Goal: Task Accomplishment & Management: Manage account settings

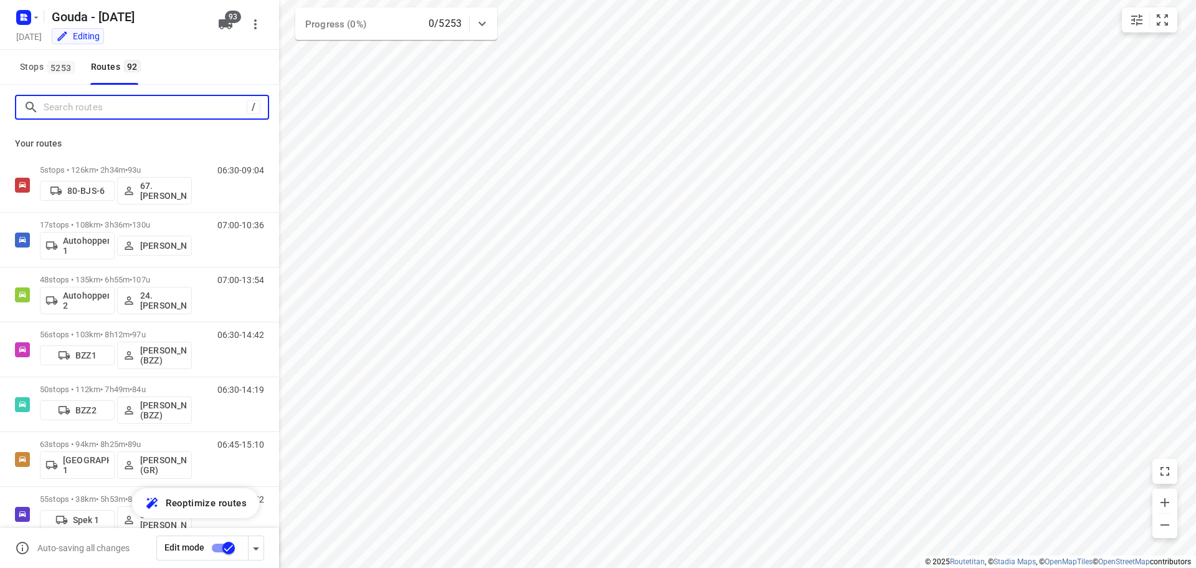
click at [123, 115] on input "Search routes" at bounding box center [145, 107] width 203 height 19
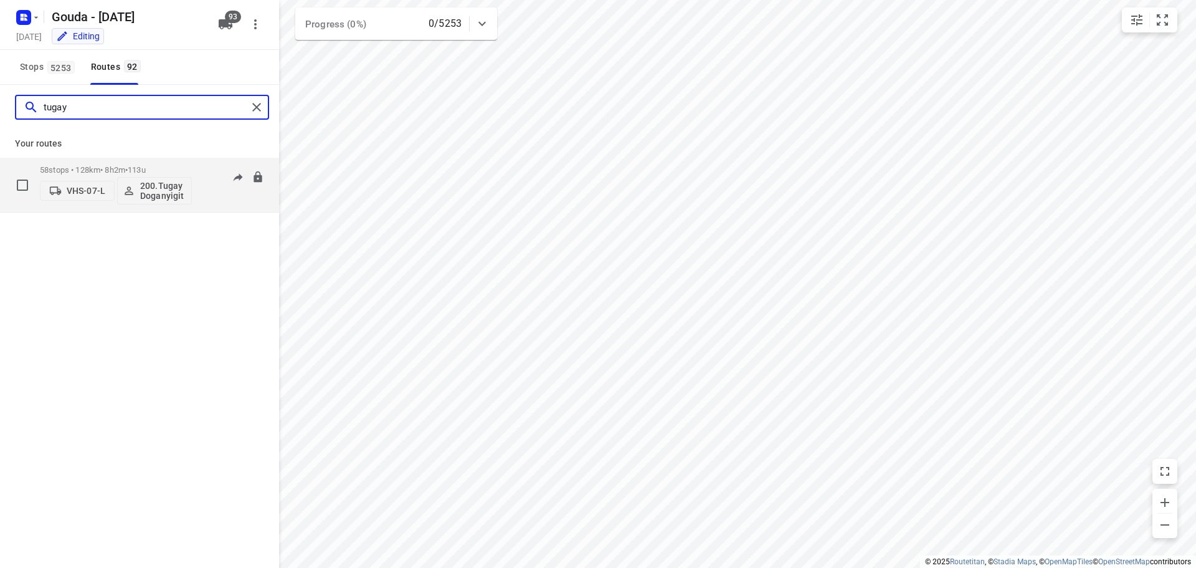
type input "tugay"
click at [128, 166] on span "•" at bounding box center [126, 169] width 2 height 9
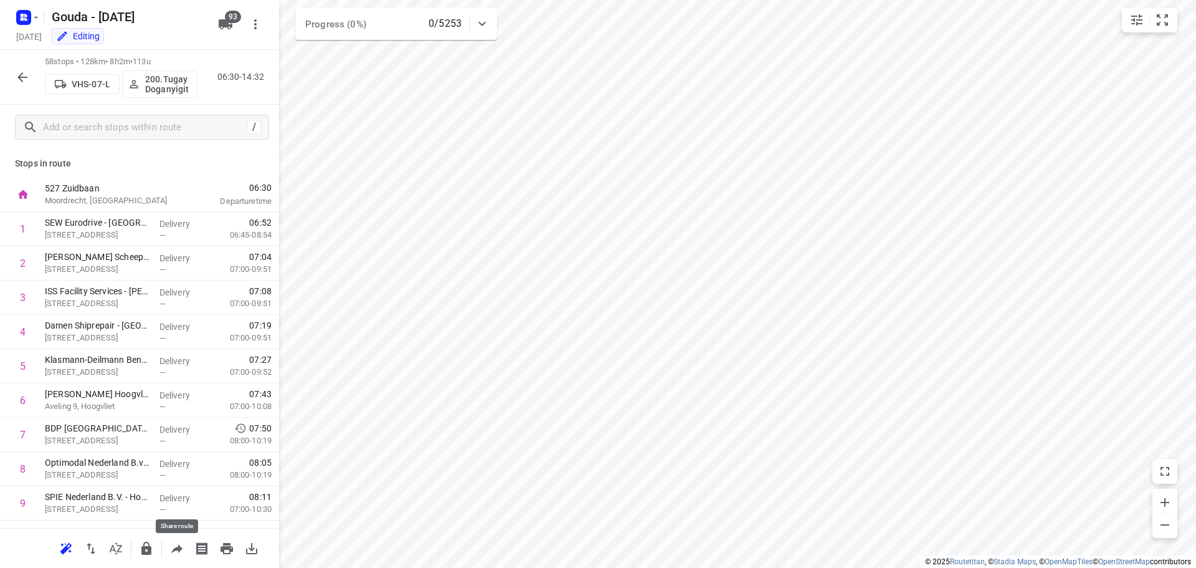
click at [172, 551] on icon "button" at bounding box center [176, 548] width 11 height 9
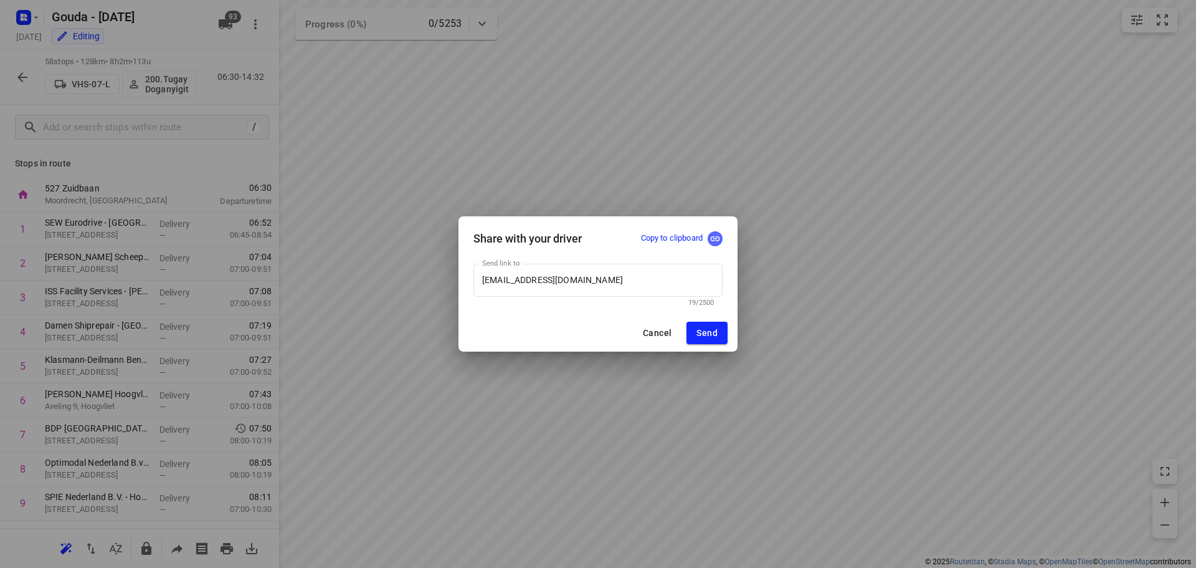
click at [713, 239] on icon "button" at bounding box center [715, 238] width 11 height 11
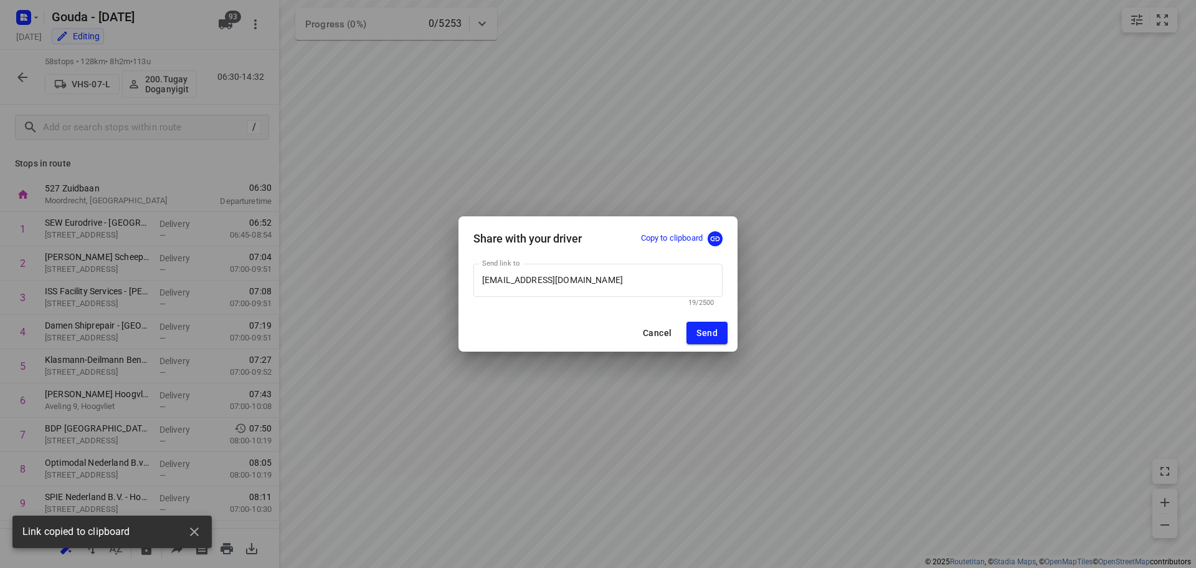
click at [657, 328] on span "Cancel" at bounding box center [657, 333] width 29 height 10
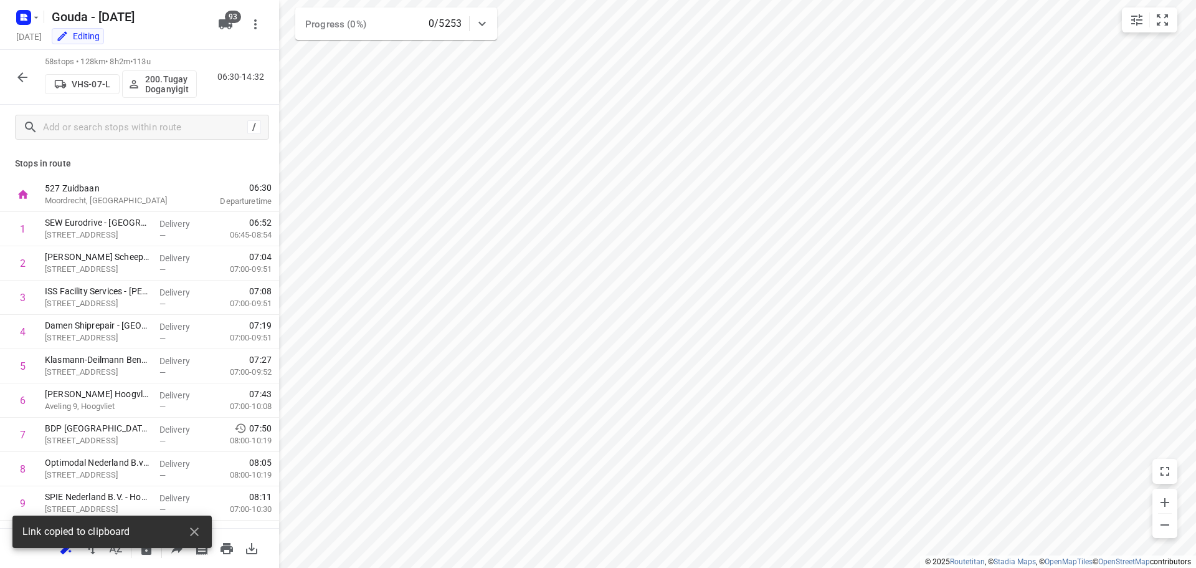
click at [30, 75] on button "button" at bounding box center [22, 77] width 25 height 25
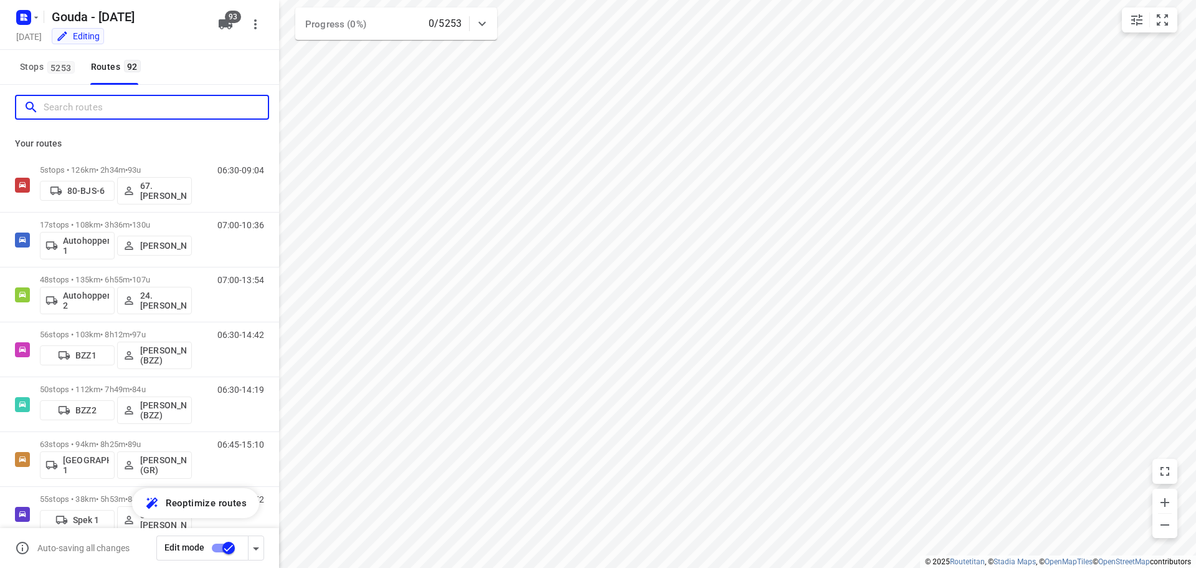
click at [154, 110] on input "Search routes" at bounding box center [156, 107] width 224 height 19
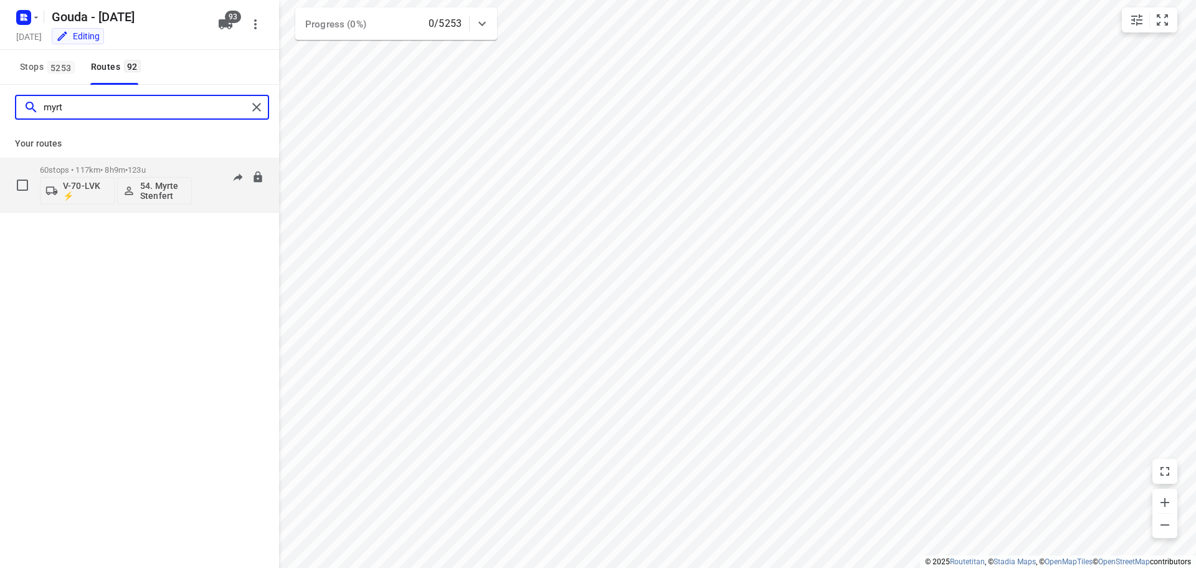
type input "myrt"
click at [83, 187] on p "V-70-LVK ⚡" at bounding box center [86, 191] width 46 height 20
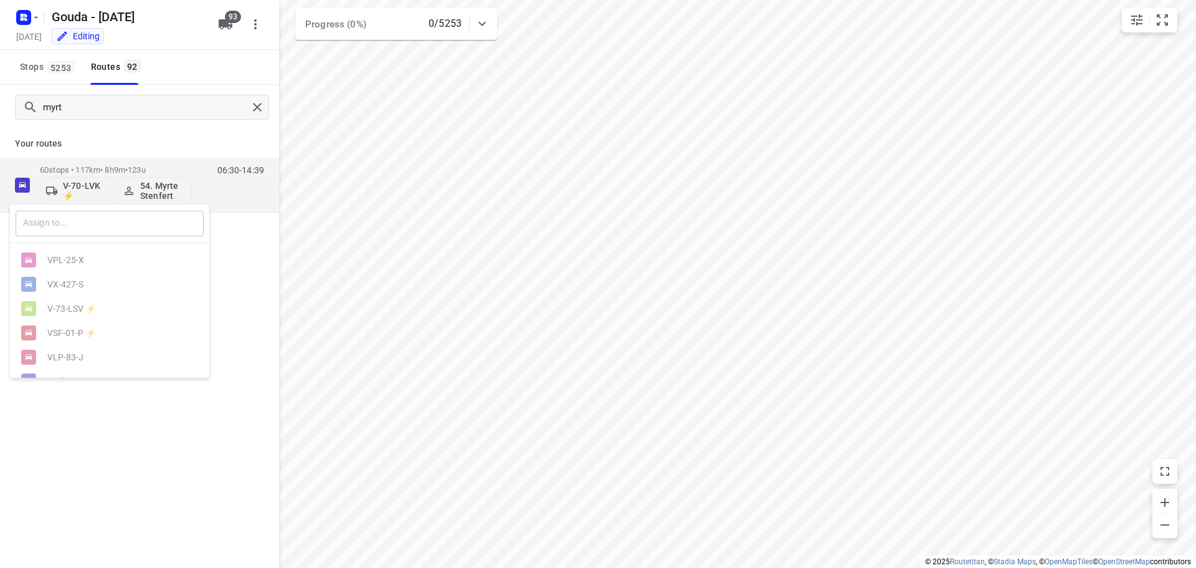
click at [89, 229] on input "text" at bounding box center [110, 224] width 188 height 26
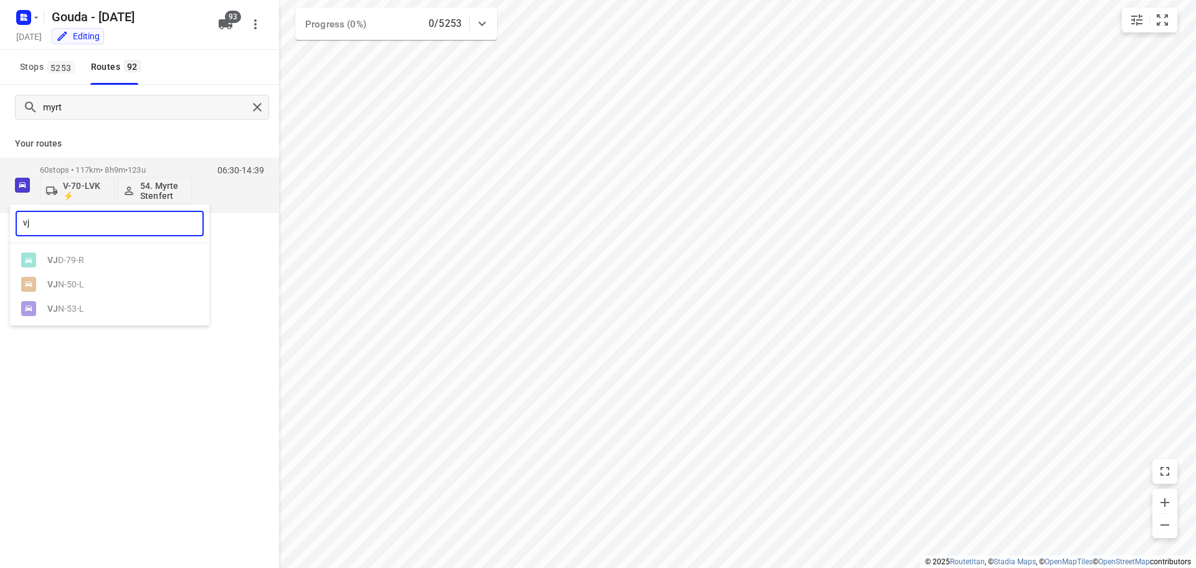
type input "vjn"
drag, startPoint x: 77, startPoint y: 229, endPoint x: -16, endPoint y: 222, distance: 93.0
click at [0, 222] on html "i © 2025 Routetitan , © Stadia Maps , © OpenMapTiles © OpenStreetMap contributo…" at bounding box center [598, 284] width 1196 height 568
click at [130, 135] on div at bounding box center [598, 284] width 1196 height 568
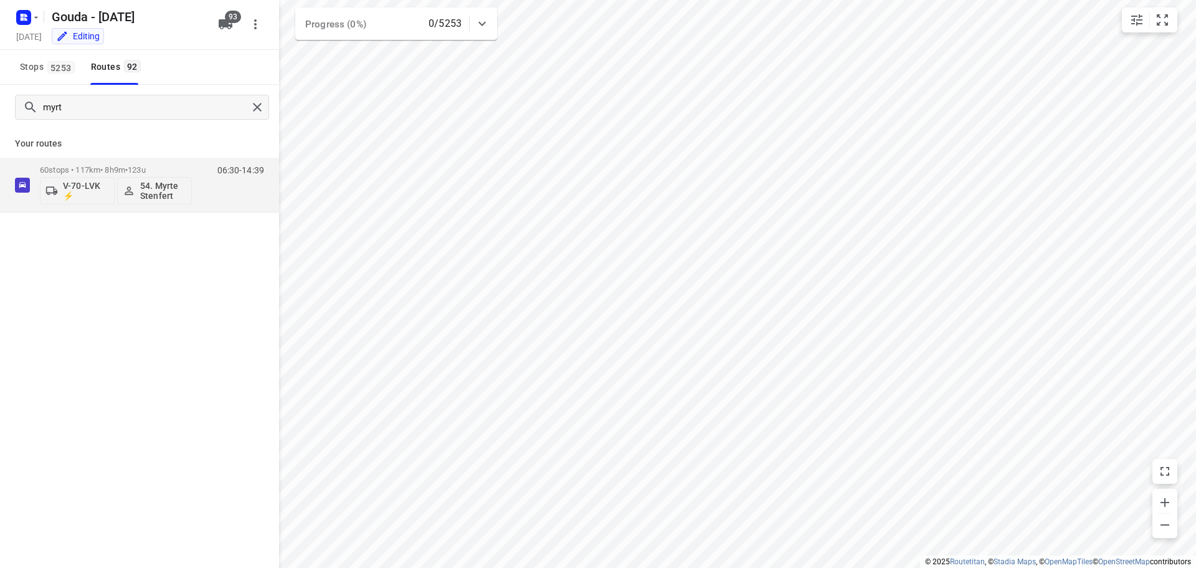
click at [225, 9] on div "Gouda - Monday Monday, Sep 01 Editing 93" at bounding box center [139, 25] width 279 height 50
click at [229, 12] on span "93" at bounding box center [233, 17] width 16 height 12
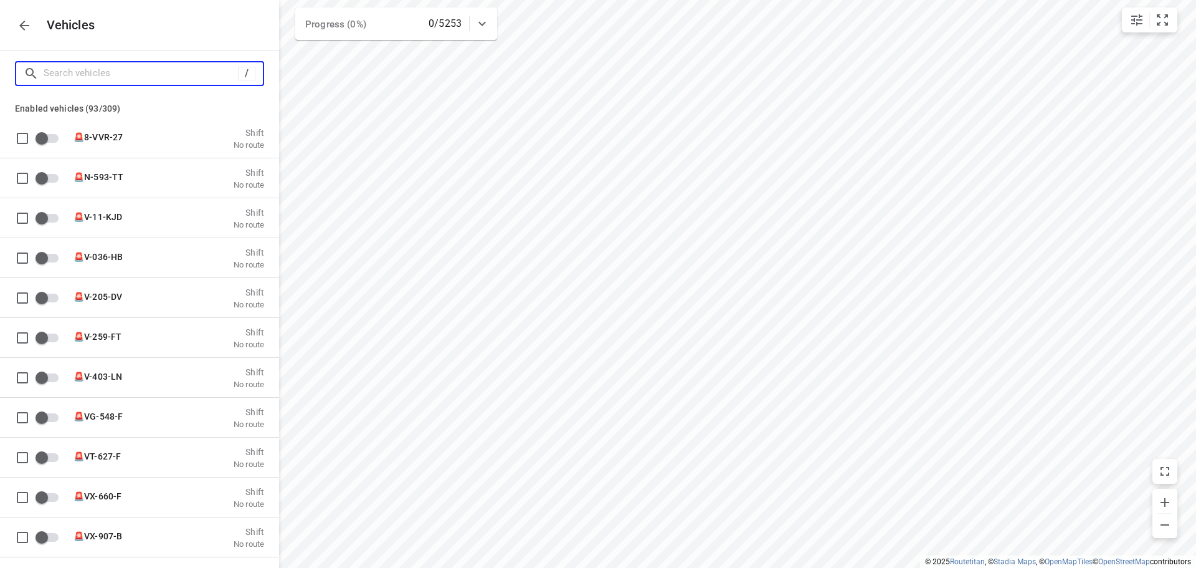
click at [172, 67] on input "Search vehicles" at bounding box center [141, 73] width 194 height 19
type input "v"
checkbox input "false"
type input "vj"
checkbox input "true"
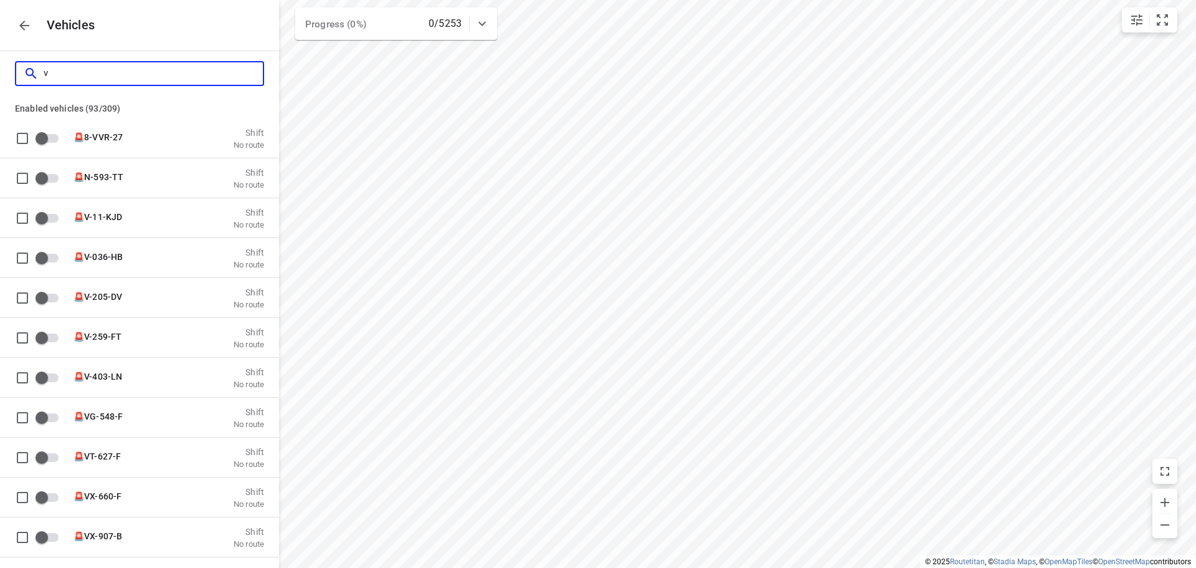
checkbox input "true"
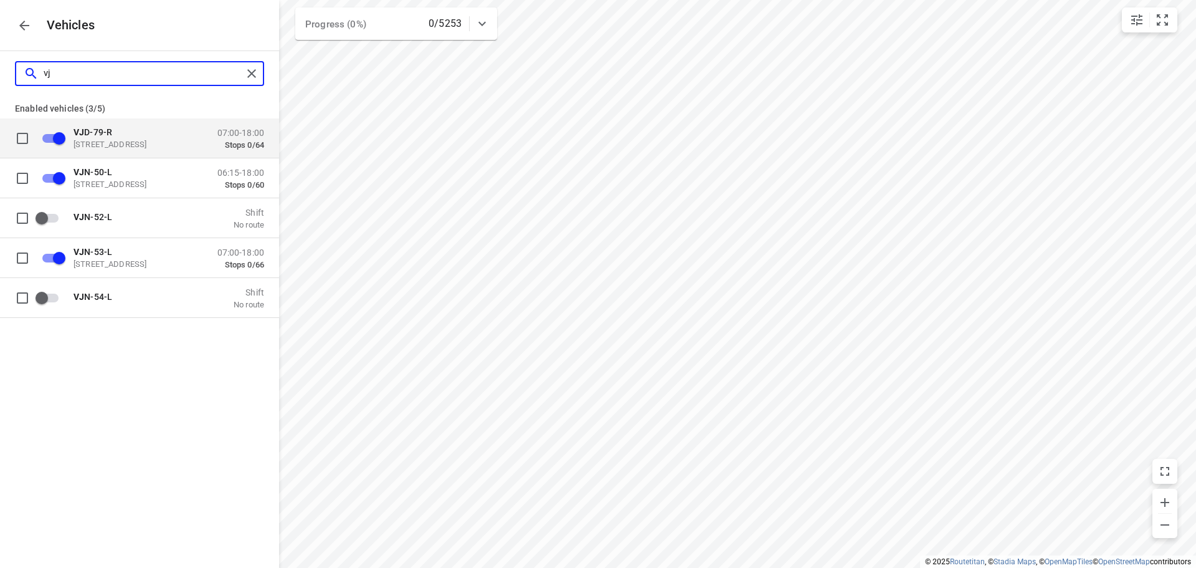
type input "vjn"
checkbox input "false"
checkbox input "true"
checkbox input "false"
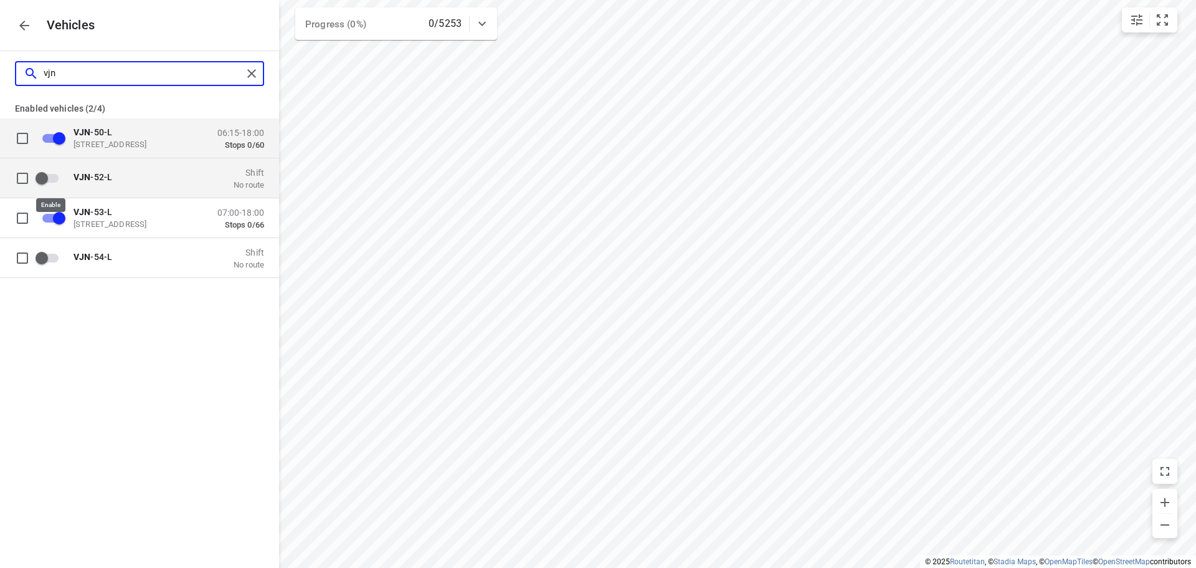
type input "vjn"
click at [51, 176] on input "grid" at bounding box center [41, 178] width 71 height 24
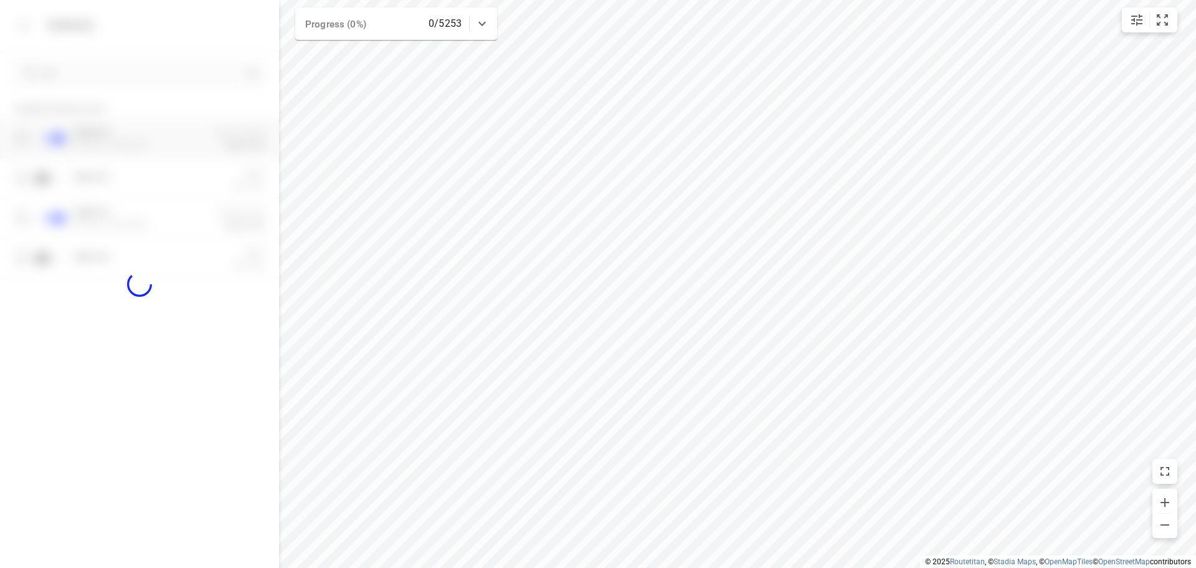
checkbox input "true"
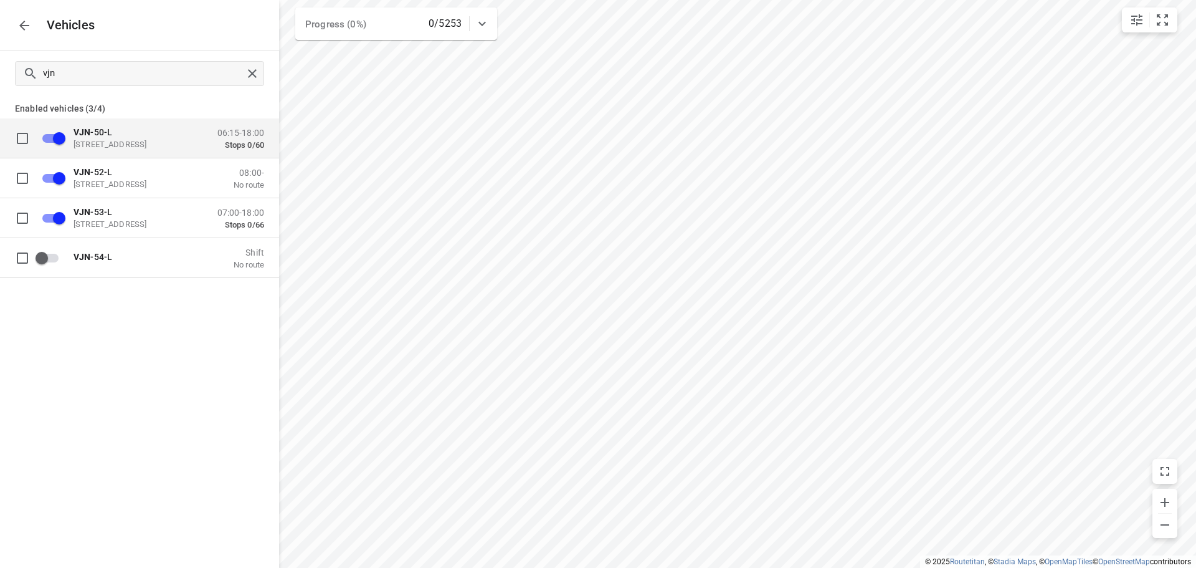
click at [166, 102] on p "Enabled vehicles (3/4)" at bounding box center [139, 107] width 279 height 22
click at [32, 28] on button "button" at bounding box center [24, 25] width 25 height 25
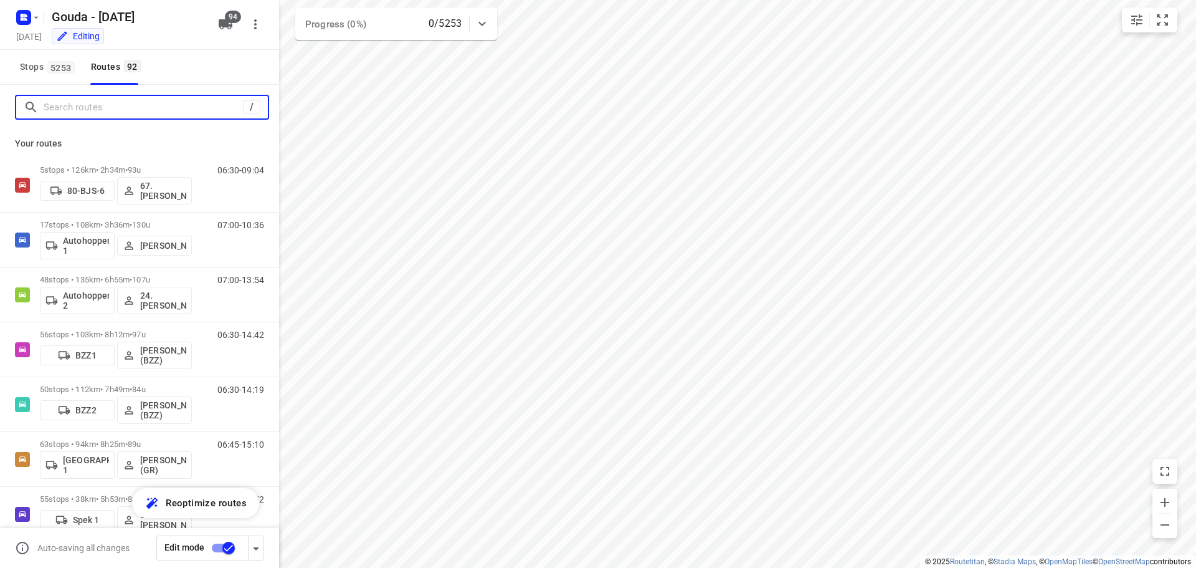
drag, startPoint x: 149, startPoint y: 98, endPoint x: 171, endPoint y: 90, distance: 23.5
click at [169, 84] on div "Gouda - Monday Monday, Sep 01 Editing 94 Stops 5253 Routes 92 / Your routes 5 s…" at bounding box center [139, 284] width 279 height 568
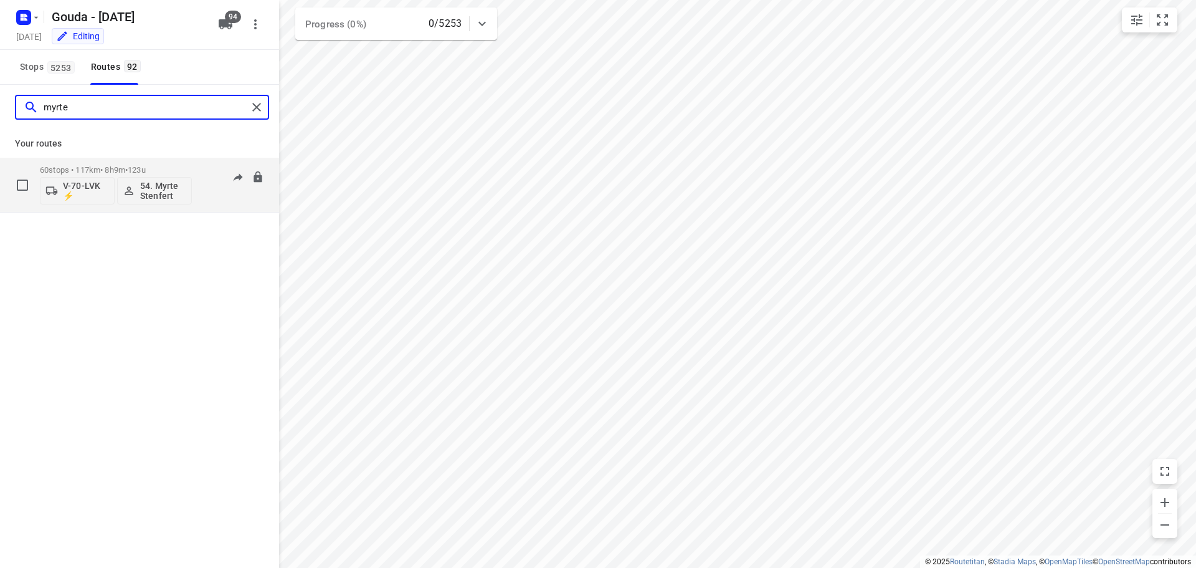
type input "myrte"
click at [77, 183] on p "V-70-LVK ⚡" at bounding box center [86, 191] width 46 height 20
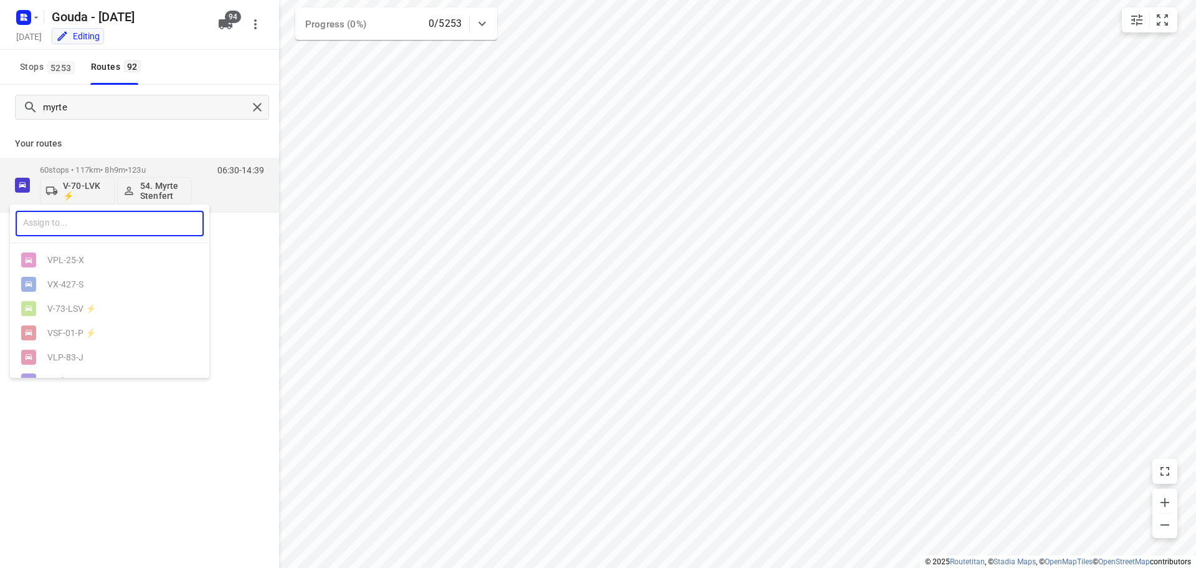
click at [92, 229] on input "text" at bounding box center [110, 224] width 188 height 26
type input "vjn"
click at [75, 303] on div "VJN -52-L" at bounding box center [109, 308] width 199 height 24
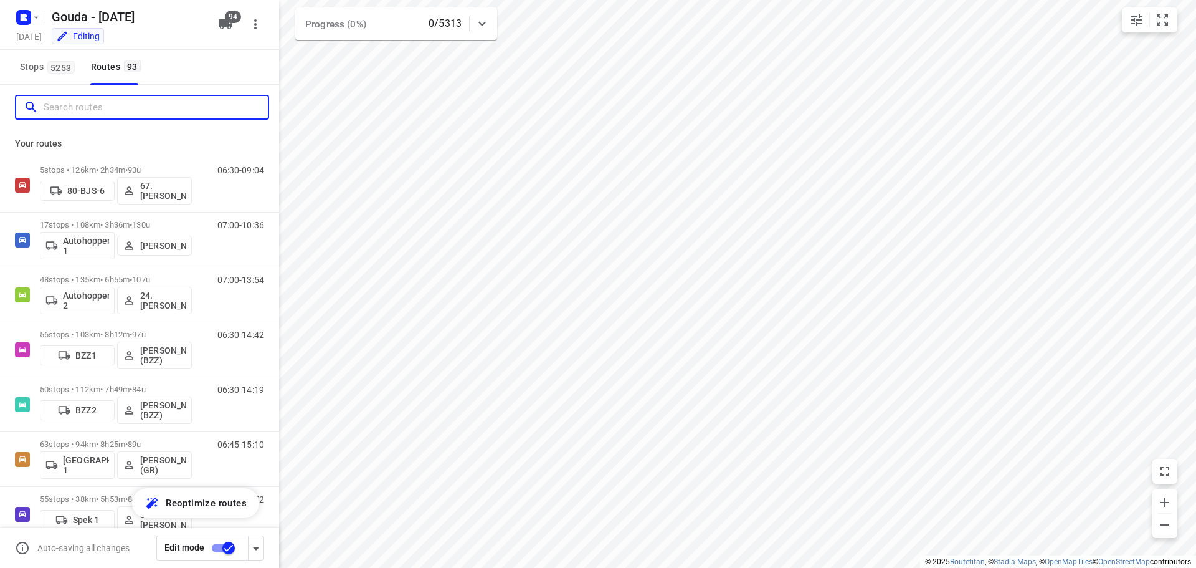
click at [133, 98] on input "Search routes" at bounding box center [156, 107] width 224 height 19
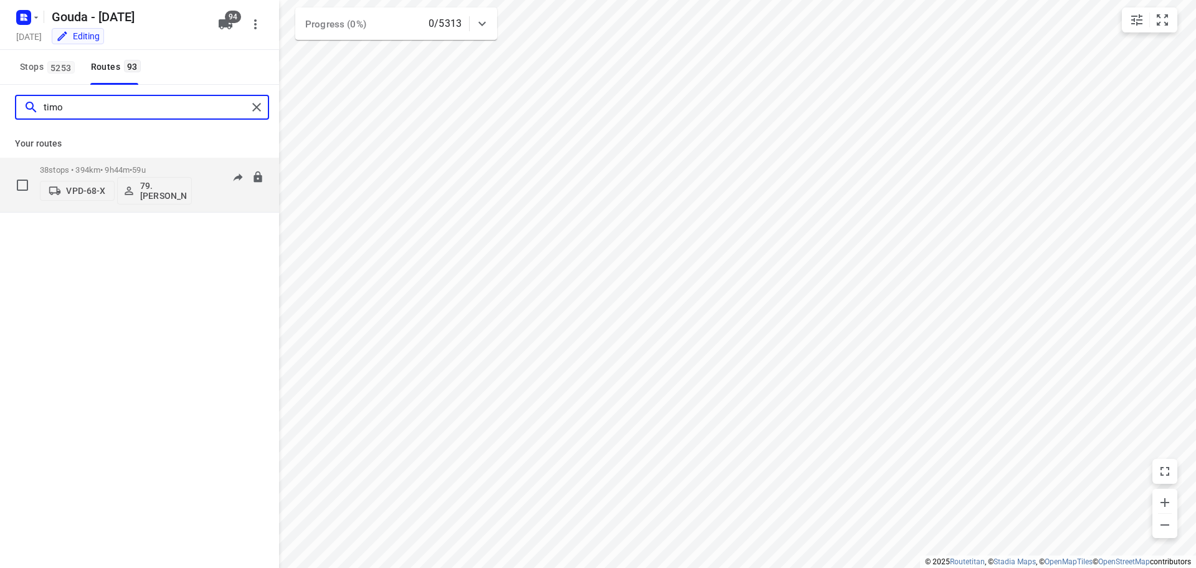
type input "timo"
click at [132, 168] on p "38 stops • 394km • 9h44m • 59u" at bounding box center [116, 169] width 152 height 9
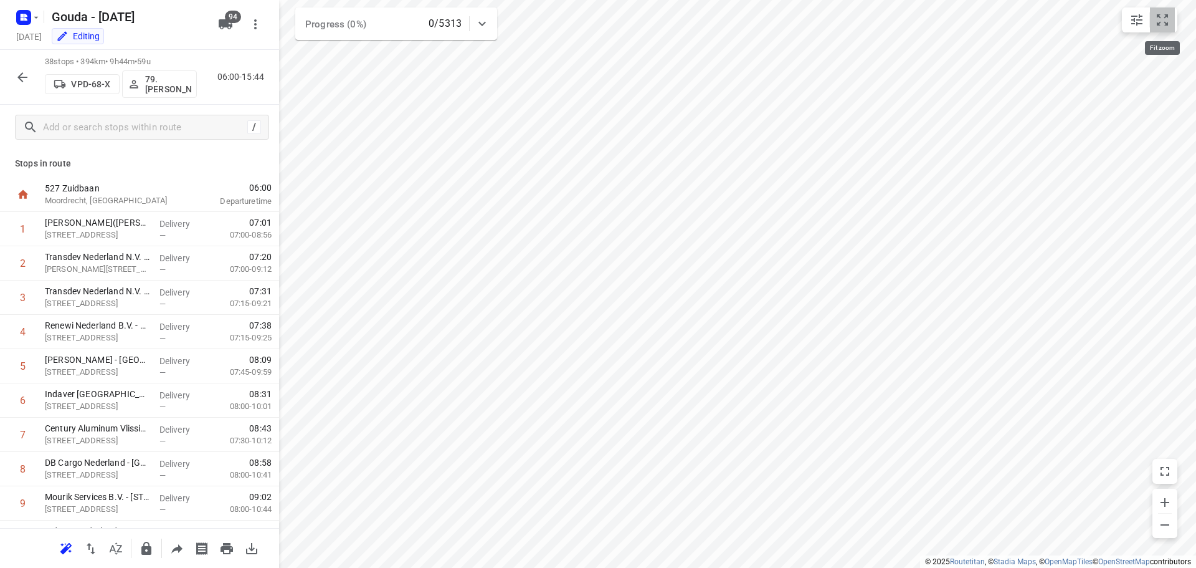
click at [1164, 20] on icon "small contained button group" at bounding box center [1162, 19] width 15 height 15
click at [34, 72] on button "button" at bounding box center [22, 77] width 25 height 25
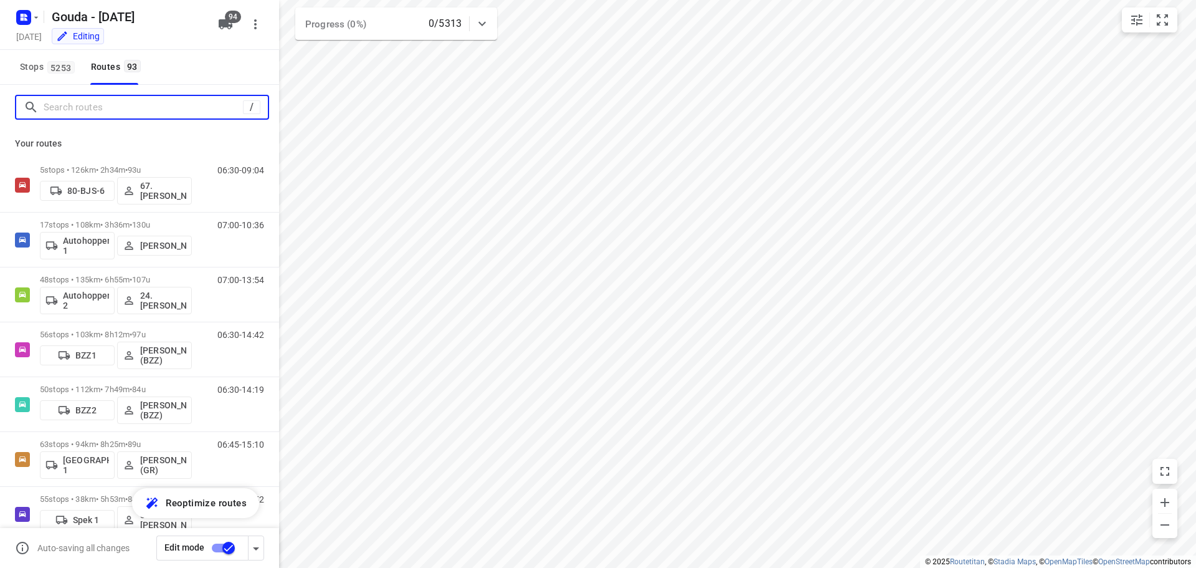
click at [88, 112] on input "Search routes" at bounding box center [143, 107] width 199 height 19
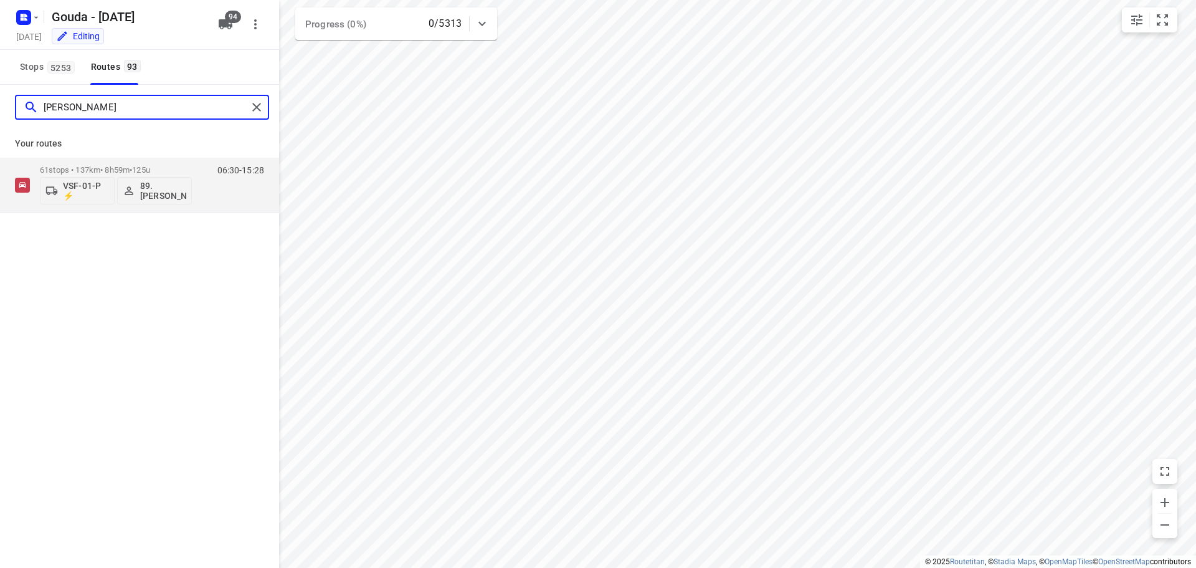
drag, startPoint x: 133, startPoint y: 110, endPoint x: -243, endPoint y: 107, distance: 376.3
click at [0, 107] on html "i © 2025 Routetitan , © Stadia Maps , © OpenMapTiles © OpenStreetMap contributo…" at bounding box center [598, 284] width 1196 height 568
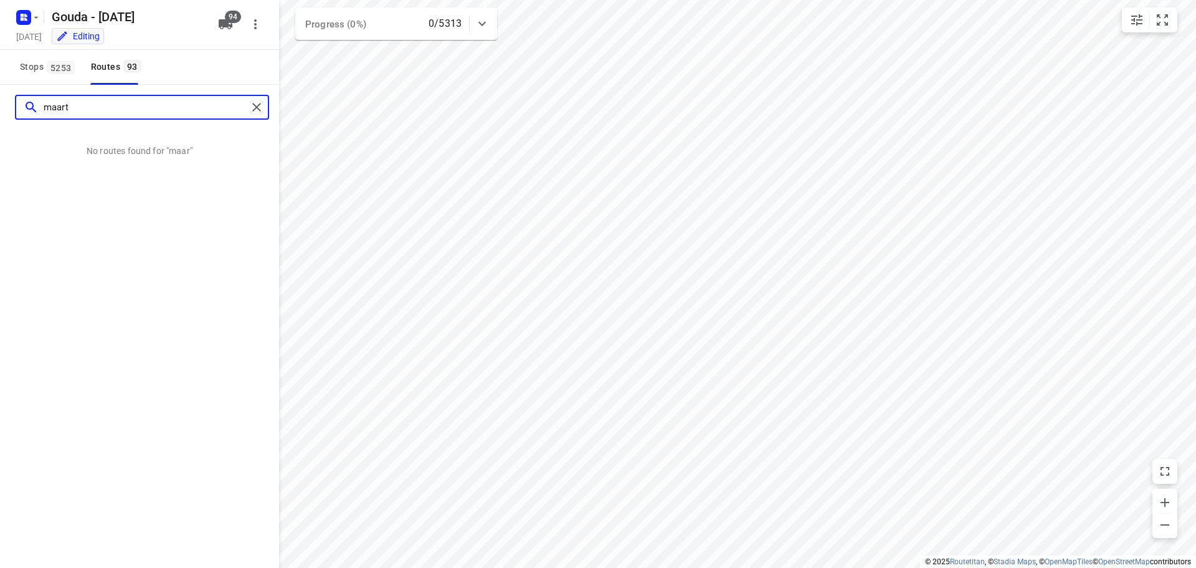
type input "maarte"
drag, startPoint x: 97, startPoint y: 111, endPoint x: -26, endPoint y: 127, distance: 123.2
click at [0, 127] on html "i © 2025 Routetitan , © Stadia Maps , © OpenMapTiles © OpenStreetMap contributo…" at bounding box center [598, 284] width 1196 height 568
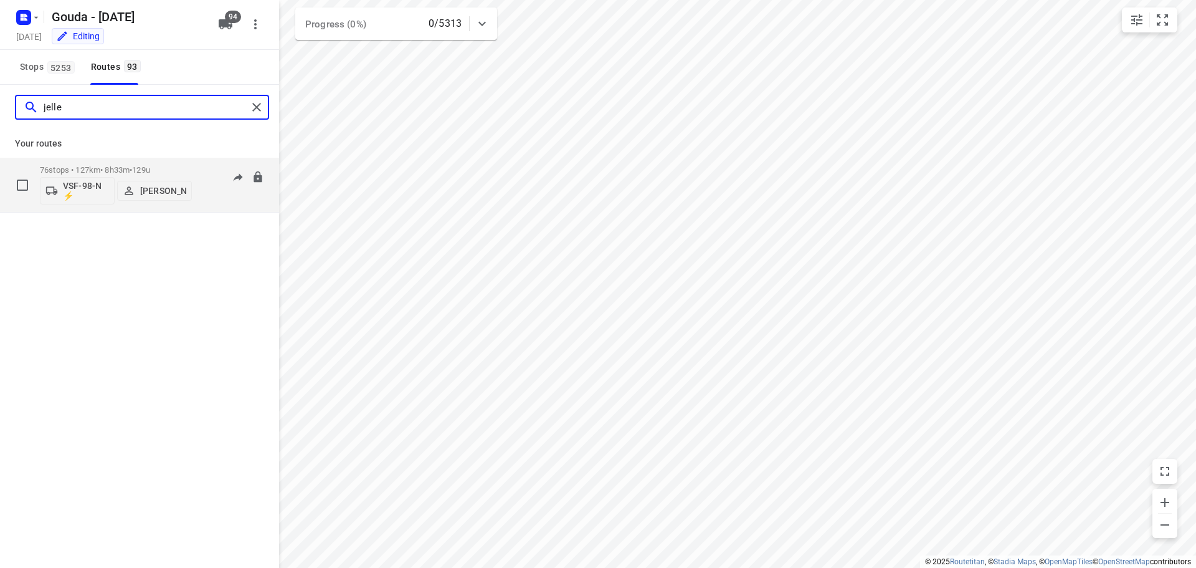
type input "jelle"
click at [70, 191] on p "VSF-98-N ⚡" at bounding box center [86, 191] width 46 height 20
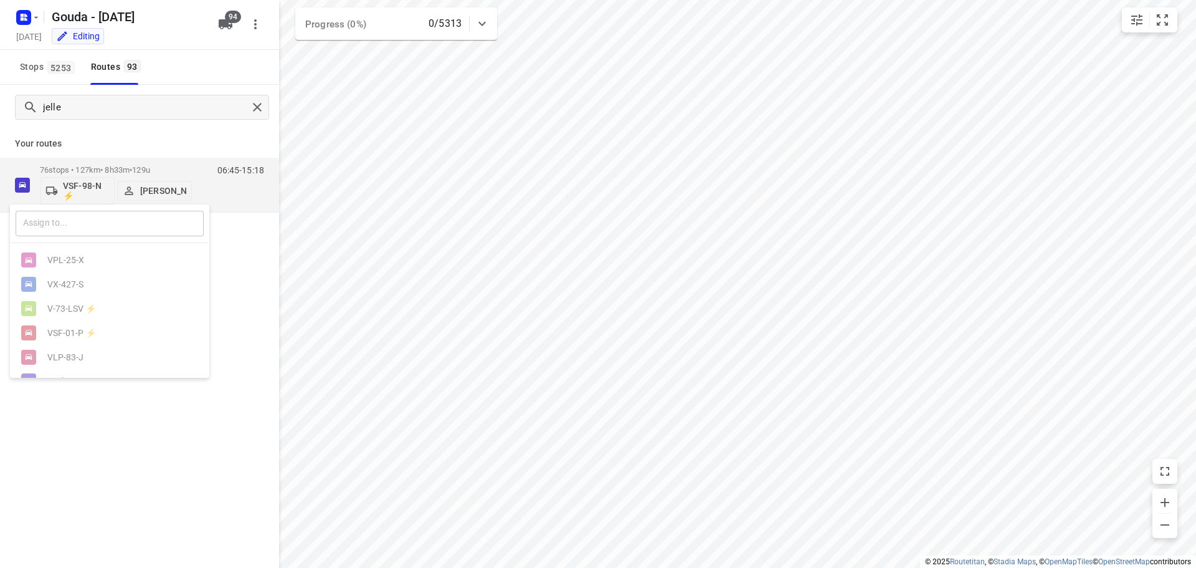
click at [78, 227] on input "text" at bounding box center [110, 224] width 188 height 26
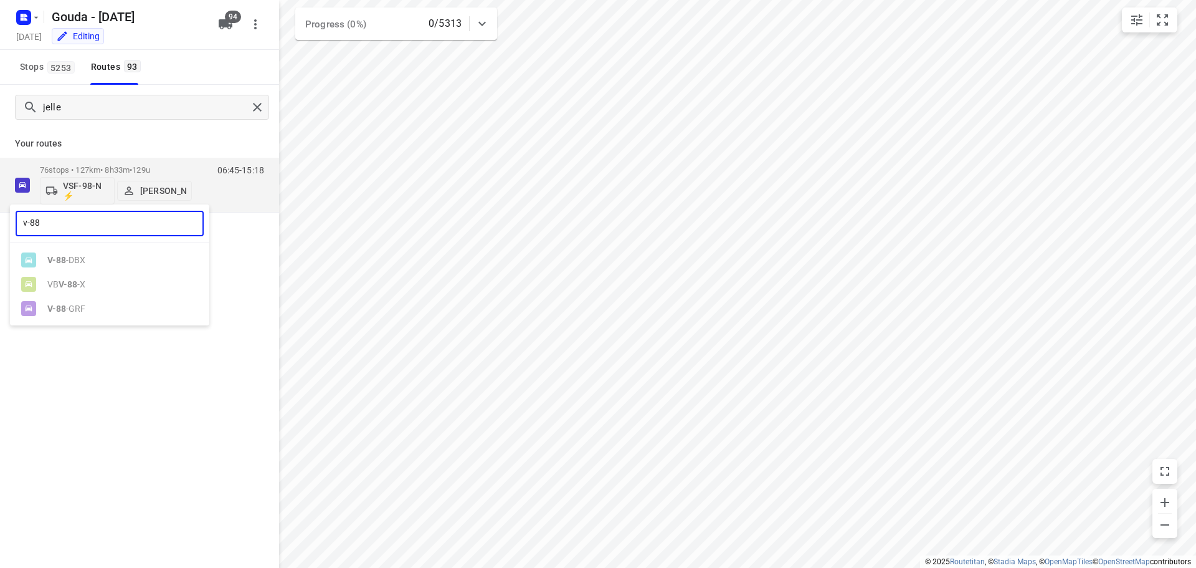
type input "v-88"
click at [95, 308] on ul "V-88 -DBX VB V-88 -X V-88 -GRF" at bounding box center [109, 284] width 199 height 73
click at [65, 308] on ul "V-88 -DBX VB V-88 -X V-88 -GRF" at bounding box center [109, 284] width 199 height 73
click at [84, 375] on div at bounding box center [598, 284] width 1196 height 568
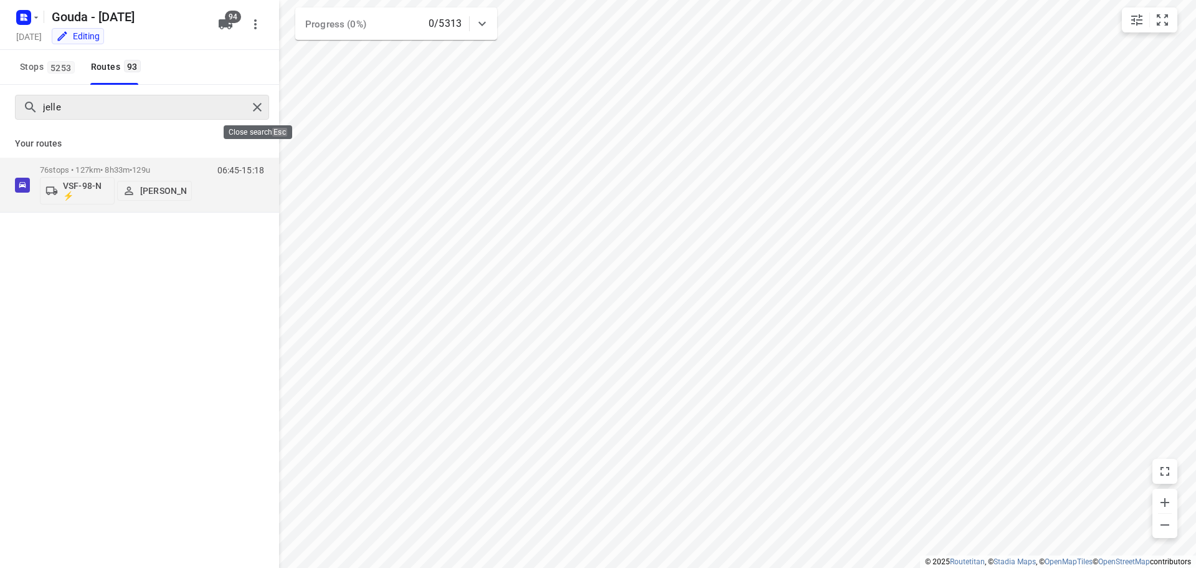
drag, startPoint x: 263, startPoint y: 113, endPoint x: 155, endPoint y: 107, distance: 108.0
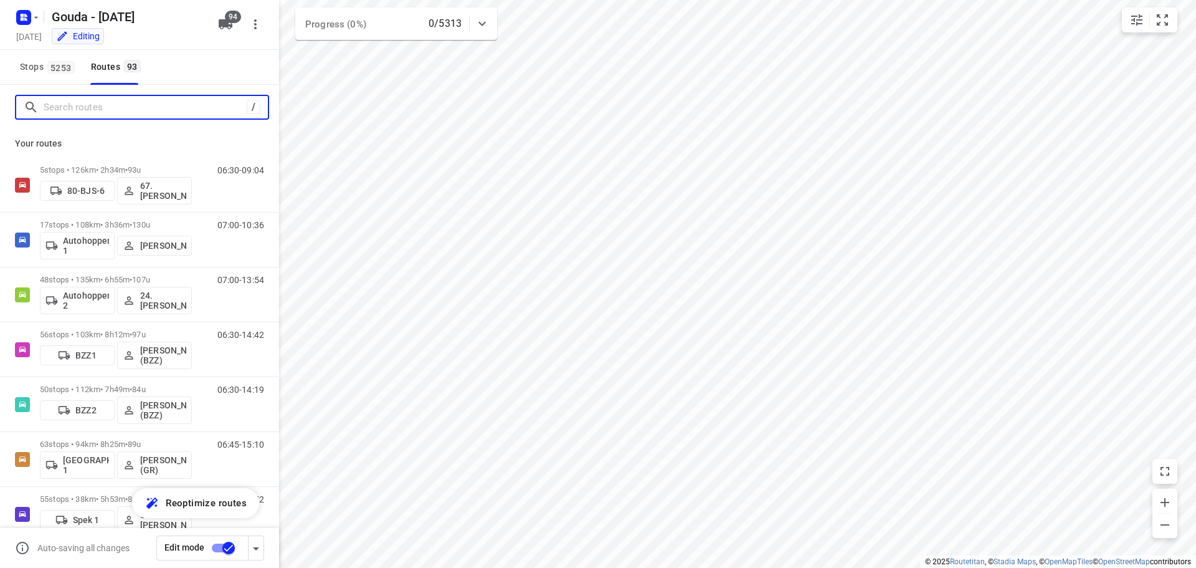
click at [155, 107] on input "Search routes" at bounding box center [145, 107] width 203 height 19
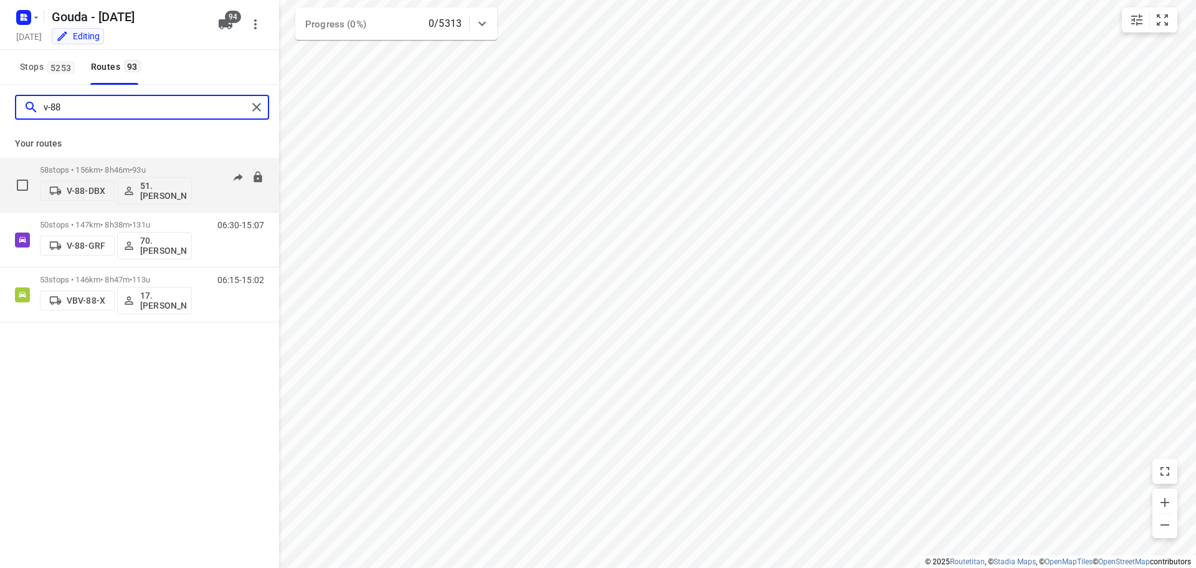
type input "v-88"
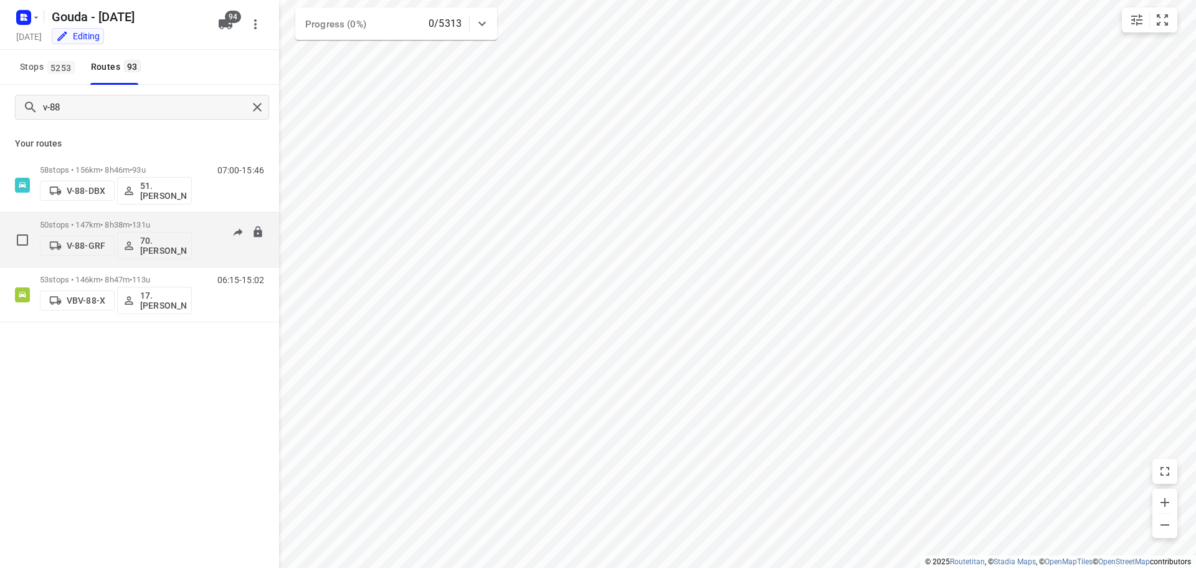
click at [89, 250] on p "V-88-GRF" at bounding box center [86, 245] width 39 height 10
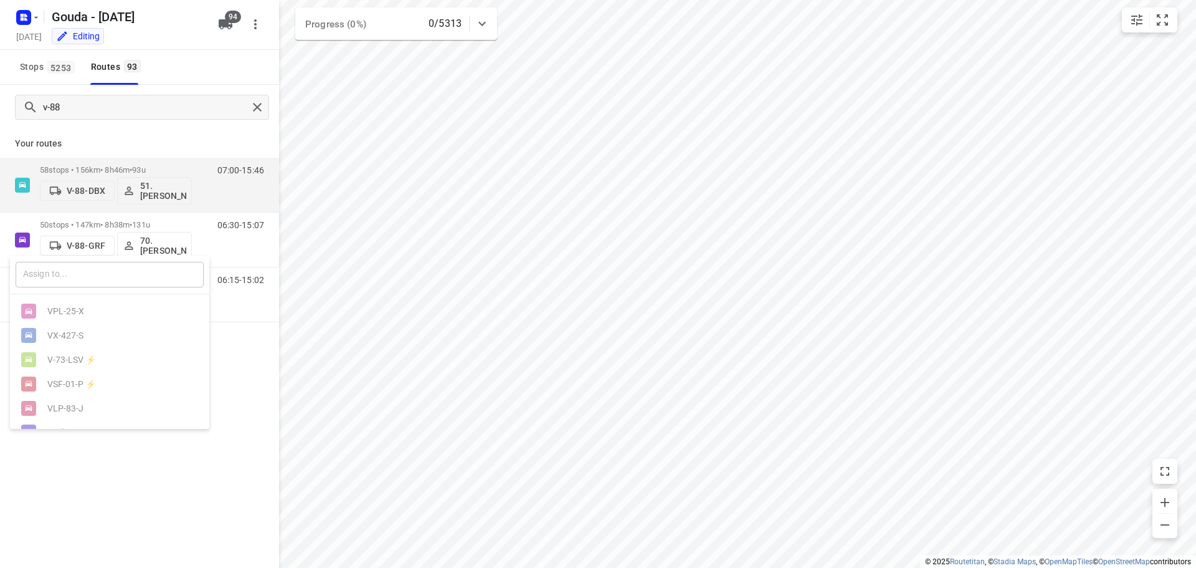
click at [92, 277] on input "text" at bounding box center [110, 275] width 188 height 26
type input "vjn"
click at [228, 27] on div at bounding box center [598, 284] width 1196 height 568
click at [223, 21] on icon "button" at bounding box center [226, 24] width 14 height 10
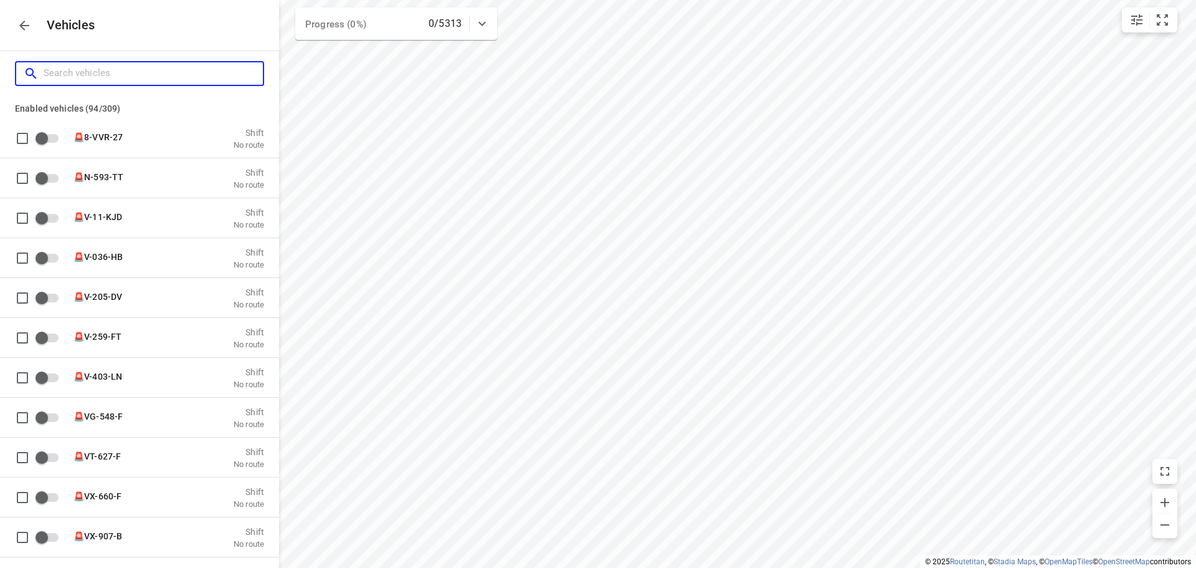
click at [173, 70] on input "Search vehicles" at bounding box center [153, 73] width 219 height 19
type input "v"
checkbox input "false"
type input "vj"
checkbox input "true"
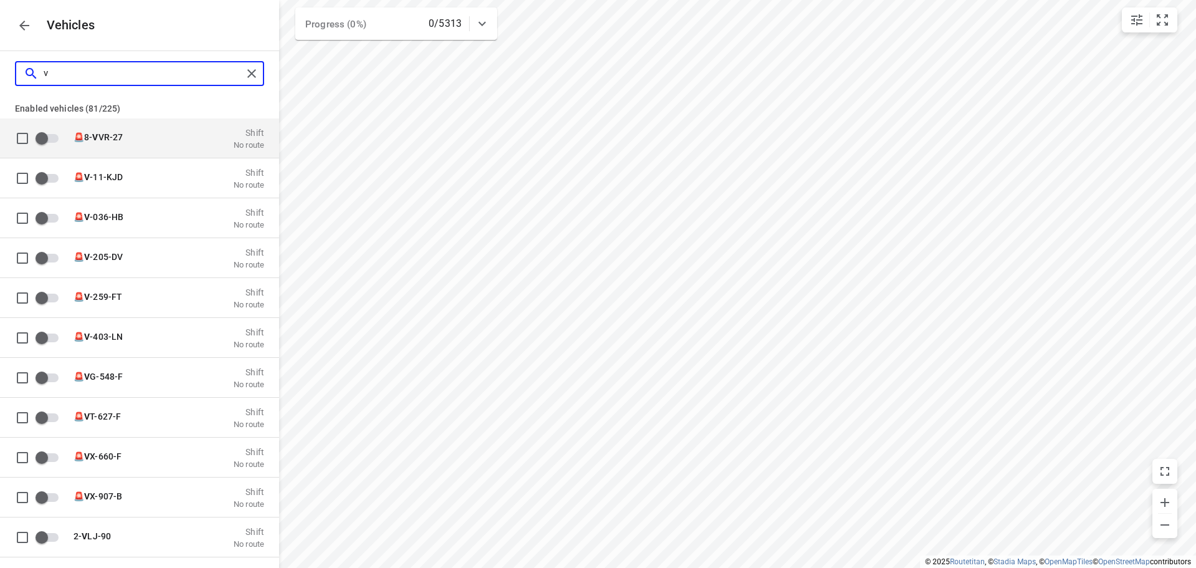
checkbox input "true"
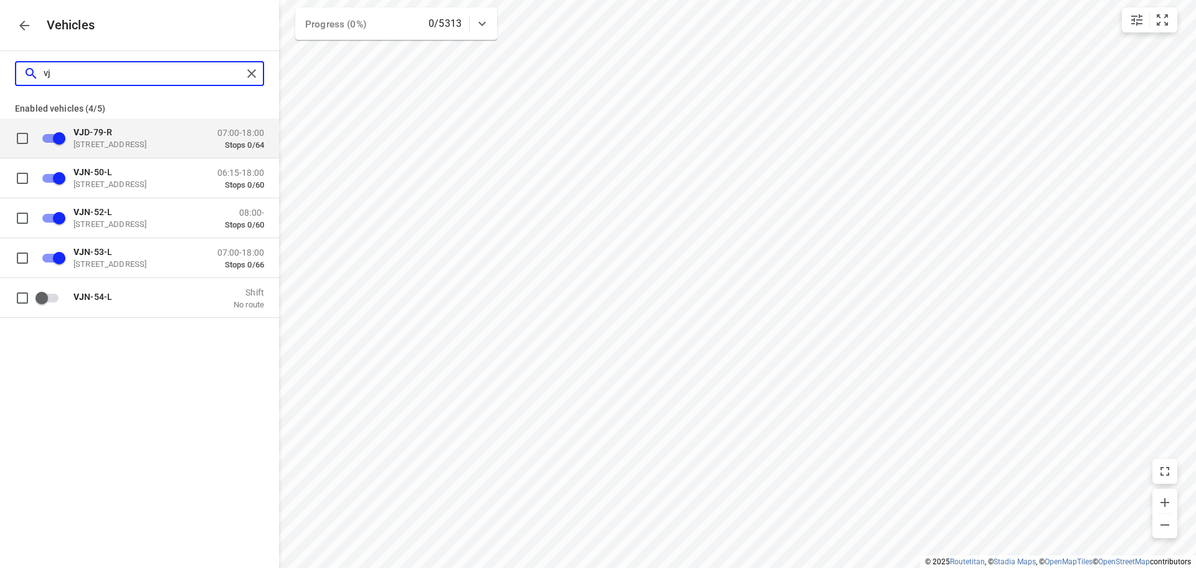
type input "vjn"
checkbox input "false"
type input "vj"
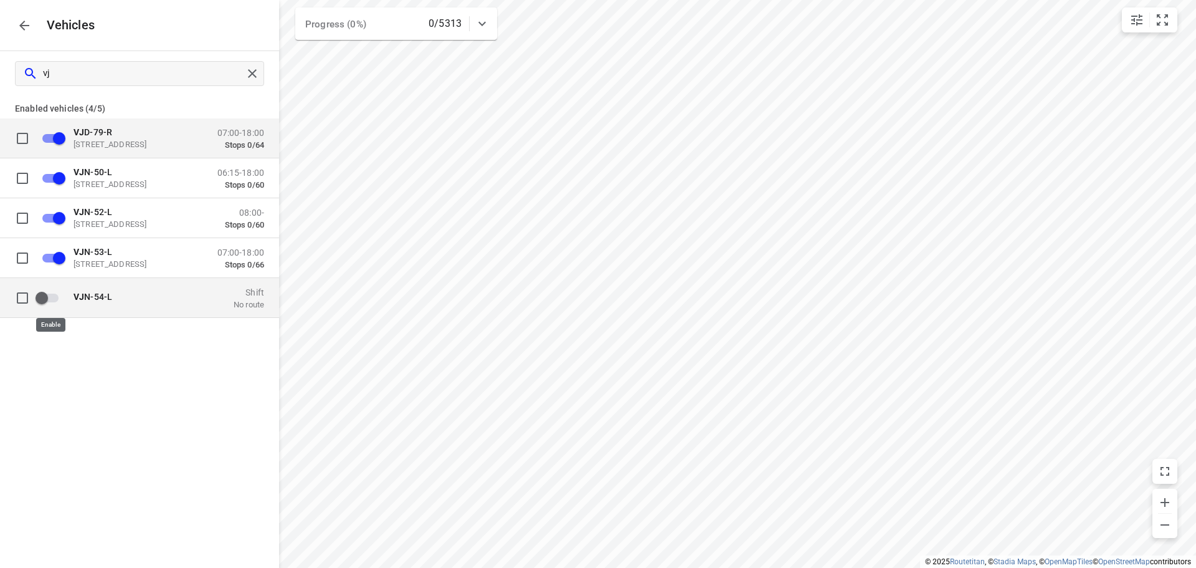
click at [45, 300] on input "grid" at bounding box center [41, 297] width 71 height 24
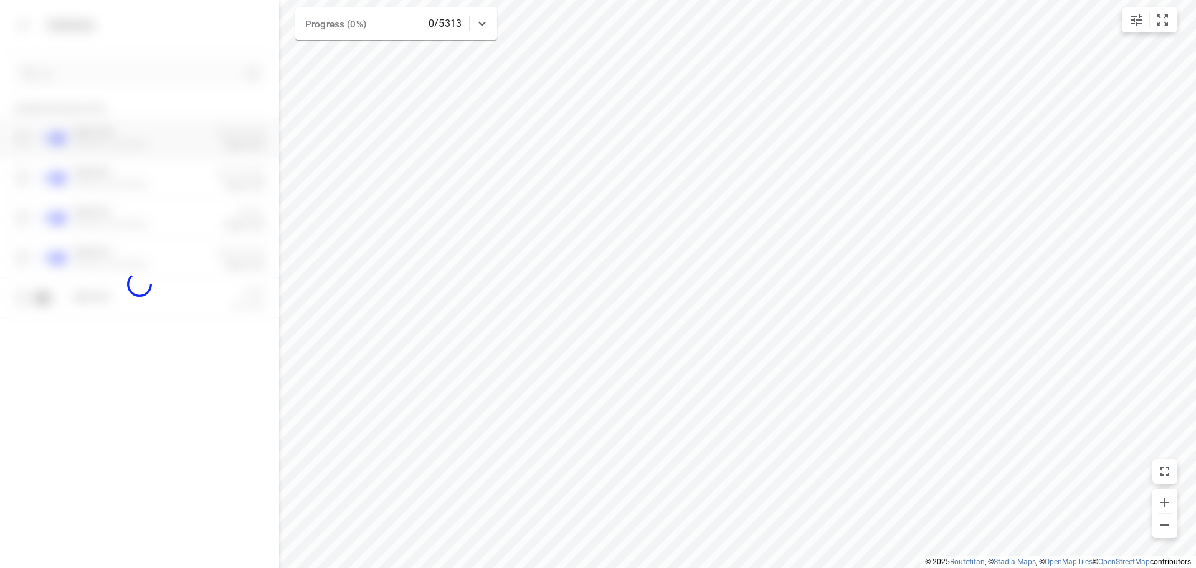
checkbox input "true"
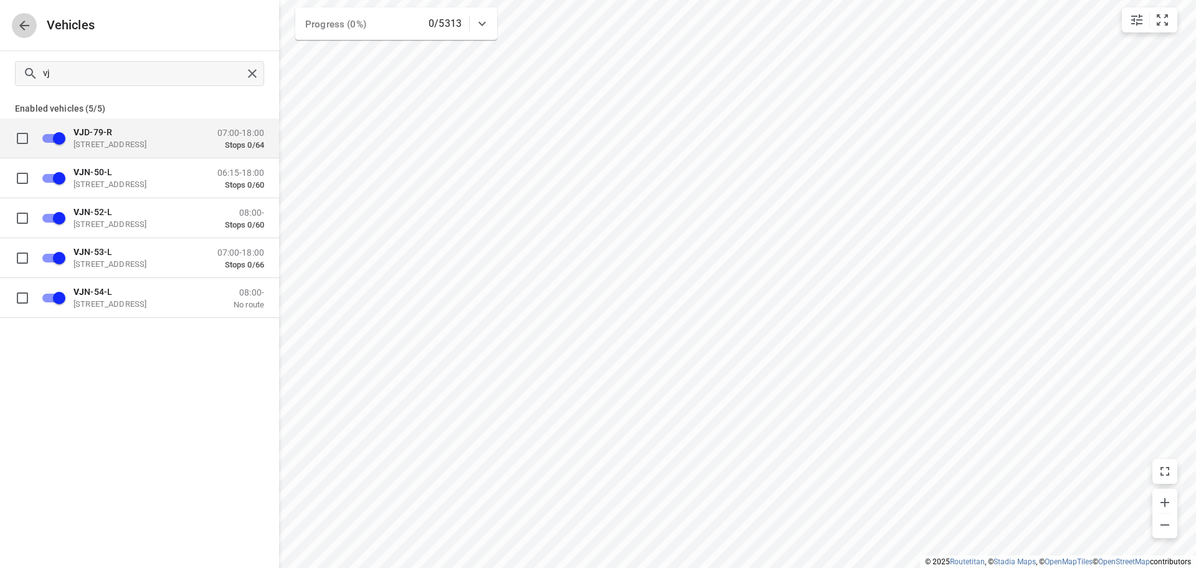
click at [19, 26] on icon "button" at bounding box center [24, 26] width 10 height 10
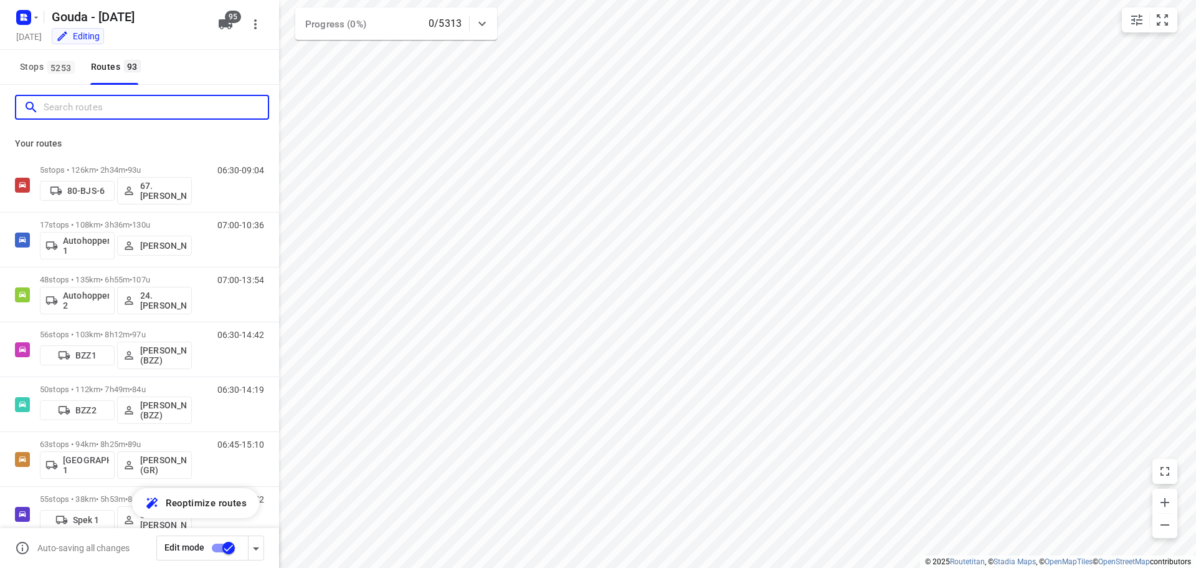
click at [108, 107] on input "Search routes" at bounding box center [156, 107] width 224 height 19
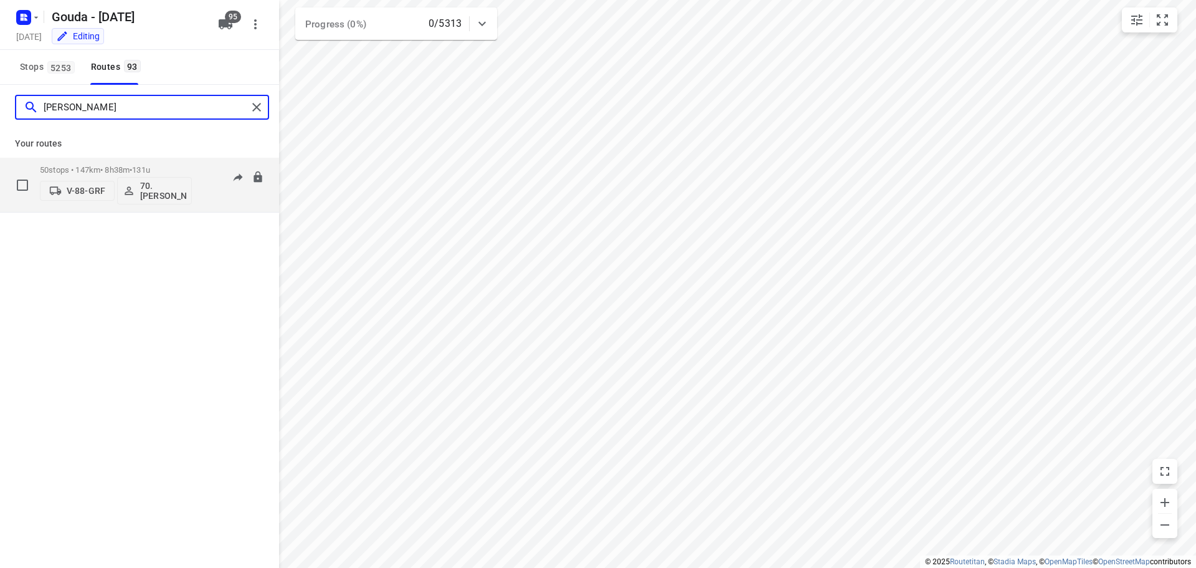
type input "romeo"
click at [93, 186] on p "V-88-GRF" at bounding box center [86, 191] width 39 height 10
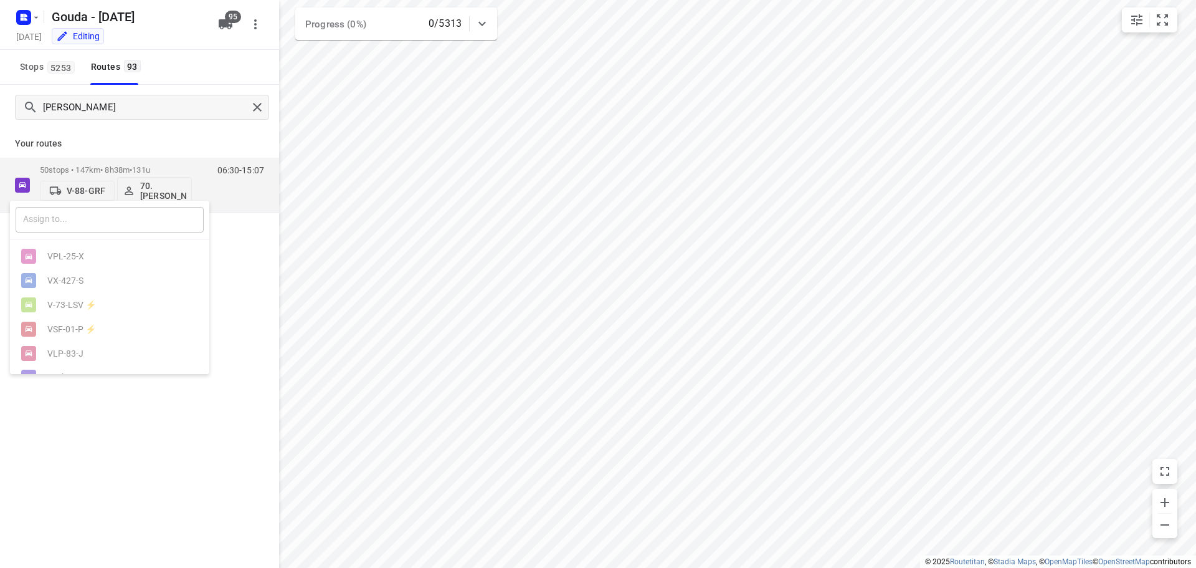
click at [82, 214] on input "text" at bounding box center [110, 220] width 188 height 26
type input "vjn"
click at [82, 326] on div "VJN -54-L" at bounding box center [112, 329] width 131 height 10
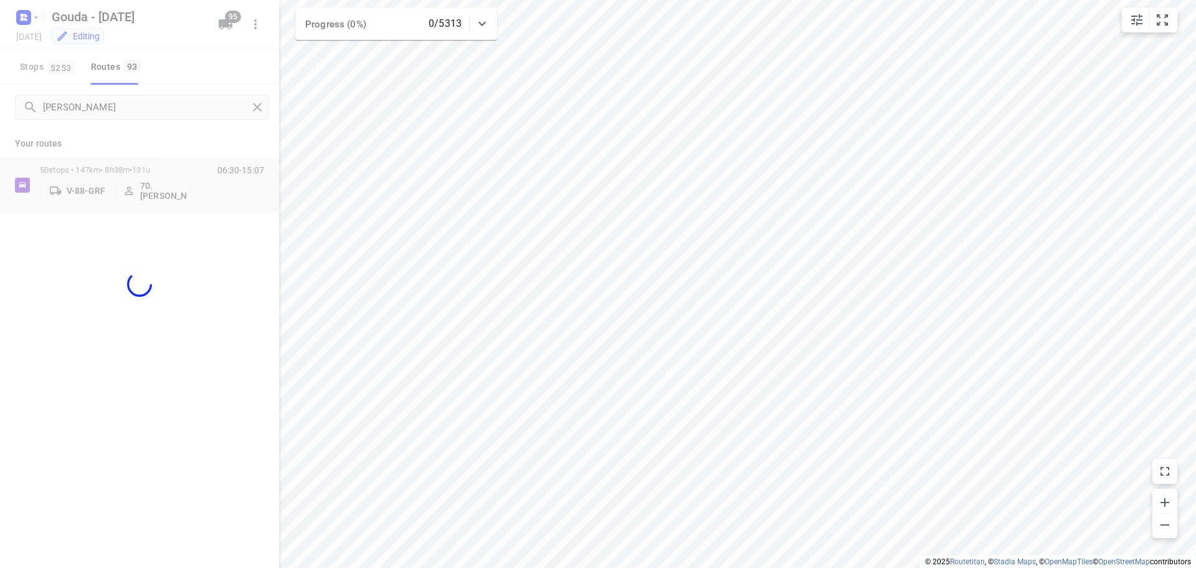
click at [125, 145] on div at bounding box center [139, 284] width 279 height 568
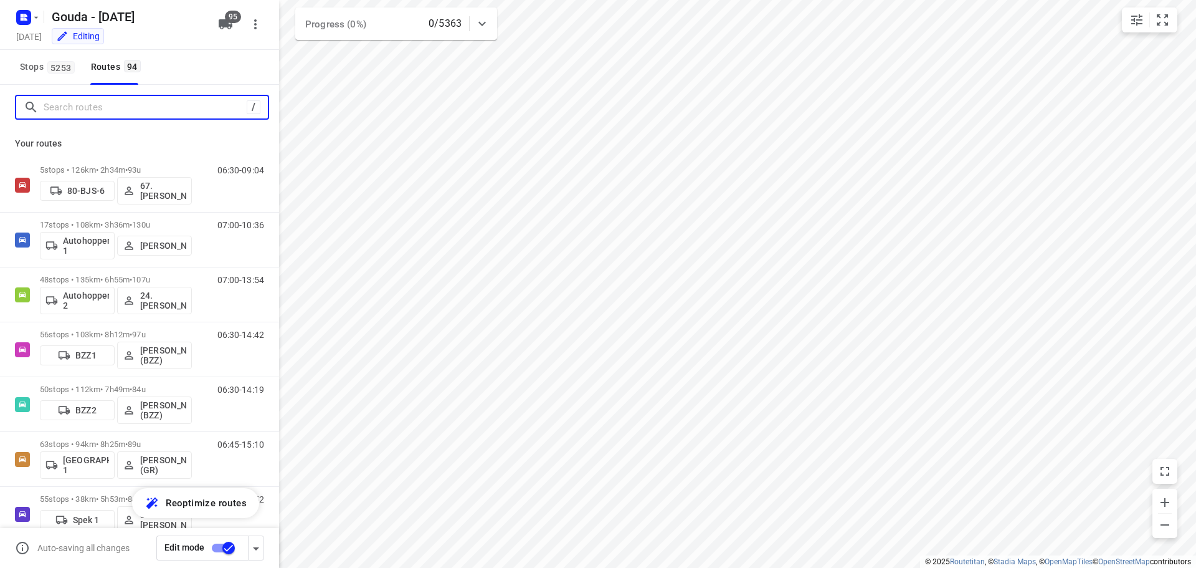
click at [141, 100] on input "Search routes" at bounding box center [145, 107] width 203 height 19
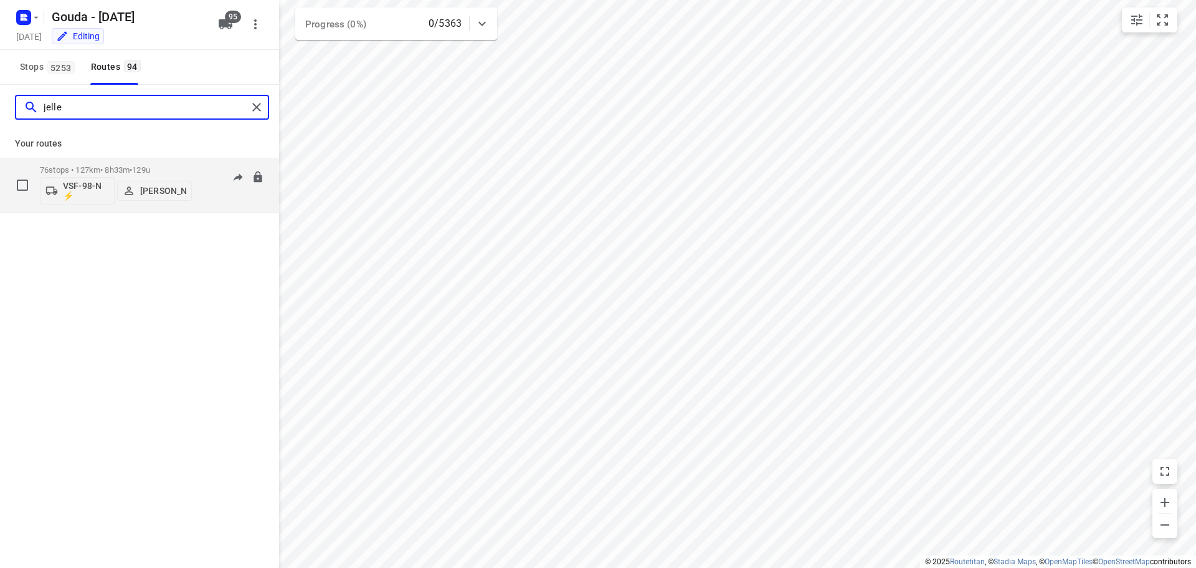
type input "jelle"
click at [96, 193] on p "VSF-98-N ⚡" at bounding box center [86, 191] width 46 height 20
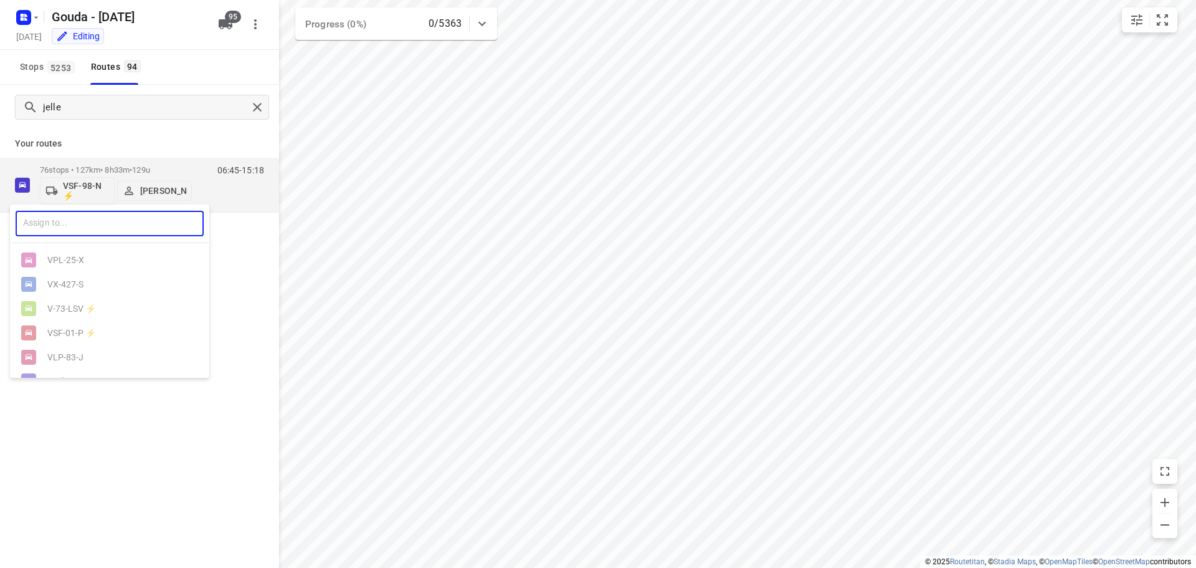
click at [76, 224] on input "text" at bounding box center [110, 224] width 188 height 26
type input "88"
click at [67, 315] on ul "V- 88 -DBX VBV- 88 -X V- 88 -GRF" at bounding box center [109, 284] width 199 height 73
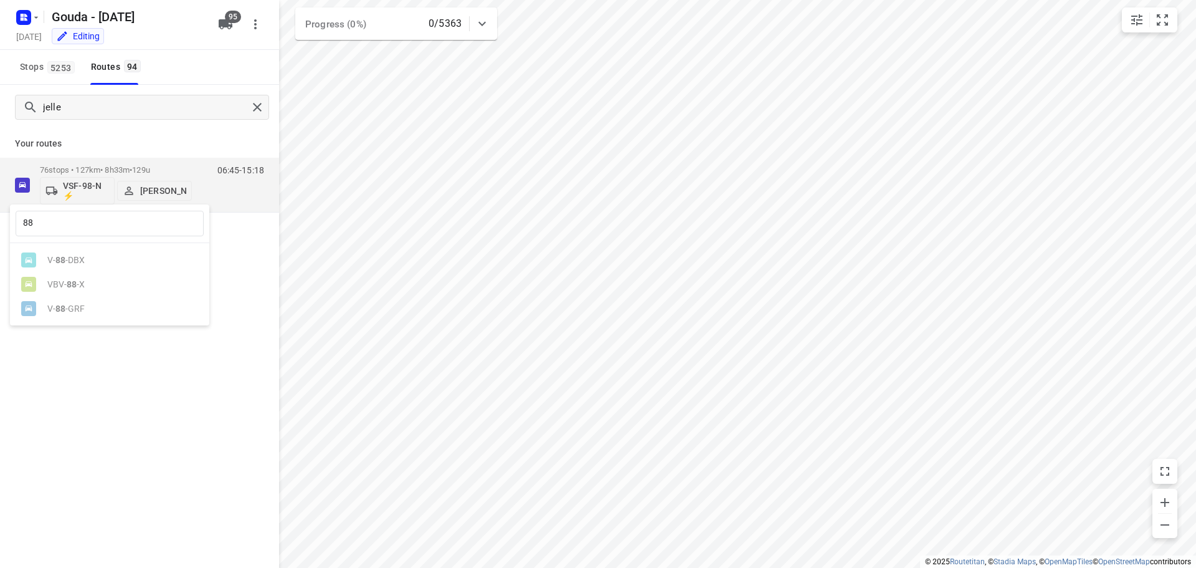
click at [67, 310] on ul "V- 88 -DBX VBV- 88 -X V- 88 -GRF" at bounding box center [109, 284] width 199 height 73
click at [67, 308] on ul "V- 88 -DBX VBV- 88 -X V- 88 -GRF" at bounding box center [109, 284] width 199 height 73
click at [255, 109] on div at bounding box center [598, 284] width 1196 height 568
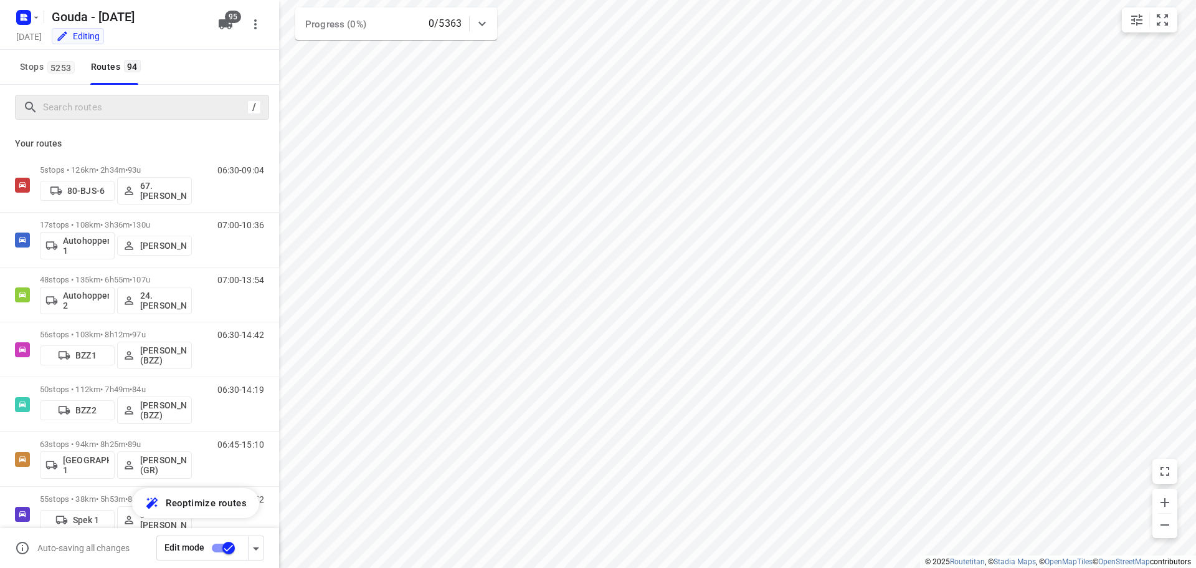
click at [251, 111] on div "/" at bounding box center [254, 107] width 14 height 14
click at [192, 111] on input "Search routes" at bounding box center [143, 107] width 199 height 19
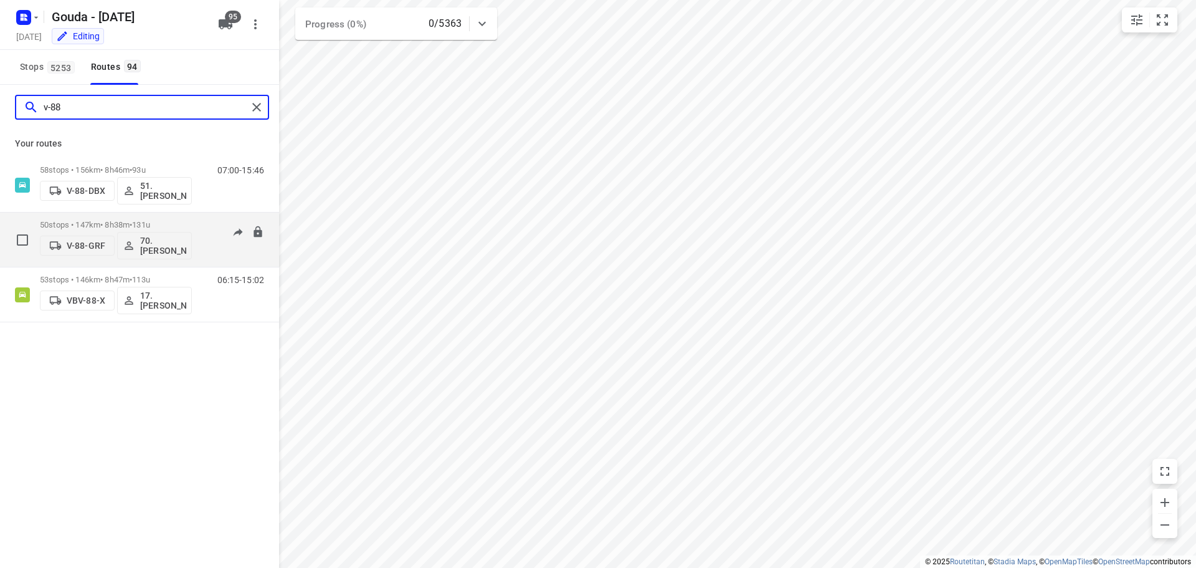
type input "v-88"
click at [85, 245] on p "V-88-GRF" at bounding box center [86, 245] width 39 height 10
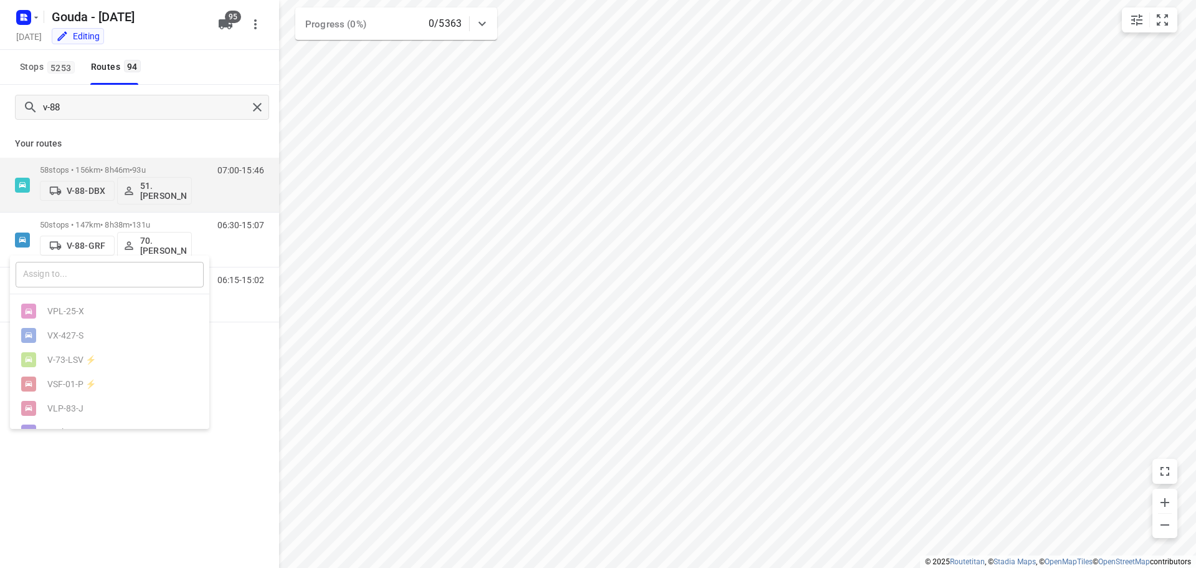
click at [98, 273] on input "text" at bounding box center [110, 275] width 188 height 26
type input "vjn"
click at [81, 382] on ul "VJN -50-L VJN -53-L VJN -52-L VJN -54-L" at bounding box center [109, 347] width 199 height 97
drag, startPoint x: 97, startPoint y: 473, endPoint x: 99, endPoint y: 467, distance: 7.1
click at [99, 472] on div at bounding box center [598, 284] width 1196 height 568
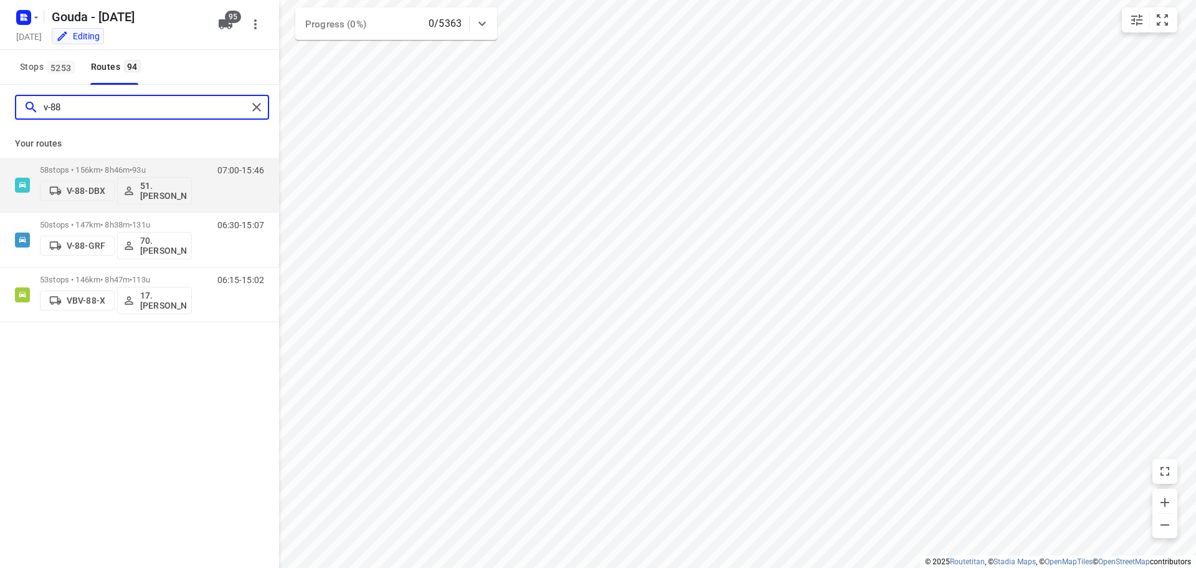
drag, startPoint x: 168, startPoint y: 107, endPoint x: -92, endPoint y: 112, distance: 259.8
click at [0, 112] on html "i © 2025 Routetitan , © Stadia Maps , © OpenMapTiles © OpenStreetMap contributo…" at bounding box center [598, 284] width 1196 height 568
drag, startPoint x: 118, startPoint y: 115, endPoint x: -354, endPoint y: 159, distance: 474.8
click at [0, 159] on html "i © 2025 Routetitan , © Stadia Maps , © OpenMapTiles © OpenStreetMap contributo…" at bounding box center [598, 284] width 1196 height 568
type input "rome"
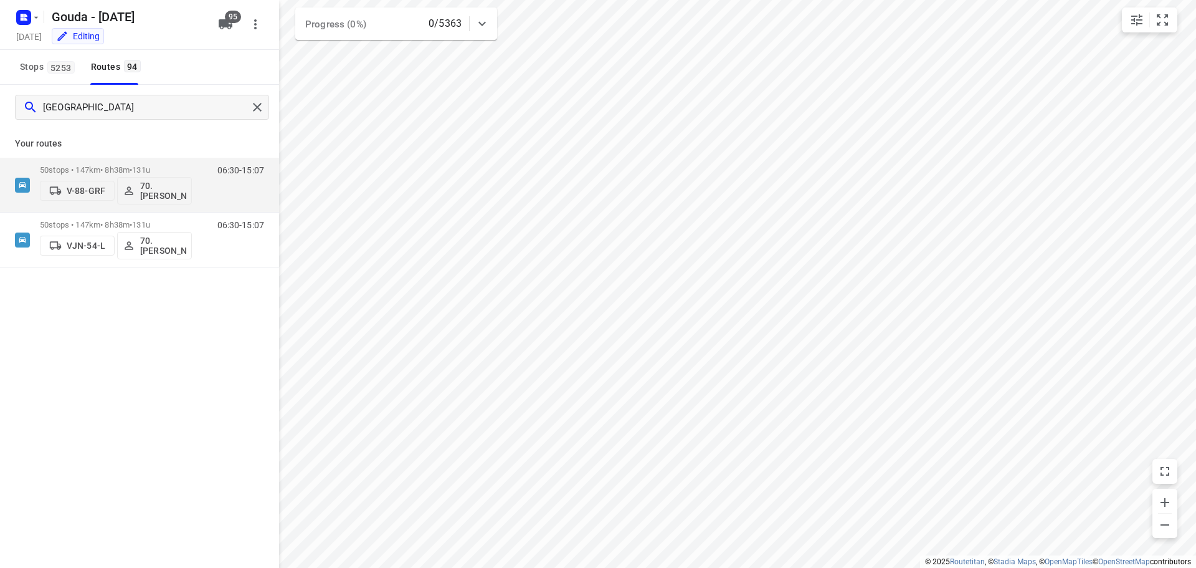
click at [125, 404] on div "rome Your routes 50 stops • 147km • 8h38m • 131u V-88-GRF 70. Romeo Pieters 06:…" at bounding box center [139, 344] width 279 height 518
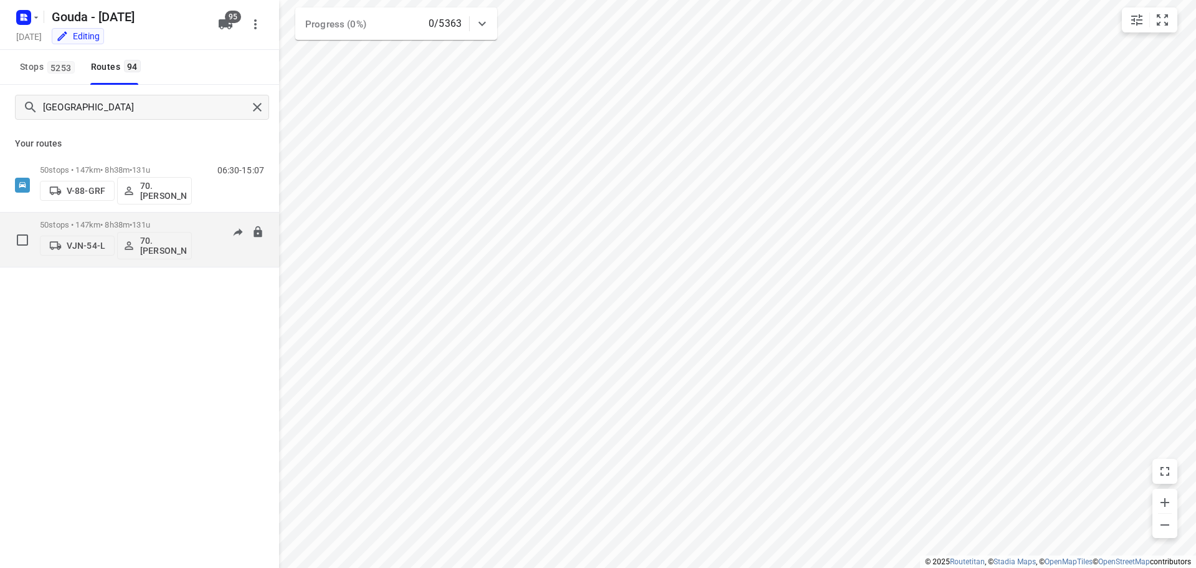
click at [178, 218] on div "50 stops • 147km • 8h38m • 131u VJN-54-L 70. Romeo Pieters" at bounding box center [116, 240] width 152 height 52
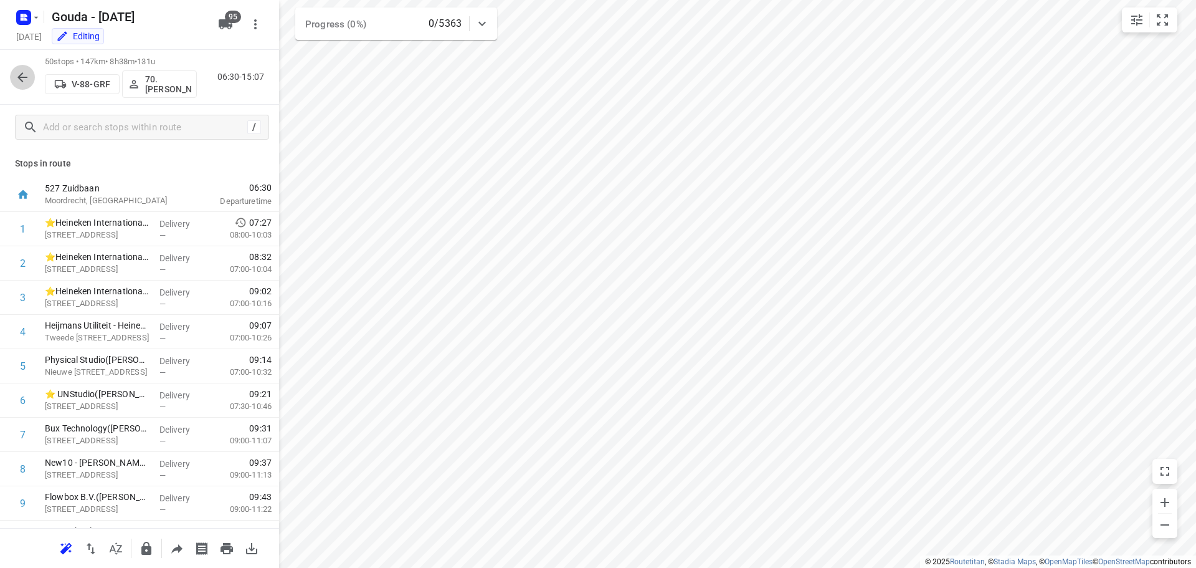
click at [21, 80] on icon "button" at bounding box center [22, 77] width 10 height 10
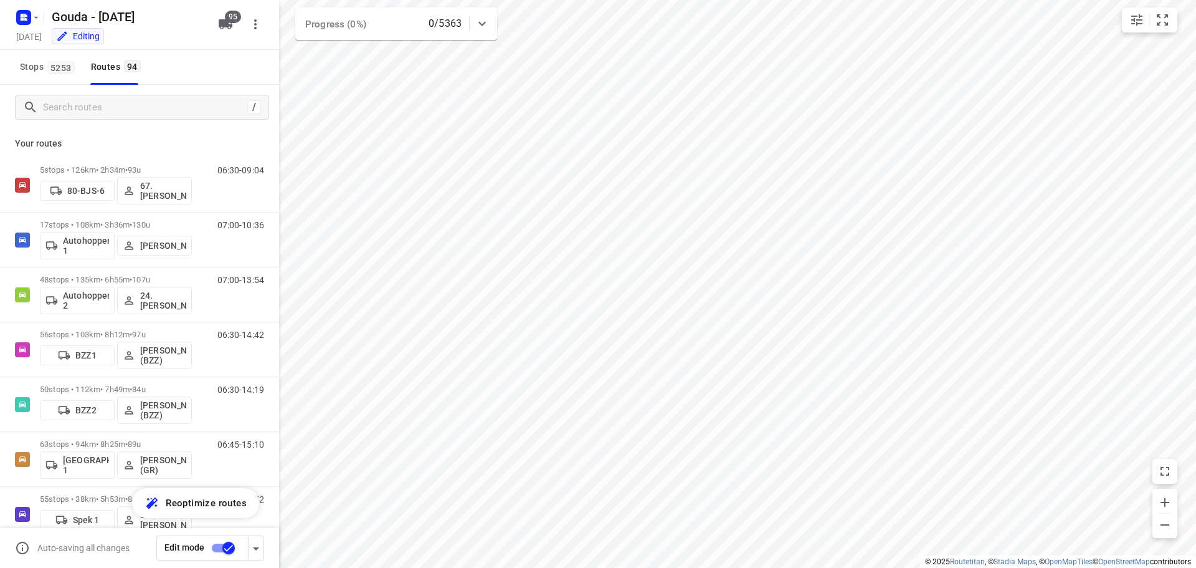
click at [93, 125] on div "/" at bounding box center [139, 107] width 279 height 45
click at [98, 114] on input "Search routes" at bounding box center [145, 107] width 203 height 19
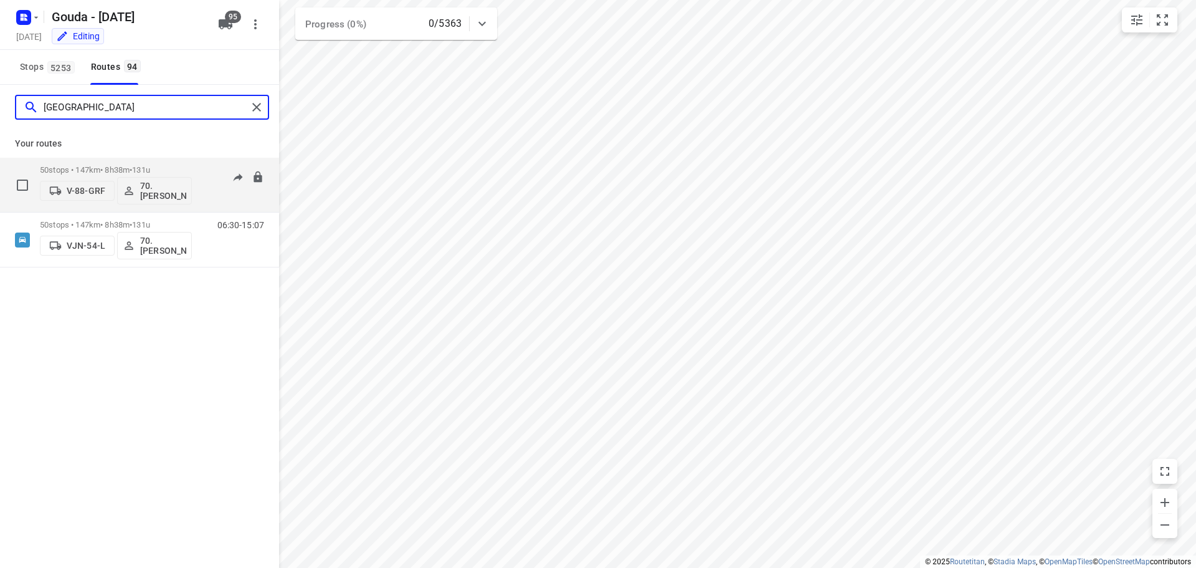
type input "rome"
click at [145, 166] on span "131u" at bounding box center [141, 169] width 18 height 9
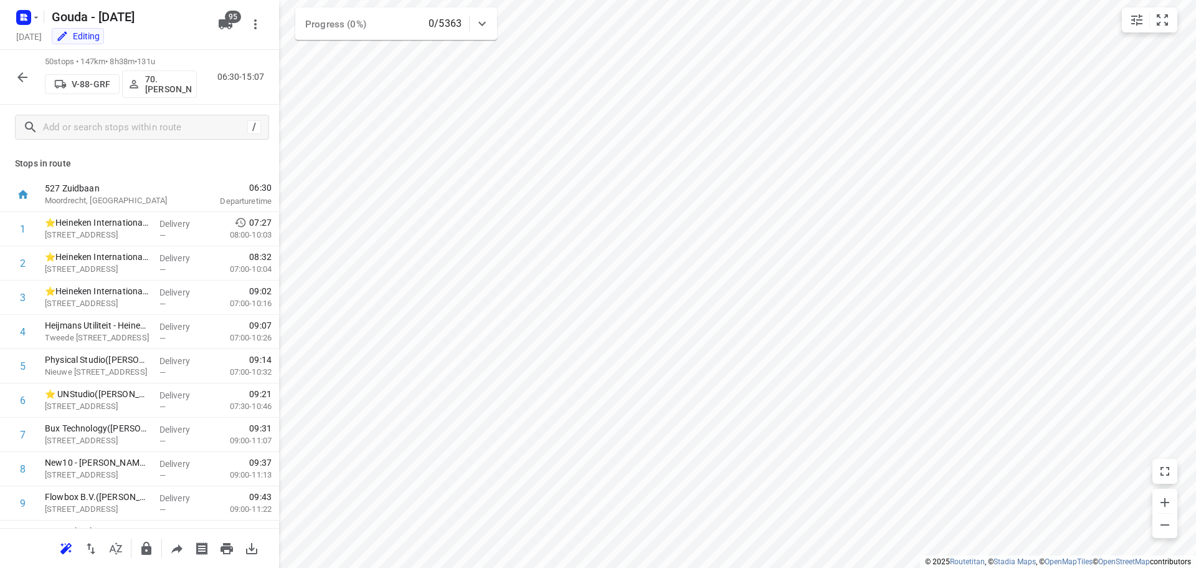
click at [27, 76] on icon "button" at bounding box center [22, 77] width 15 height 15
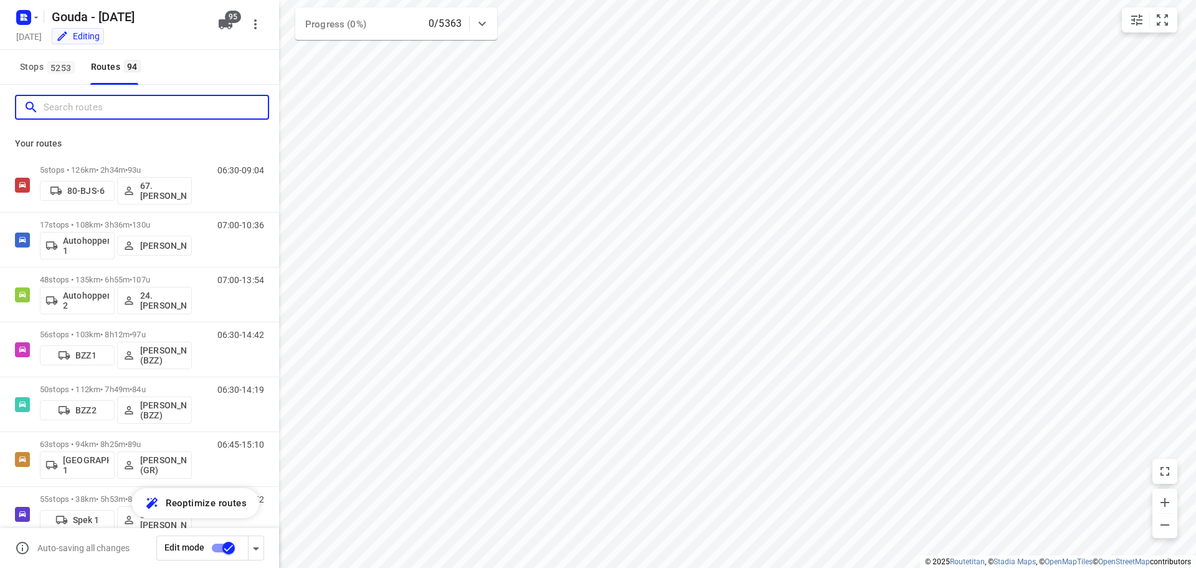
click at [78, 109] on input "Search routes" at bounding box center [156, 107] width 224 height 19
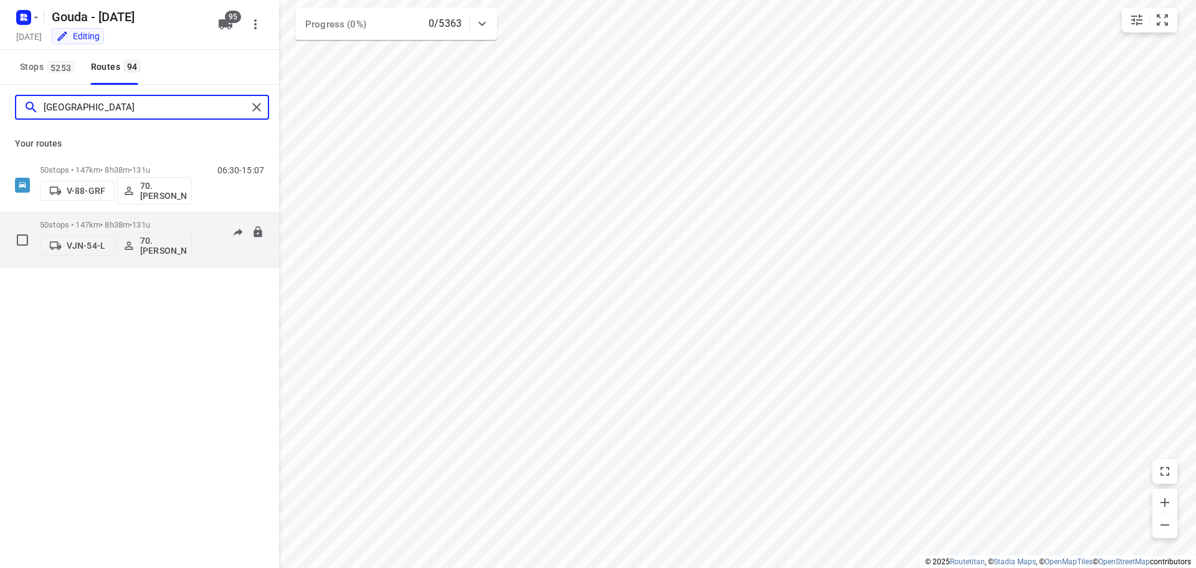
type input "rome"
click at [182, 225] on p "50 stops • 147km • 8h38m • 131u" at bounding box center [116, 224] width 152 height 9
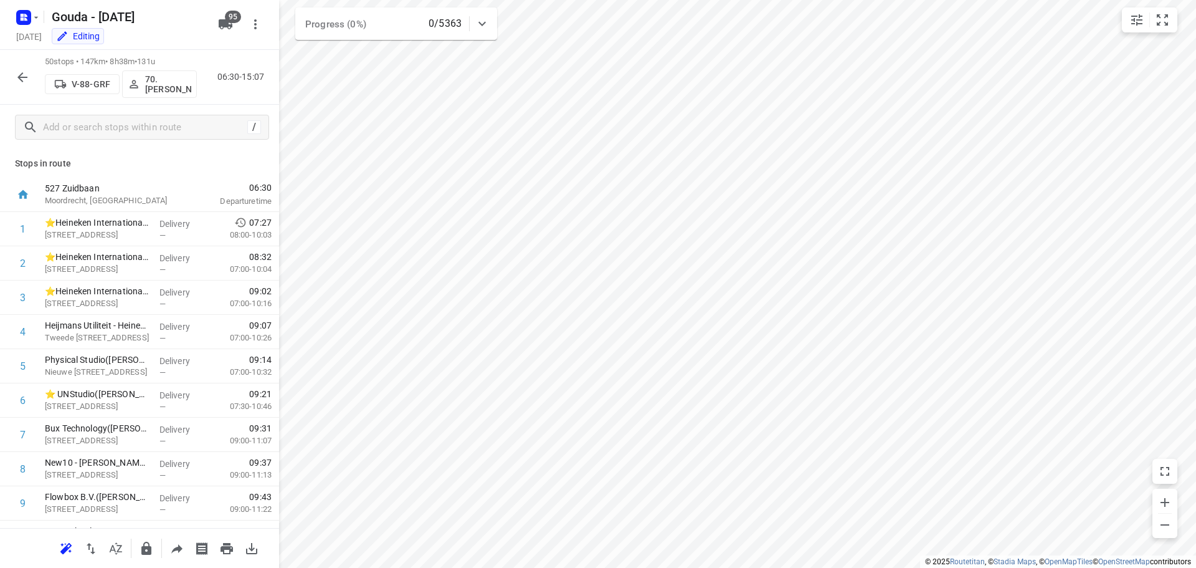
click at [0, 65] on div "50 stops • 147km • 8h38m • 131u V-88-GRF 70. Romeo Pieters 06:30-15:07" at bounding box center [139, 77] width 279 height 55
click at [32, 80] on button "button" at bounding box center [22, 77] width 25 height 25
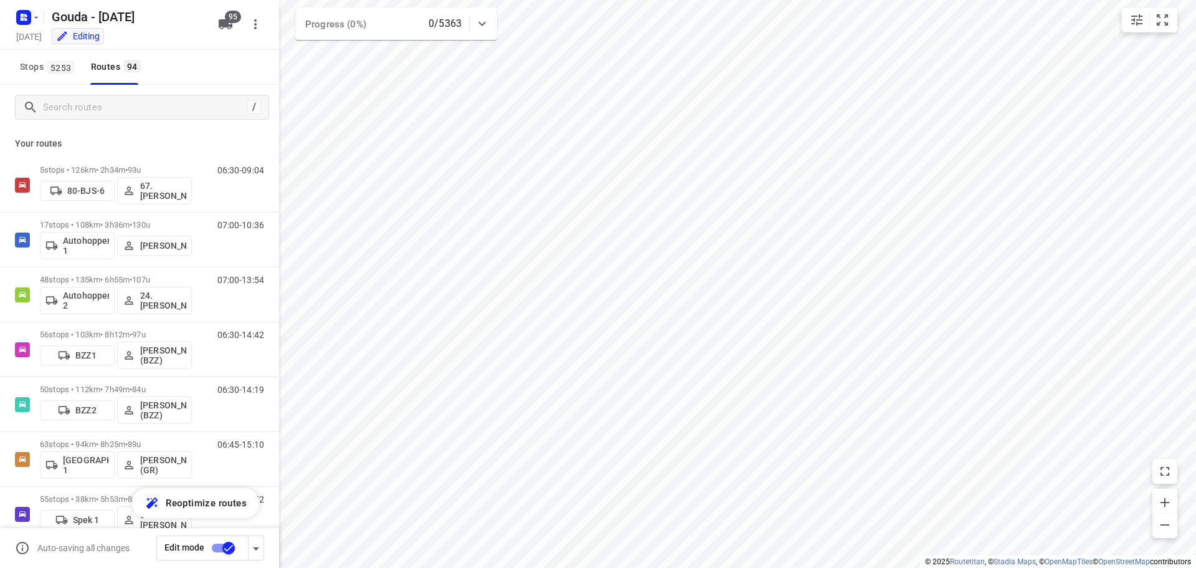
click at [187, 80] on div "Stops 5253 Routes 94" at bounding box center [139, 67] width 279 height 35
click at [145, 92] on div "/" at bounding box center [139, 107] width 279 height 45
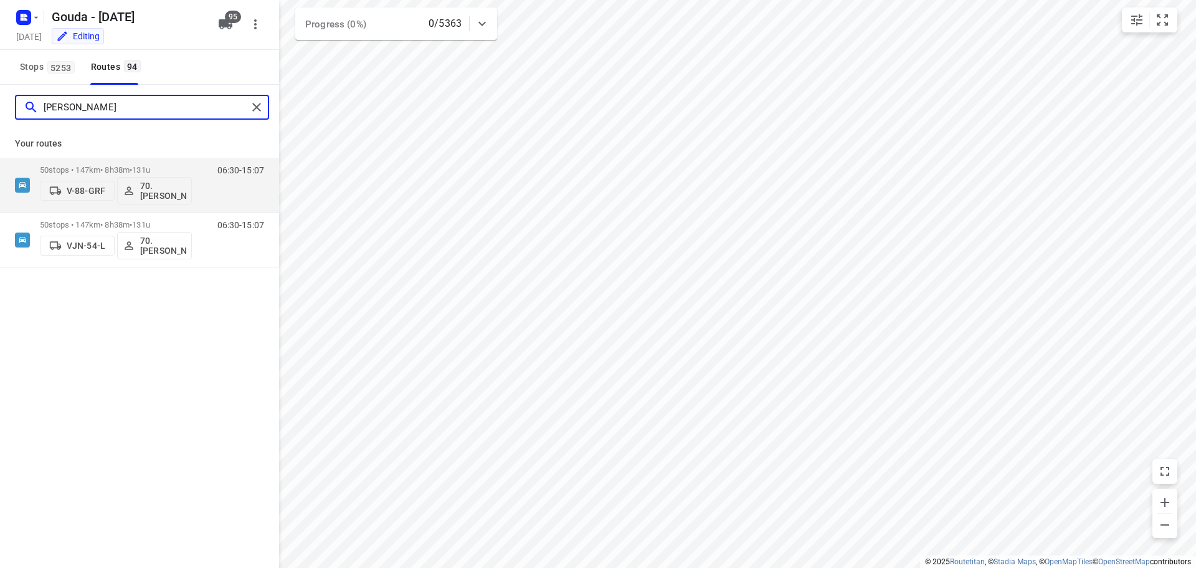
type input "romeo"
click at [190, 142] on p "Your routes" at bounding box center [139, 143] width 249 height 13
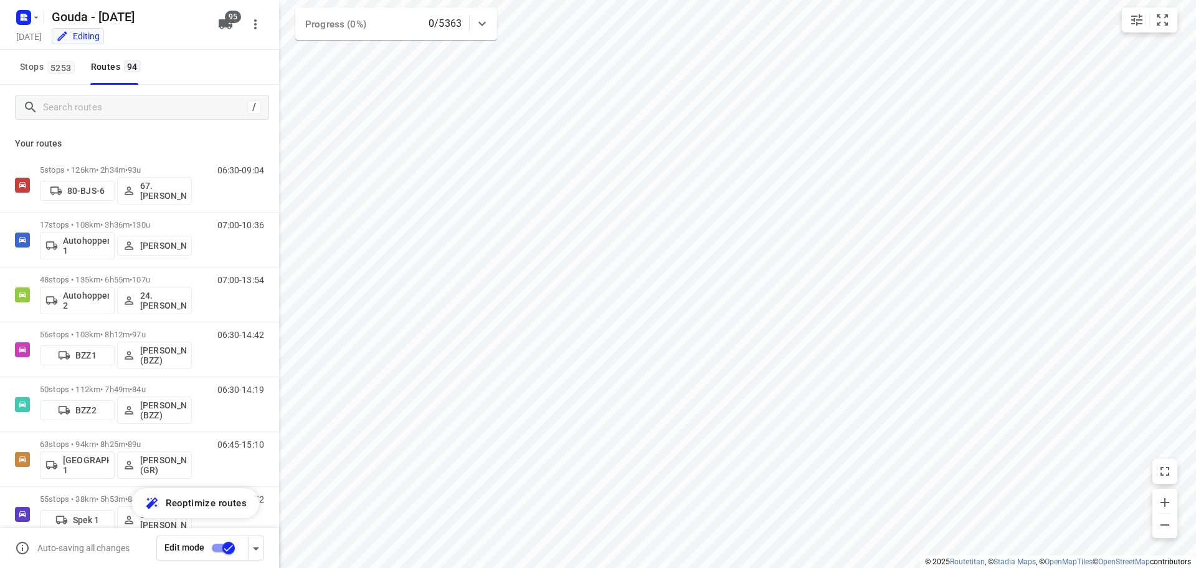
click at [191, 65] on div "Stops 5253 Routes 94" at bounding box center [139, 67] width 279 height 35
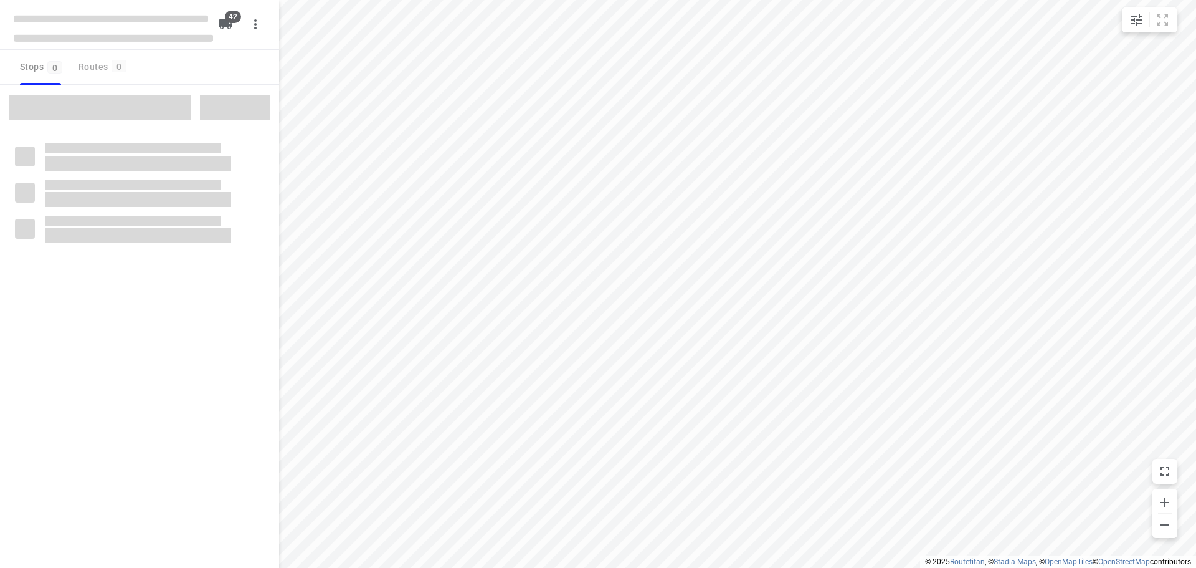
checkbox input "true"
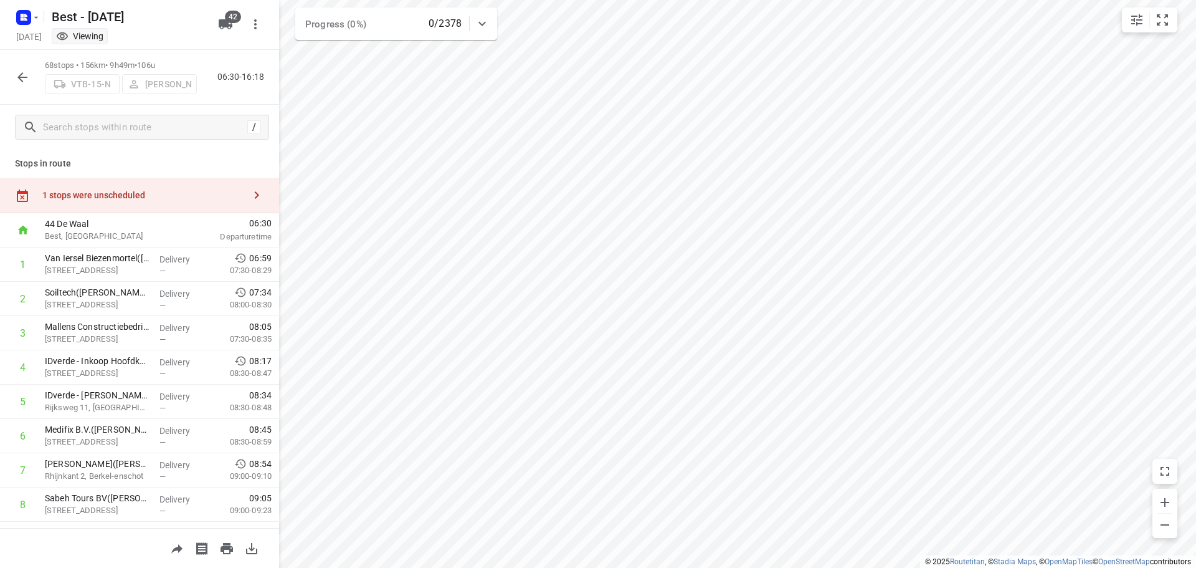
click at [206, 196] on div "1 stops were unscheduled" at bounding box center [143, 195] width 202 height 10
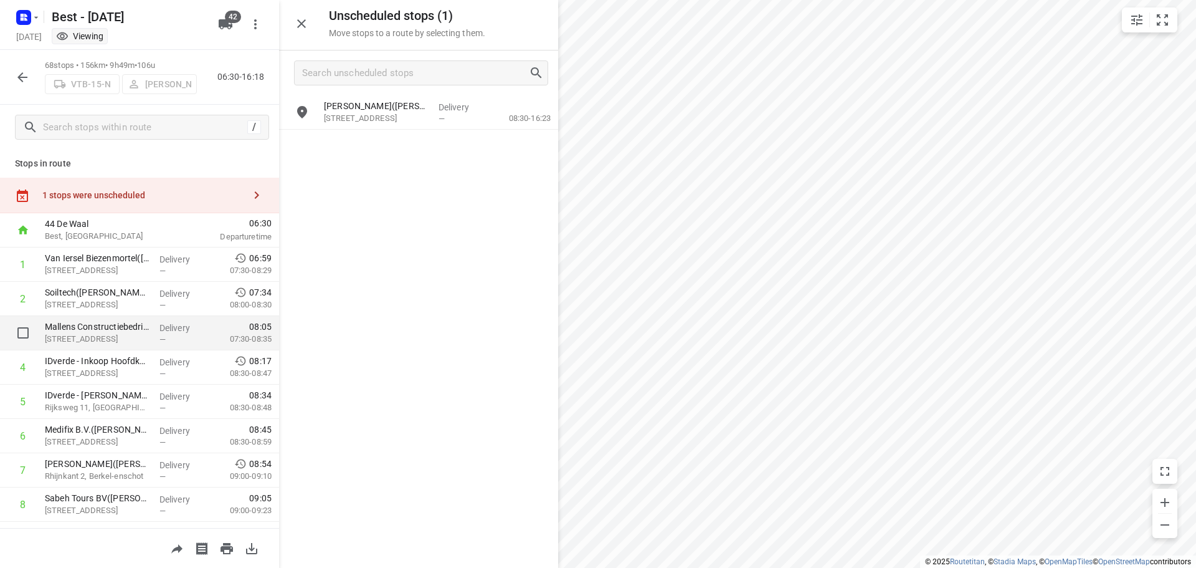
drag, startPoint x: 407, startPoint y: 107, endPoint x: 245, endPoint y: 322, distance: 269.6
click at [244, 322] on div "Unscheduled stops ( 1 ) Move stops to a route by selecting them. HSK Tilburg(Br…" at bounding box center [139, 284] width 279 height 568
click at [28, 76] on icon "button" at bounding box center [22, 77] width 15 height 15
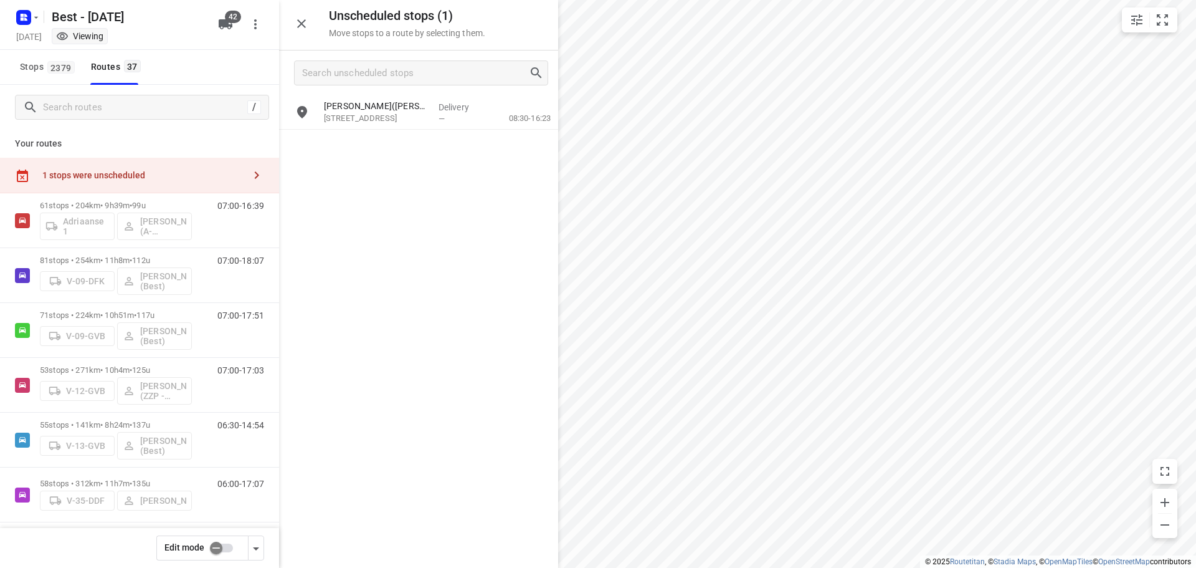
click at [218, 551] on input "checkbox" at bounding box center [216, 548] width 71 height 24
checkbox input "false"
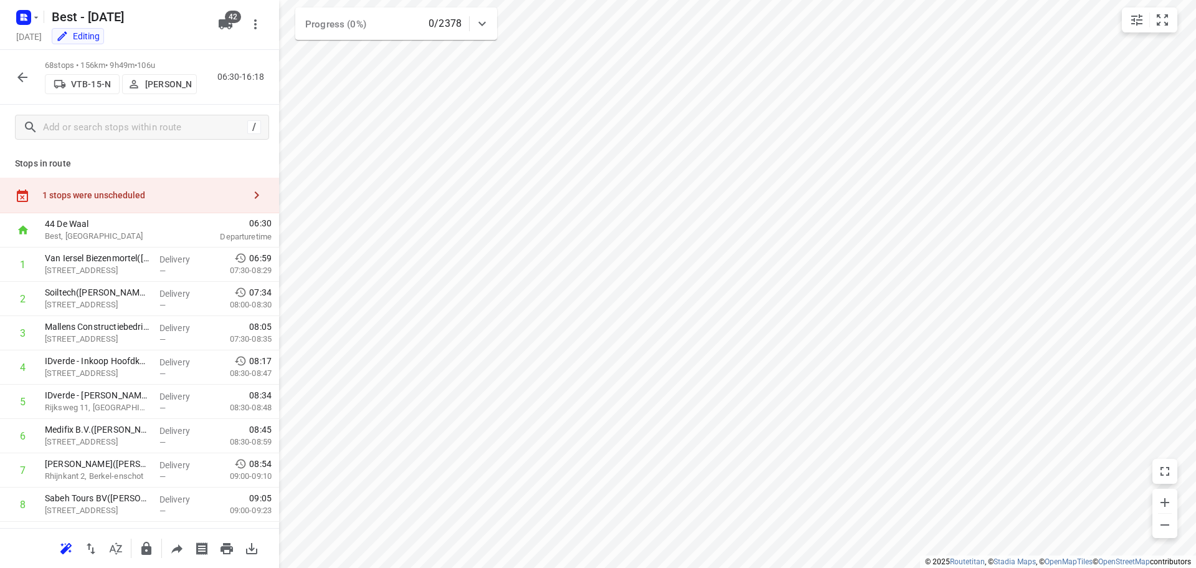
click at [120, 190] on div "1 stops were unscheduled" at bounding box center [143, 195] width 202 height 10
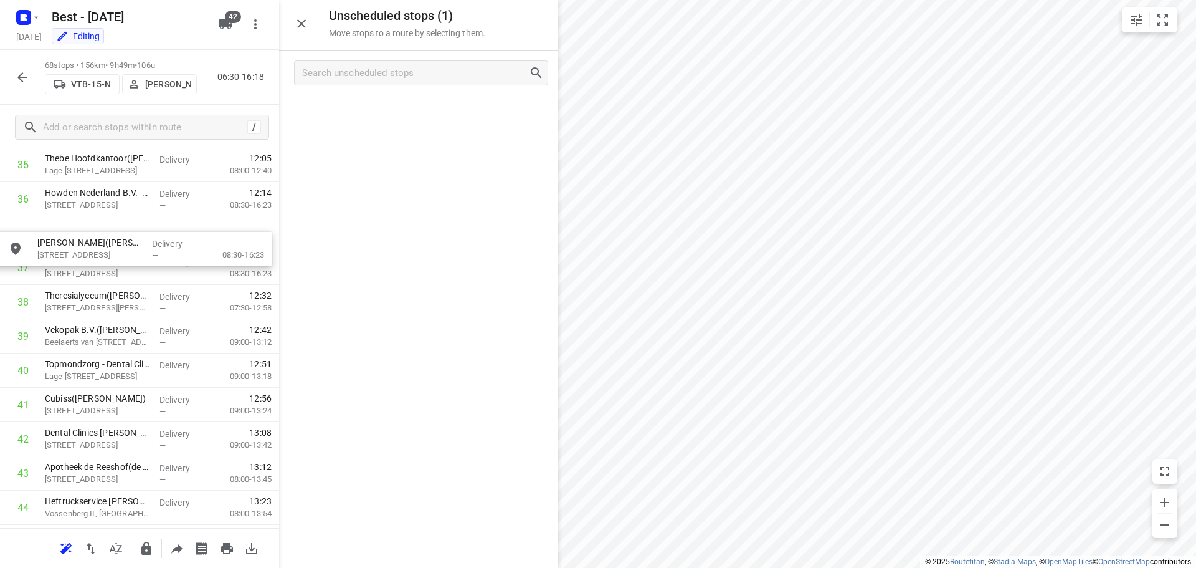
scroll to position [1262, 0]
drag, startPoint x: 378, startPoint y: 121, endPoint x: 83, endPoint y: 279, distance: 335.0
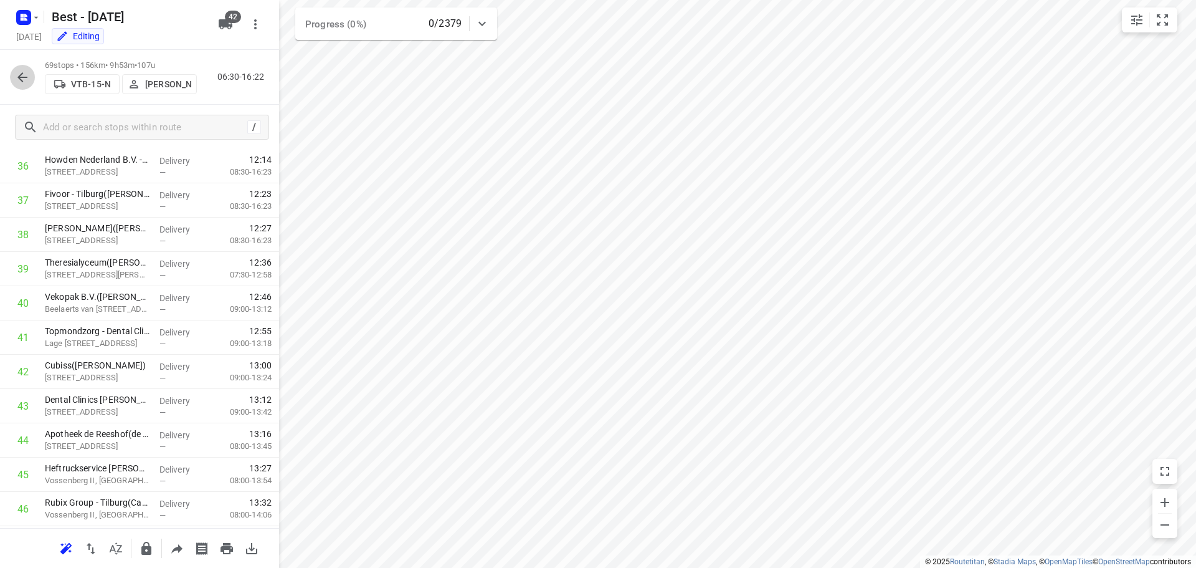
click at [32, 72] on button "button" at bounding box center [22, 77] width 25 height 25
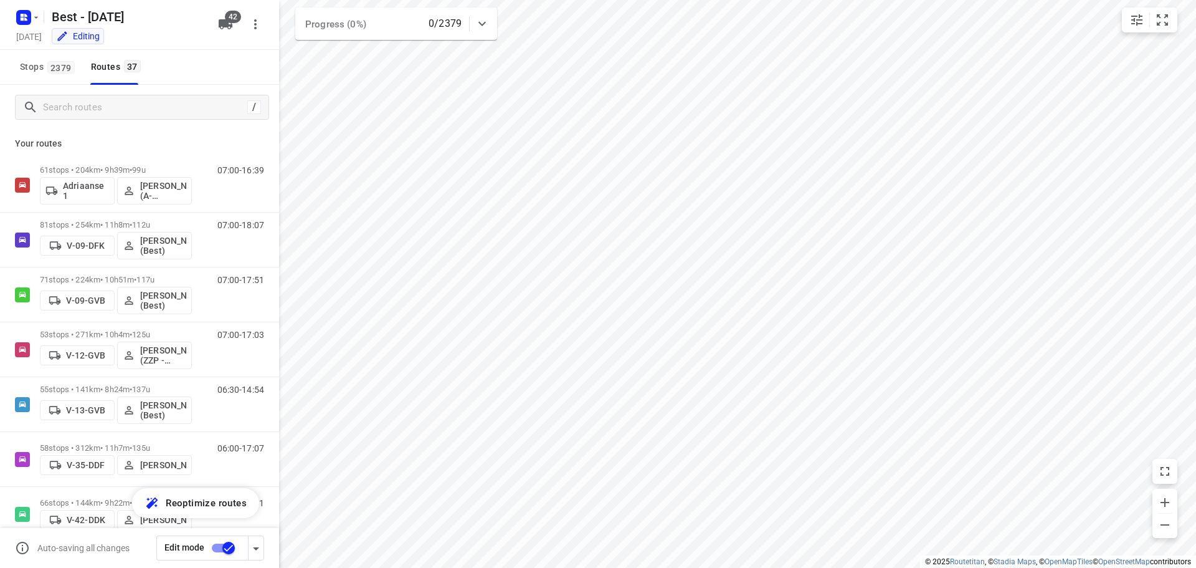
click at [231, 546] on input "checkbox" at bounding box center [228, 548] width 71 height 24
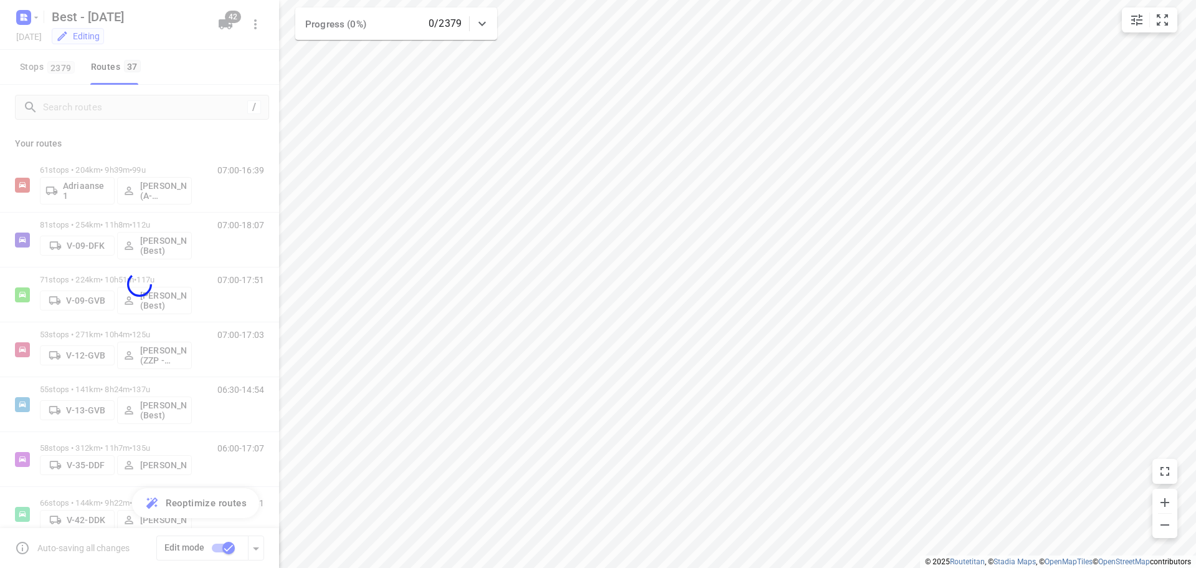
checkbox input "false"
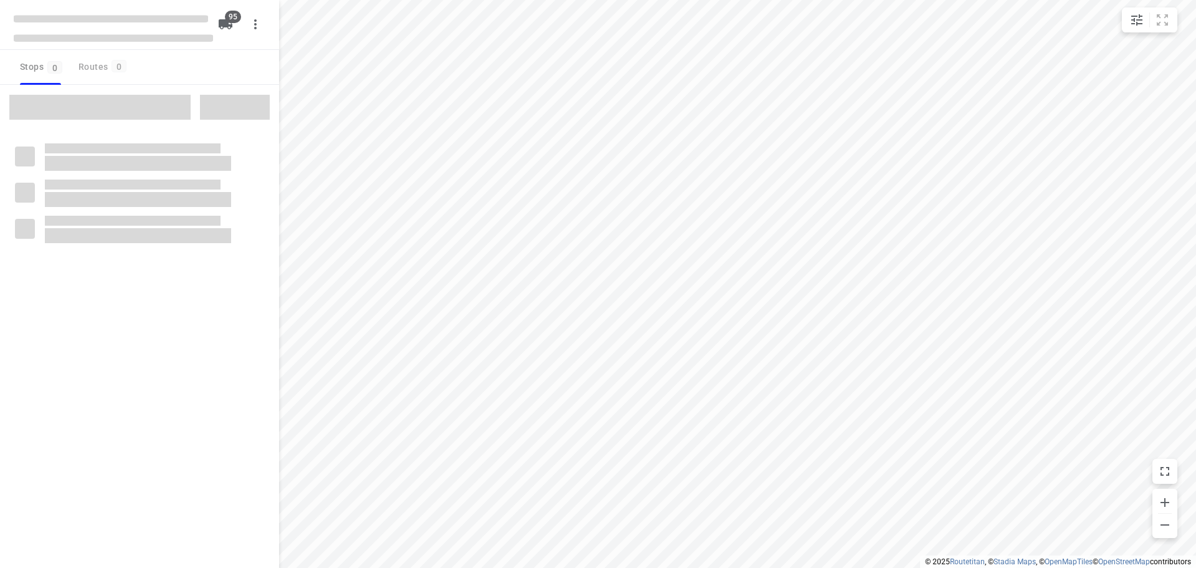
click at [197, 80] on div "Stops 0 Routes 0" at bounding box center [139, 67] width 279 height 35
click at [196, 80] on div "Stops 0 Routes 0" at bounding box center [139, 67] width 279 height 35
checkbox input "true"
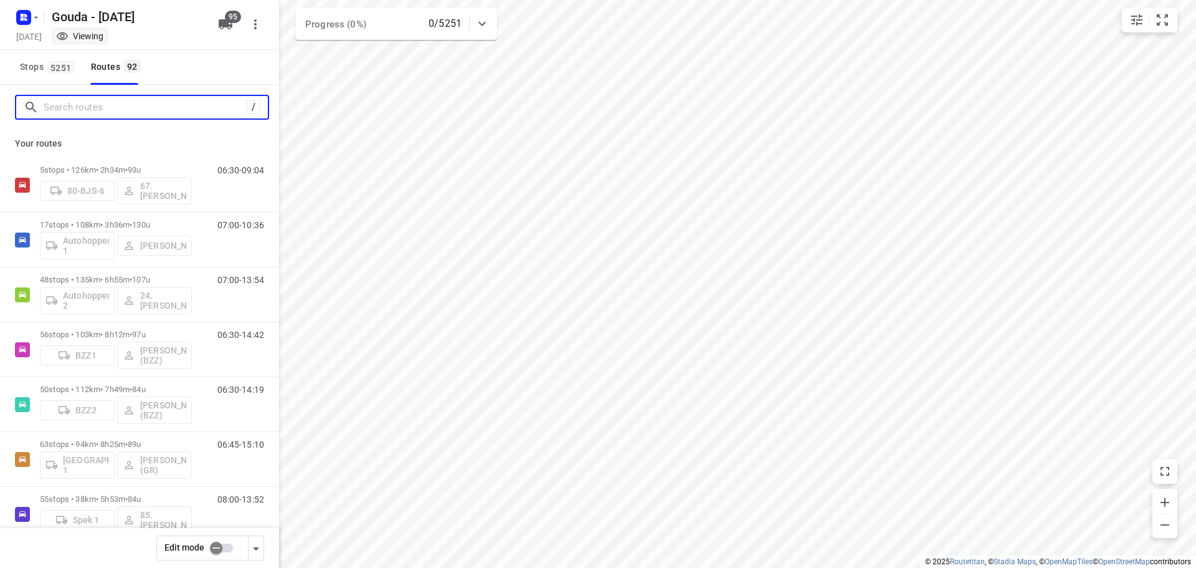
click at [111, 116] on input "Search routes" at bounding box center [145, 107] width 203 height 19
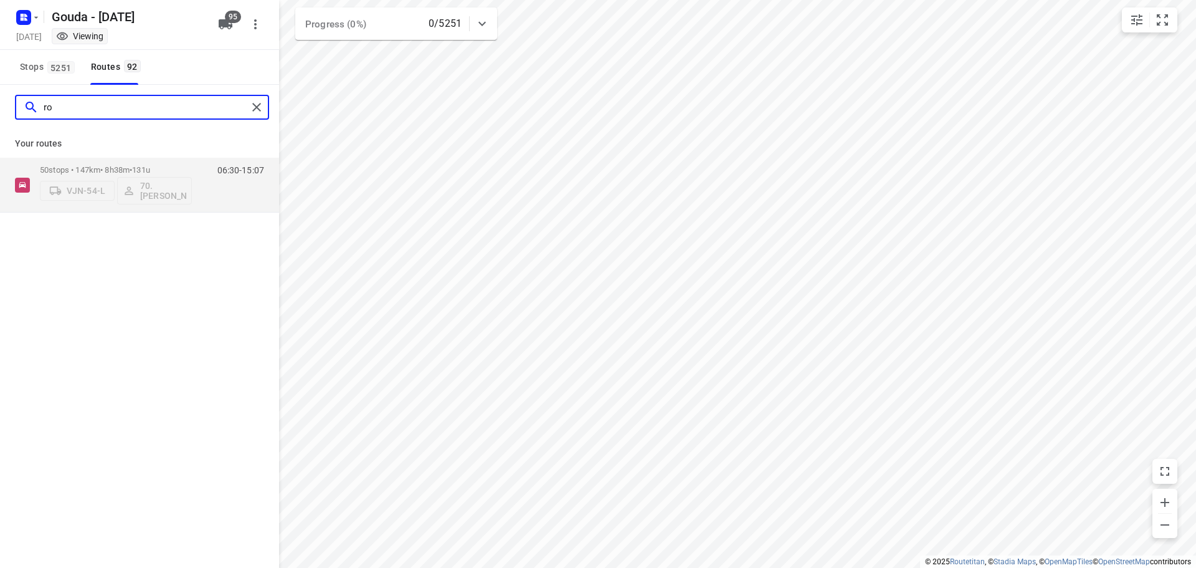
type input "r"
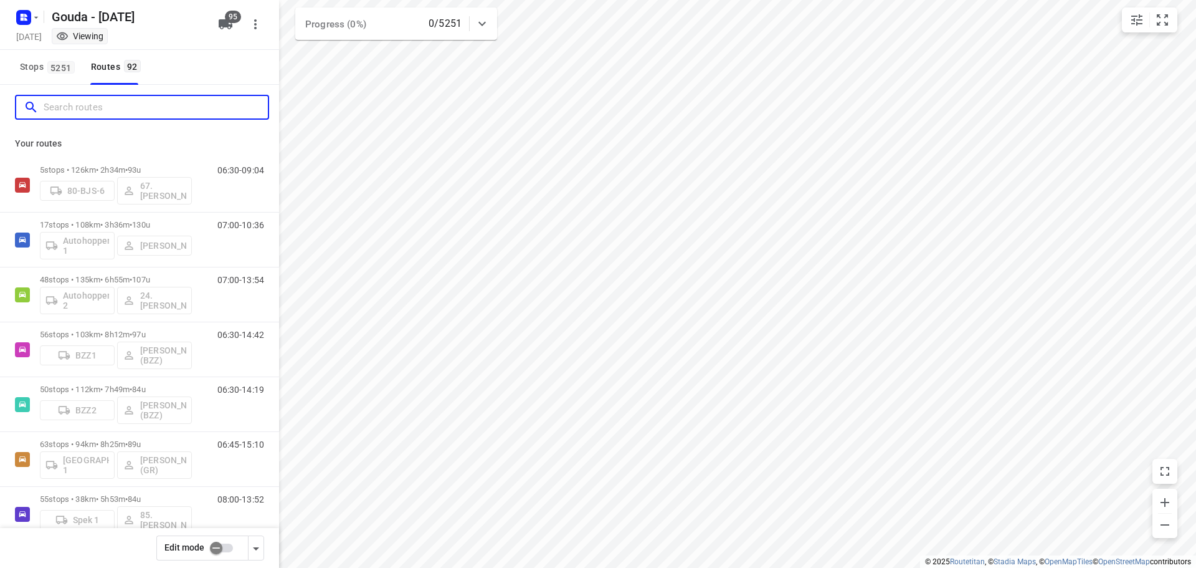
click at [118, 102] on input "Search routes" at bounding box center [156, 107] width 224 height 19
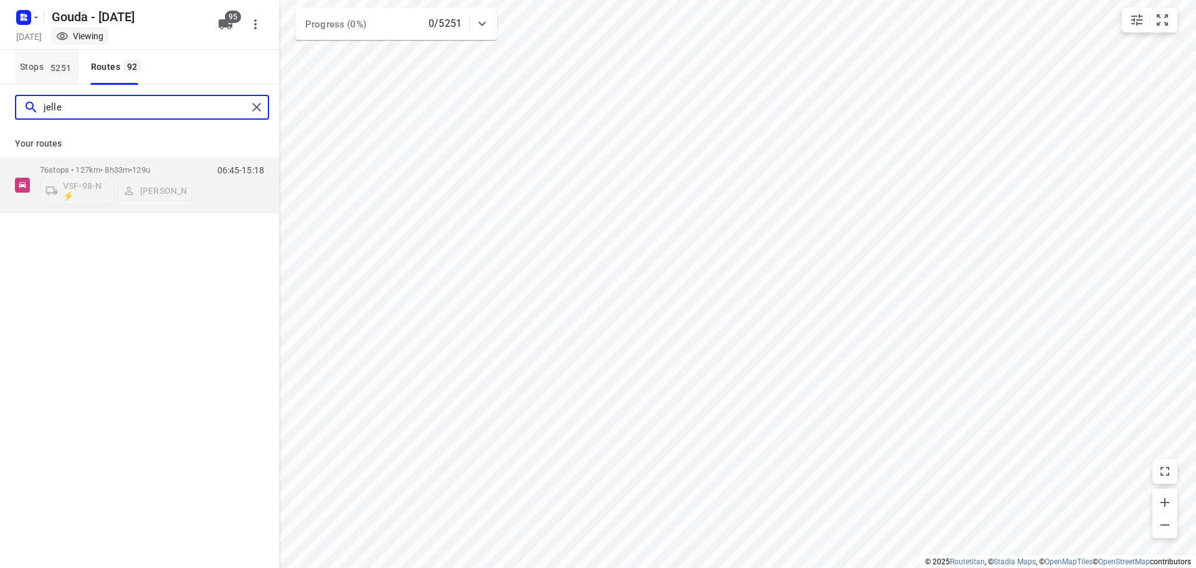
type input "jelle"
click at [39, 60] on span "Stops 5251" at bounding box center [49, 67] width 59 height 16
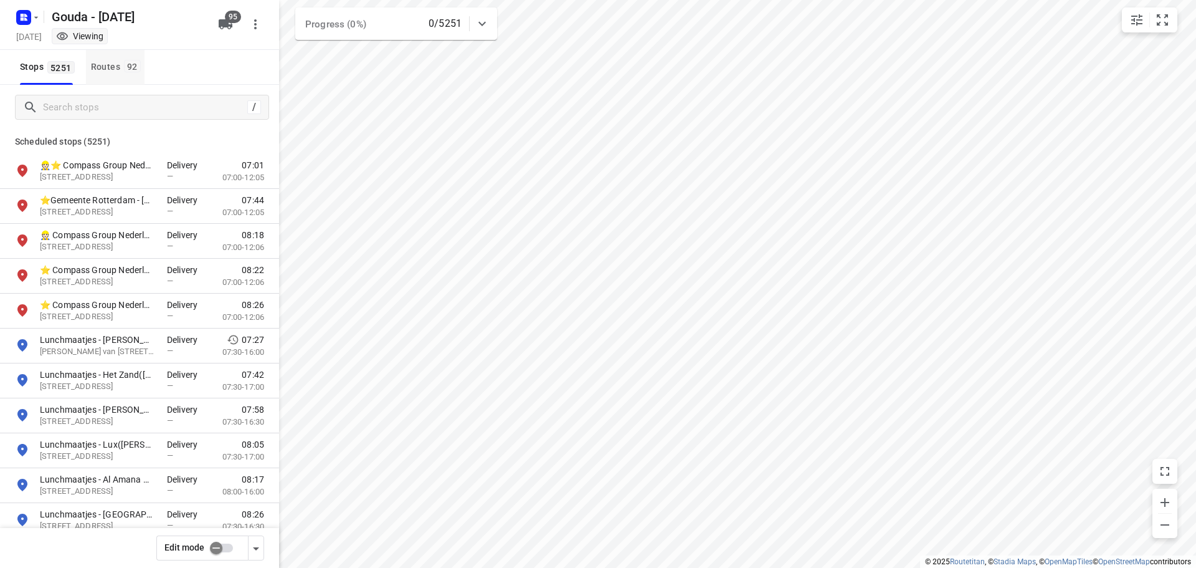
click at [140, 65] on span "92" at bounding box center [132, 66] width 17 height 12
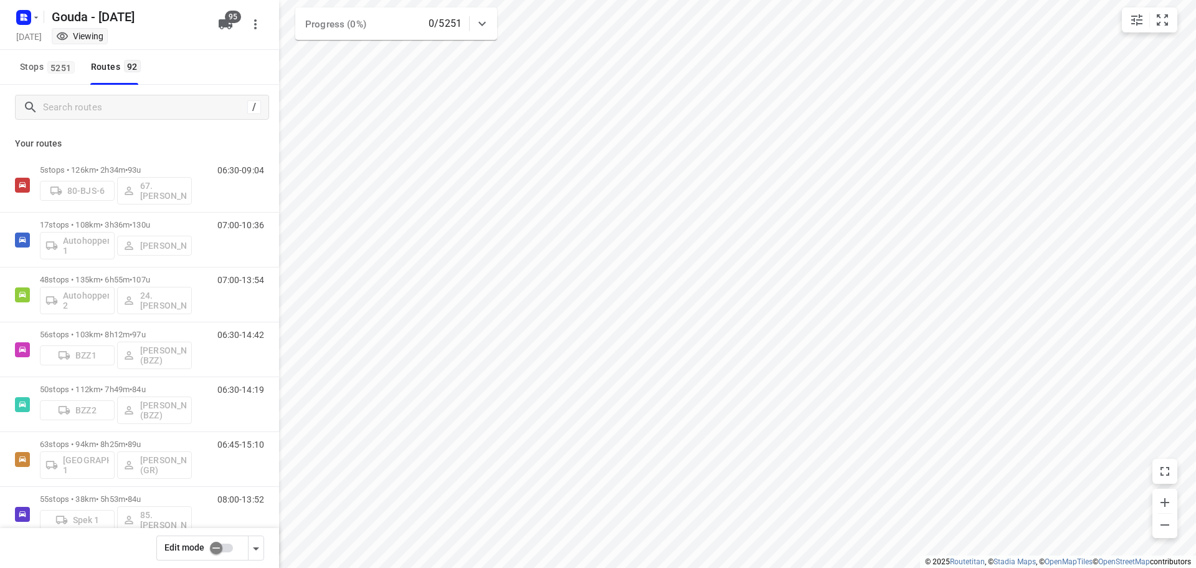
click at [195, 130] on div "Your routes 5 stops • 126km • 2h34m • 93u 80-BJS-6 67. Rob de Jong 06:30-09:04 …" at bounding box center [139, 366] width 279 height 473
click at [219, 549] on input "checkbox" at bounding box center [216, 548] width 71 height 24
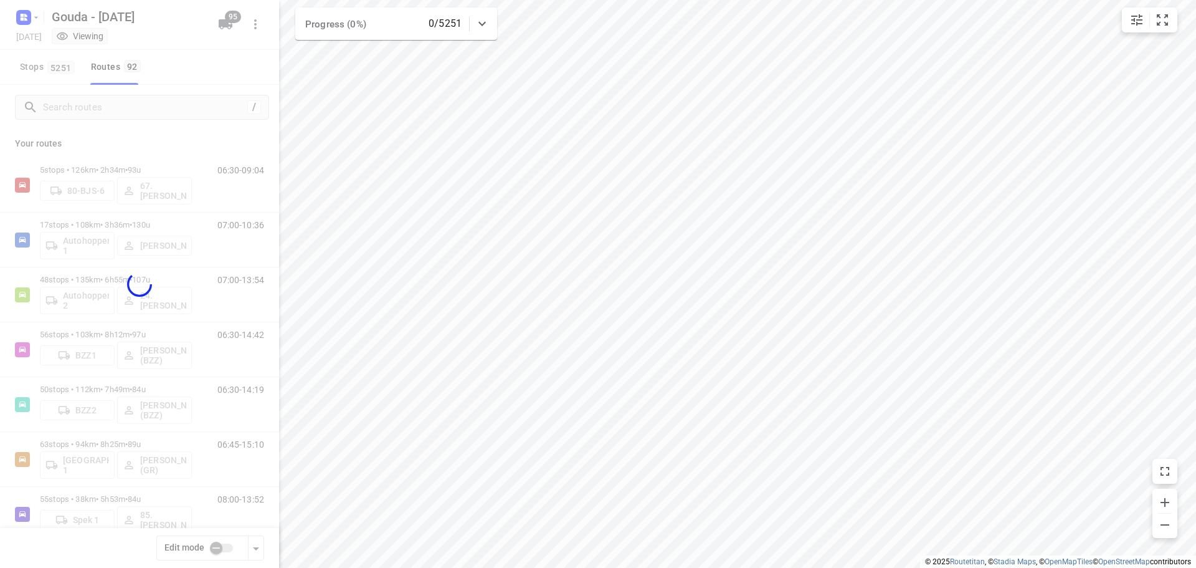
click at [179, 139] on div at bounding box center [139, 284] width 279 height 568
click at [189, 78] on div at bounding box center [139, 284] width 279 height 568
checkbox input "true"
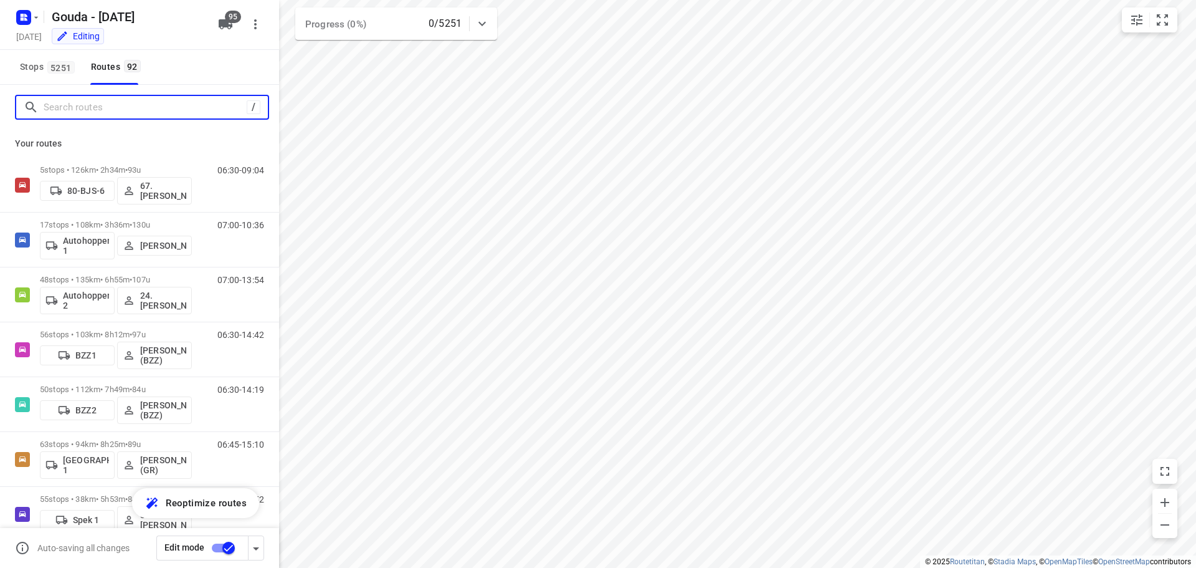
click at [156, 110] on input "Search routes" at bounding box center [145, 107] width 203 height 19
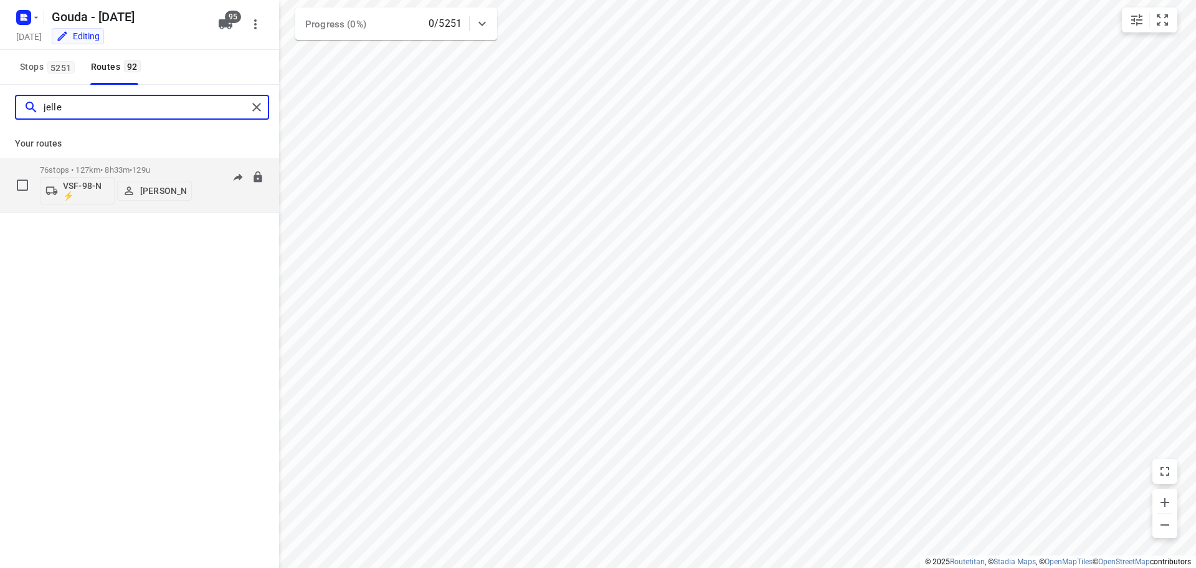
type input "jelle"
click at [89, 191] on p "VSF-98-N ⚡" at bounding box center [86, 191] width 46 height 20
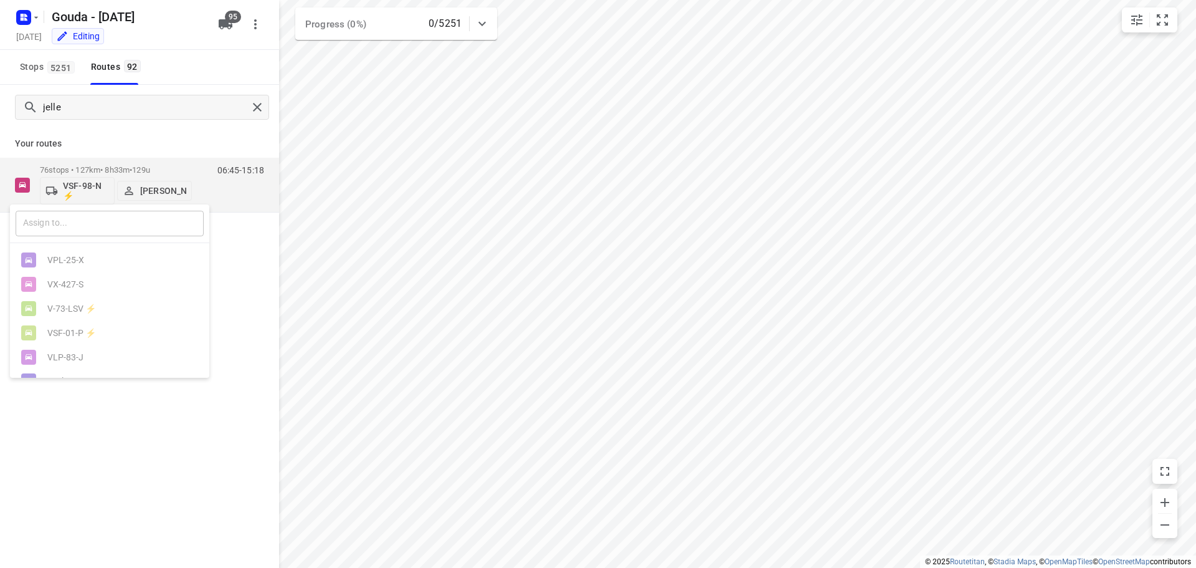
click at [86, 219] on input "text" at bounding box center [110, 224] width 188 height 26
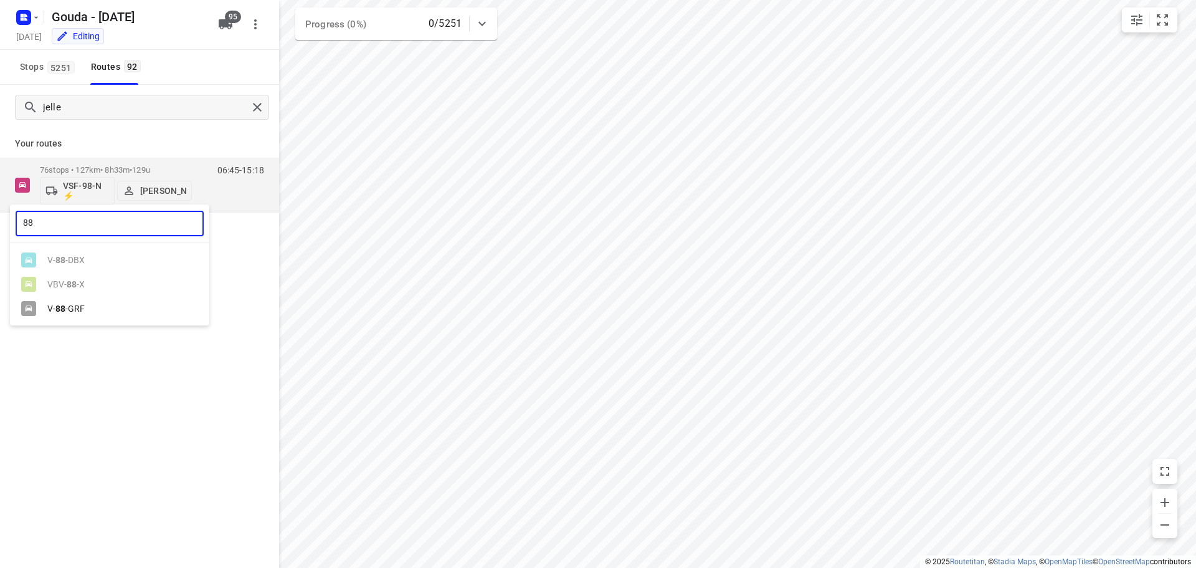
type input "88"
click at [105, 306] on div "V- 88 -GRF" at bounding box center [112, 308] width 131 height 10
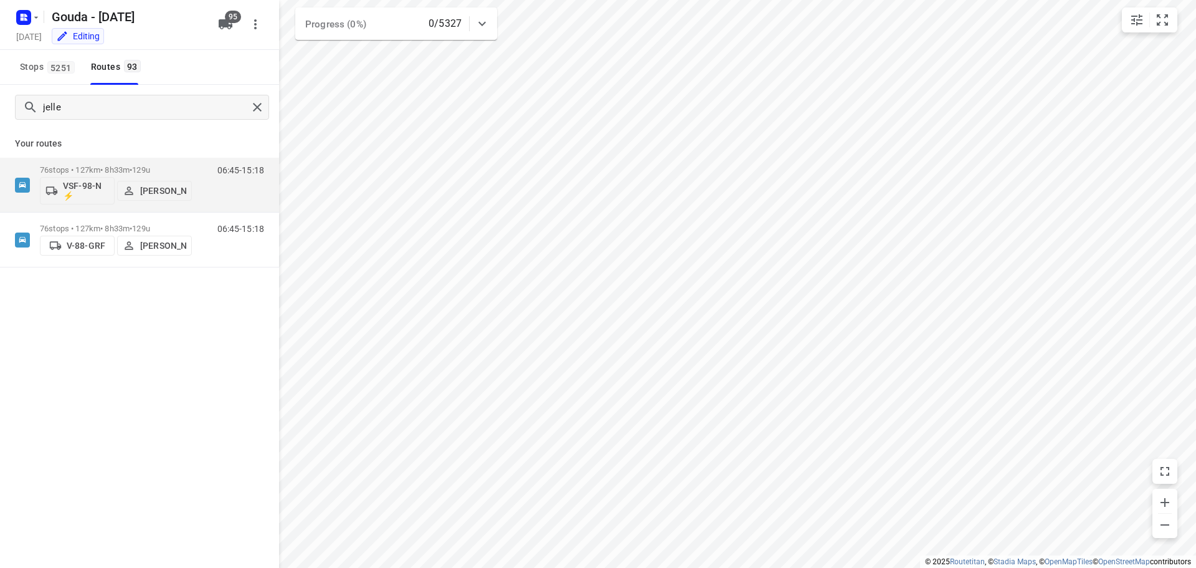
click at [126, 338] on div "jelle Your routes 76 stops • 127km • 8h33m • 129u VSF-98-N ⚡ Jelle Peek 06:45-1…" at bounding box center [139, 344] width 279 height 518
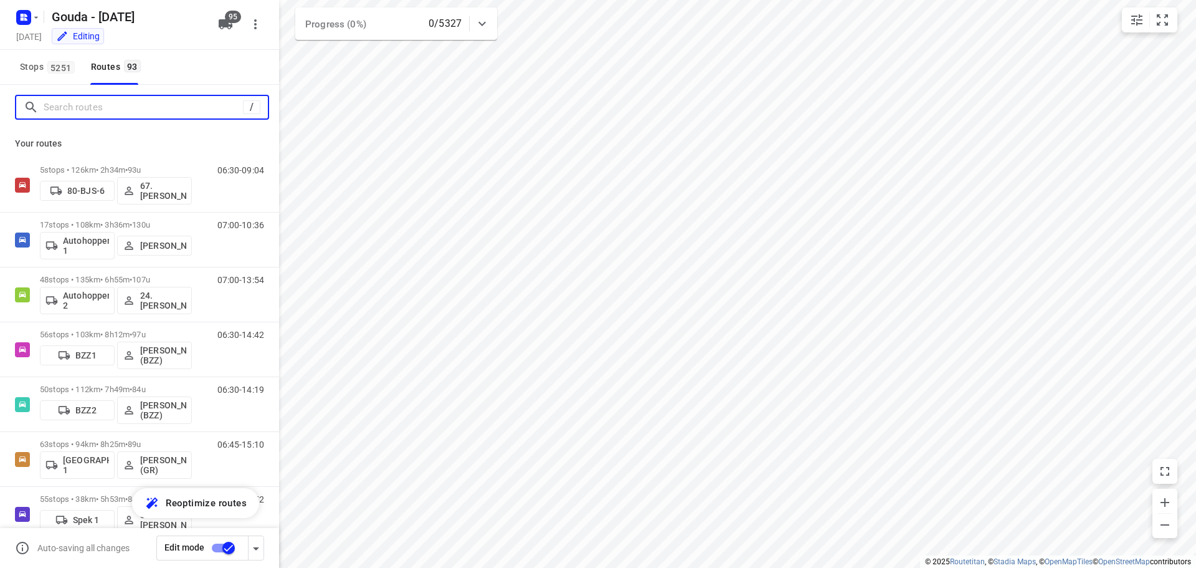
click at [152, 106] on input "Search routes" at bounding box center [143, 107] width 199 height 19
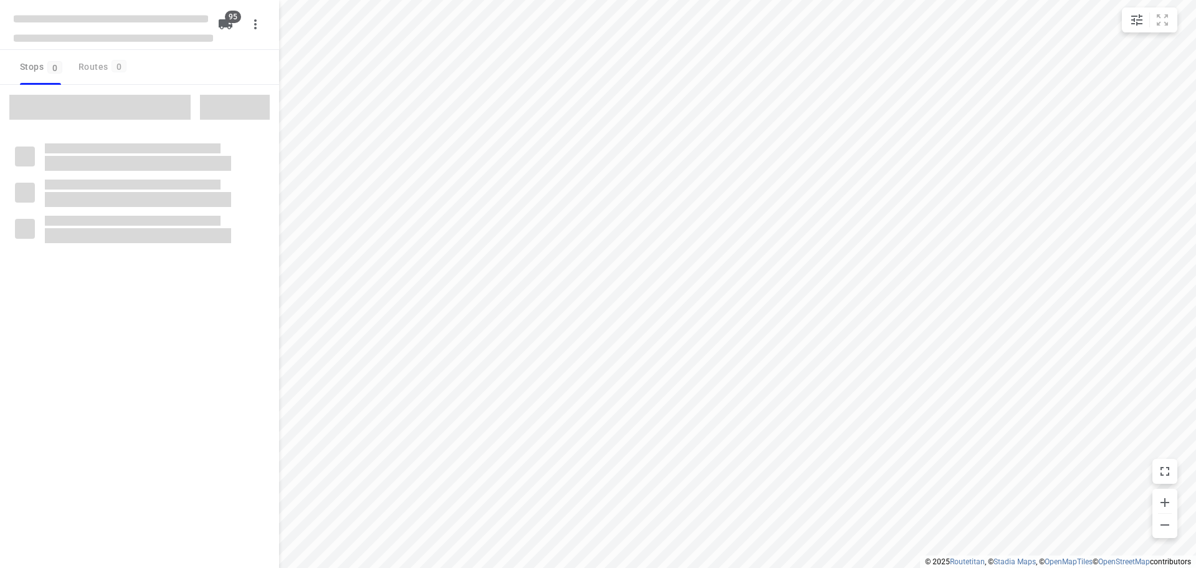
click at [159, 69] on div "Stops 0 Routes 0" at bounding box center [139, 67] width 279 height 35
checkbox input "true"
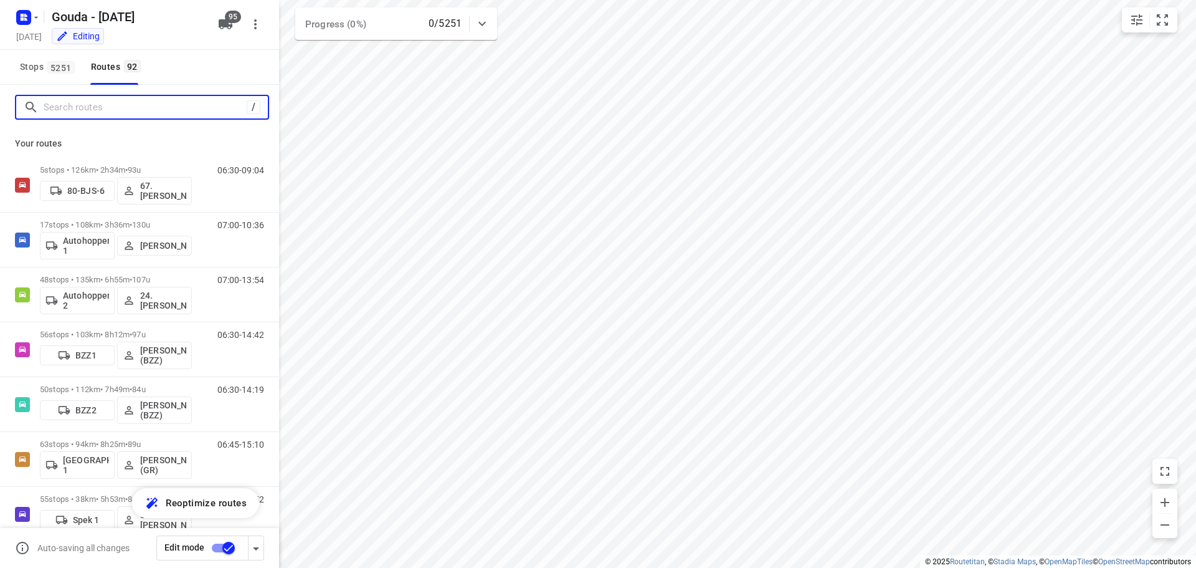
drag, startPoint x: 134, startPoint y: 102, endPoint x: 141, endPoint y: 95, distance: 9.7
click at [141, 95] on div "/" at bounding box center [142, 107] width 254 height 25
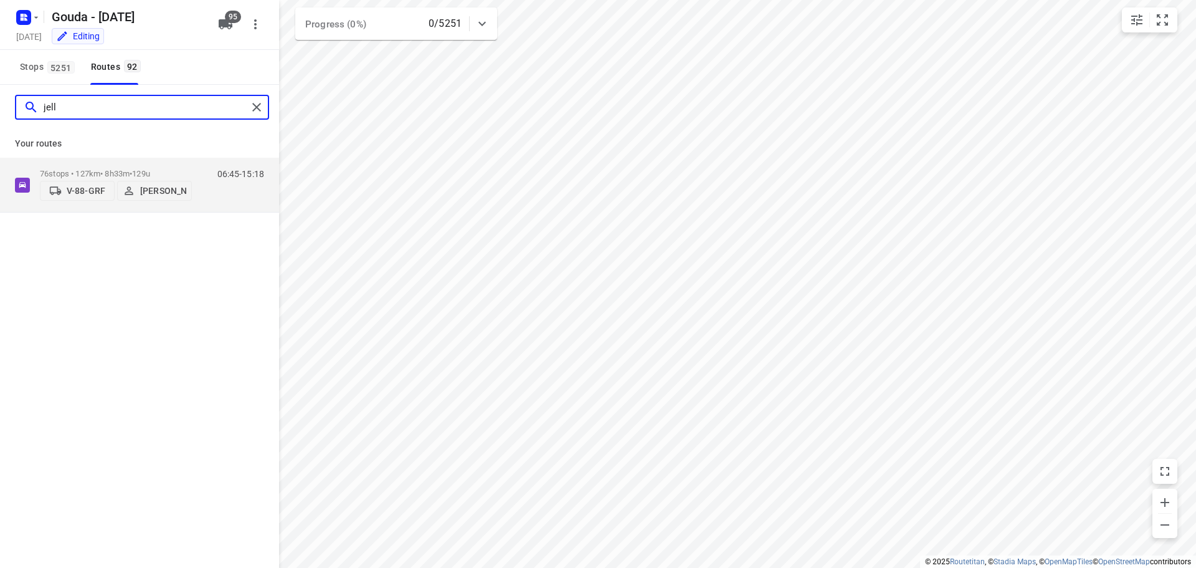
type input "jelle"
drag, startPoint x: 151, startPoint y: 107, endPoint x: -252, endPoint y: 111, distance: 403.1
click at [0, 111] on html "i © 2025 Routetitan , © Stadia Maps , © OpenMapTiles © OpenStreetMap contributo…" at bounding box center [598, 284] width 1196 height 568
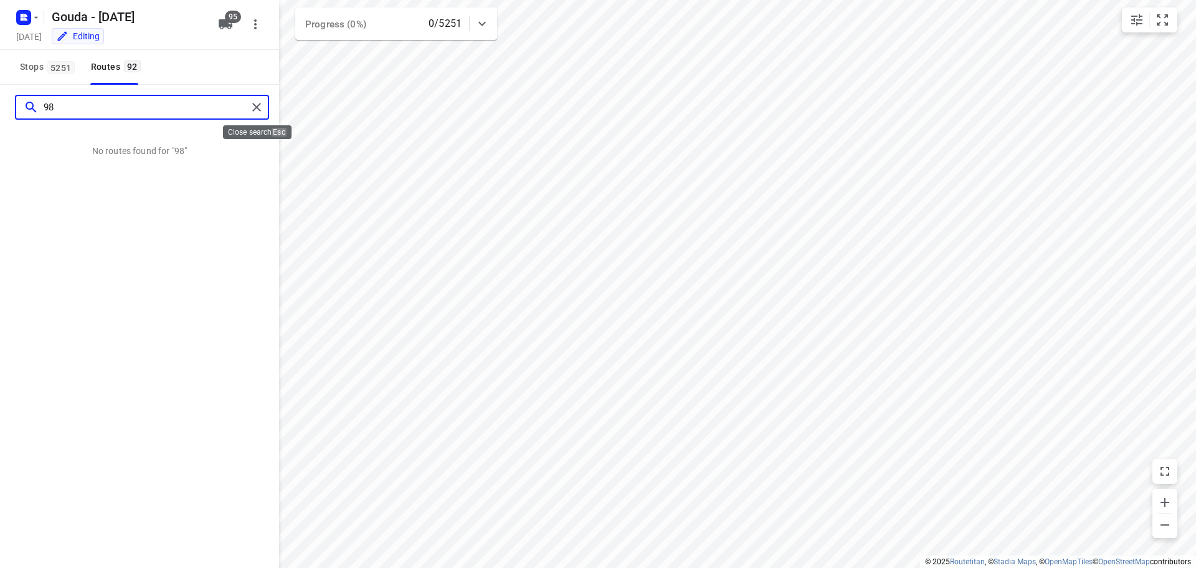
type input "98"
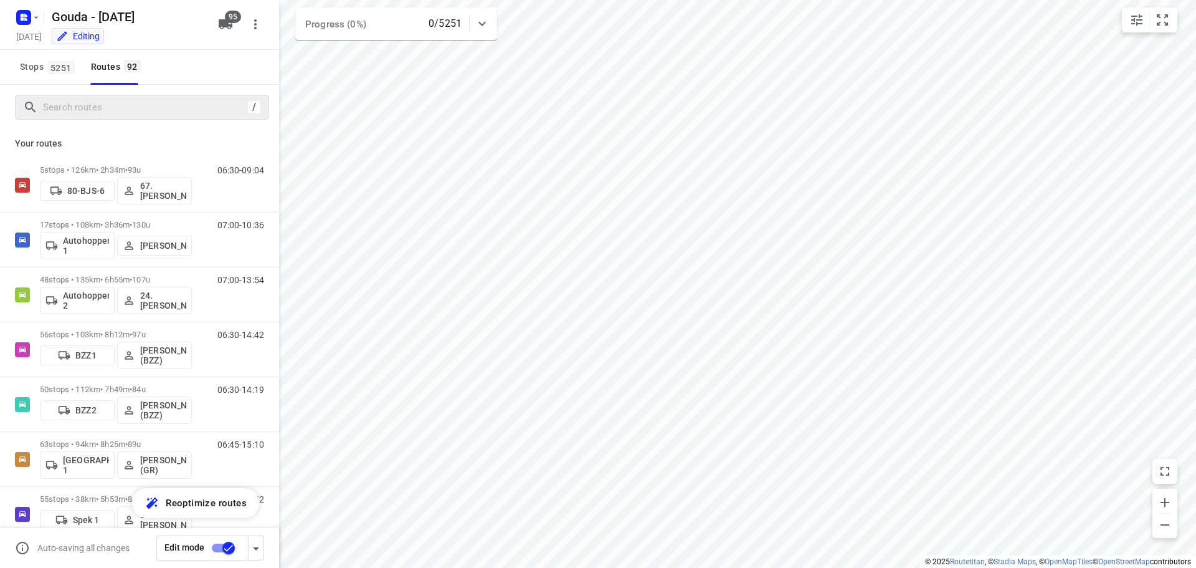
click at [218, 72] on div "Stops [STREET_ADDRESS]" at bounding box center [139, 67] width 279 height 35
click at [88, 105] on input "Search routes" at bounding box center [156, 107] width 224 height 19
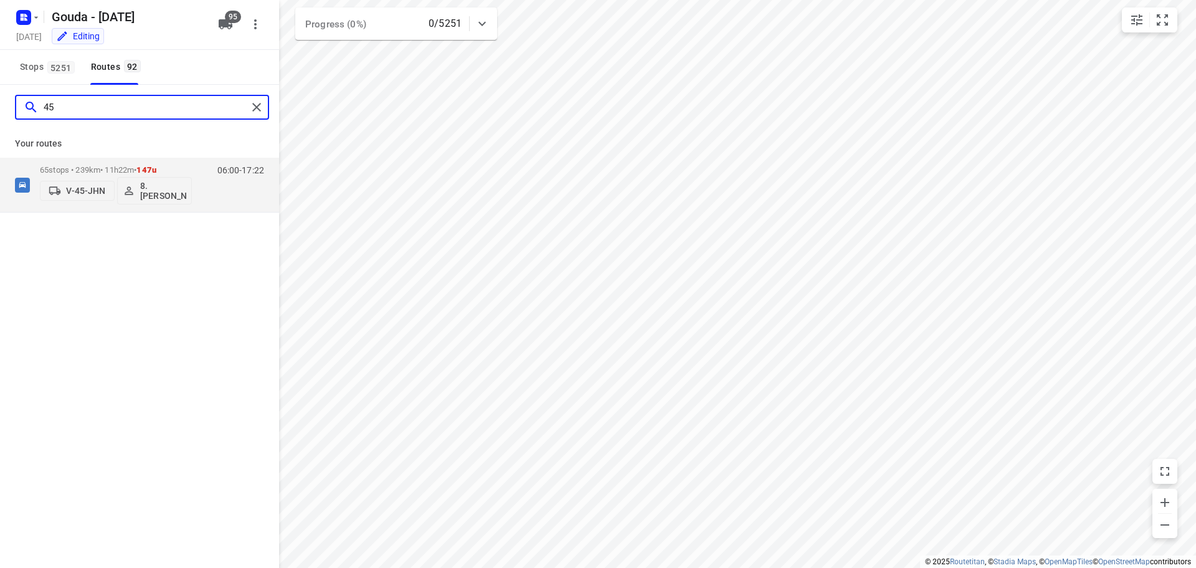
type input "4"
type input "54"
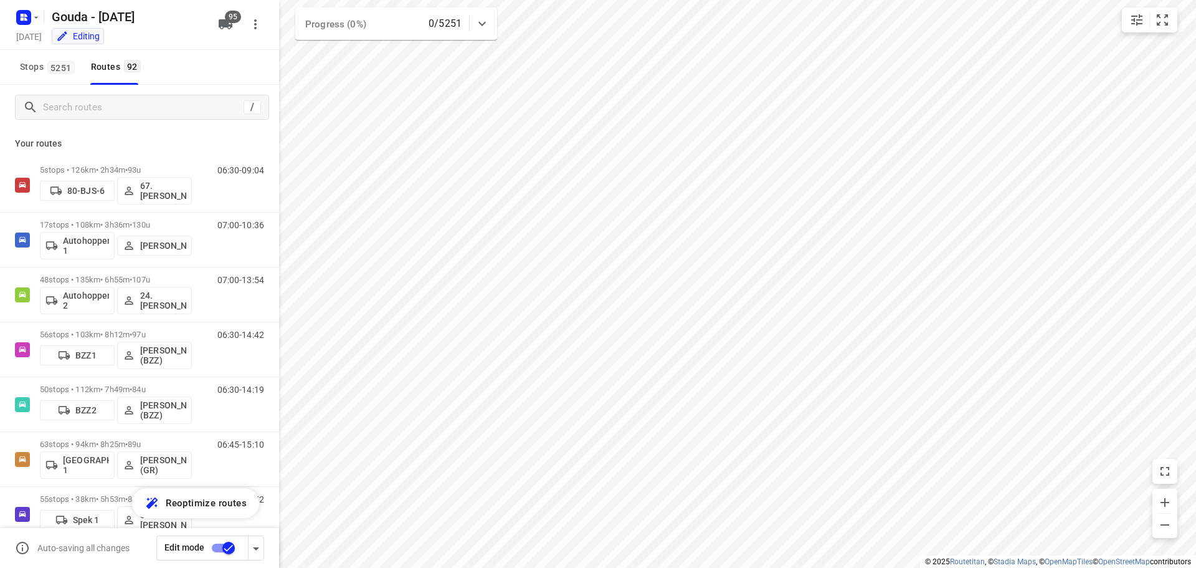
click at [197, 60] on div "Stops 5251 Routes 92" at bounding box center [139, 67] width 279 height 35
click at [126, 108] on input "Search routes" at bounding box center [156, 107] width 224 height 19
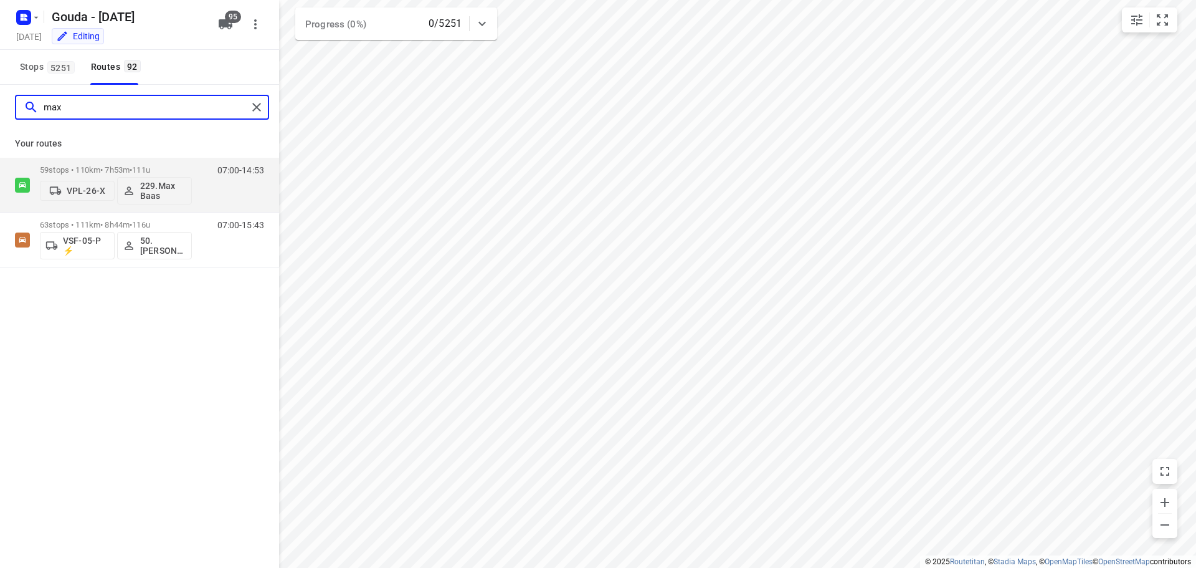
drag, startPoint x: 120, startPoint y: 112, endPoint x: -944, endPoint y: 61, distance: 1065.2
click at [0, 61] on html "i © 2025 Routetitan , © Stadia Maps , © OpenMapTiles © OpenStreetMap contributo…" at bounding box center [598, 284] width 1196 height 568
type input "arnold"
drag, startPoint x: 113, startPoint y: 110, endPoint x: -441, endPoint y: 154, distance: 555.5
click at [0, 154] on html "i © 2025 Routetitan , © Stadia Maps , © OpenMapTiles © OpenStreetMap contributo…" at bounding box center [598, 284] width 1196 height 568
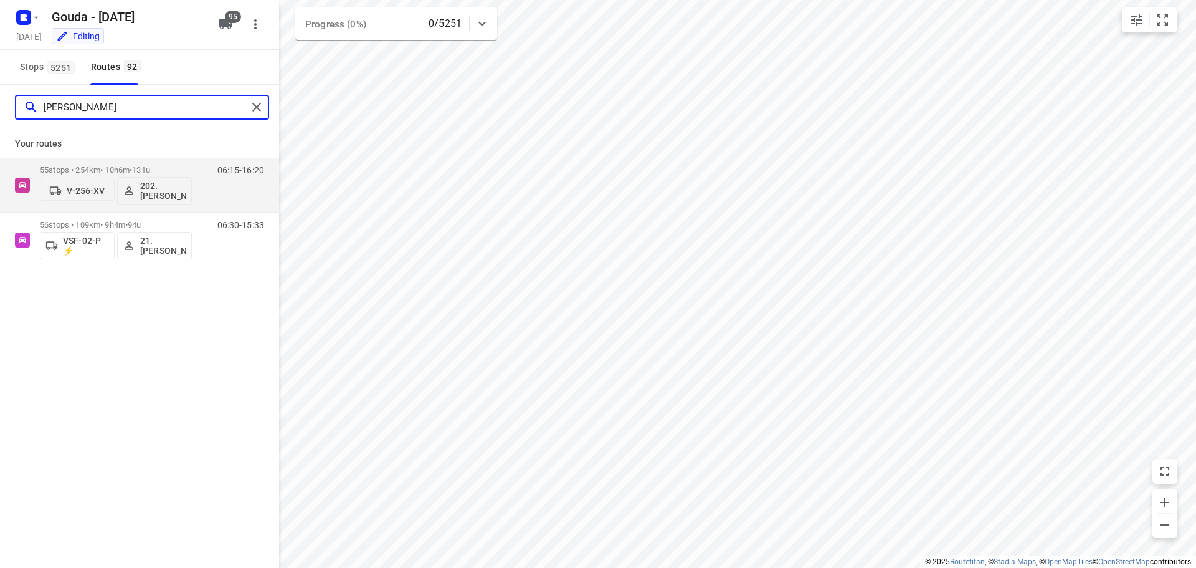
drag, startPoint x: 80, startPoint y: 105, endPoint x: -828, endPoint y: 150, distance: 908.7
click at [0, 150] on html "i © 2025 Routetitan , © Stadia Maps , © OpenMapTiles © OpenStreetMap contributo…" at bounding box center [598, 284] width 1196 height 568
drag, startPoint x: 110, startPoint y: 106, endPoint x: -421, endPoint y: 95, distance: 530.9
click at [0, 95] on html "i © 2025 Routetitan , © Stadia Maps , © OpenMapTiles © OpenStreetMap contributo…" at bounding box center [598, 284] width 1196 height 568
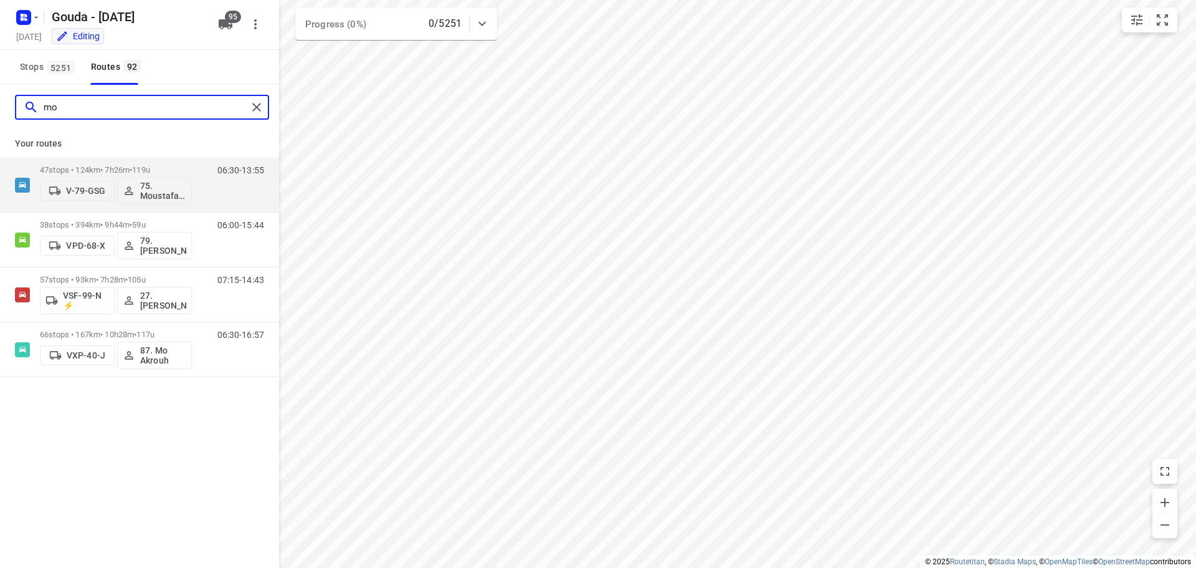
type input "m"
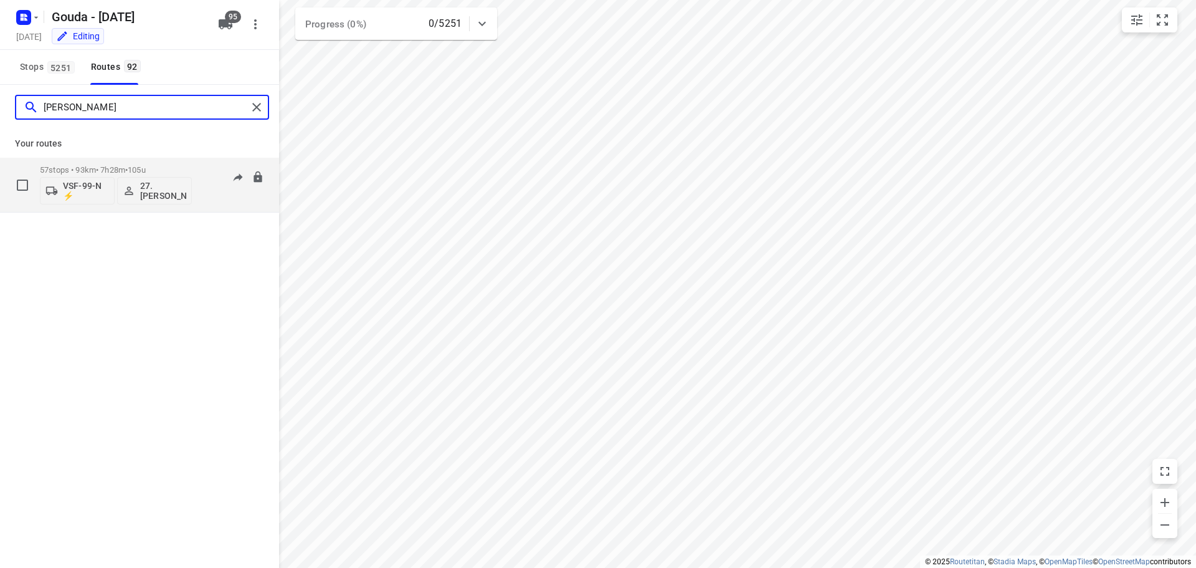
type input "monika"
click at [85, 189] on p "VSF-99-N ⚡" at bounding box center [86, 191] width 46 height 20
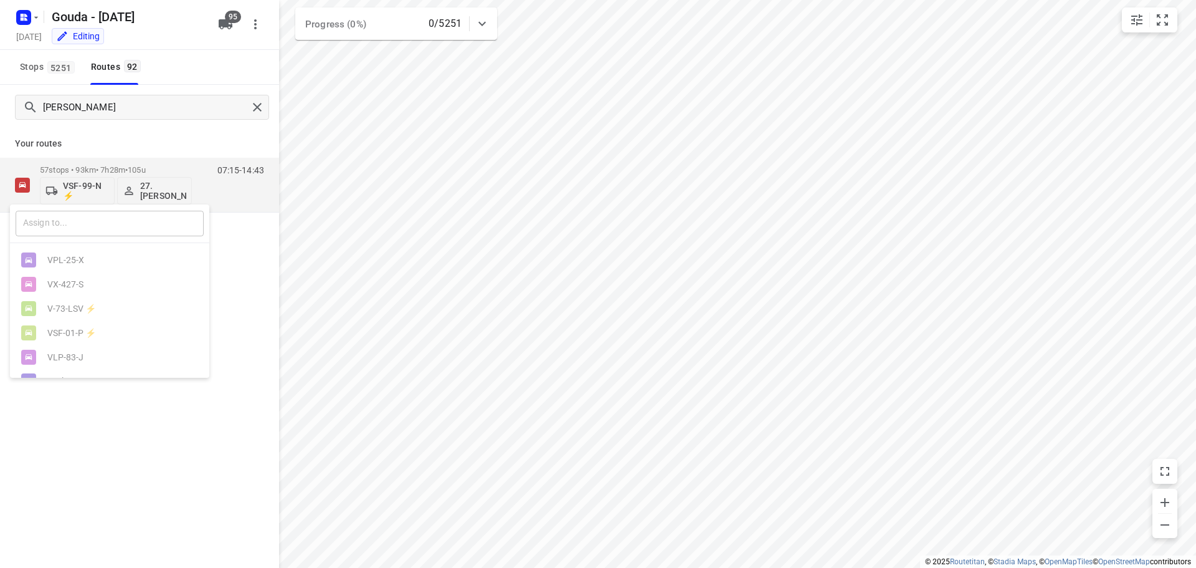
click at [88, 223] on input "text" at bounding box center [110, 224] width 188 height 26
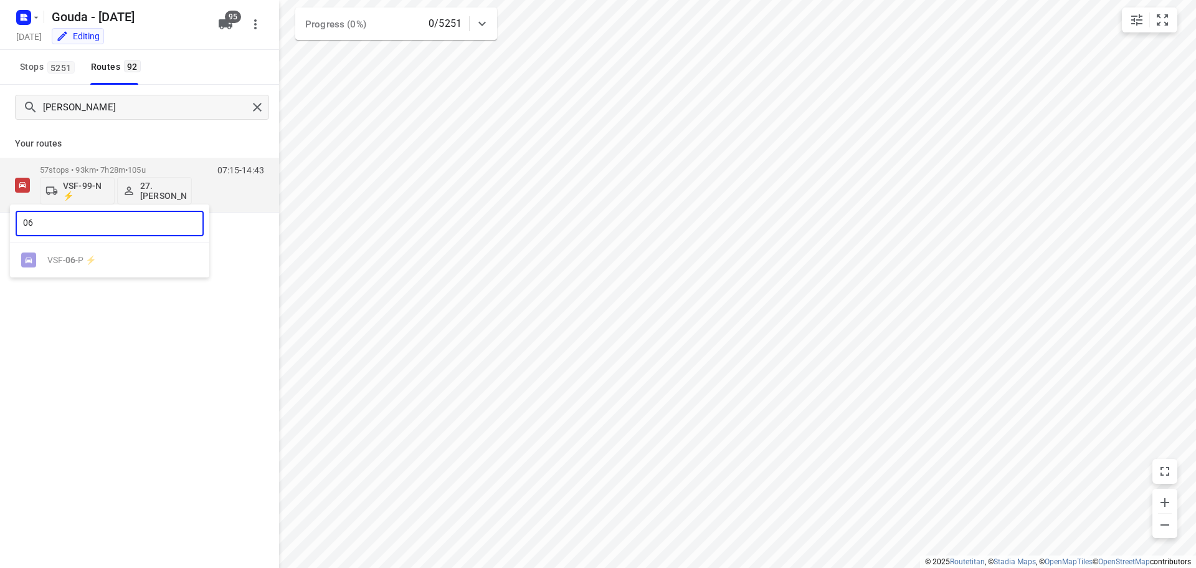
type input "06"
click at [183, 125] on div at bounding box center [598, 284] width 1196 height 568
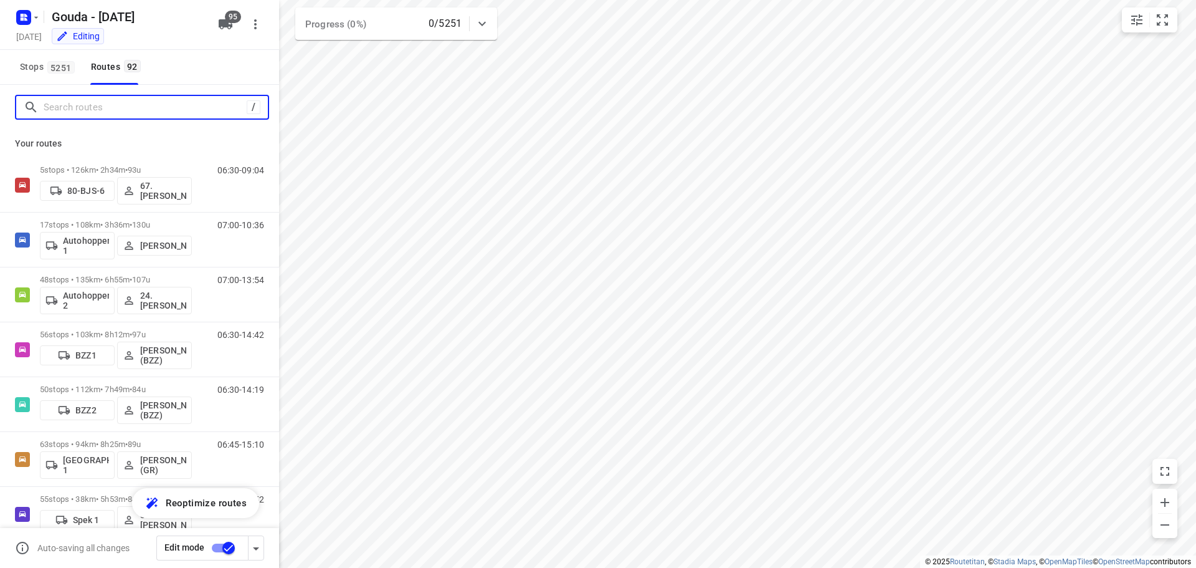
drag, startPoint x: 178, startPoint y: 112, endPoint x: 189, endPoint y: 106, distance: 12.3
click at [183, 107] on input "Search routes" at bounding box center [145, 107] width 203 height 19
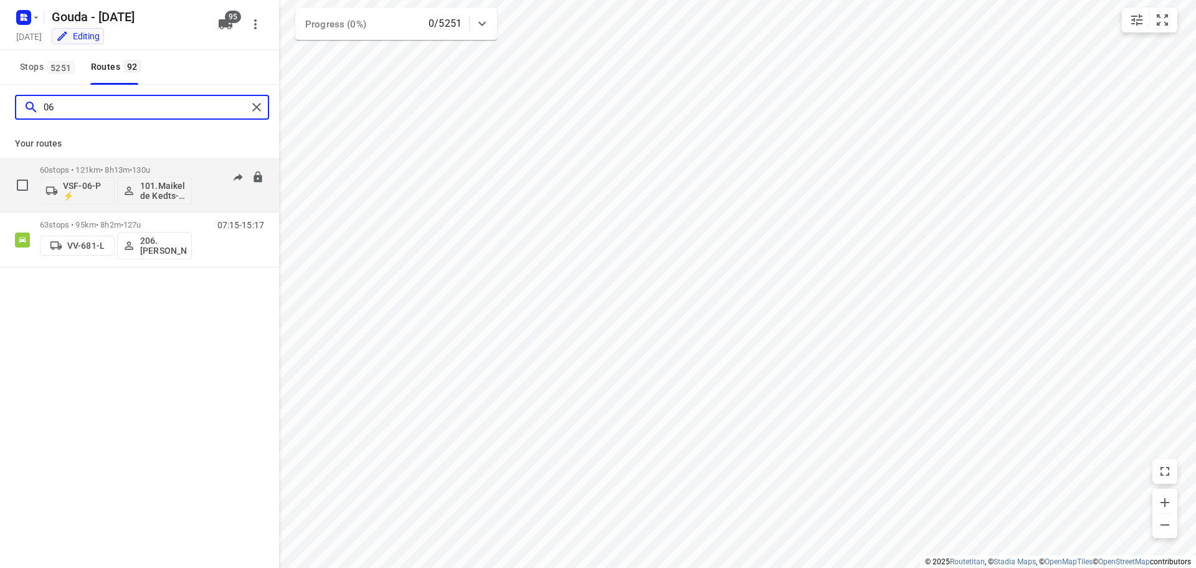
type input "06"
click at [90, 186] on p "VSF-06-P ⚡" at bounding box center [86, 191] width 46 height 20
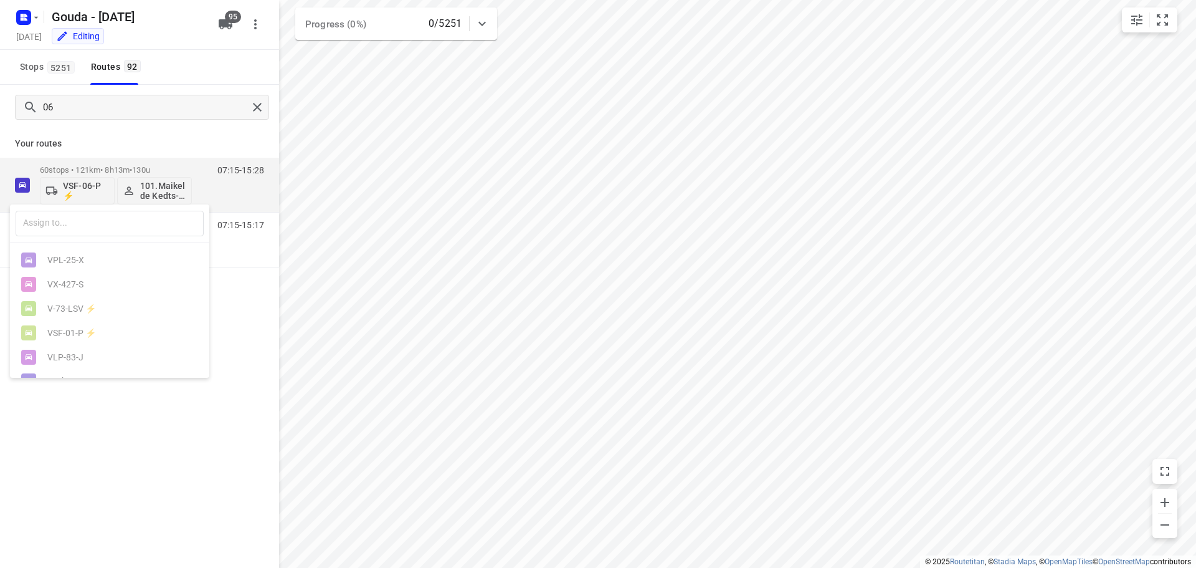
click at [76, 239] on div "​" at bounding box center [109, 223] width 199 height 39
click at [83, 230] on input "text" at bounding box center [110, 224] width 188 height 26
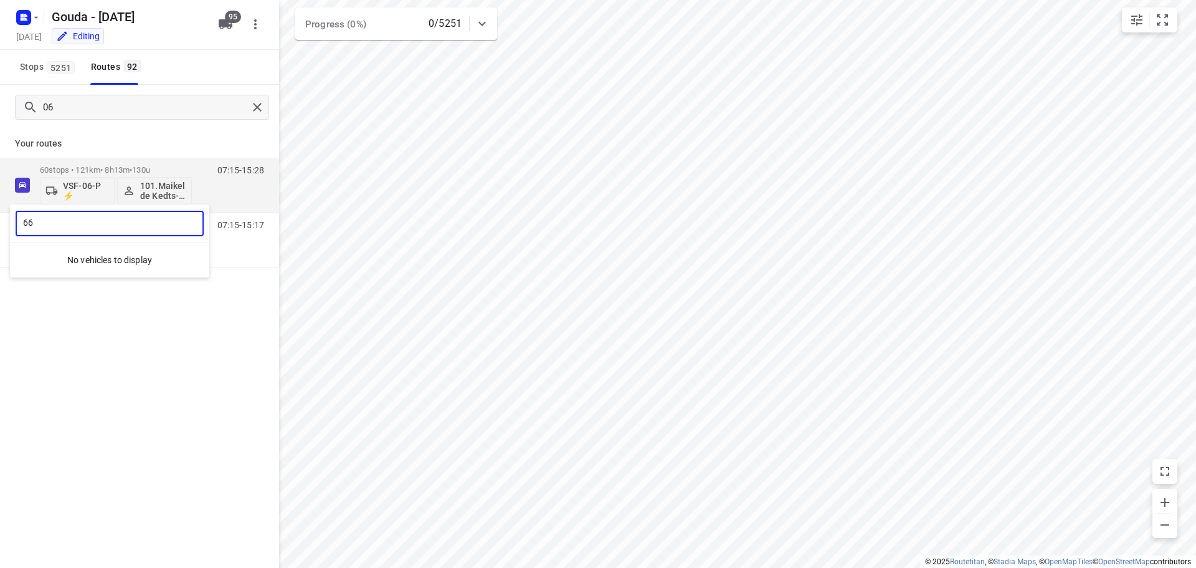
type input "6"
click at [189, 140] on div at bounding box center [598, 284] width 1196 height 568
click at [214, 17] on div "95" at bounding box center [228, 24] width 30 height 25
click at [221, 19] on icon "button" at bounding box center [226, 24] width 14 height 10
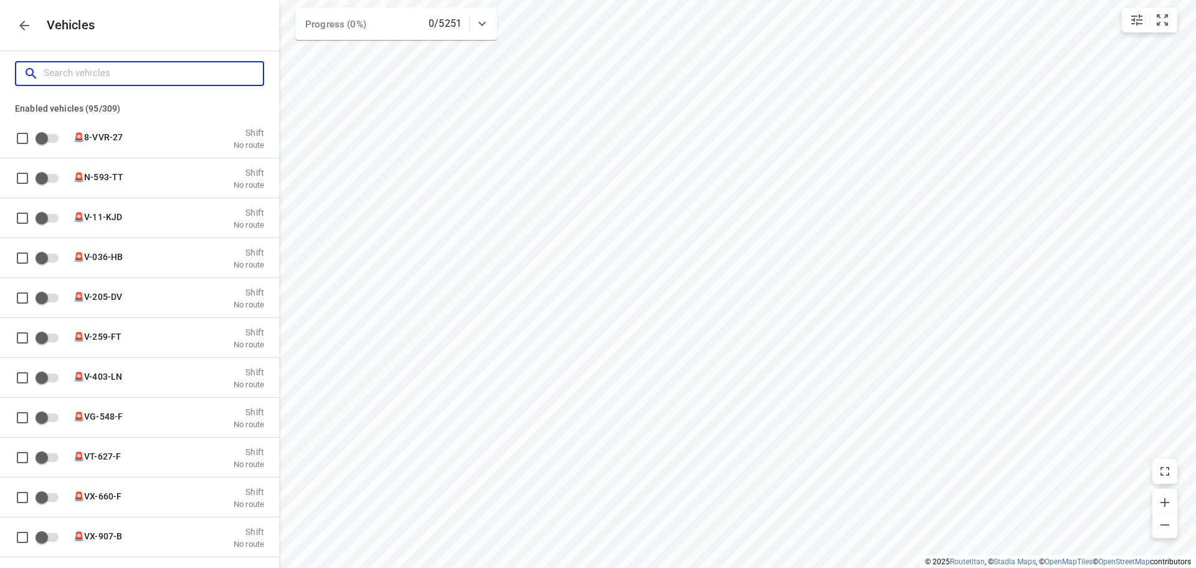
click at [152, 77] on input "Search vehicles" at bounding box center [153, 73] width 219 height 19
type input "6"
checkbox input "true"
checkbox input "false"
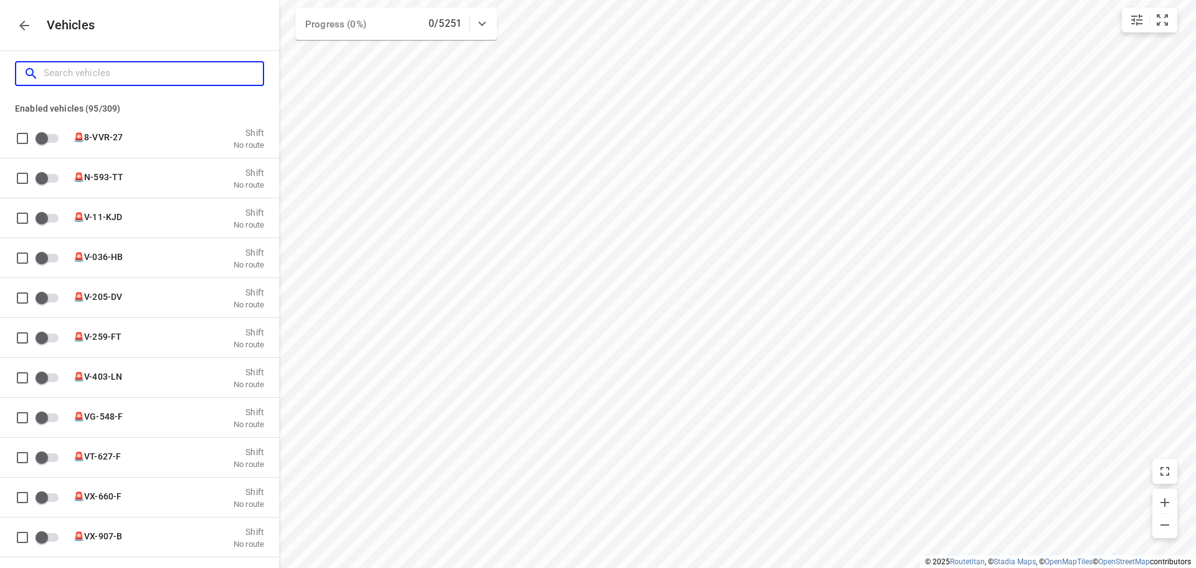
checkbox input "true"
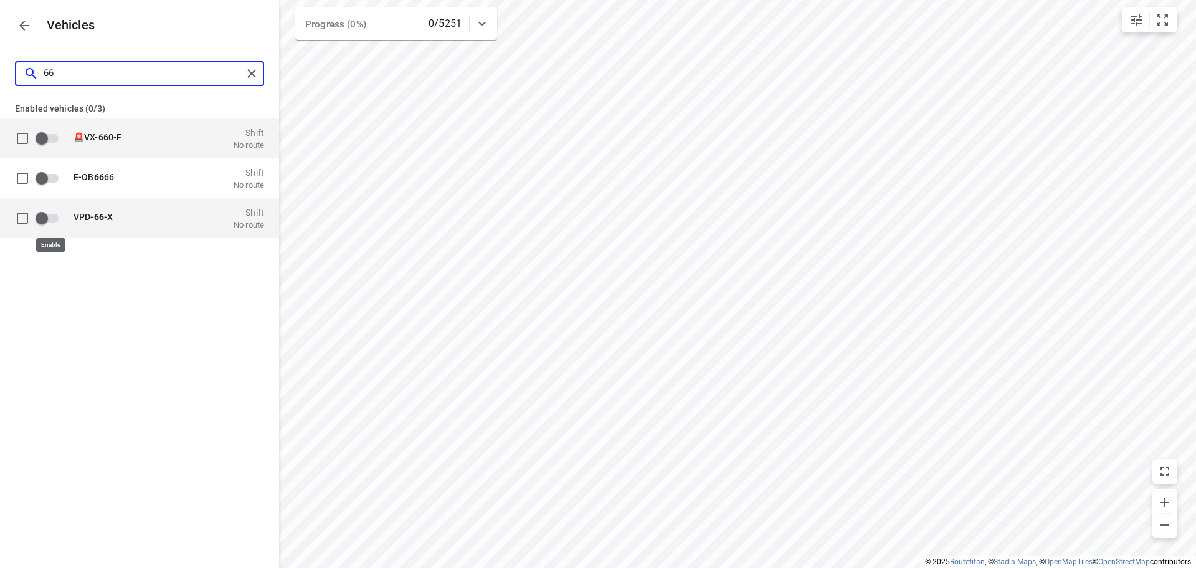
type input "66"
click at [42, 216] on input "grid" at bounding box center [41, 218] width 71 height 24
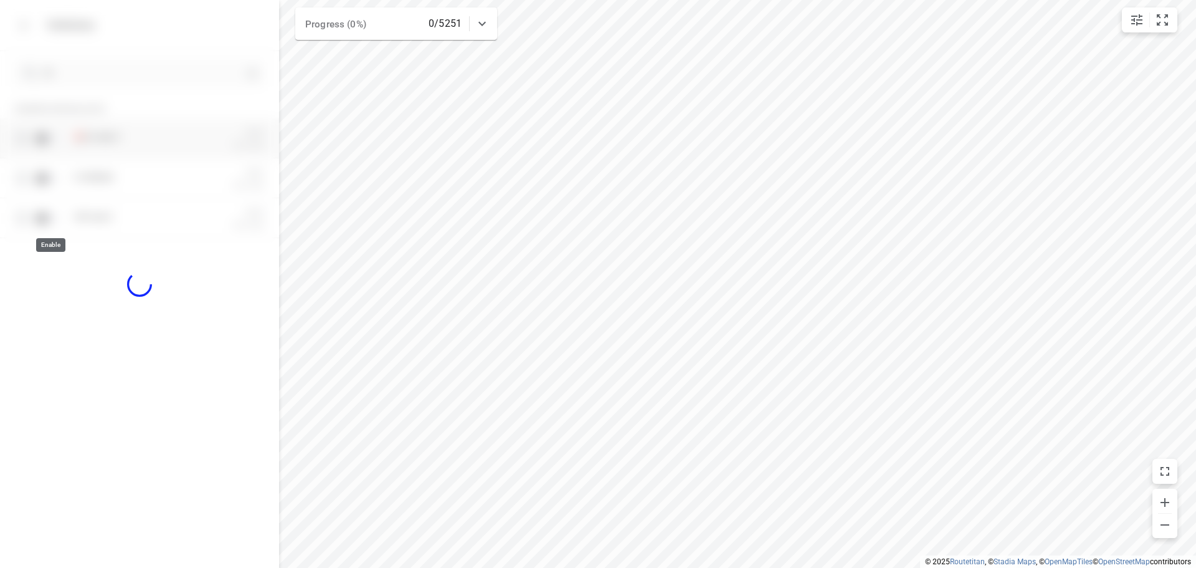
click at [153, 351] on div "66 Enabled vehicles (0/3) 🚨VX- 66 0-F Shift No route E-OB 66 66 Shift No route …" at bounding box center [139, 335] width 279 height 568
checkbox input "true"
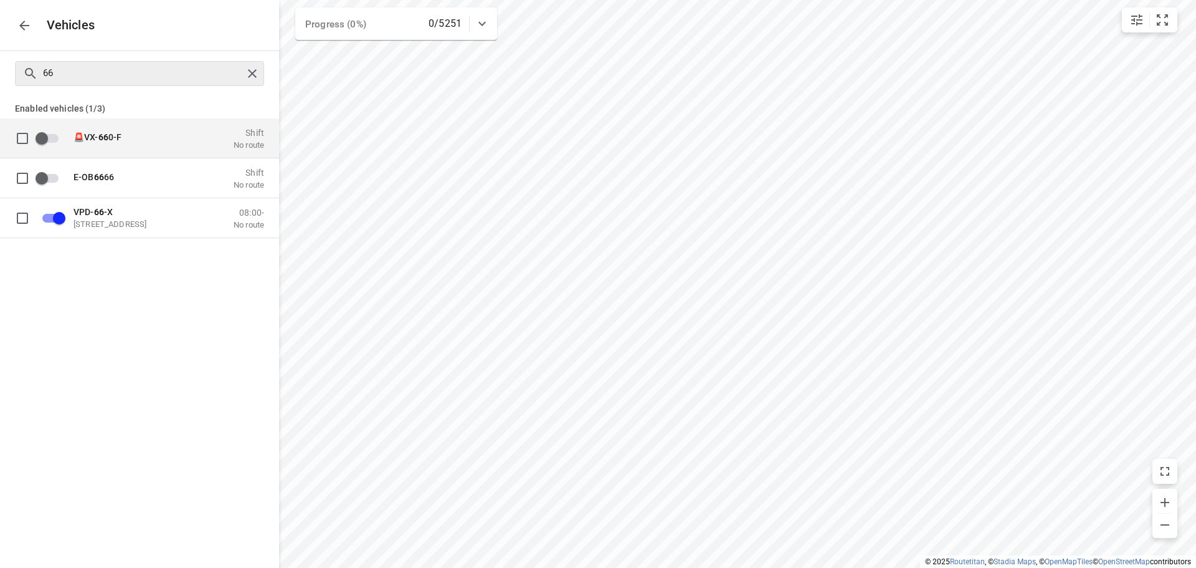
drag, startPoint x: 158, startPoint y: 110, endPoint x: 261, endPoint y: 69, distance: 110.7
click at [173, 109] on p "Enabled vehicles (1/3)" at bounding box center [139, 107] width 279 height 22
click at [261, 69] on div at bounding box center [254, 73] width 22 height 19
checkbox input "false"
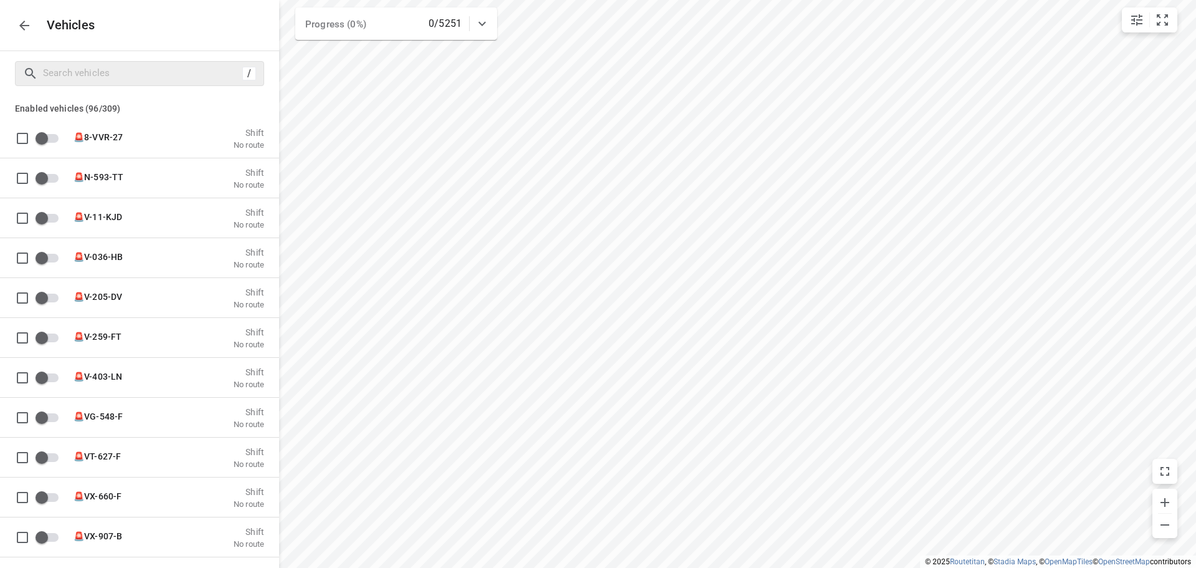
click at [34, 22] on button "button" at bounding box center [24, 25] width 25 height 25
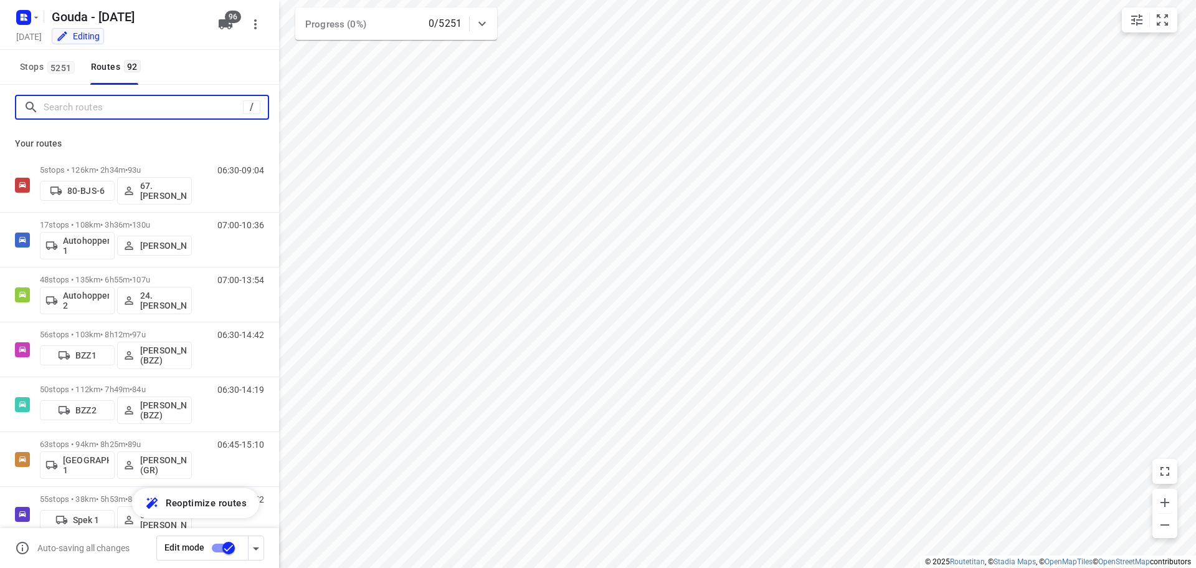
drag, startPoint x: 117, startPoint y: 110, endPoint x: 121, endPoint y: 101, distance: 9.5
click at [117, 102] on input "Search routes" at bounding box center [143, 107] width 199 height 19
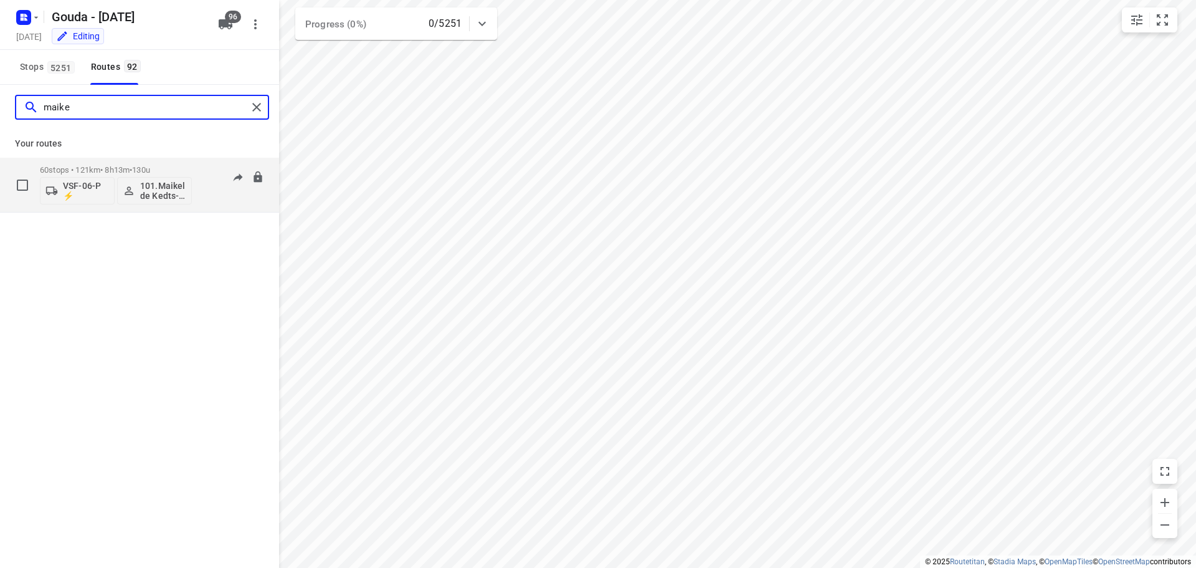
type input "maike"
click at [88, 196] on p "VSF-06-P ⚡" at bounding box center [86, 191] width 46 height 20
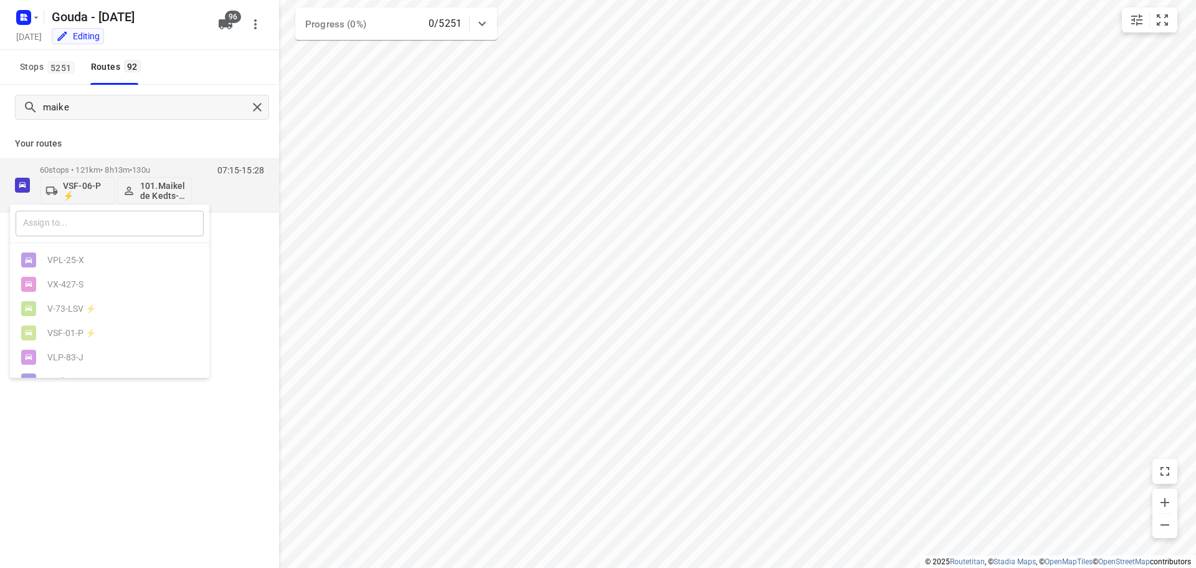
click at [93, 225] on input "text" at bounding box center [110, 224] width 188 height 26
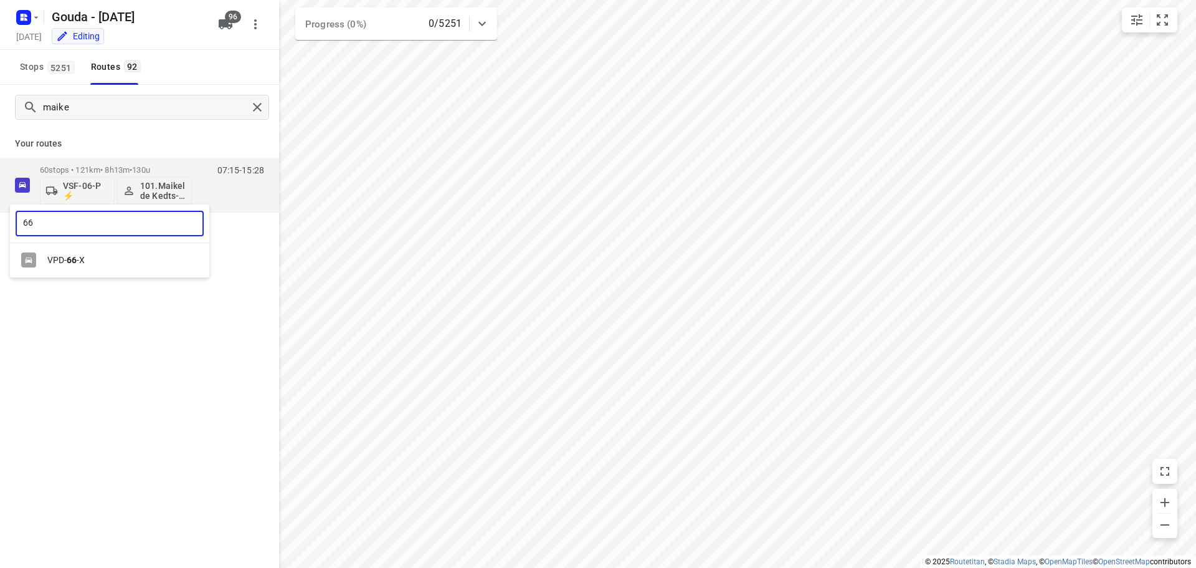
type input "66"
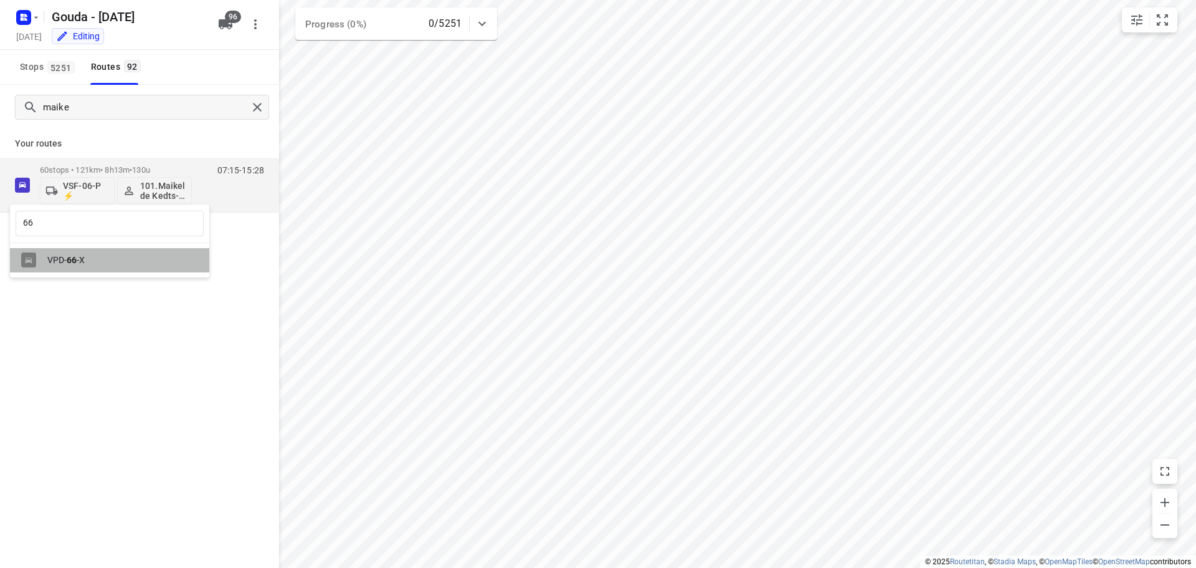
click at [80, 260] on div "VPD- 66 -X" at bounding box center [112, 260] width 131 height 10
click at [161, 420] on div "66 ​ VPD- 66 -X" at bounding box center [598, 284] width 1196 height 568
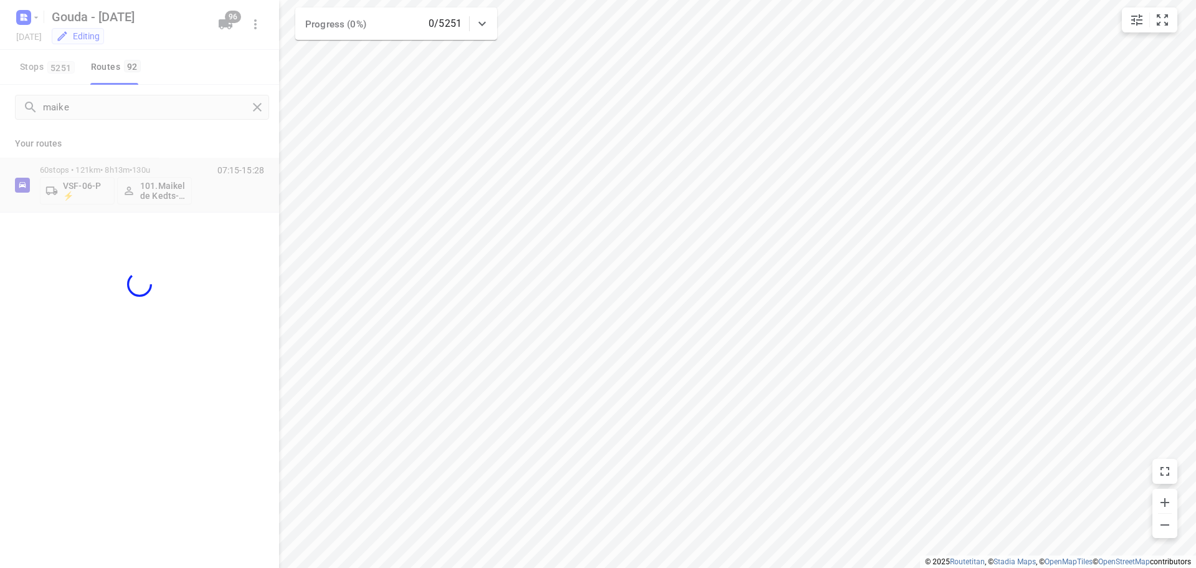
click at [138, 139] on div at bounding box center [139, 284] width 279 height 568
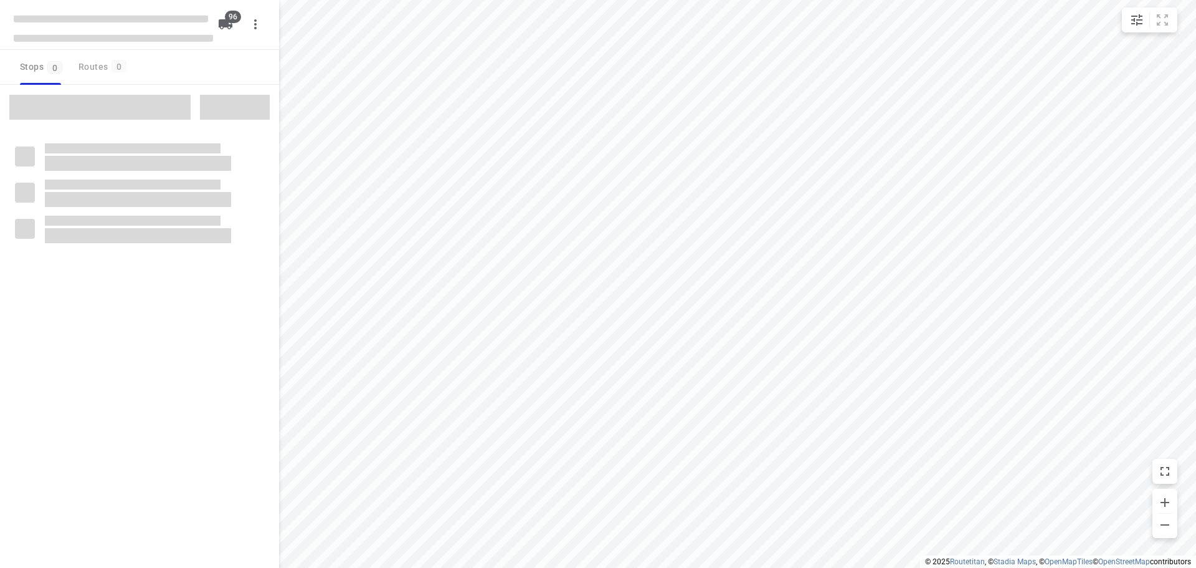
click at [216, 61] on div "Stops 0 Routes 0" at bounding box center [139, 67] width 279 height 35
checkbox input "true"
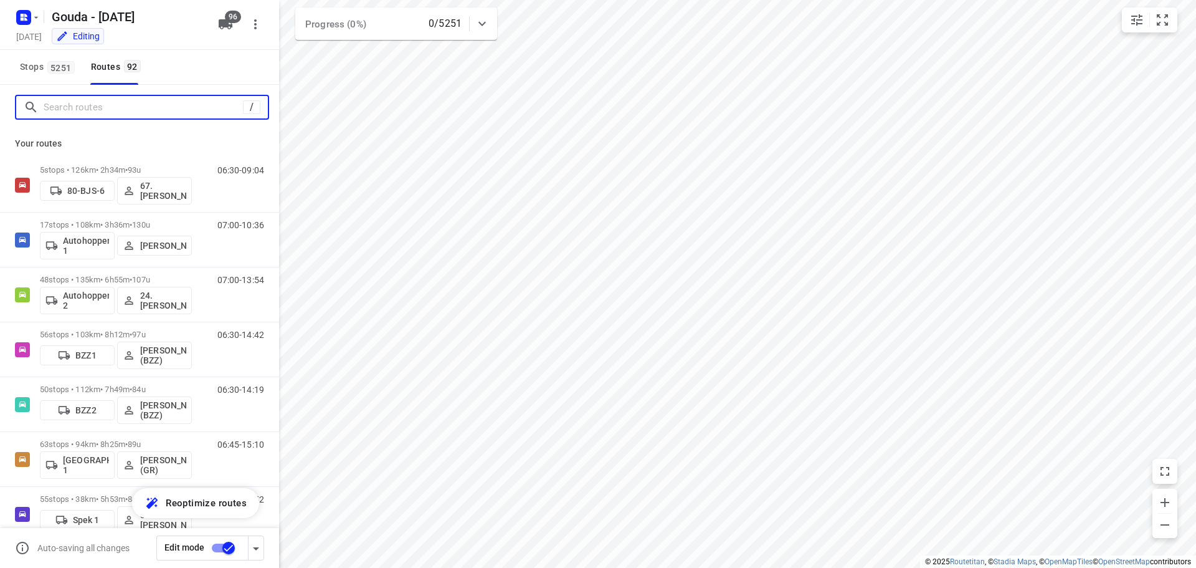
click at [137, 110] on input "Search routes" at bounding box center [143, 107] width 199 height 19
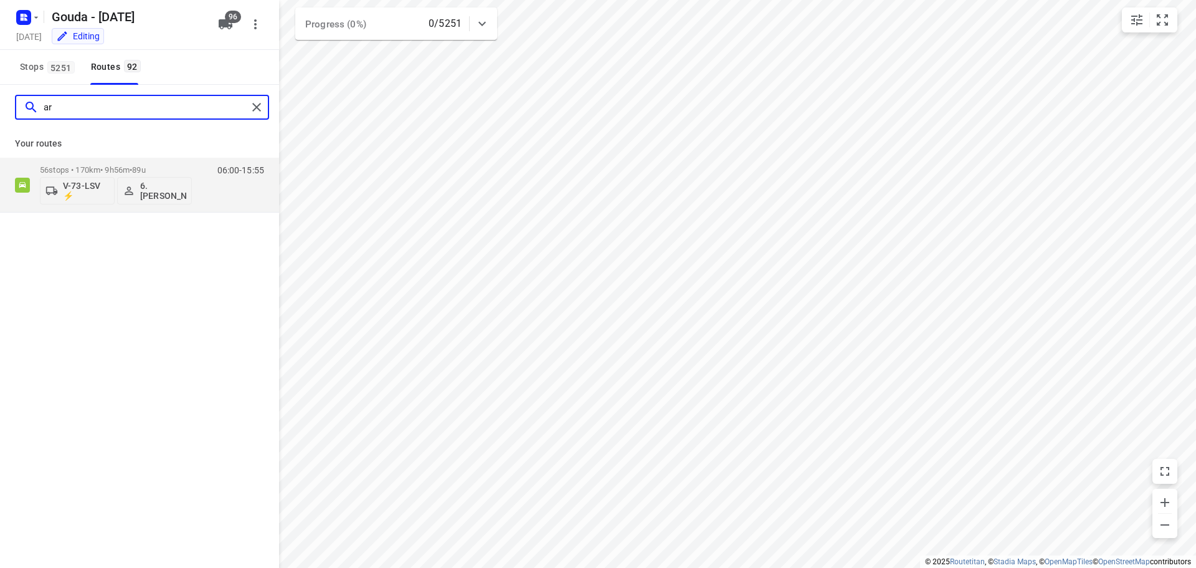
type input "a"
type input "monik"
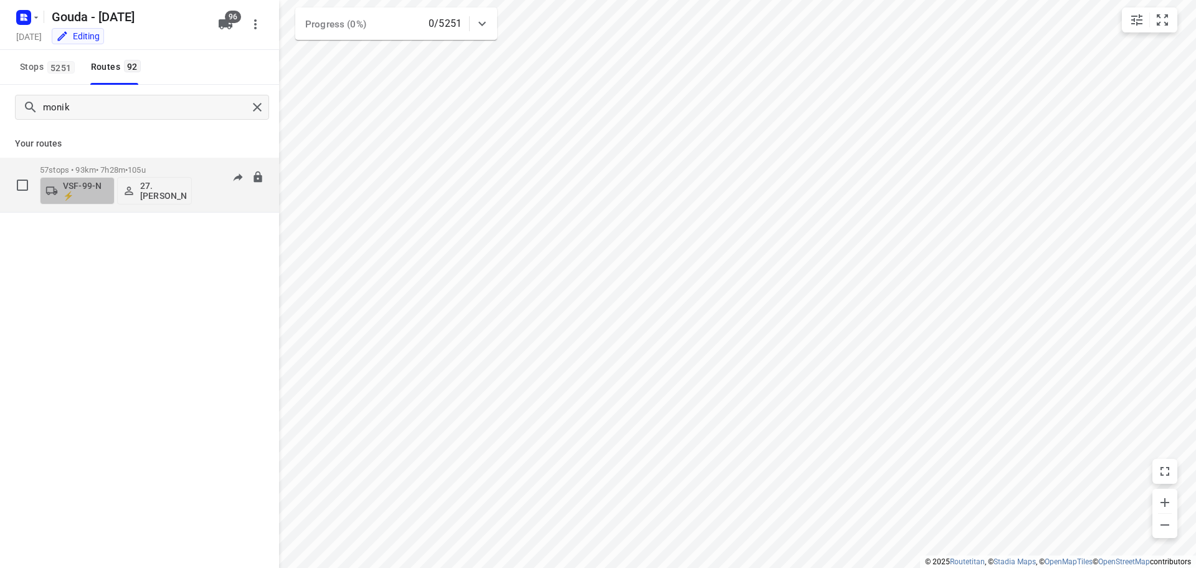
click at [59, 184] on span "VSF-99-N ⚡" at bounding box center [77, 191] width 64 height 20
click at [85, 239] on div "​" at bounding box center [109, 223] width 199 height 39
click at [89, 231] on input "text" at bounding box center [110, 224] width 188 height 26
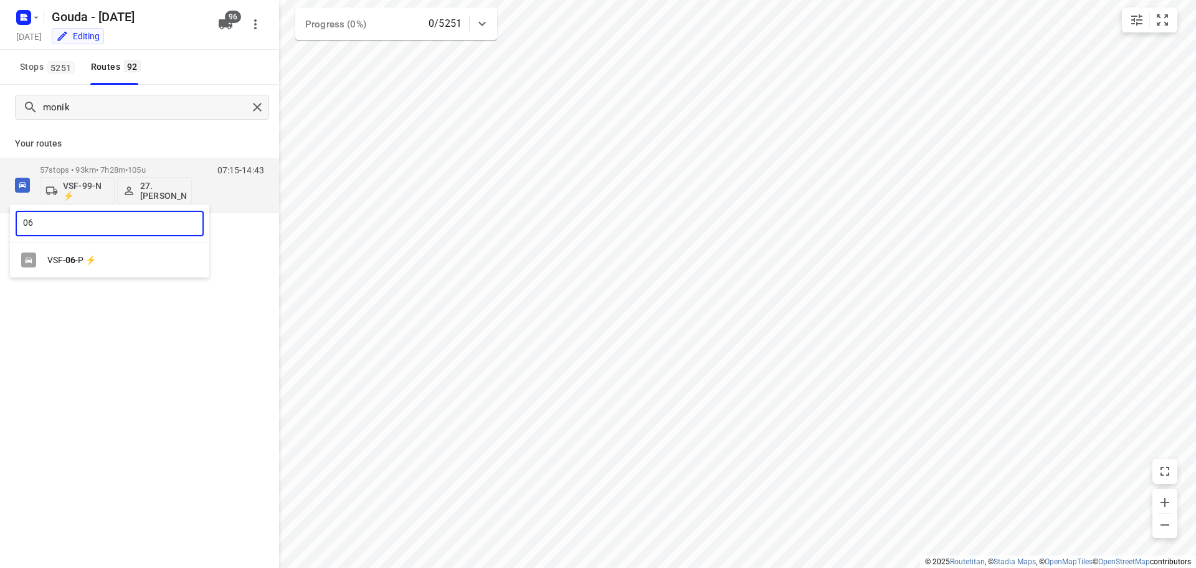
type input "06"
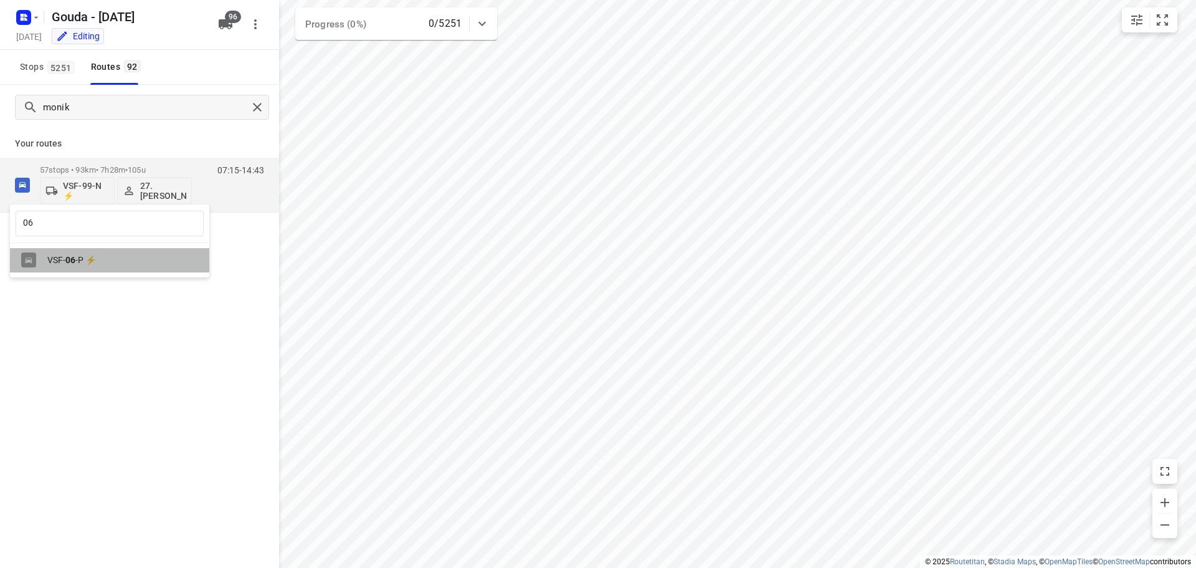
click at [79, 255] on div "VSF- 06 -P ⚡" at bounding box center [112, 260] width 131 height 10
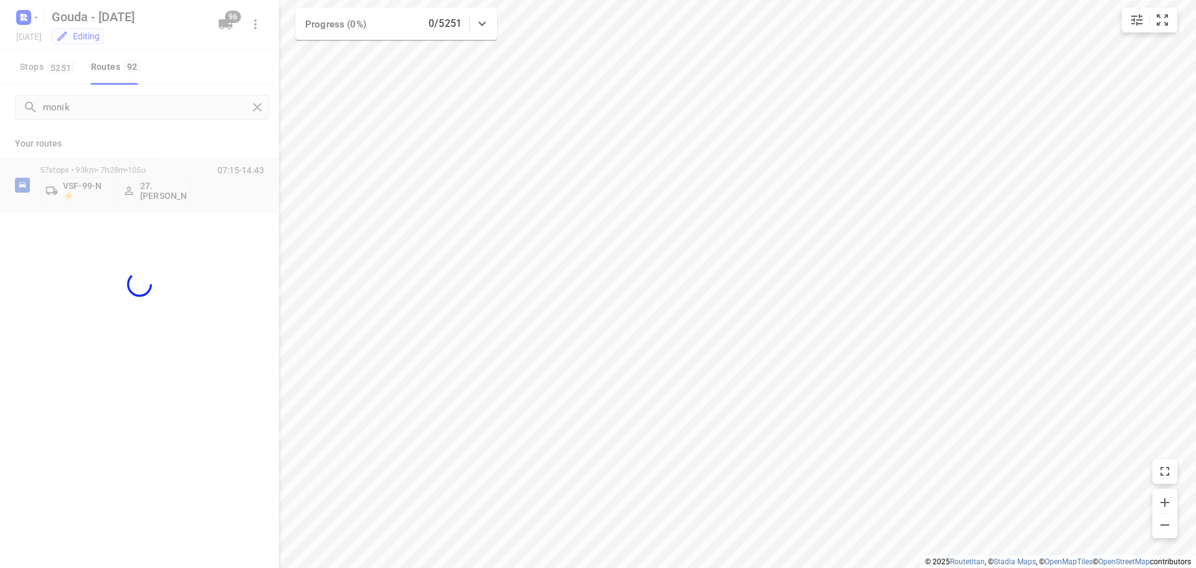
click at [135, 137] on div at bounding box center [139, 284] width 279 height 568
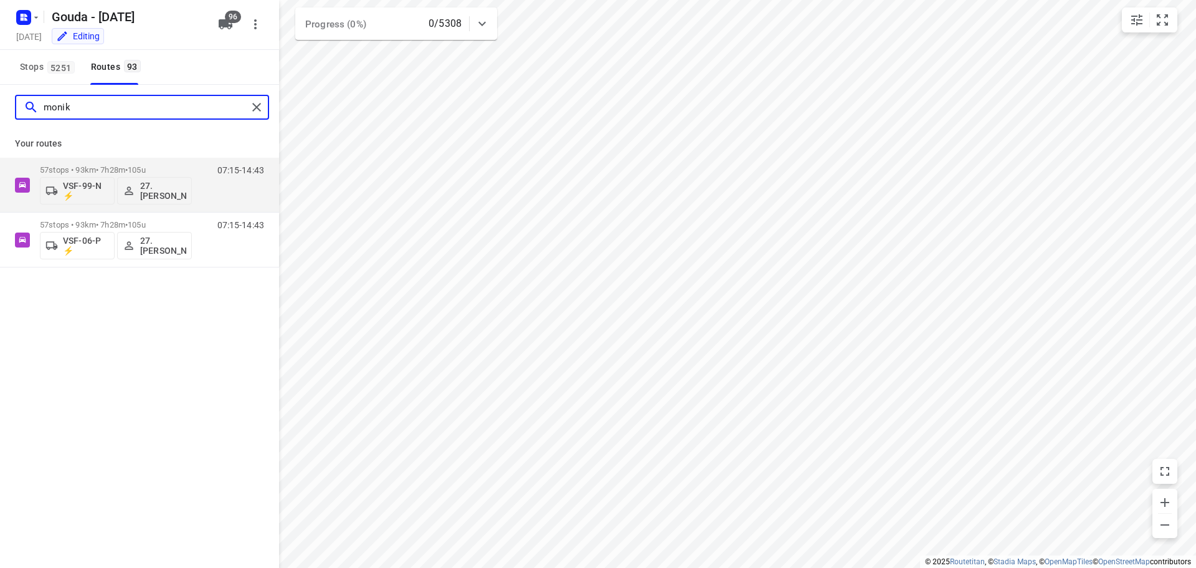
drag, startPoint x: 113, startPoint y: 112, endPoint x: -213, endPoint y: 115, distance: 326.4
click at [0, 115] on html "i © 2025 Routetitan , © Stadia Maps , © OpenMapTiles © OpenStreetMap contributo…" at bounding box center [598, 284] width 1196 height 568
type input "maik"
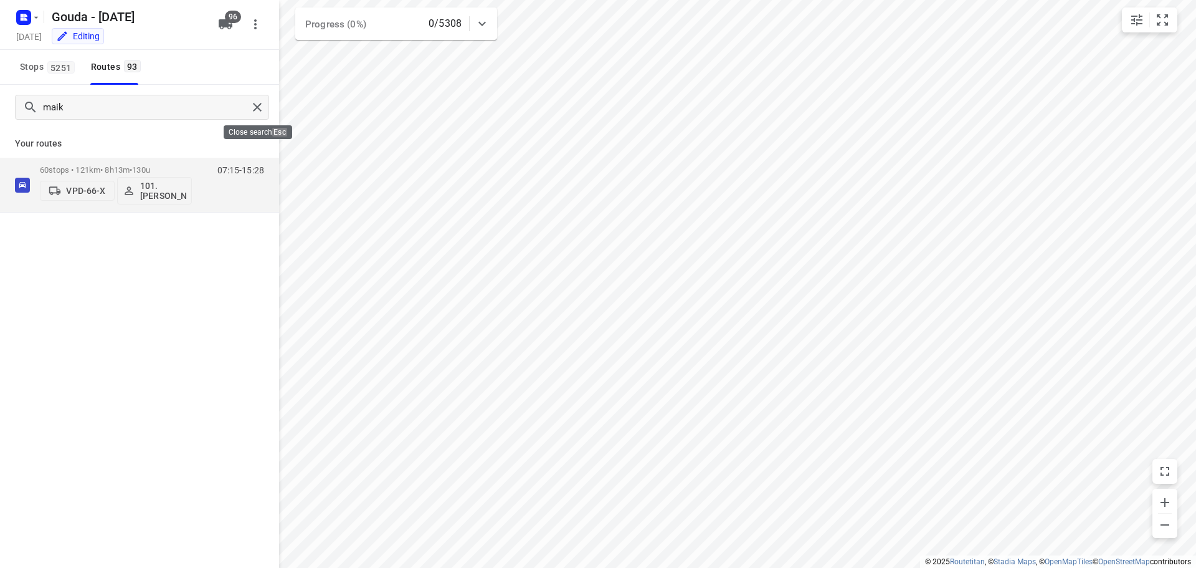
click at [161, 77] on div "Stops [STREET_ADDRESS]" at bounding box center [139, 67] width 279 height 35
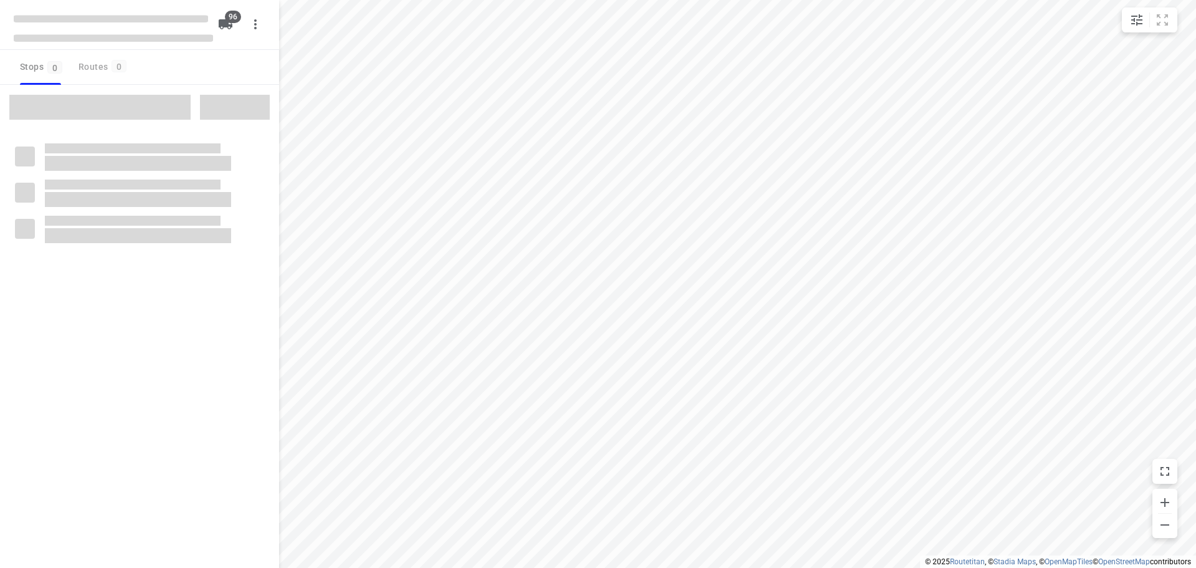
click at [202, 85] on div at bounding box center [139, 107] width 279 height 44
click at [202, 80] on div "Stops 0 Routes 0" at bounding box center [139, 67] width 279 height 35
checkbox input "true"
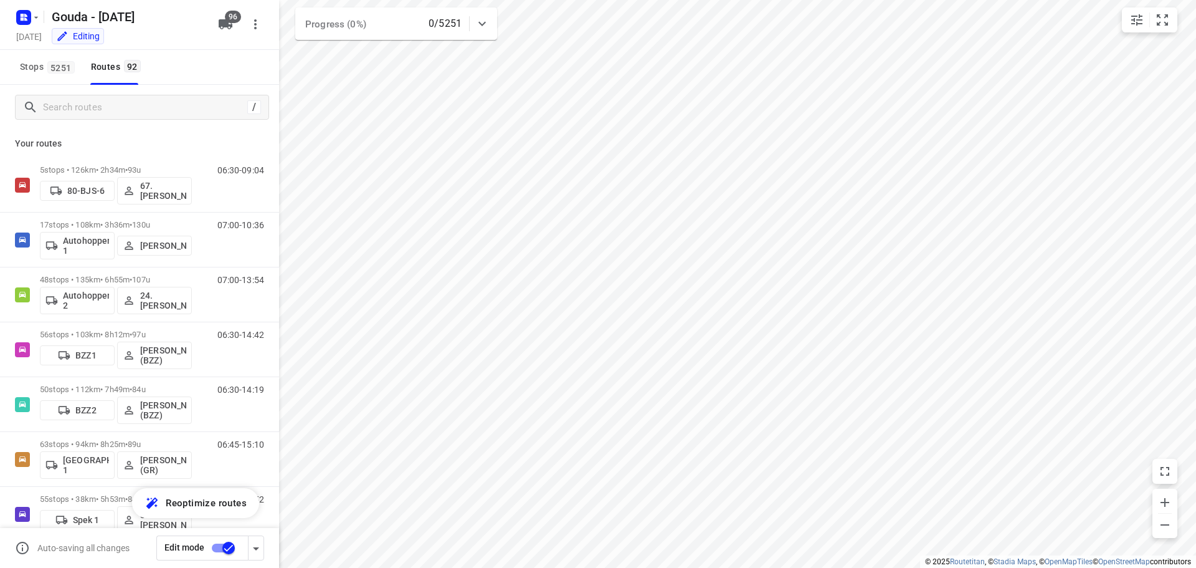
click at [210, 67] on div "Stops [STREET_ADDRESS]" at bounding box center [139, 67] width 279 height 35
click at [119, 103] on input "Search routes" at bounding box center [143, 107] width 199 height 19
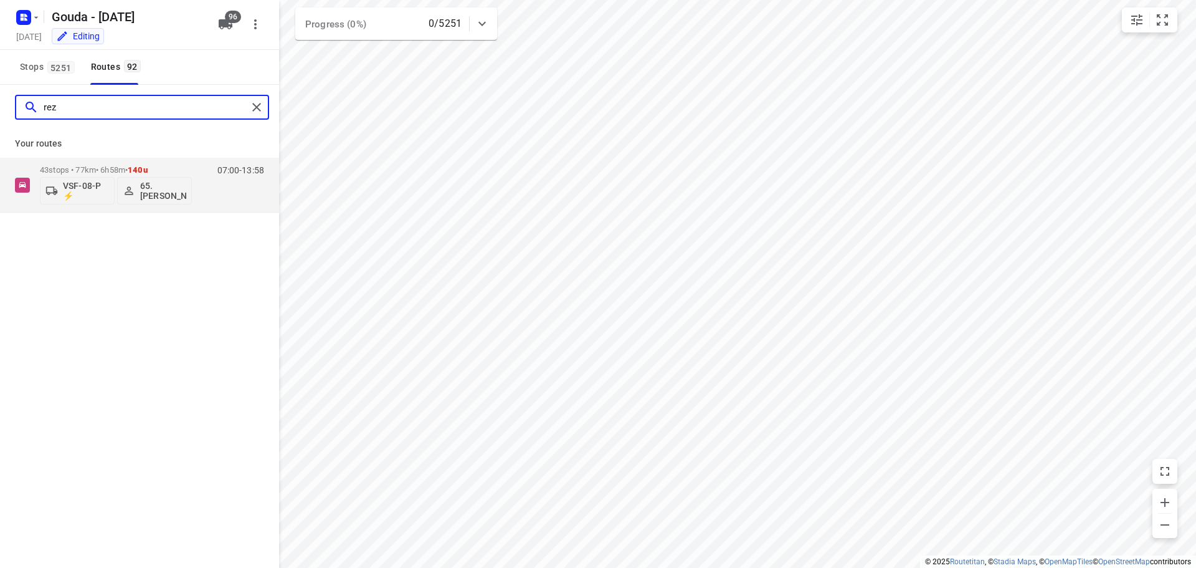
type input "reza"
drag, startPoint x: 134, startPoint y: 110, endPoint x: -288, endPoint y: 116, distance: 421.8
click at [0, 116] on html "i © 2025 Routetitan , © Stadia Maps , © OpenMapTiles © OpenStreetMap contributo…" at bounding box center [598, 284] width 1196 height 568
drag, startPoint x: 87, startPoint y: 108, endPoint x: -294, endPoint y: 66, distance: 383.5
click at [0, 66] on html "i © 2025 Routetitan , © Stadia Maps , © OpenMapTiles © OpenStreetMap contributo…" at bounding box center [598, 284] width 1196 height 568
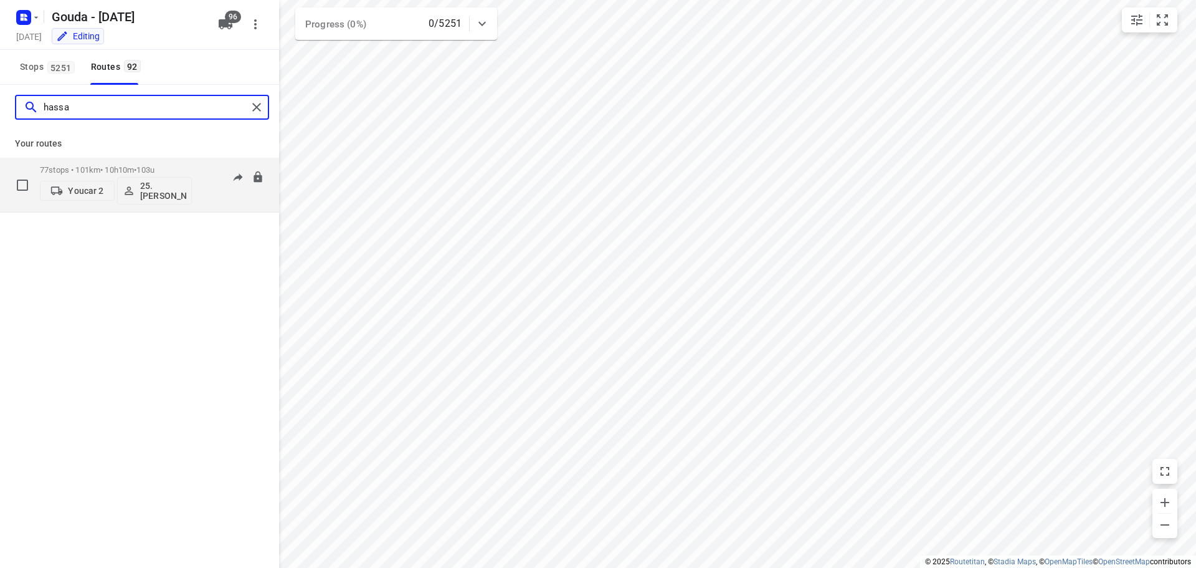
type input "hassa"
click at [98, 188] on p "Youcar 2" at bounding box center [86, 191] width 36 height 10
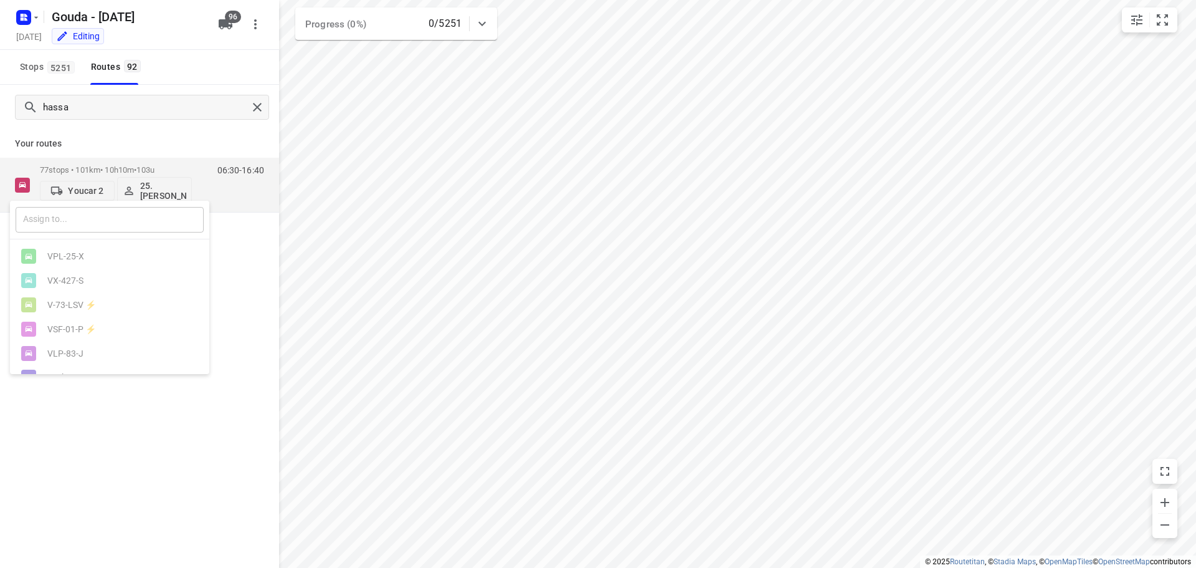
drag, startPoint x: 93, startPoint y: 227, endPoint x: 120, endPoint y: 212, distance: 29.8
click at [95, 226] on input "text" at bounding box center [110, 220] width 188 height 26
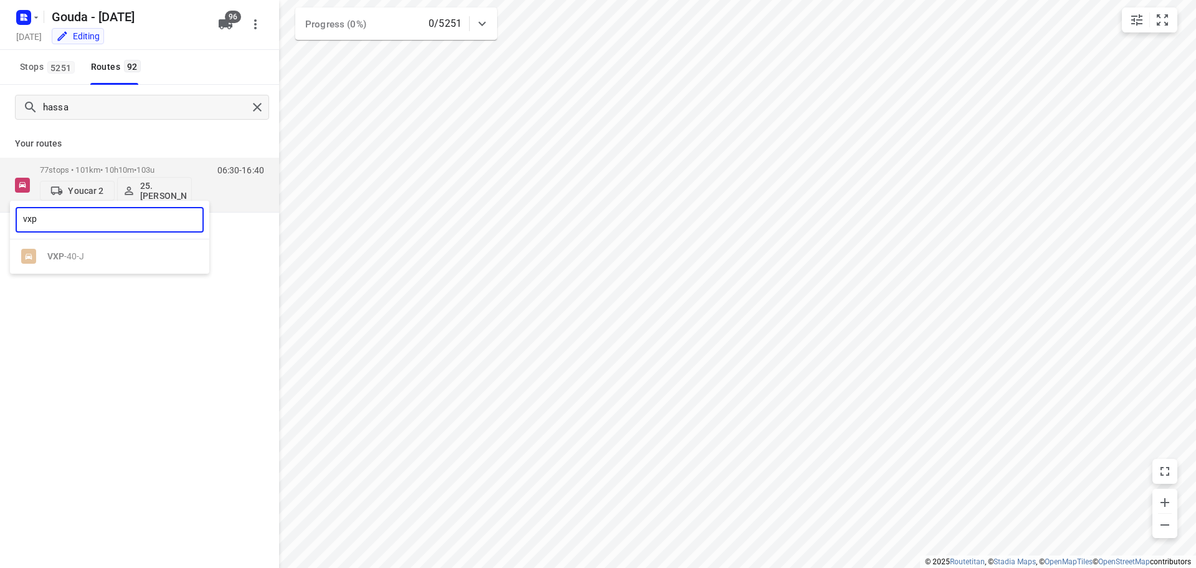
type input "vxp"
click at [82, 259] on ul "VXP -40-J" at bounding box center [109, 256] width 199 height 24
drag, startPoint x: 196, startPoint y: 435, endPoint x: 240, endPoint y: 235, distance: 204.7
click at [197, 406] on div at bounding box center [598, 284] width 1196 height 568
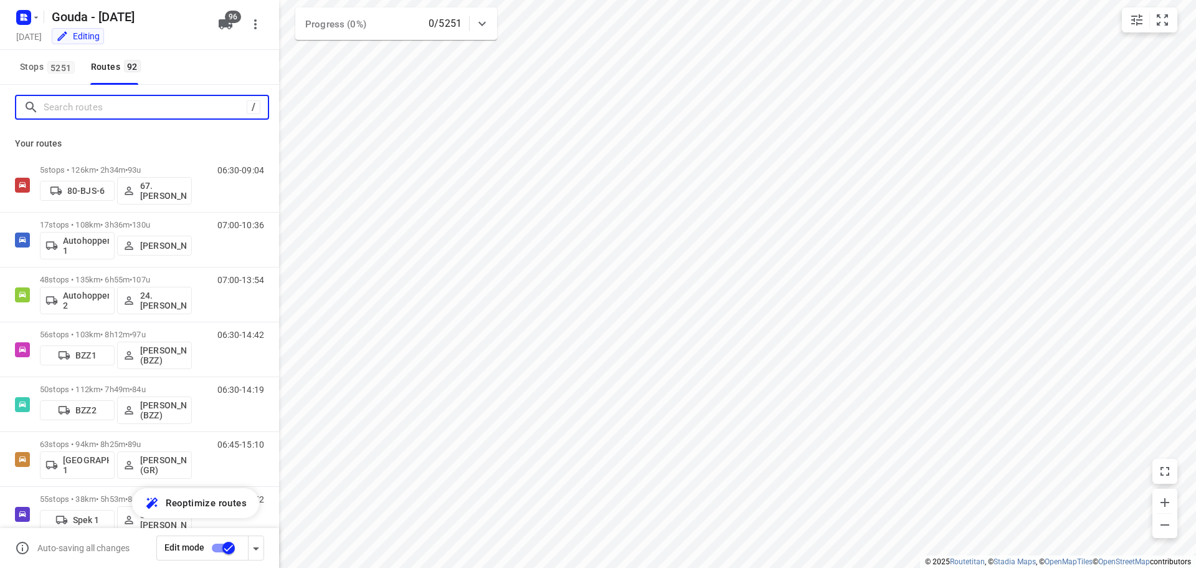
click at [196, 102] on input "Search routes" at bounding box center [145, 107] width 203 height 19
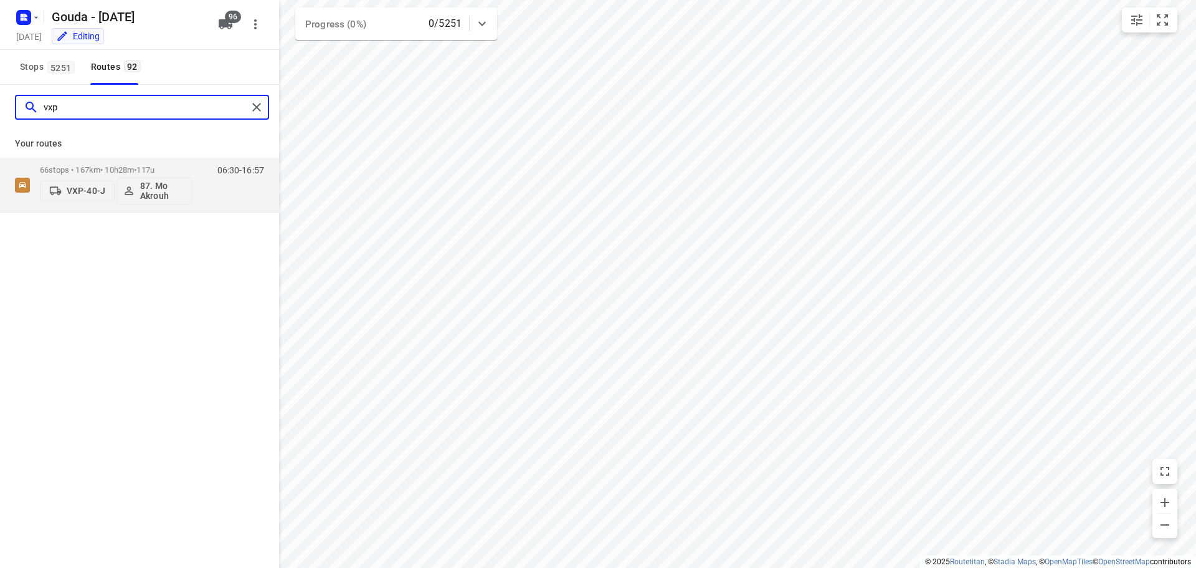
type input "vxp"
click at [102, 191] on p "VXP-40-J" at bounding box center [86, 191] width 39 height 10
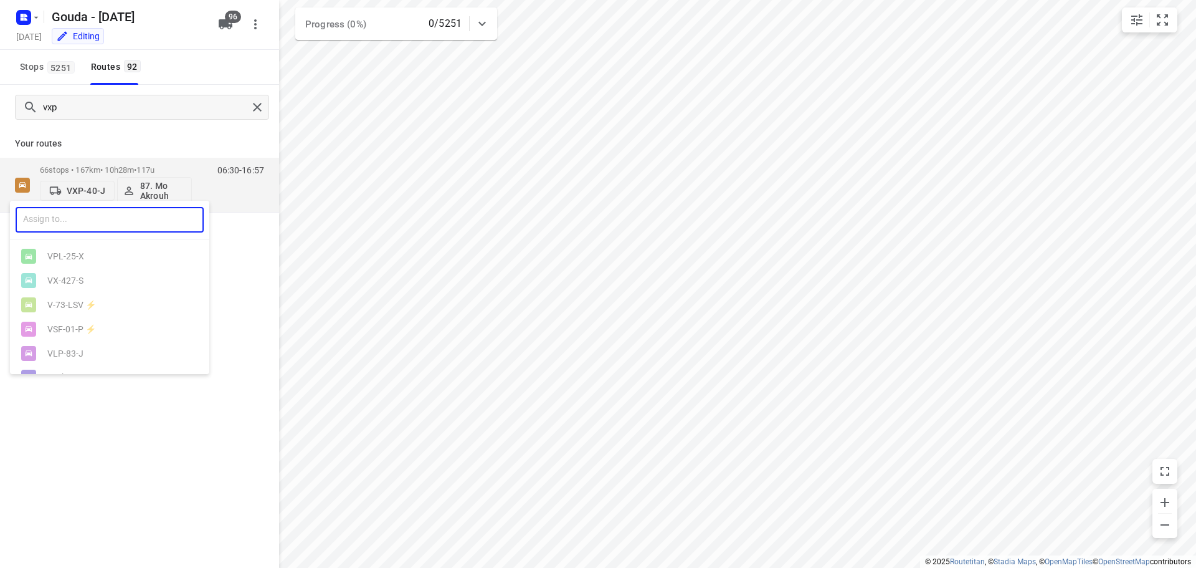
click at [78, 224] on input "text" at bounding box center [110, 220] width 188 height 26
type input "73"
drag, startPoint x: 97, startPoint y: 354, endPoint x: 169, endPoint y: 272, distance: 109.9
click at [98, 354] on div at bounding box center [598, 284] width 1196 height 568
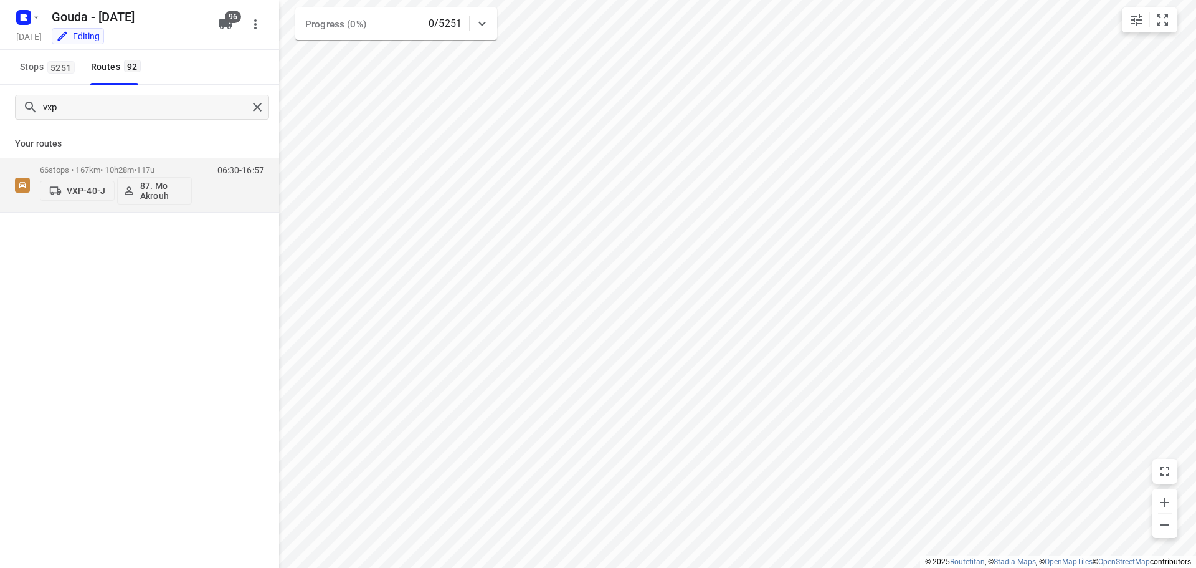
click at [223, 23] on icon "button" at bounding box center [226, 24] width 14 height 10
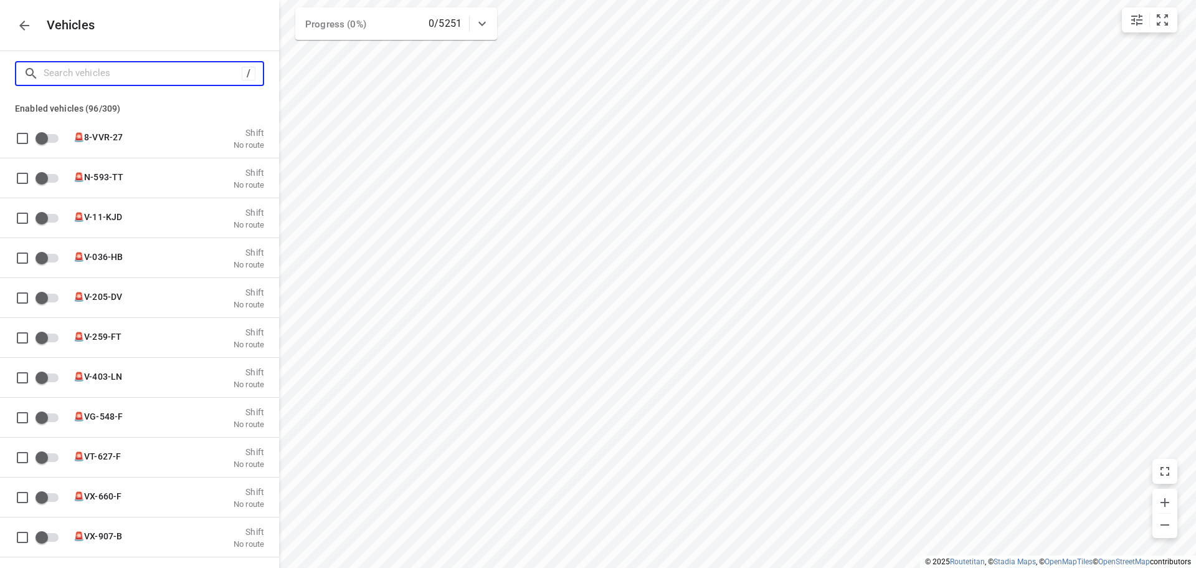
click at [151, 77] on input "Search vehicles" at bounding box center [143, 73] width 198 height 19
type input "v"
checkbox input "false"
type input "vl"
checkbox input "true"
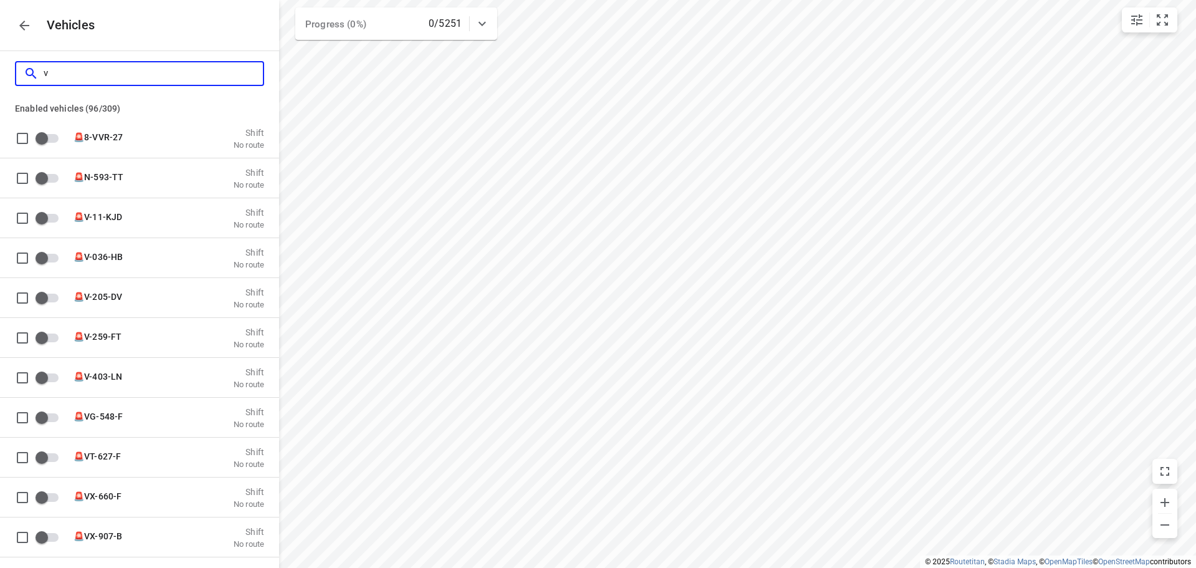
checkbox input "true"
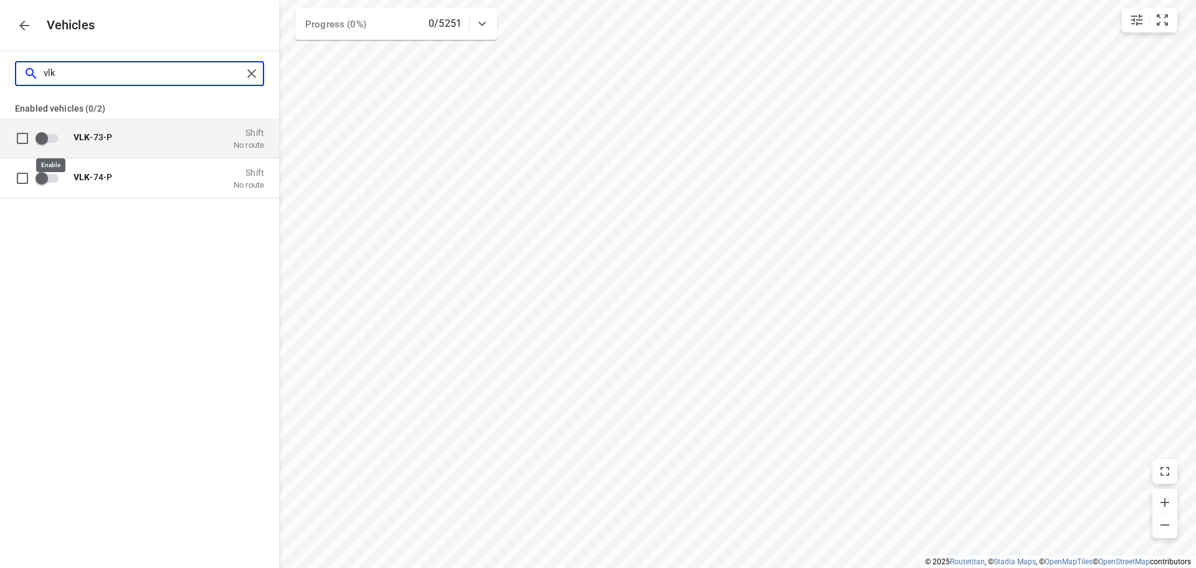
type input "vlk"
click at [37, 140] on input "grid" at bounding box center [41, 138] width 71 height 24
checkbox input "true"
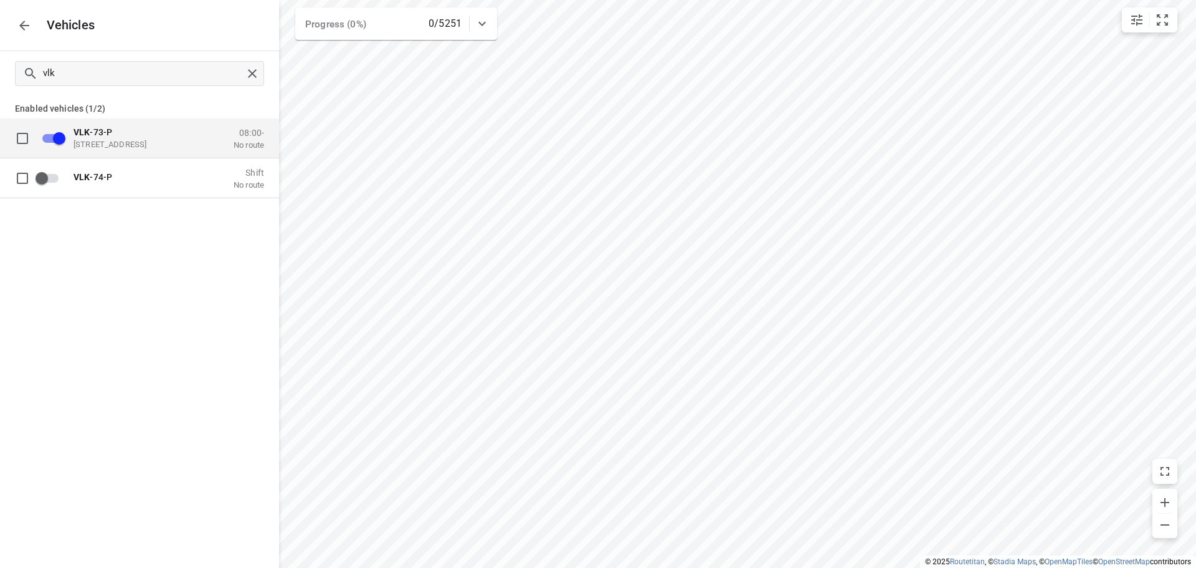
click at [154, 98] on p "Enabled vehicles (1/2)" at bounding box center [139, 107] width 279 height 22
checkbox input "false"
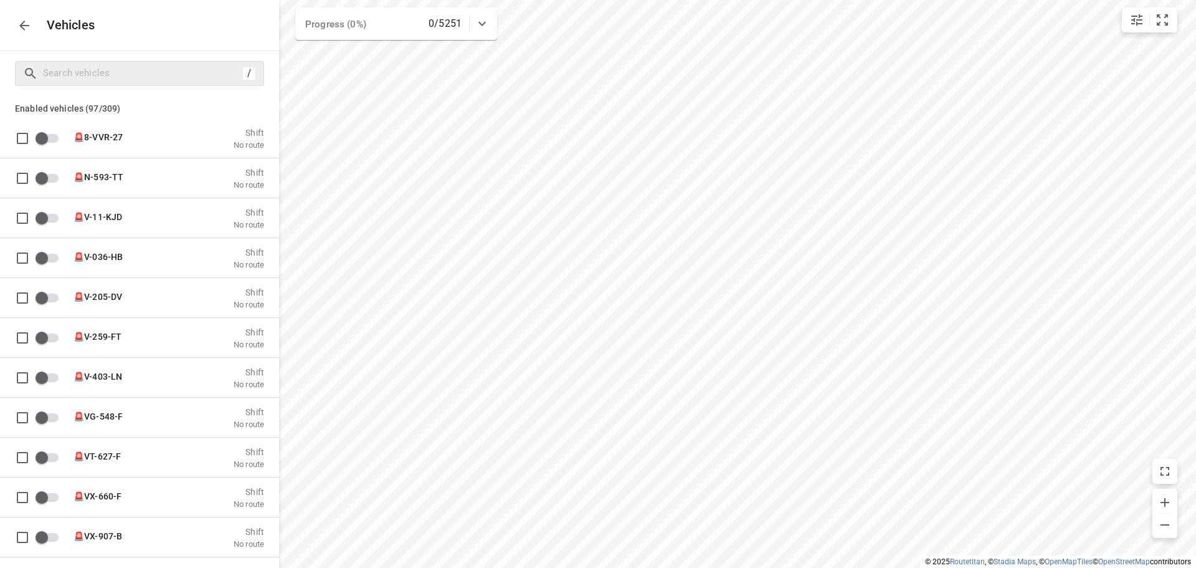
click at [21, 23] on icon "button" at bounding box center [24, 25] width 15 height 15
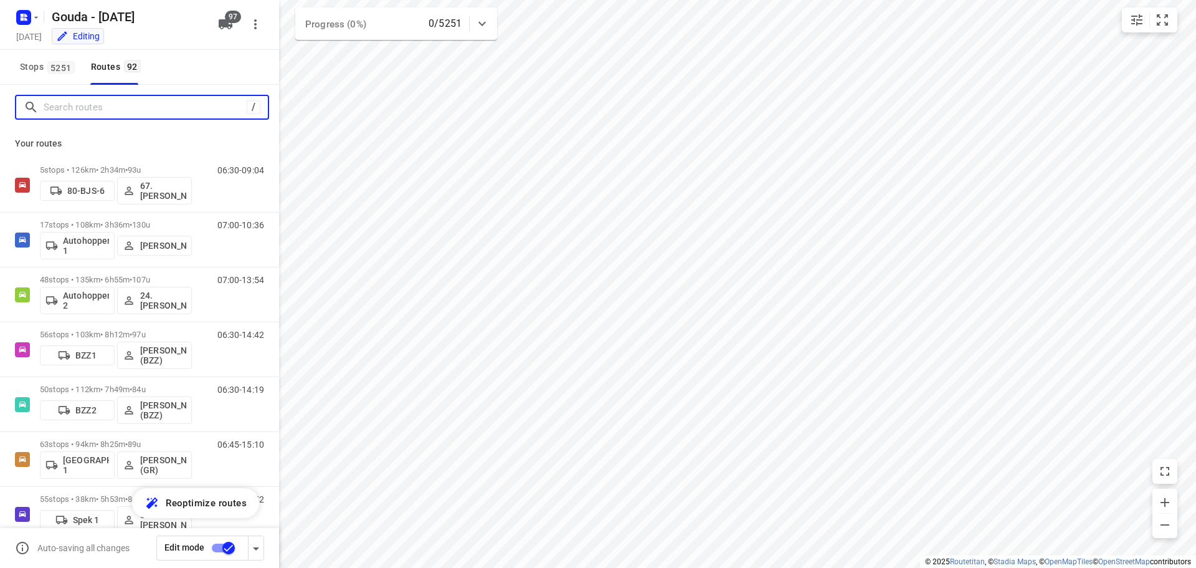
click at [114, 103] on input "Search routes" at bounding box center [145, 107] width 203 height 19
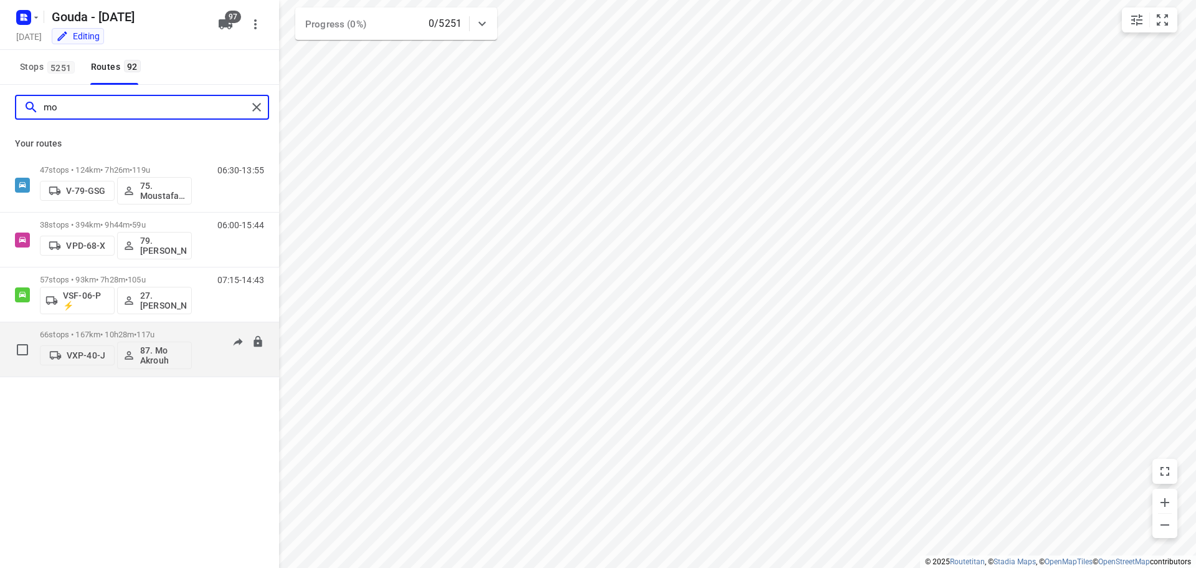
type input "mo"
click at [88, 349] on span "VXP-40-J" at bounding box center [77, 355] width 64 height 12
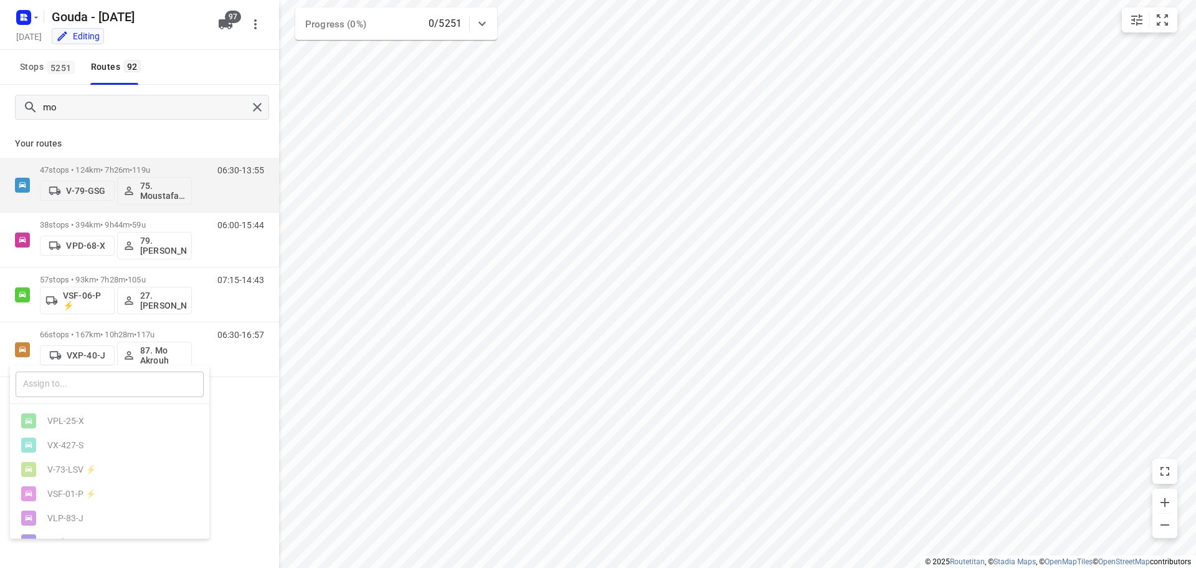
click at [91, 386] on input "text" at bounding box center [110, 384] width 188 height 26
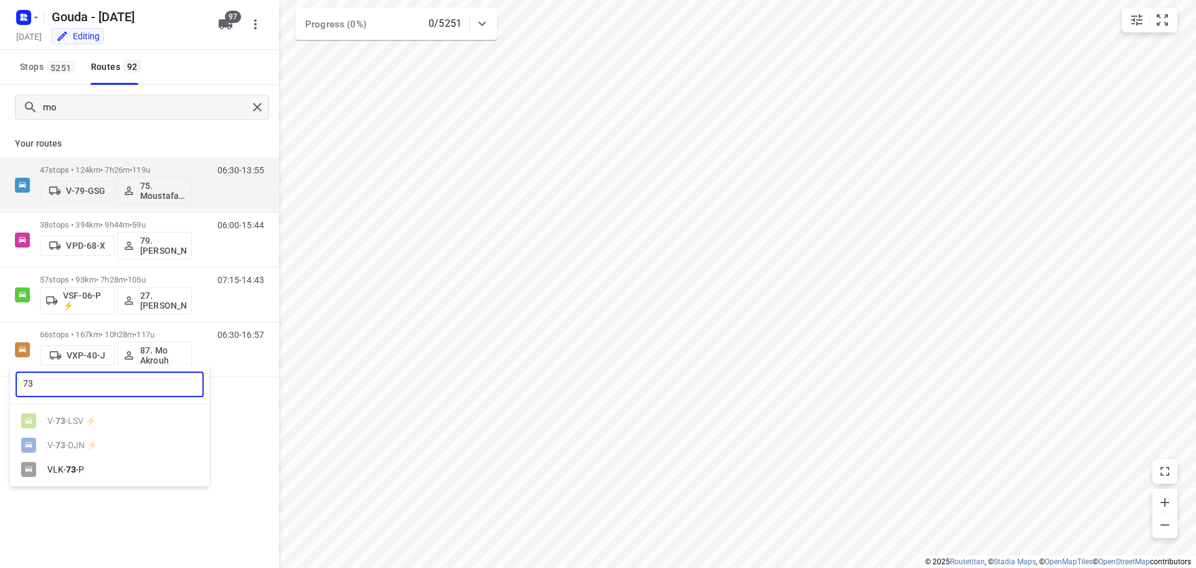
type input "73"
click at [95, 467] on div "VLK- 73 -P" at bounding box center [109, 469] width 199 height 24
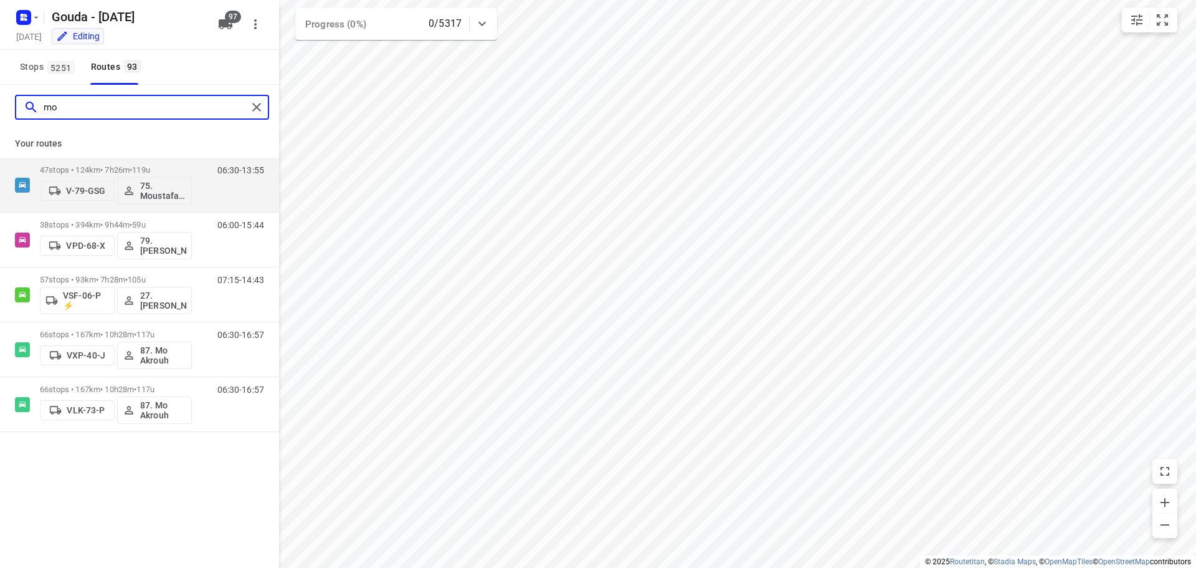
drag, startPoint x: 144, startPoint y: 102, endPoint x: -244, endPoint y: 110, distance: 387.6
click at [0, 110] on html "i © 2025 Routetitan , © Stadia Maps , © OpenMapTiles © OpenStreetMap contributo…" at bounding box center [598, 284] width 1196 height 568
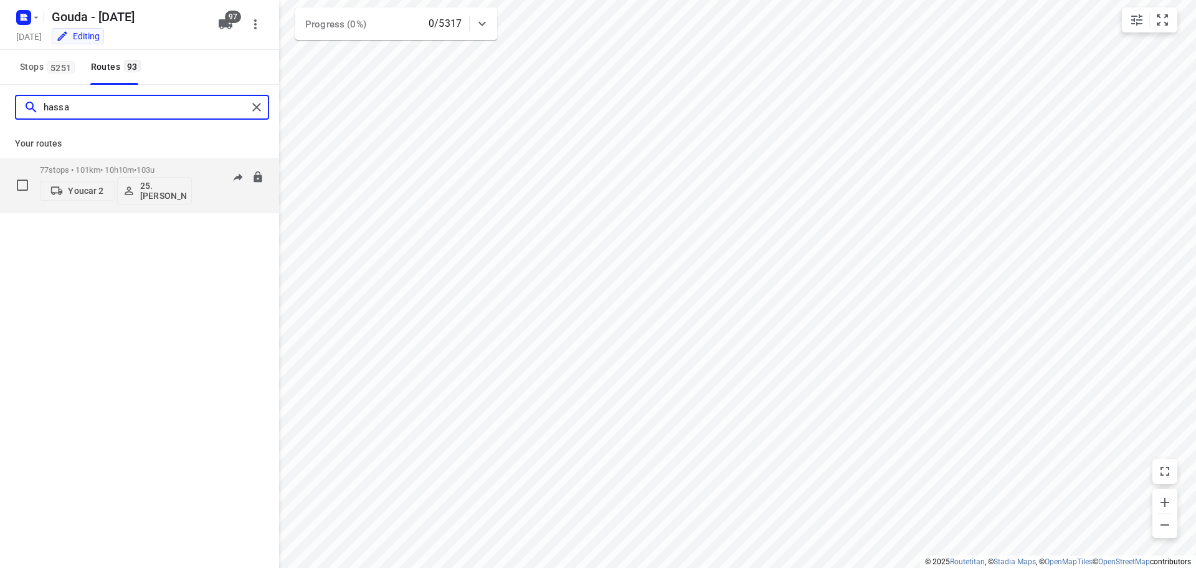
type input "hassa"
click at [80, 194] on p "Youcar 2" at bounding box center [86, 191] width 36 height 10
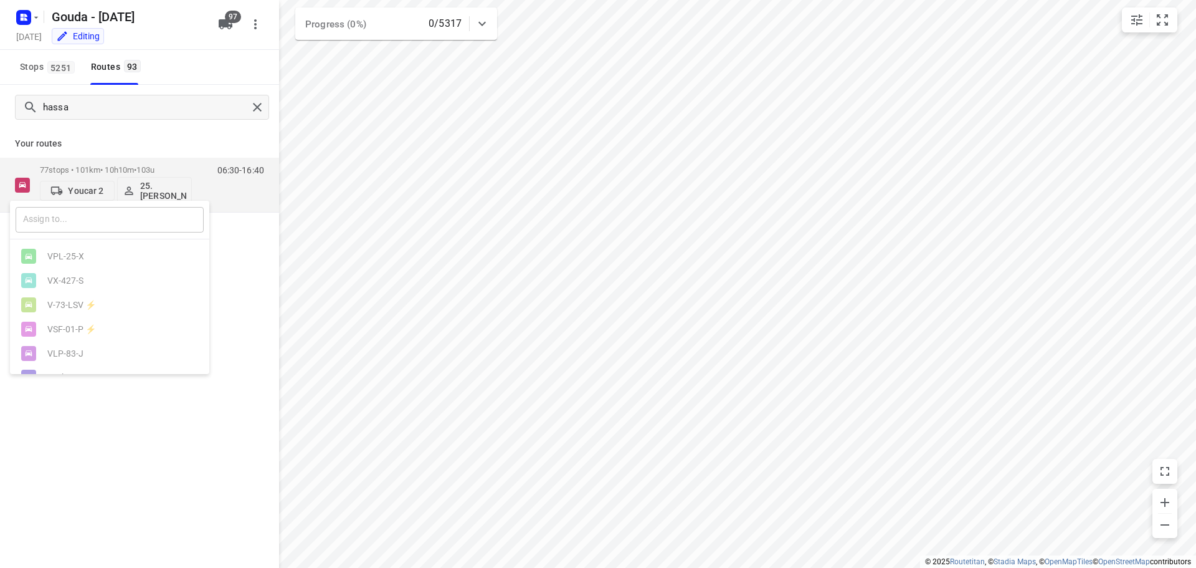
click at [97, 210] on input "text" at bounding box center [110, 220] width 188 height 26
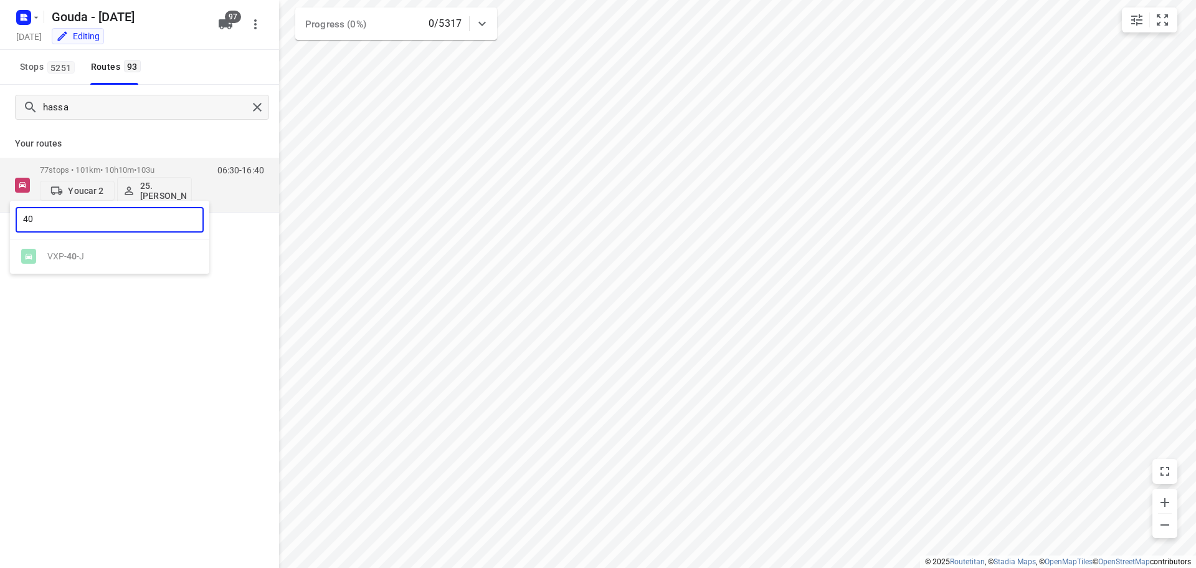
type input "40"
drag, startPoint x: 145, startPoint y: 373, endPoint x: 135, endPoint y: 21, distance: 352.1
click at [144, 371] on div at bounding box center [598, 284] width 1196 height 568
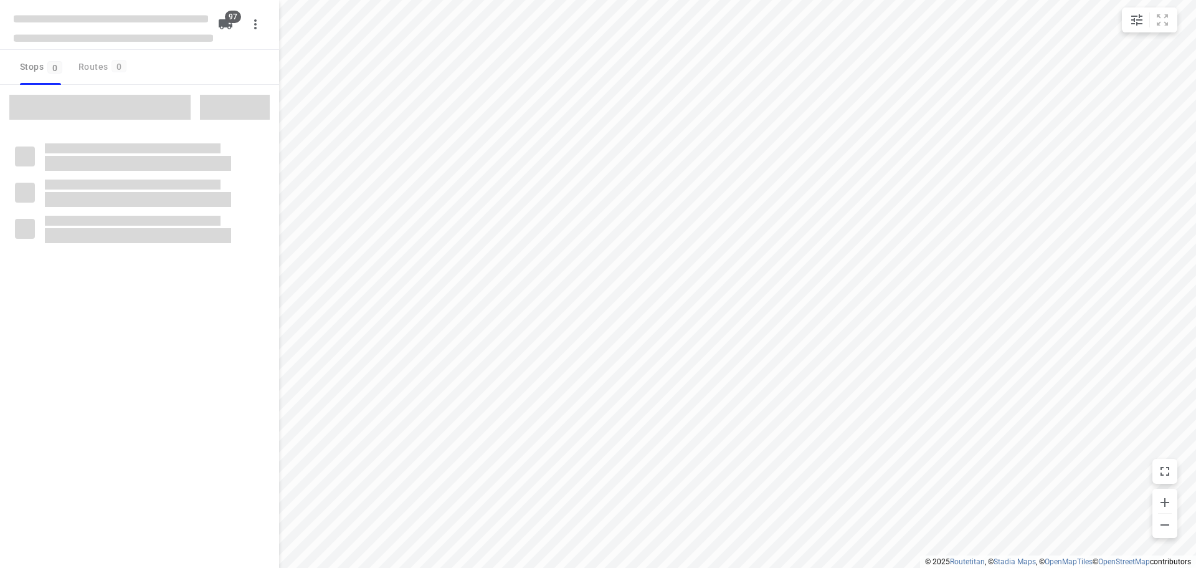
click at [154, 63] on div "Stops 0 Routes 0" at bounding box center [139, 67] width 279 height 35
checkbox input "true"
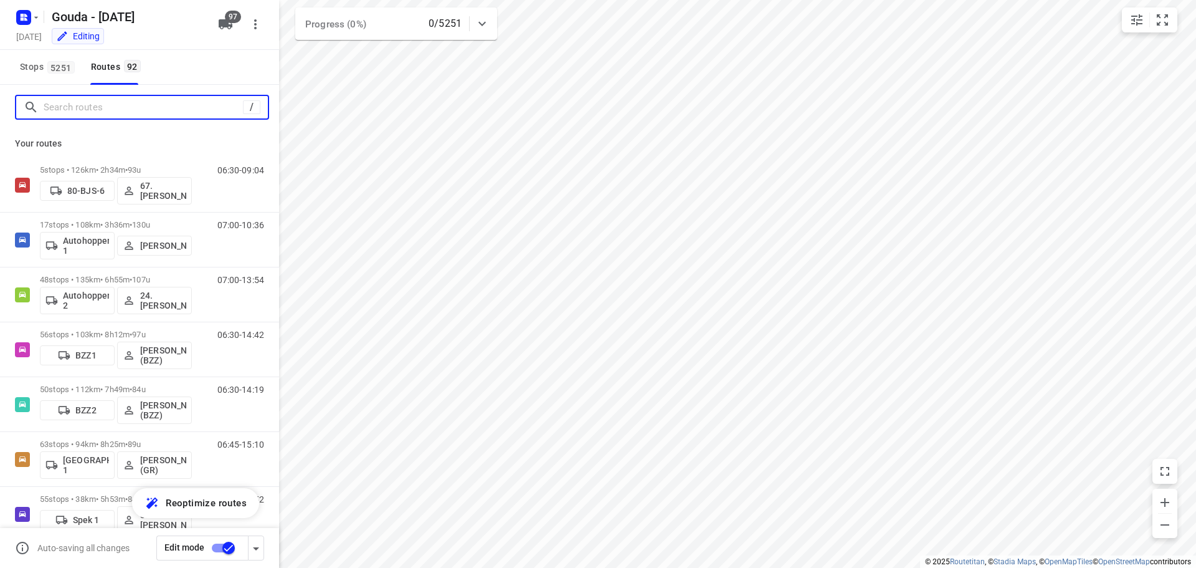
drag, startPoint x: 131, startPoint y: 114, endPoint x: 136, endPoint y: 104, distance: 10.9
click at [132, 115] on input "Search routes" at bounding box center [143, 107] width 199 height 19
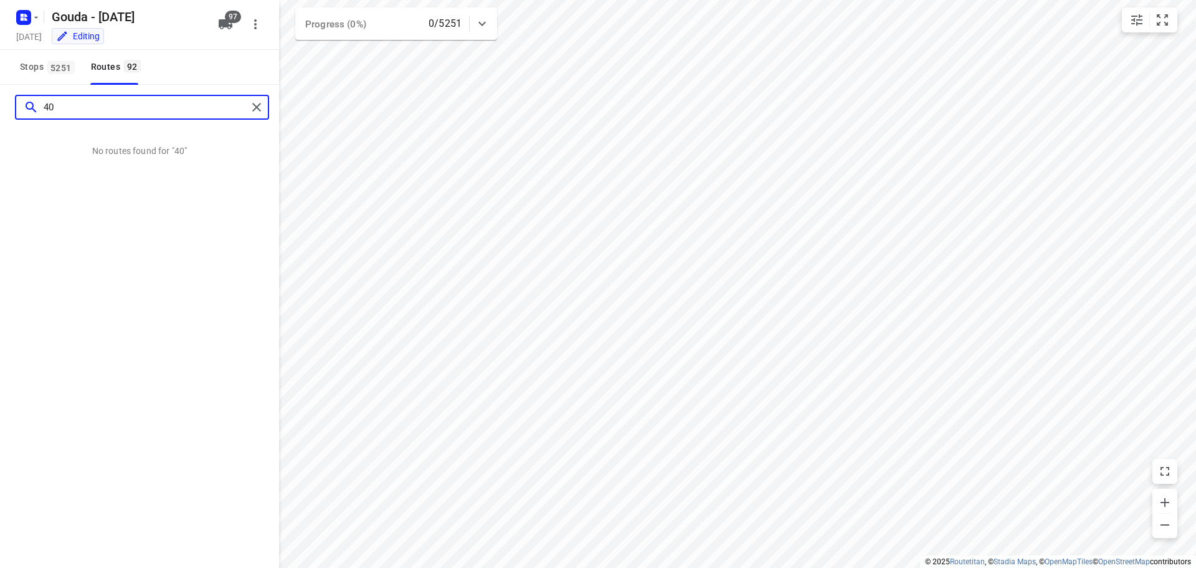
type input "4"
type input "v"
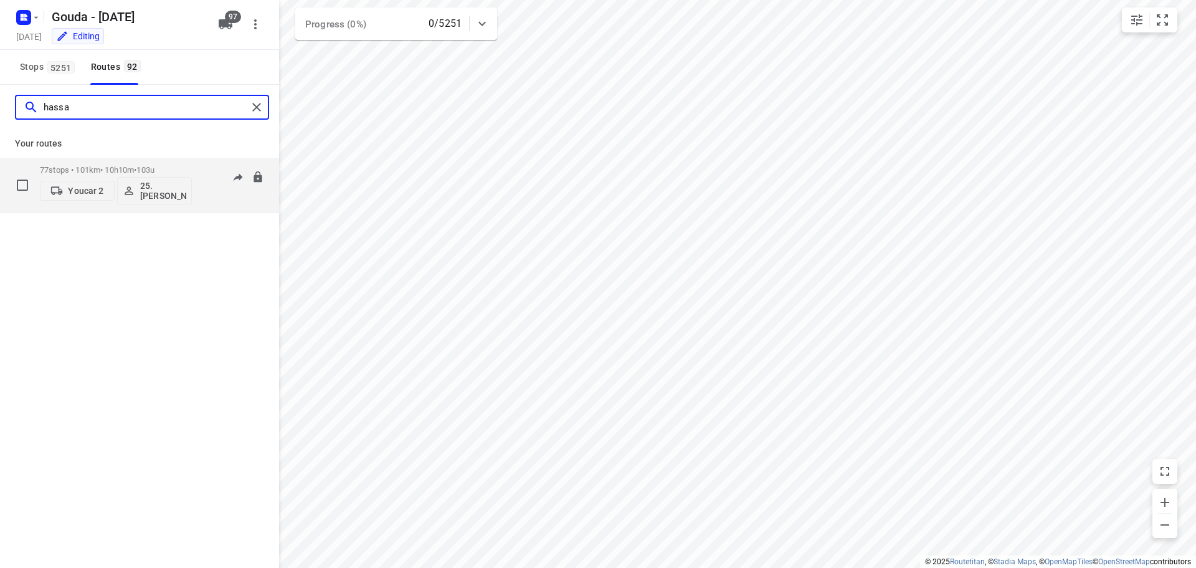
type input "hassa"
click at [86, 191] on p "Youcar 2" at bounding box center [86, 191] width 36 height 10
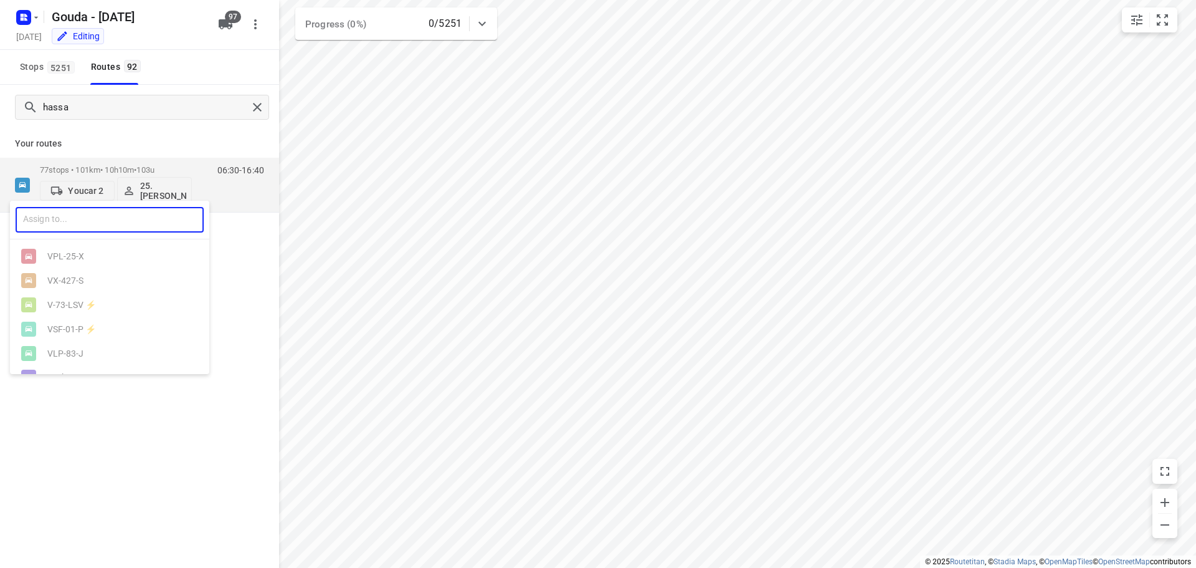
click at [85, 226] on input "text" at bounding box center [110, 220] width 188 height 26
type input "vxp"
click at [103, 268] on div "VXP -40-J" at bounding box center [109, 256] width 199 height 34
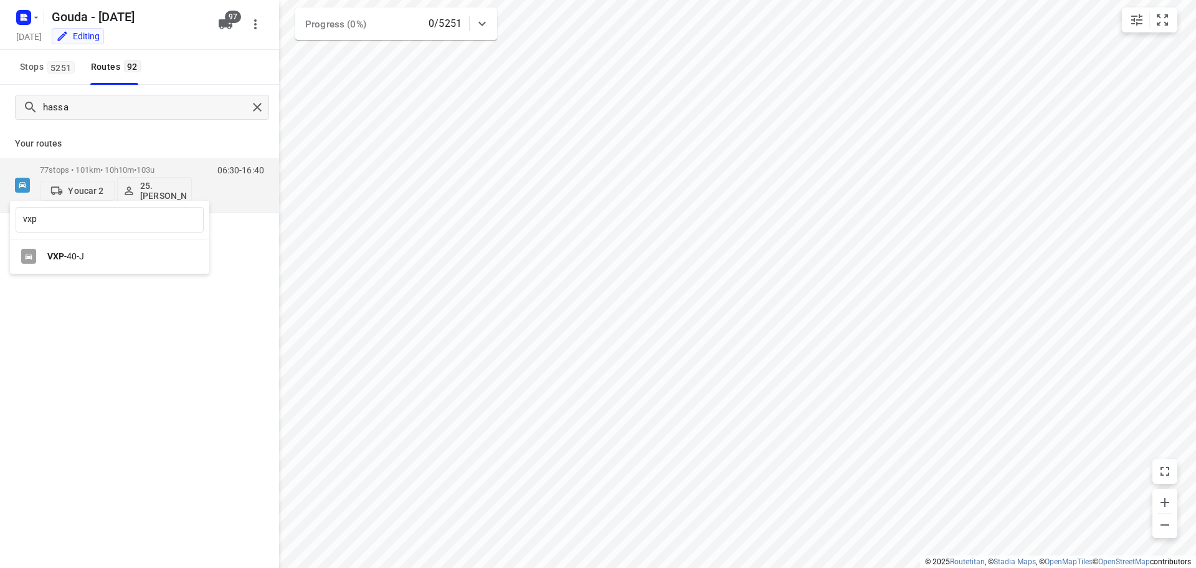
click at [100, 254] on div "VXP -40-J" at bounding box center [112, 256] width 131 height 10
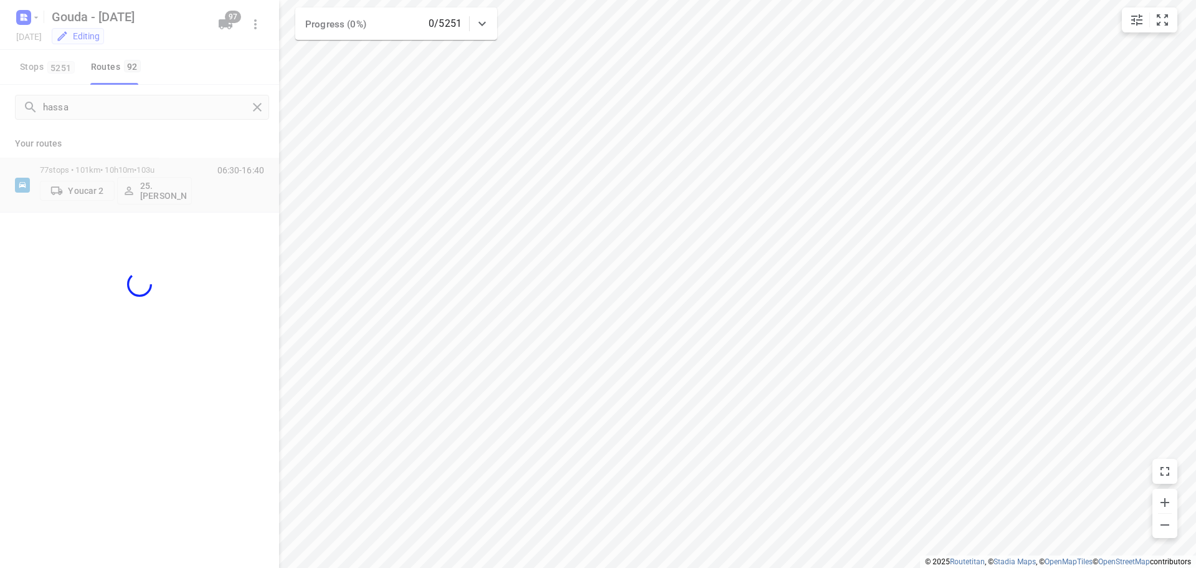
click at [133, 136] on div "vxp ​ VPL-25-X VX-427-S V-73-LSV ⚡ VSF-01-P ⚡ VLP-83-J Spek 1 V-893-KP V-71-LSV…" at bounding box center [598, 284] width 1196 height 568
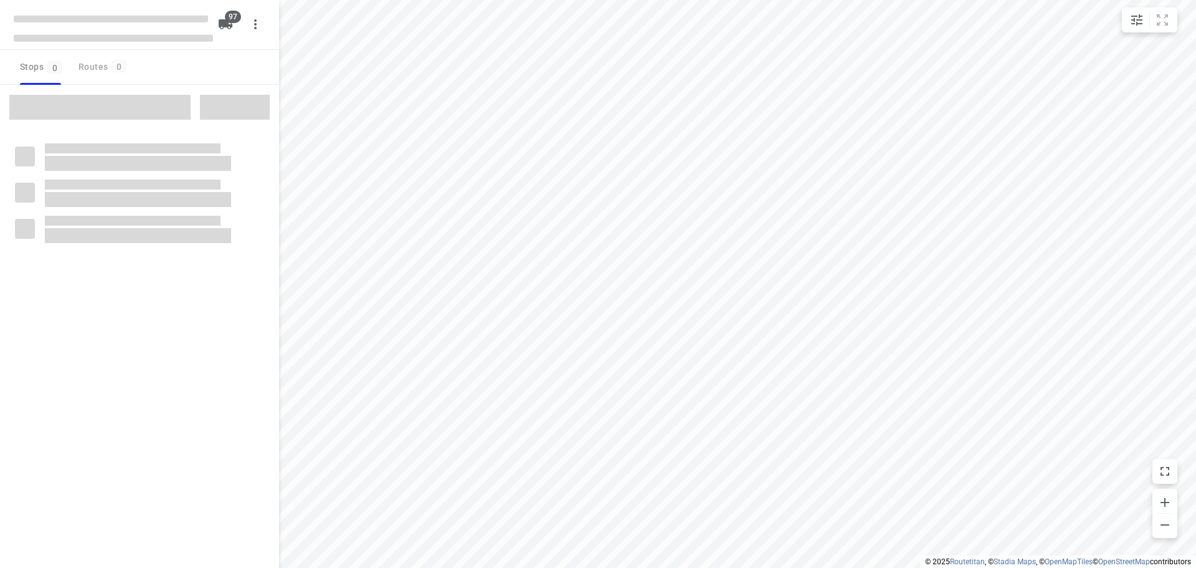
click at [224, 49] on div "97" at bounding box center [139, 25] width 279 height 50
click at [178, 71] on div "Stops 0 Routes 0" at bounding box center [139, 67] width 279 height 35
click at [178, 69] on div "Stops 0 Routes 0" at bounding box center [139, 67] width 279 height 35
checkbox input "true"
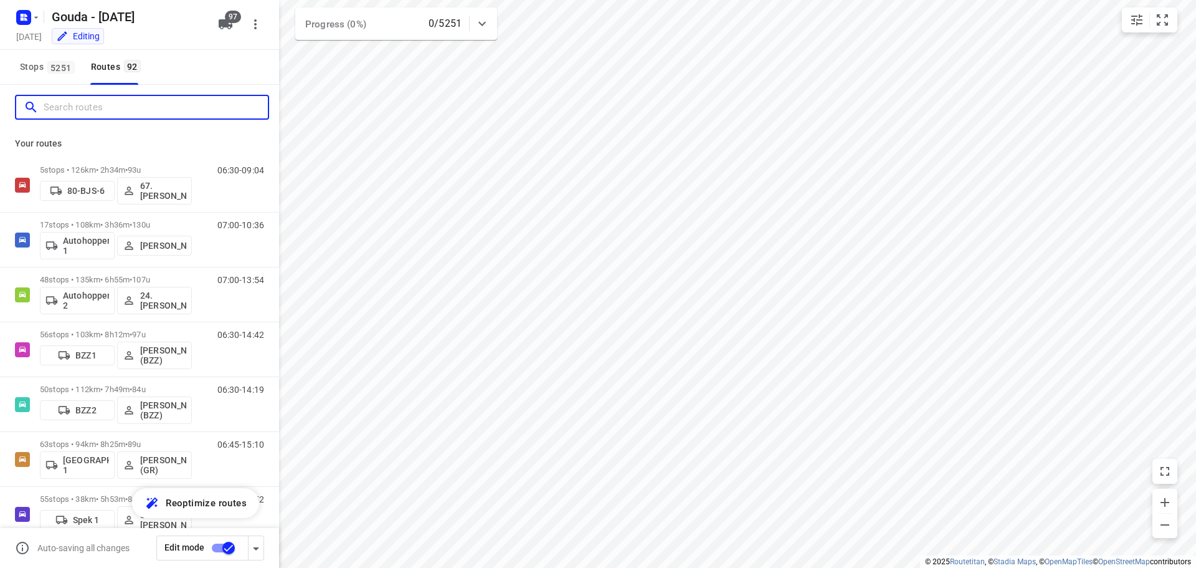
click at [151, 105] on input "Search routes" at bounding box center [156, 107] width 224 height 19
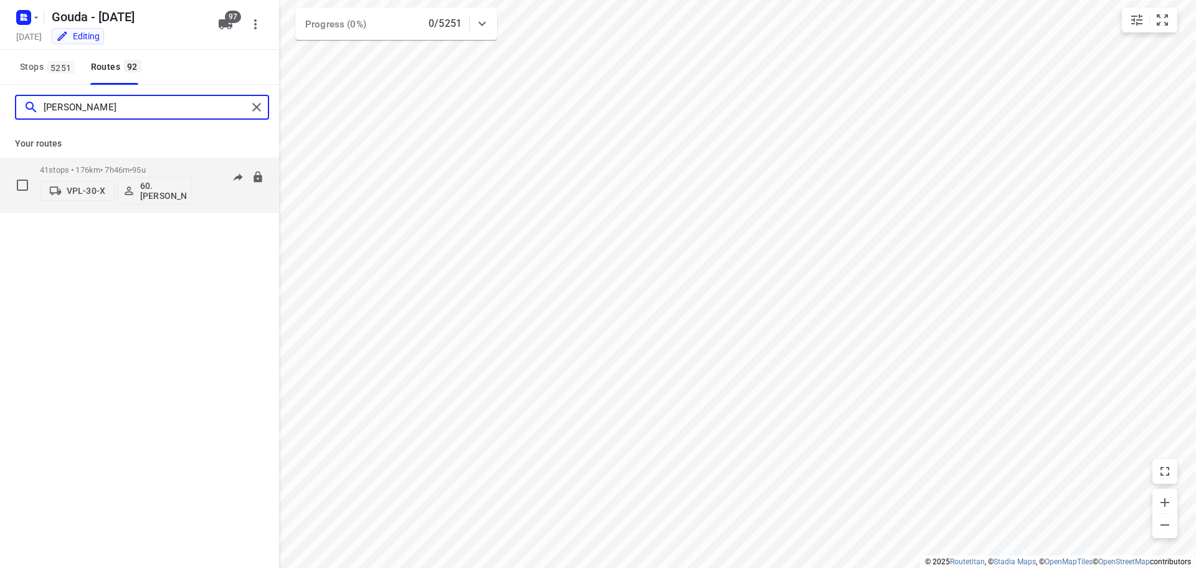
type input "[PERSON_NAME]"
click at [77, 181] on button "VPL-30-X" at bounding box center [77, 191] width 75 height 20
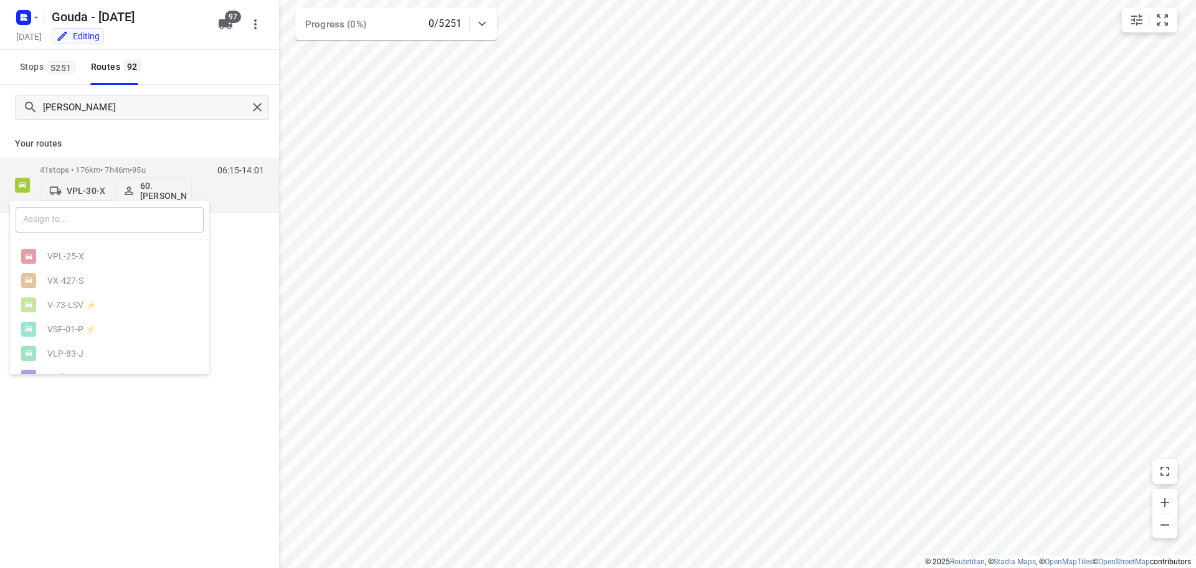
click at [99, 227] on input "text" at bounding box center [110, 220] width 188 height 26
type input "26"
drag, startPoint x: 112, startPoint y: 413, endPoint x: 111, endPoint y: 157, distance: 256.0
click at [118, 394] on div at bounding box center [598, 284] width 1196 height 568
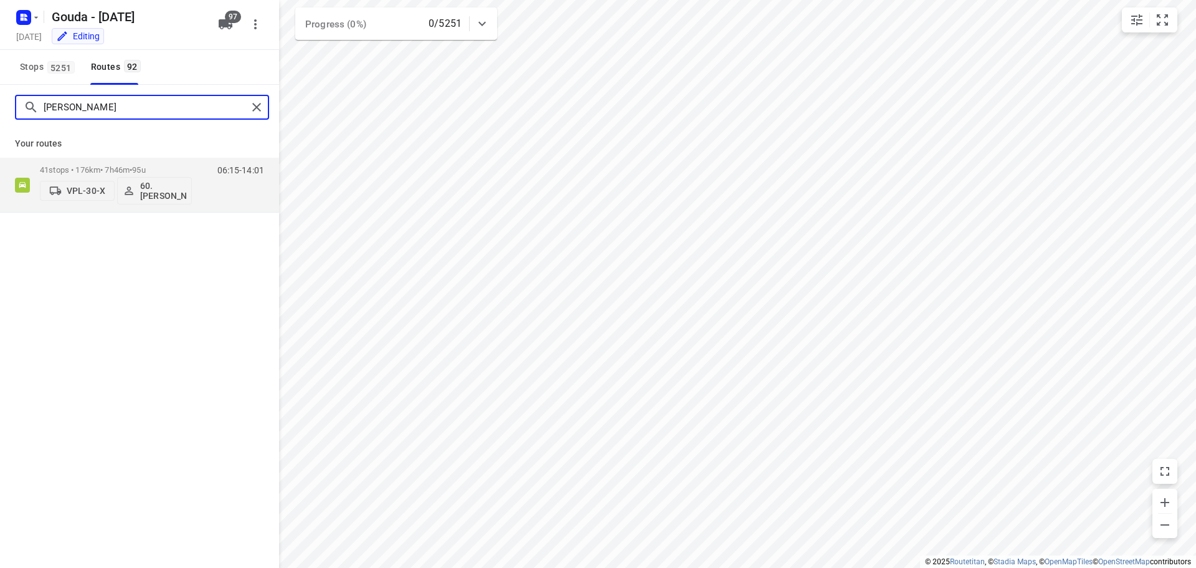
click at [150, 105] on input "[PERSON_NAME]" at bounding box center [146, 107] width 204 height 19
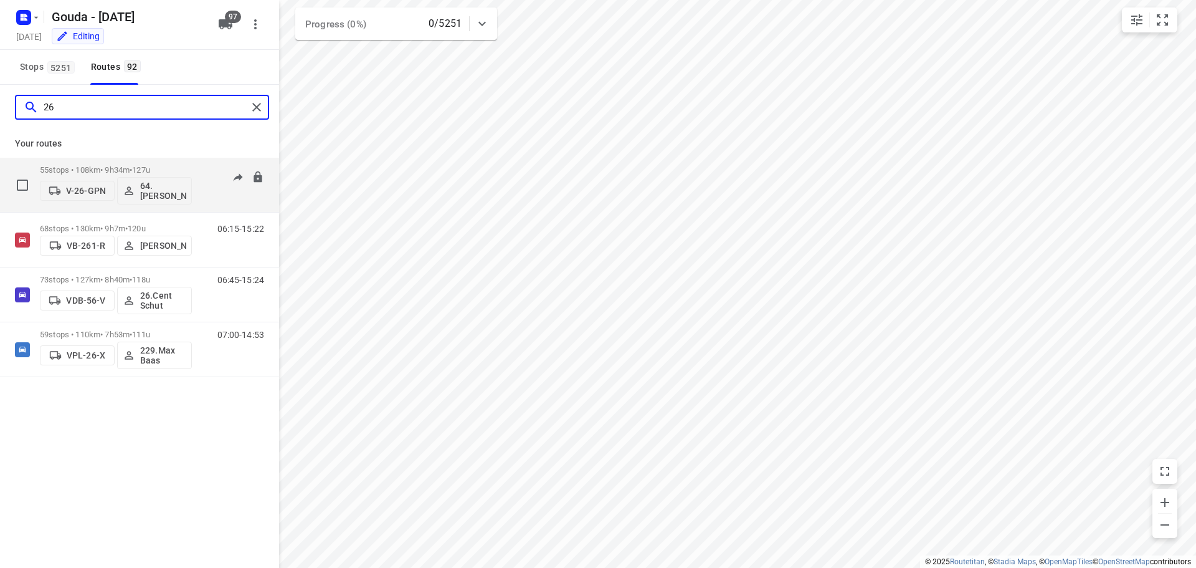
type input "26"
click at [109, 190] on button "V-26-GPN" at bounding box center [77, 191] width 75 height 20
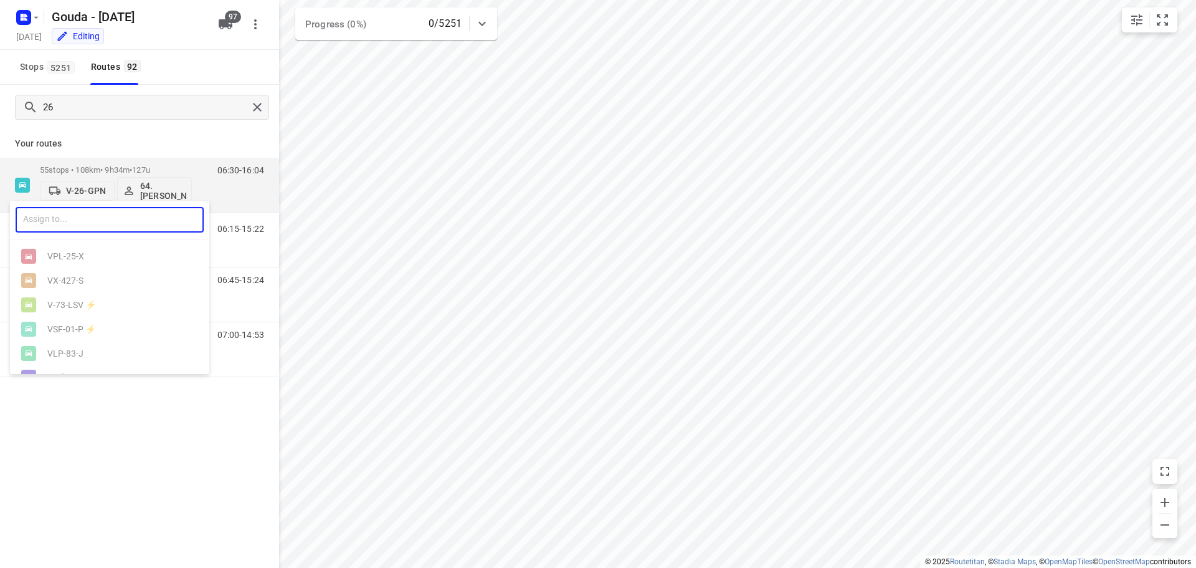
click at [74, 215] on input "text" at bounding box center [110, 220] width 188 height 26
type input "78"
drag, startPoint x: 74, startPoint y: 216, endPoint x: -2, endPoint y: 222, distance: 76.9
click at [0, 222] on html "i © 2025 Routetitan , © Stadia Maps , © OpenMapTiles © OpenStreetMap contributo…" at bounding box center [598, 284] width 1196 height 568
click at [142, 132] on div at bounding box center [598, 284] width 1196 height 568
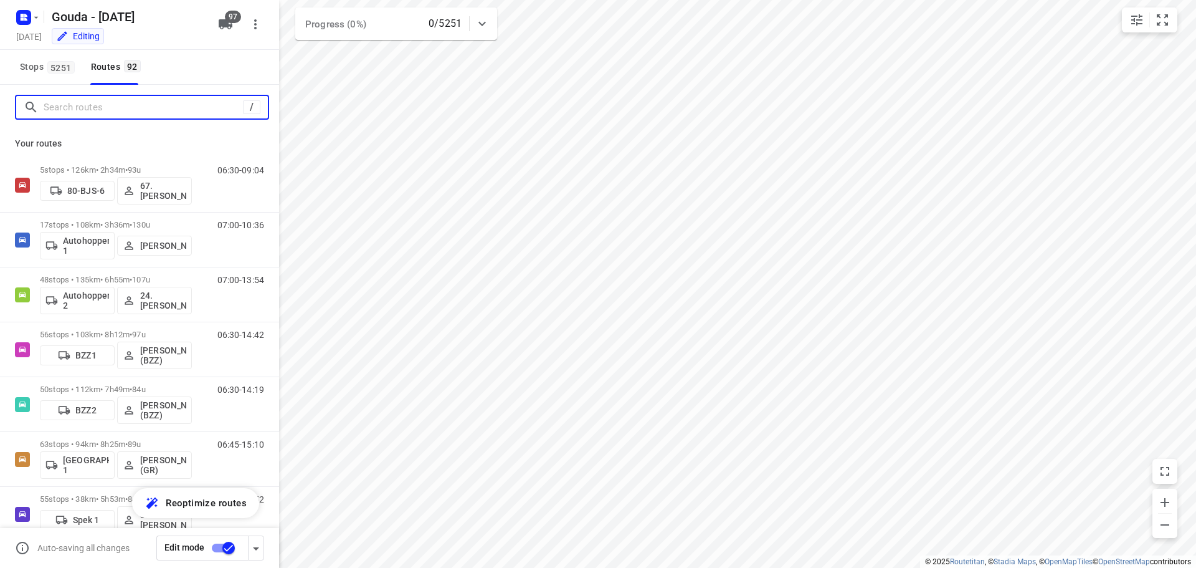
click at [148, 108] on input "Search routes" at bounding box center [143, 107] width 199 height 19
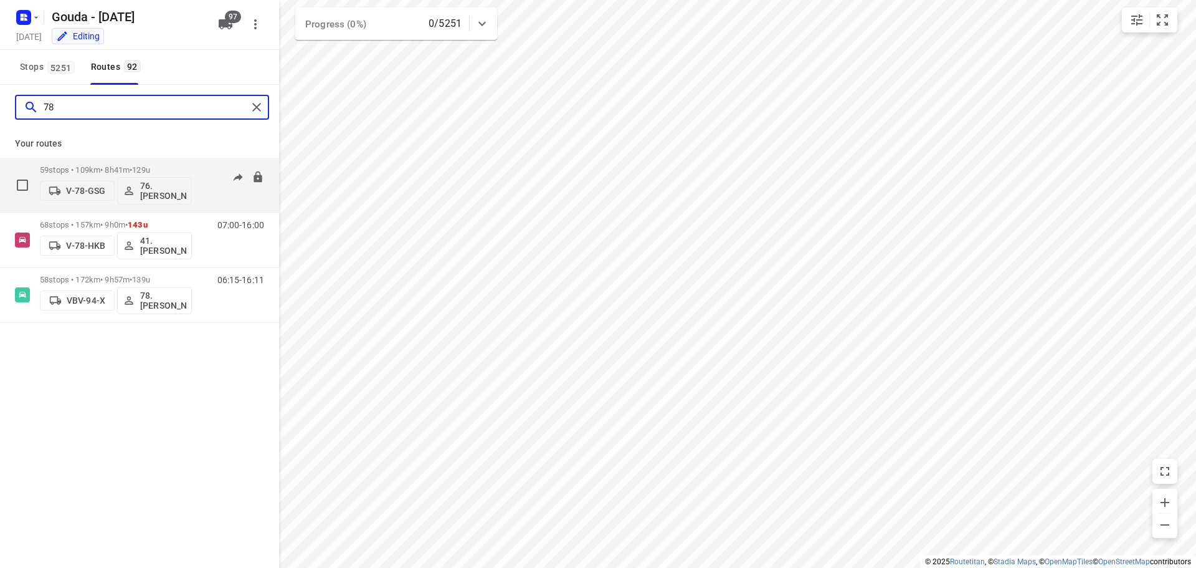
type input "78"
click at [81, 187] on p "V-78-GSG" at bounding box center [85, 191] width 39 height 10
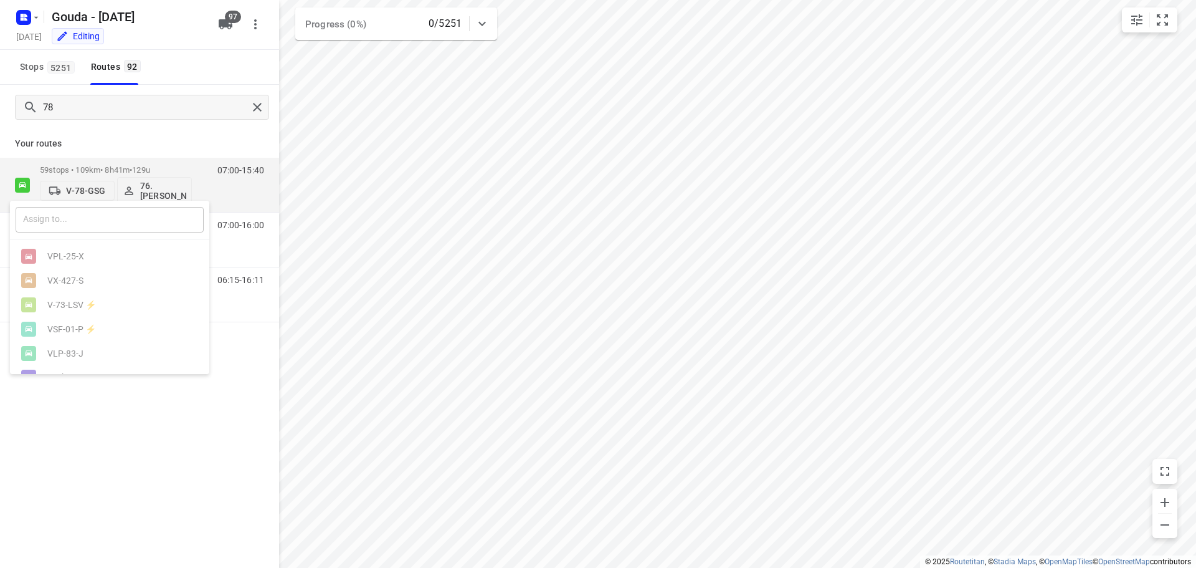
click at [79, 212] on input "text" at bounding box center [110, 220] width 188 height 26
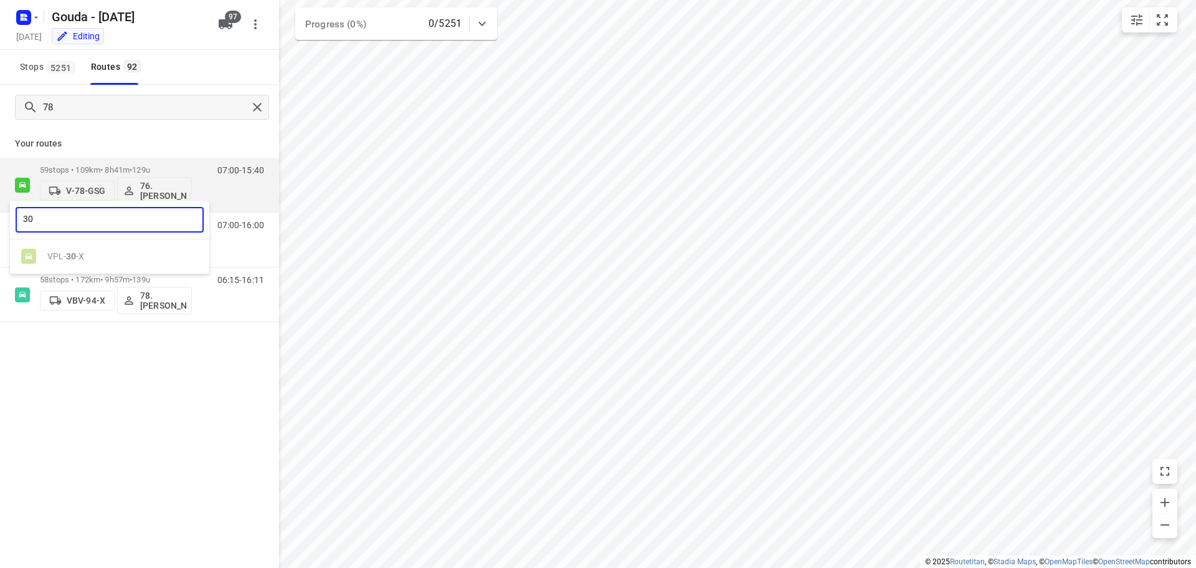
type input "30"
drag, startPoint x: 146, startPoint y: 150, endPoint x: 240, endPoint y: 107, distance: 103.2
click at [148, 148] on div at bounding box center [598, 284] width 1196 height 568
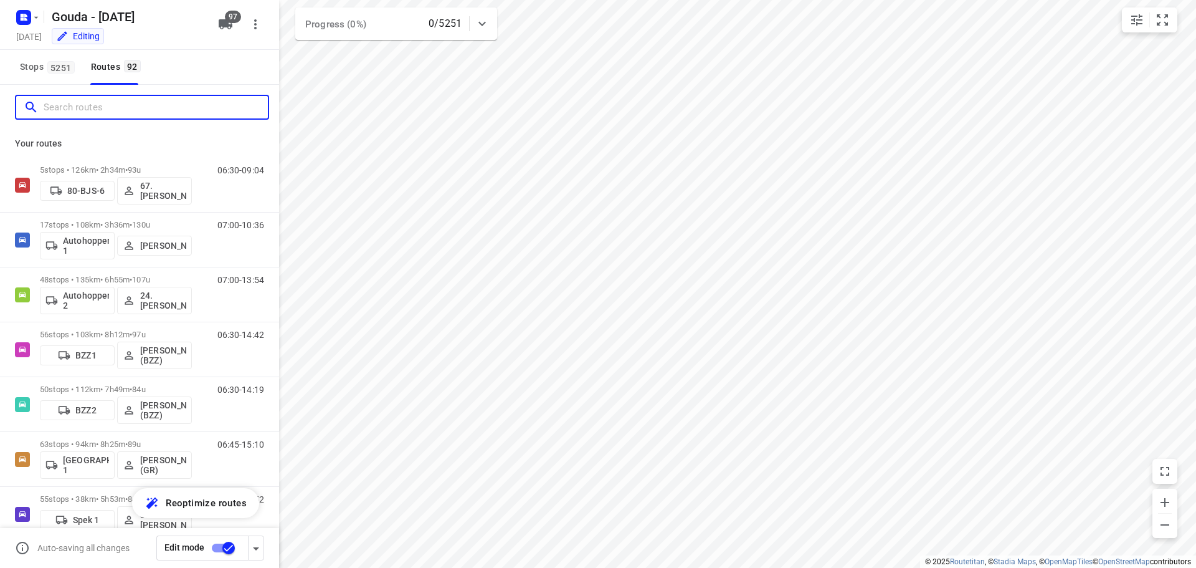
click at [165, 113] on input "Search routes" at bounding box center [156, 107] width 224 height 19
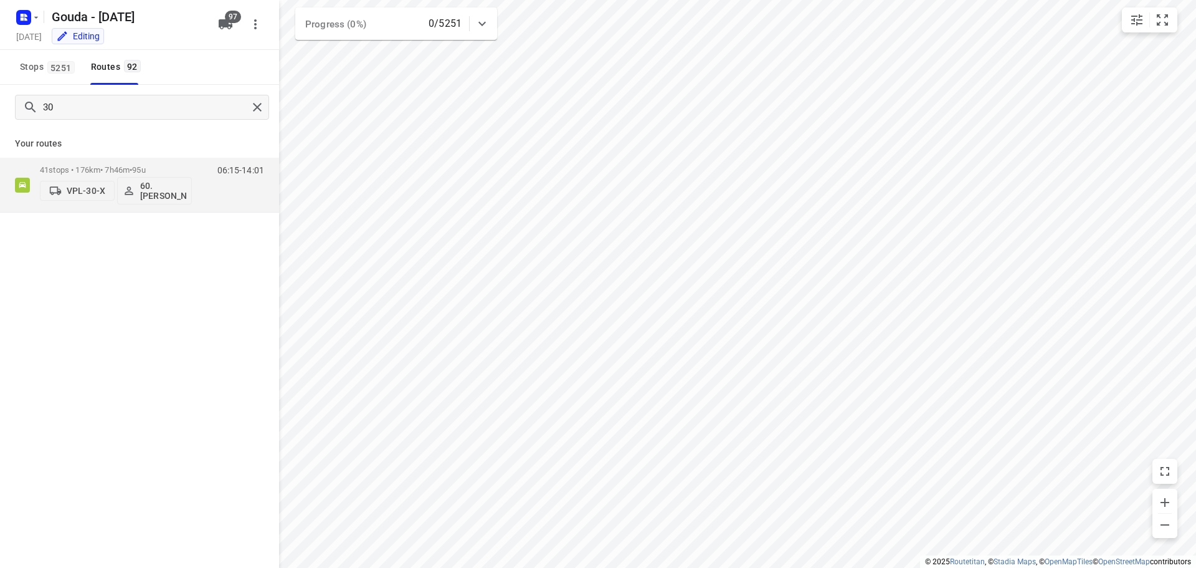
drag, startPoint x: 128, startPoint y: 135, endPoint x: 140, endPoint y: 126, distance: 14.7
click at [138, 127] on div "30 Your routes 41 stops • 176km • 7h46m • 95u VPL-30-X 60. [PERSON_NAME] 06:15-…" at bounding box center [139, 149] width 279 height 128
click at [140, 126] on div "30" at bounding box center [139, 107] width 279 height 45
click at [139, 129] on div "30" at bounding box center [139, 107] width 279 height 45
drag, startPoint x: 88, startPoint y: 100, endPoint x: -252, endPoint y: 93, distance: 340.2
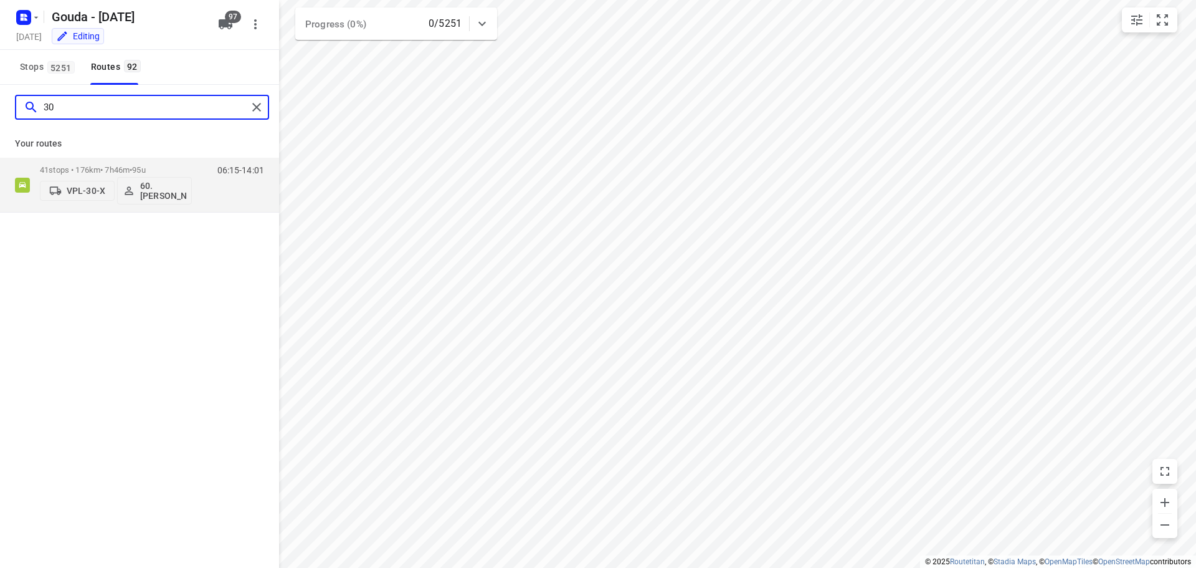
click at [0, 93] on html "i © 2025 Routetitan , © Stadia Maps , © OpenMapTiles © OpenStreetMap contributo…" at bounding box center [598, 284] width 1196 height 568
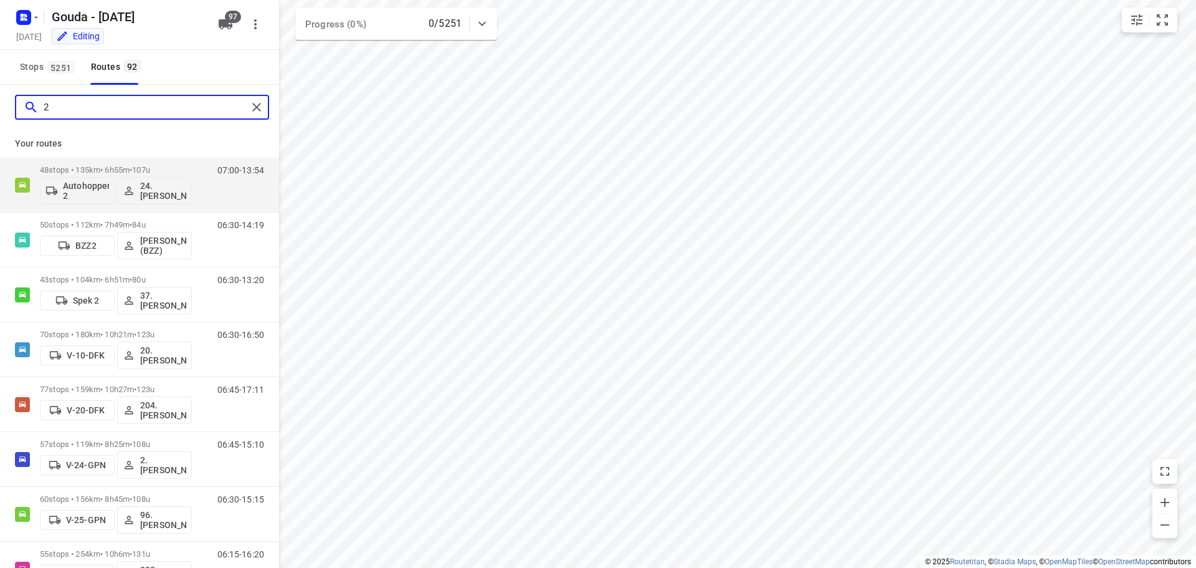
type input "26"
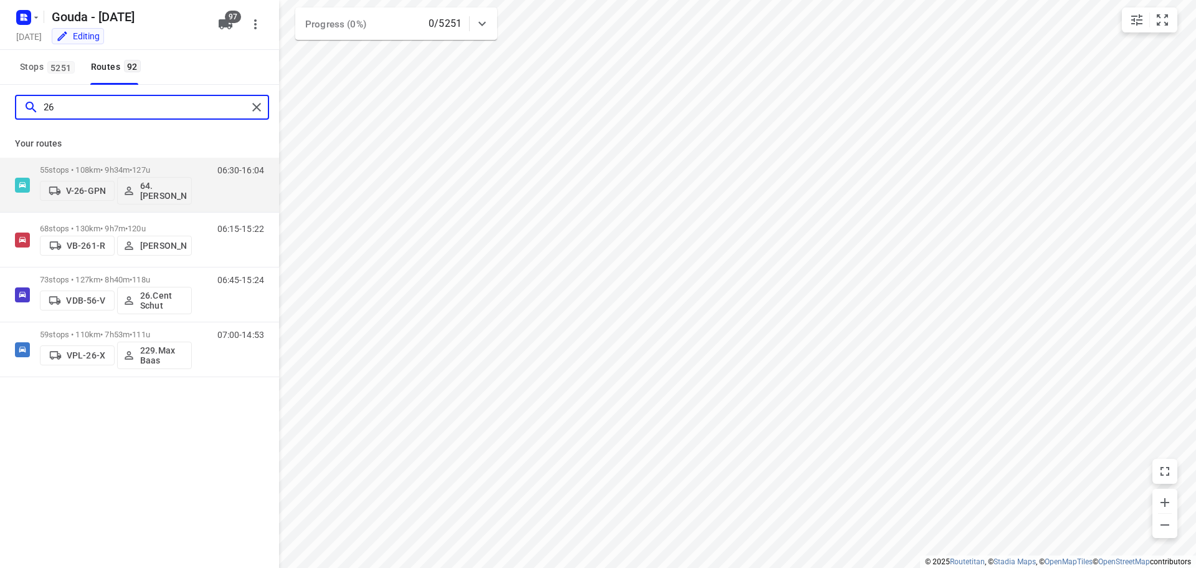
drag, startPoint x: 100, startPoint y: 104, endPoint x: -427, endPoint y: 194, distance: 534.6
click at [0, 194] on html "i © 2025 Routetitan , © Stadia Maps , © OpenMapTiles © OpenStreetMap contributo…" at bounding box center [598, 284] width 1196 height 568
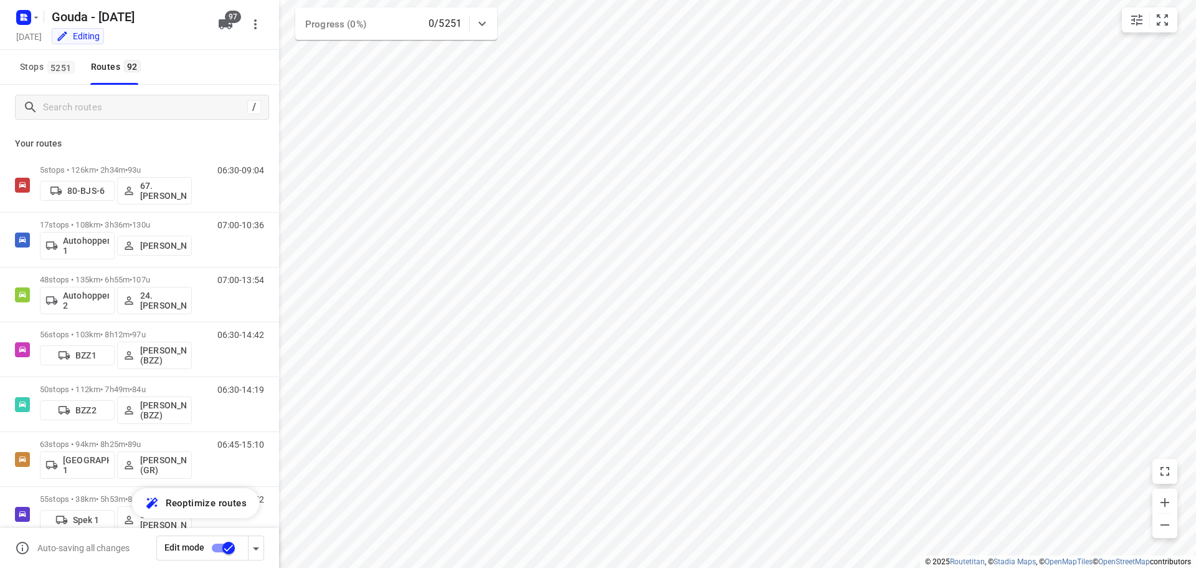
click at [552, 567] on html "i © 2025 Routetitan , © Stadia Maps , © OpenMapTiles © OpenStreetMap contributo…" at bounding box center [598, 284] width 1196 height 568
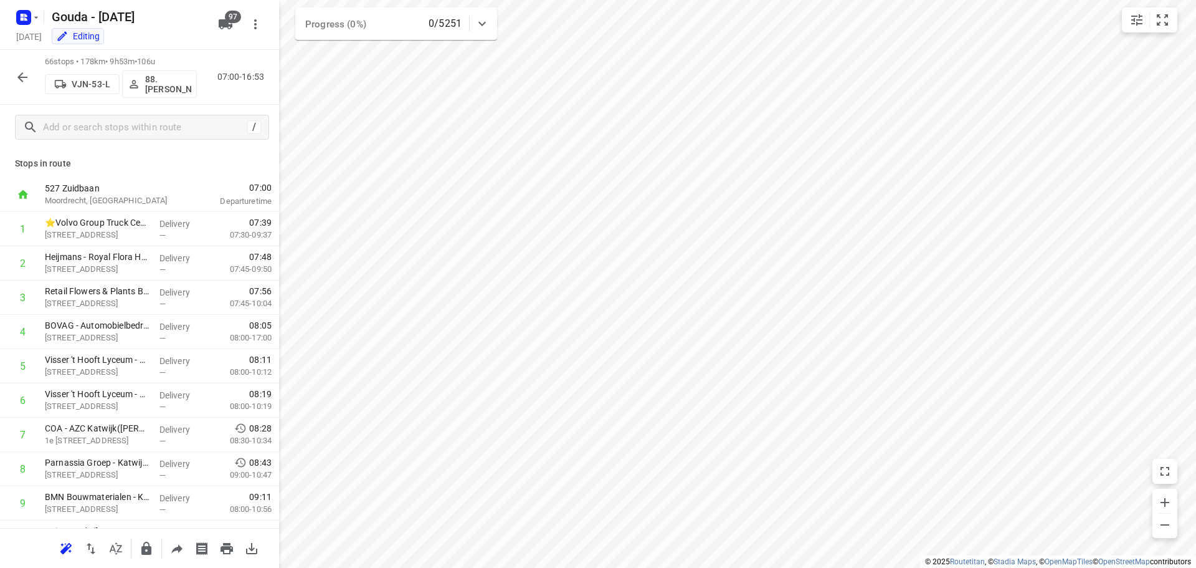
click at [109, 87] on p "VJN-53-L" at bounding box center [91, 84] width 39 height 10
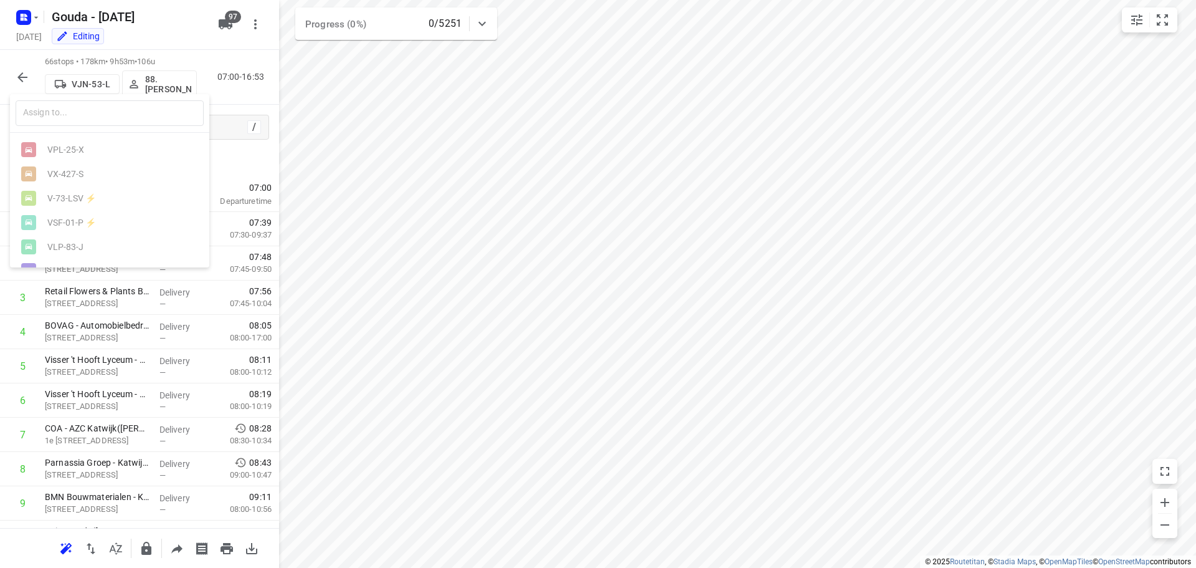
click at [755, 198] on div at bounding box center [598, 284] width 1196 height 568
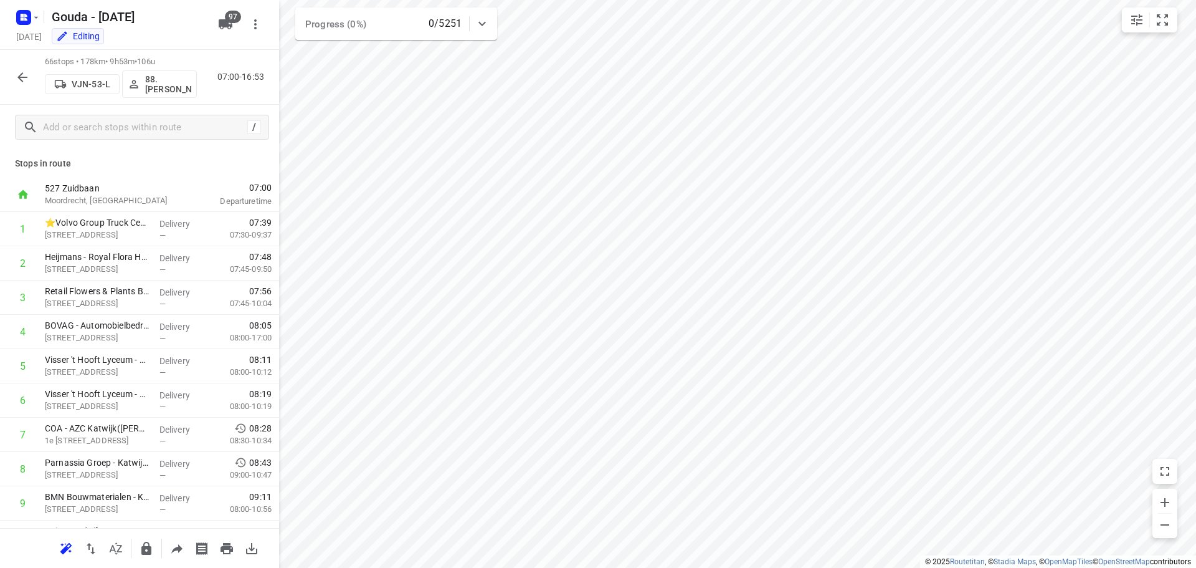
click at [97, 82] on p "VJN-53-L" at bounding box center [91, 84] width 39 height 10
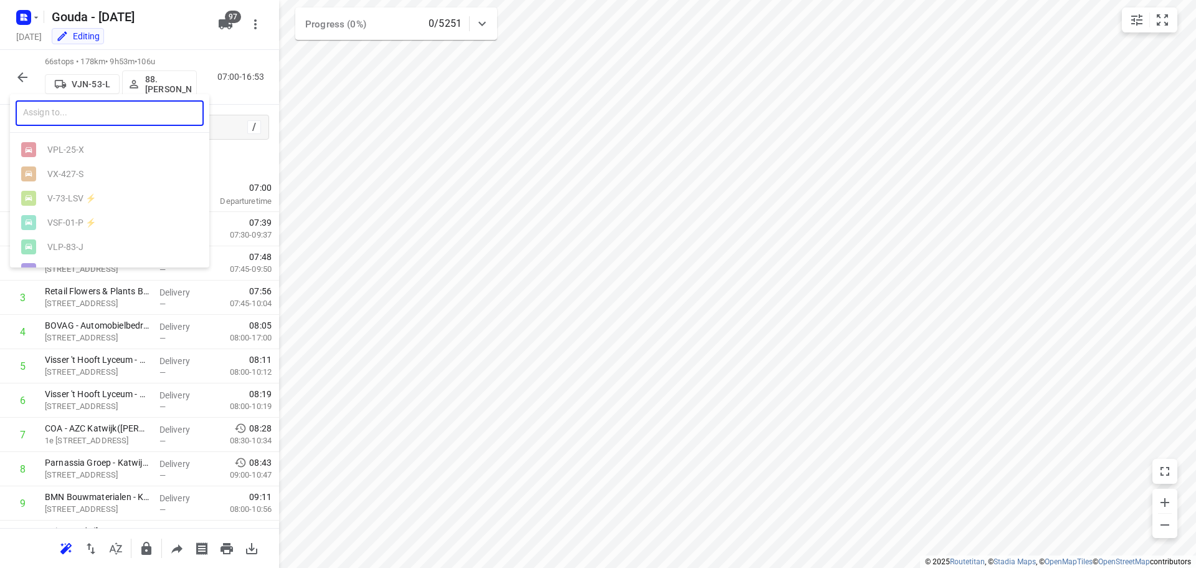
click at [92, 125] on input "text" at bounding box center [110, 113] width 188 height 26
type input "vsf"
click at [212, 59] on div at bounding box center [598, 284] width 1196 height 568
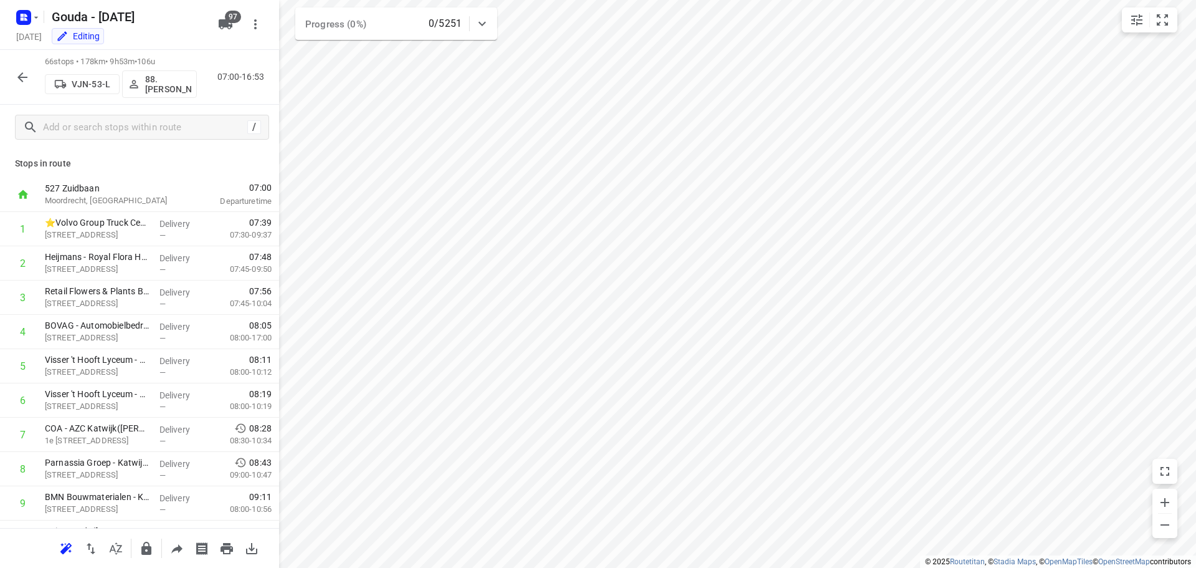
click at [36, 82] on div "66 stops • 178km • 9h53m • 106u VJN-53-L 88. [PERSON_NAME] 07:00-16:53" at bounding box center [139, 77] width 279 height 55
click at [25, 76] on icon "button" at bounding box center [22, 77] width 15 height 15
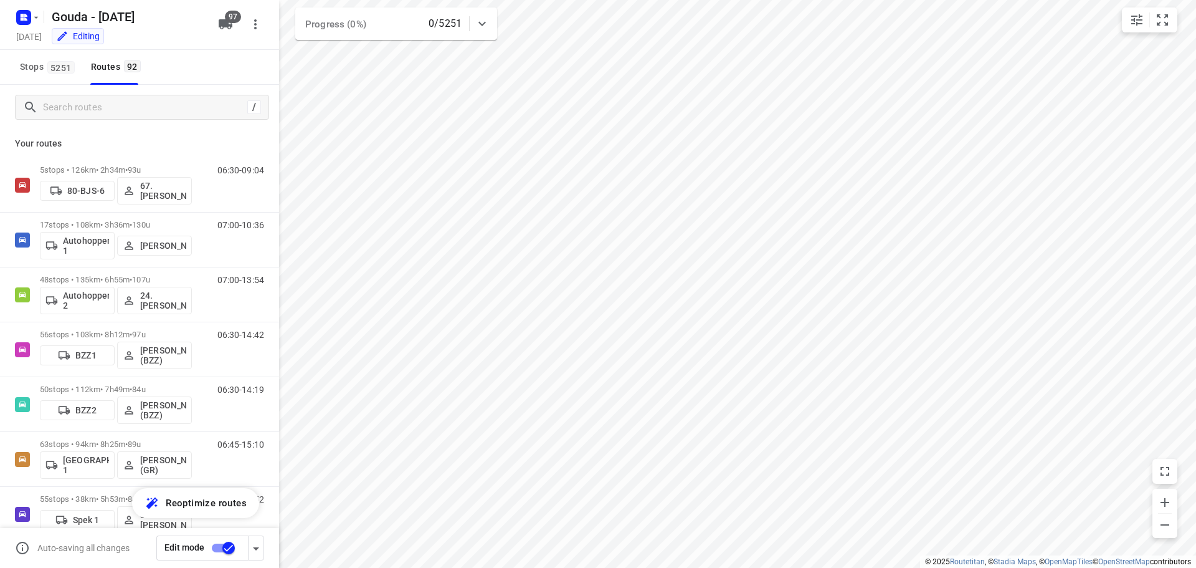
click at [217, 543] on input "checkbox" at bounding box center [228, 548] width 71 height 24
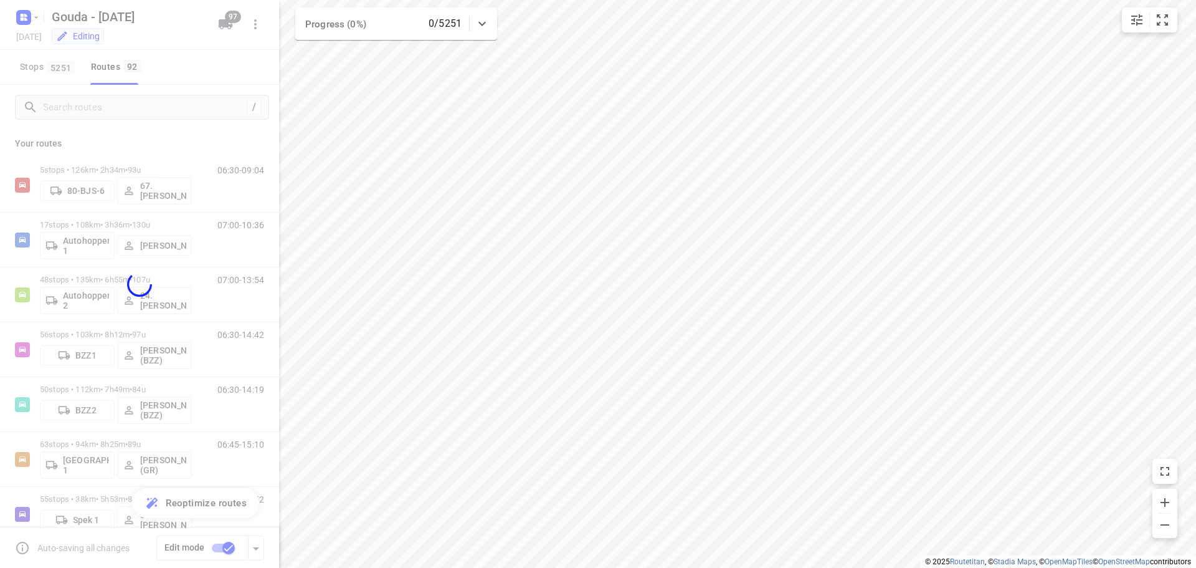
checkbox input "false"
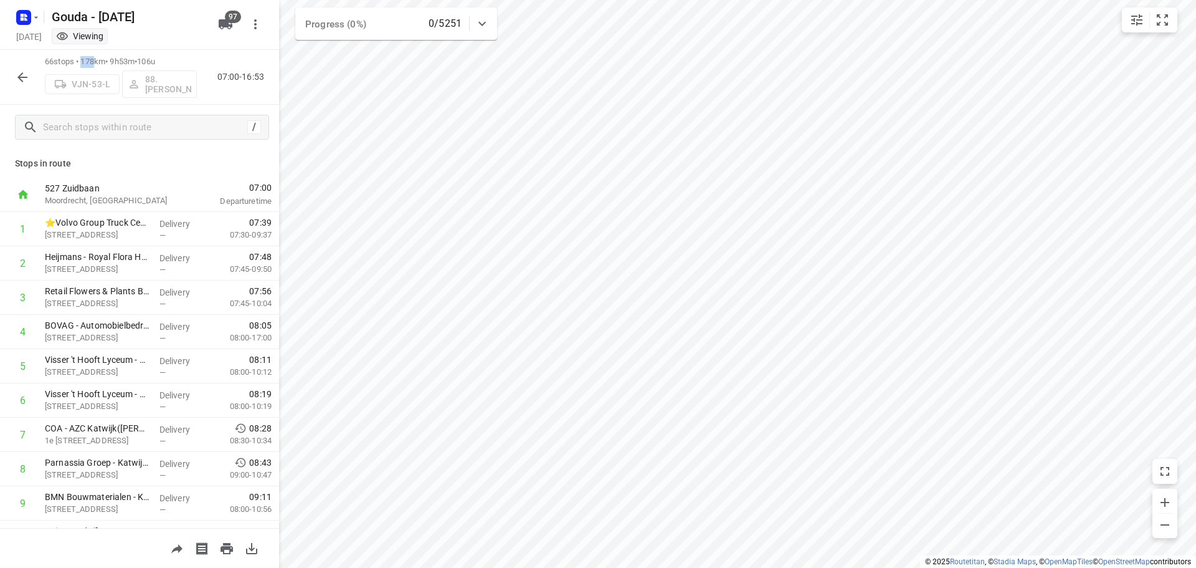
drag, startPoint x: 83, startPoint y: 61, endPoint x: 97, endPoint y: 59, distance: 13.2
click at [97, 59] on p "66 stops • 178km • 9h53m • 106u" at bounding box center [121, 62] width 152 height 12
drag, startPoint x: 97, startPoint y: 59, endPoint x: 82, endPoint y: 59, distance: 14.3
click at [82, 59] on p "66 stops • 178km • 9h53m • 106u" at bounding box center [121, 62] width 152 height 12
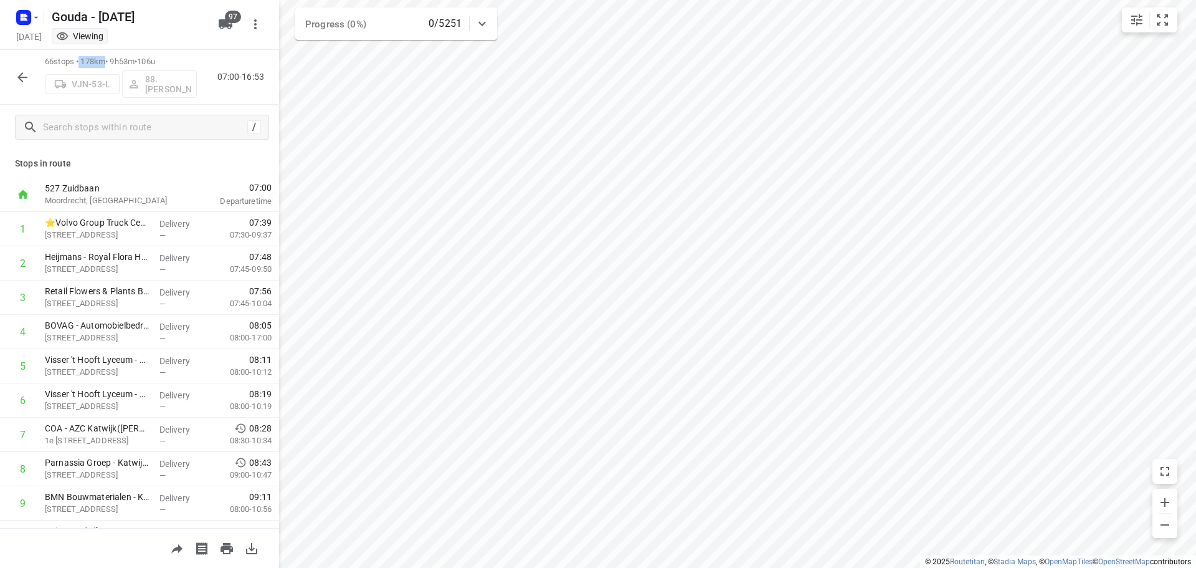
click at [82, 59] on p "66 stops • 178km • 9h53m • 106u" at bounding box center [121, 62] width 152 height 12
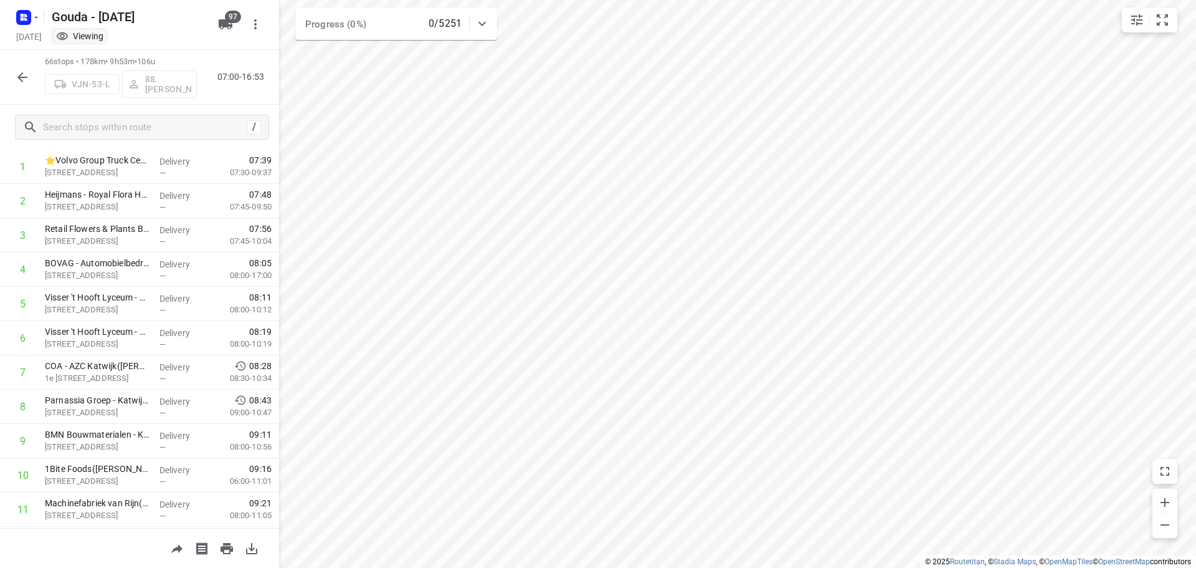
click at [21, 77] on icon "button" at bounding box center [22, 77] width 10 height 10
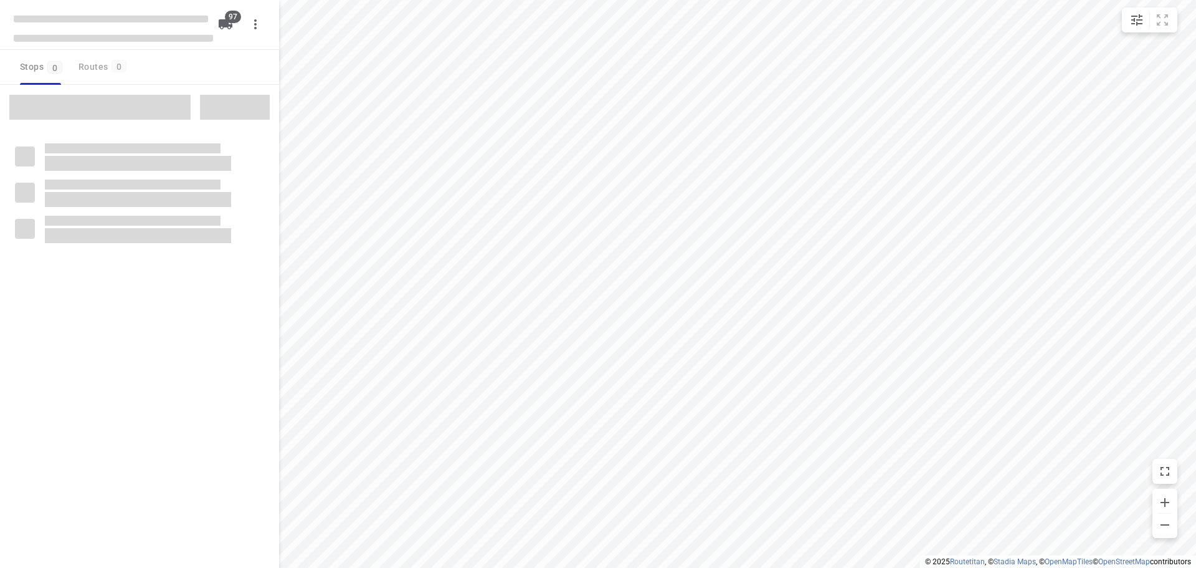
checkbox input "true"
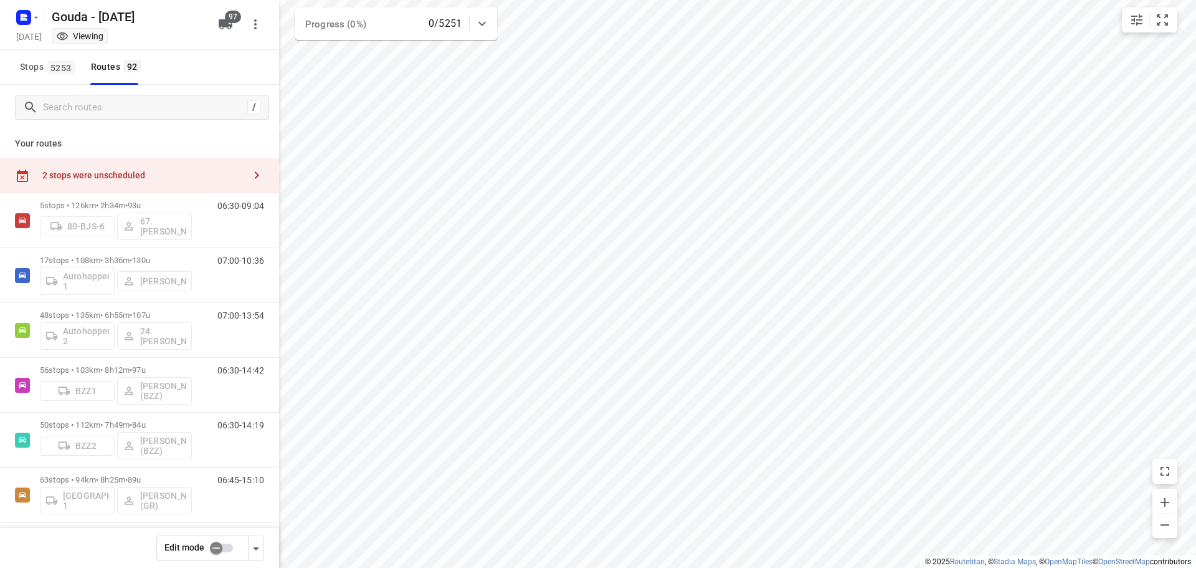
click at [221, 554] on input "checkbox" at bounding box center [216, 548] width 71 height 24
checkbox input "false"
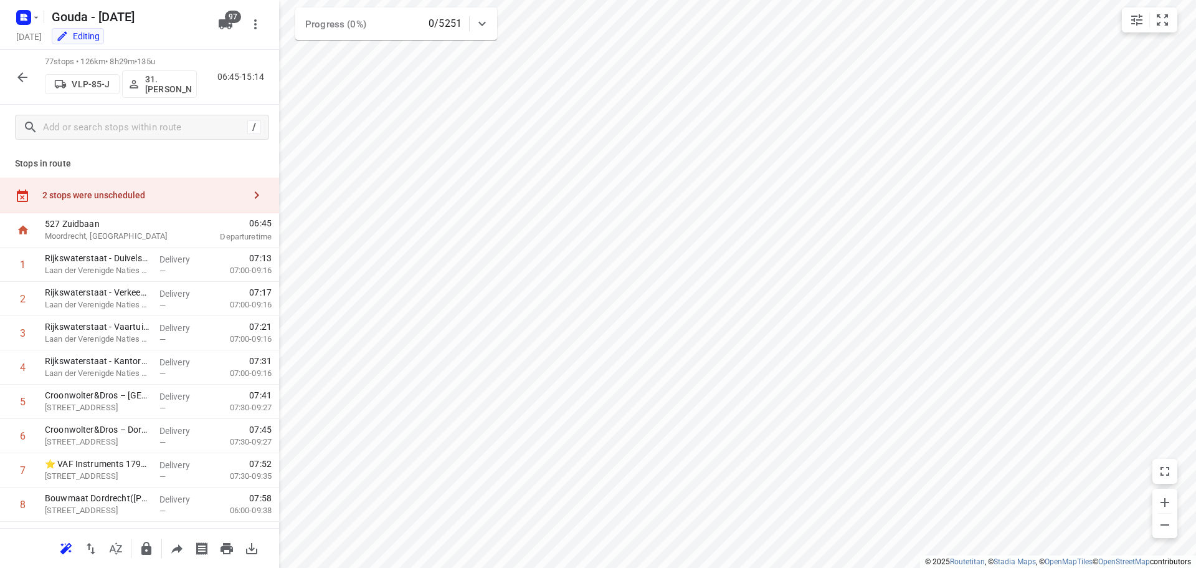
click at [105, 196] on div "2 stops were unscheduled" at bounding box center [143, 195] width 202 height 10
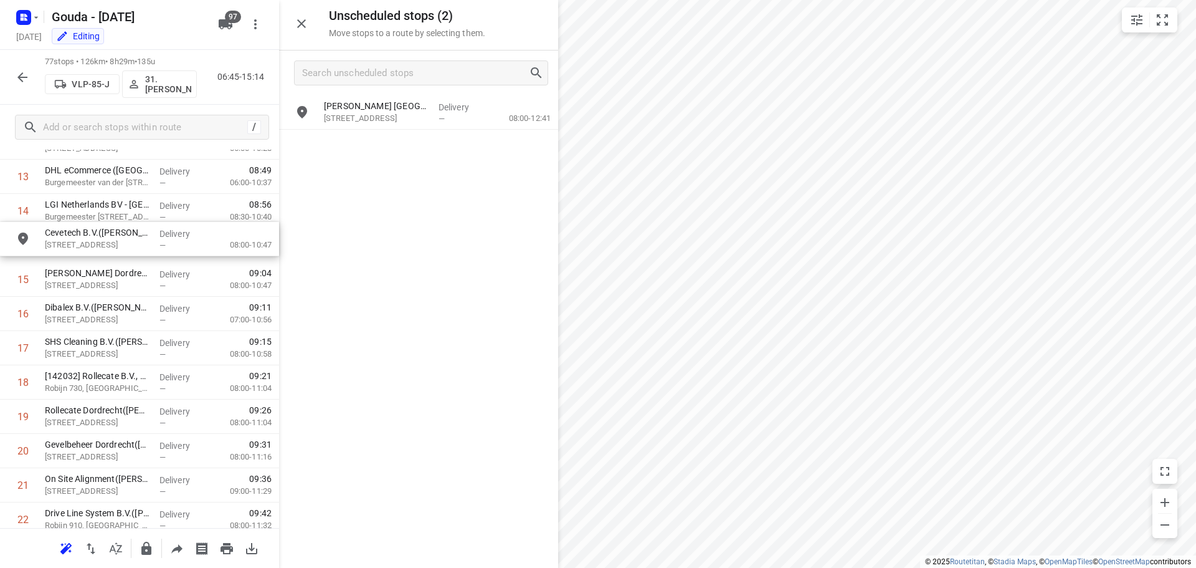
scroll to position [492, 0]
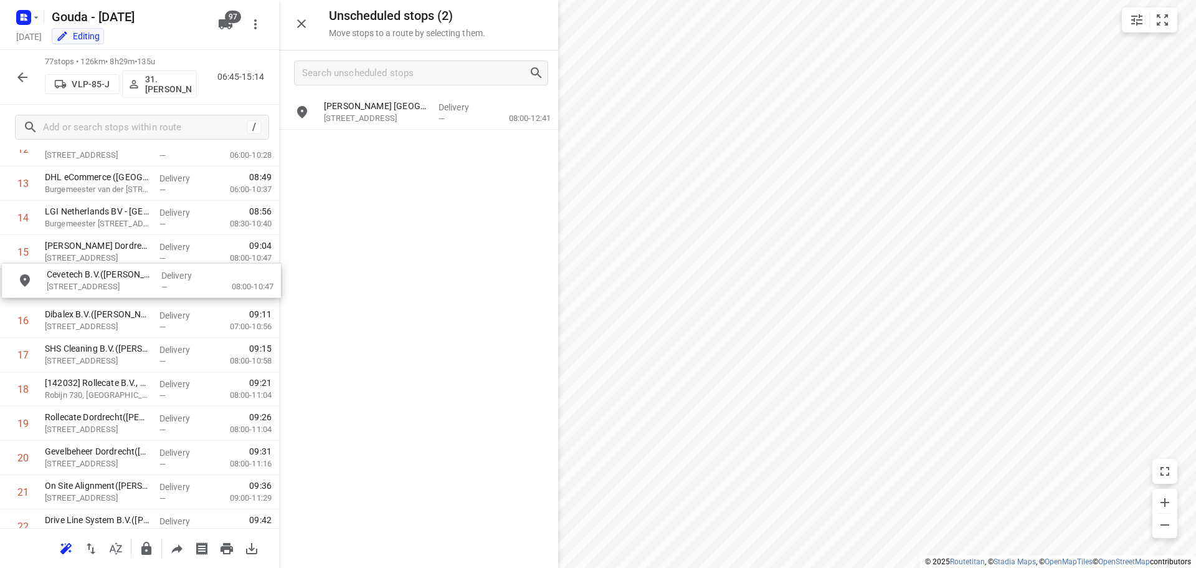
drag, startPoint x: 442, startPoint y: 121, endPoint x: 158, endPoint y: 291, distance: 331.3
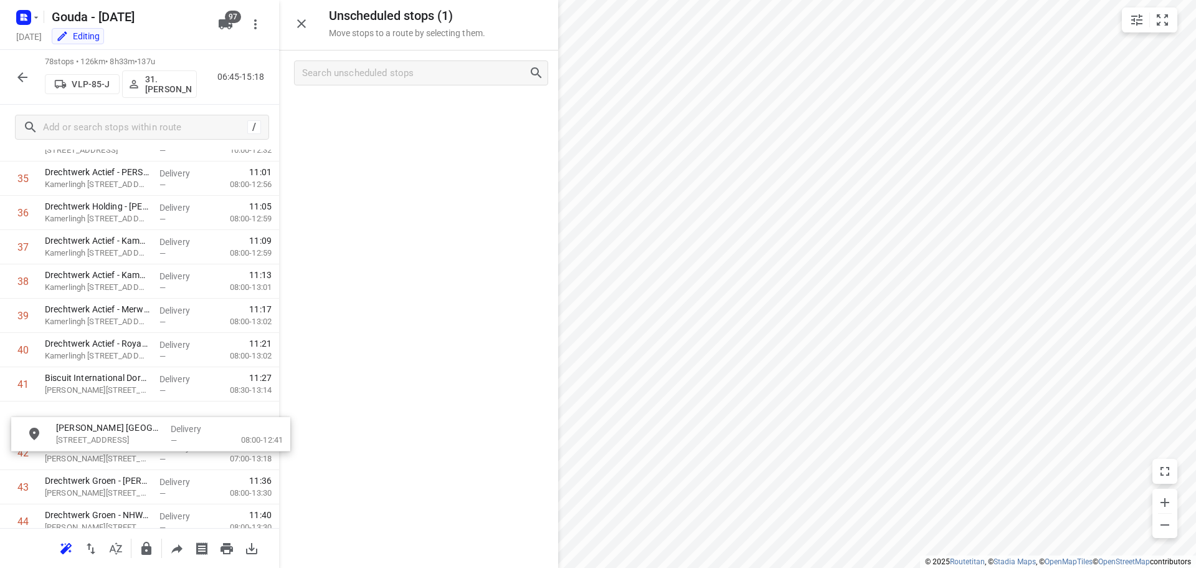
scroll to position [1251, 0]
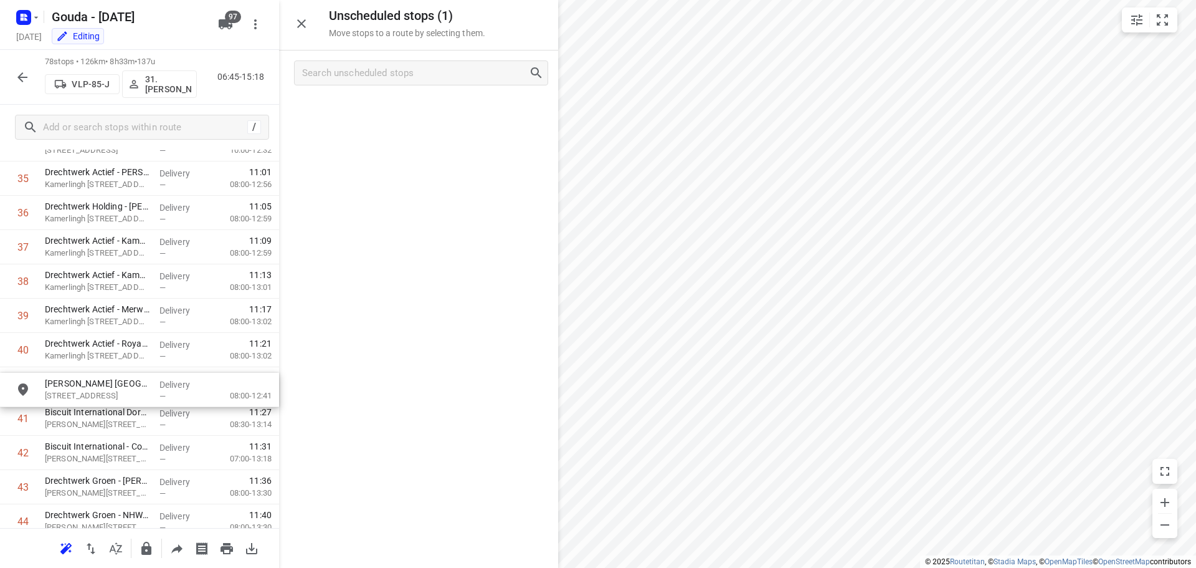
drag, startPoint x: 442, startPoint y: 116, endPoint x: 150, endPoint y: 394, distance: 402.7
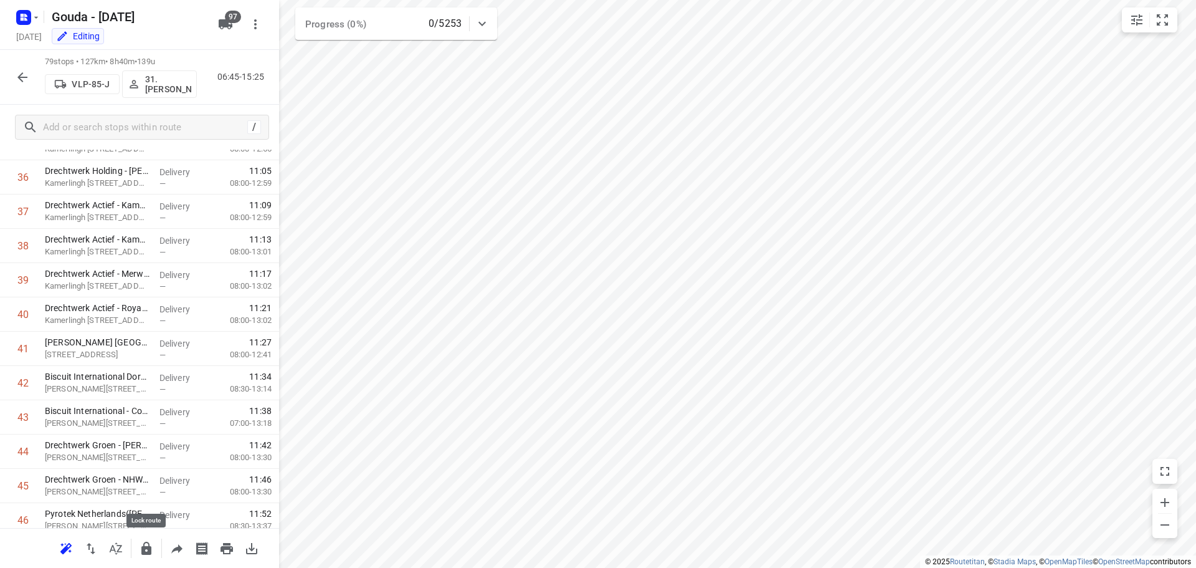
click at [140, 549] on icon "button" at bounding box center [146, 548] width 15 height 15
click at [14, 75] on button "button" at bounding box center [22, 77] width 25 height 25
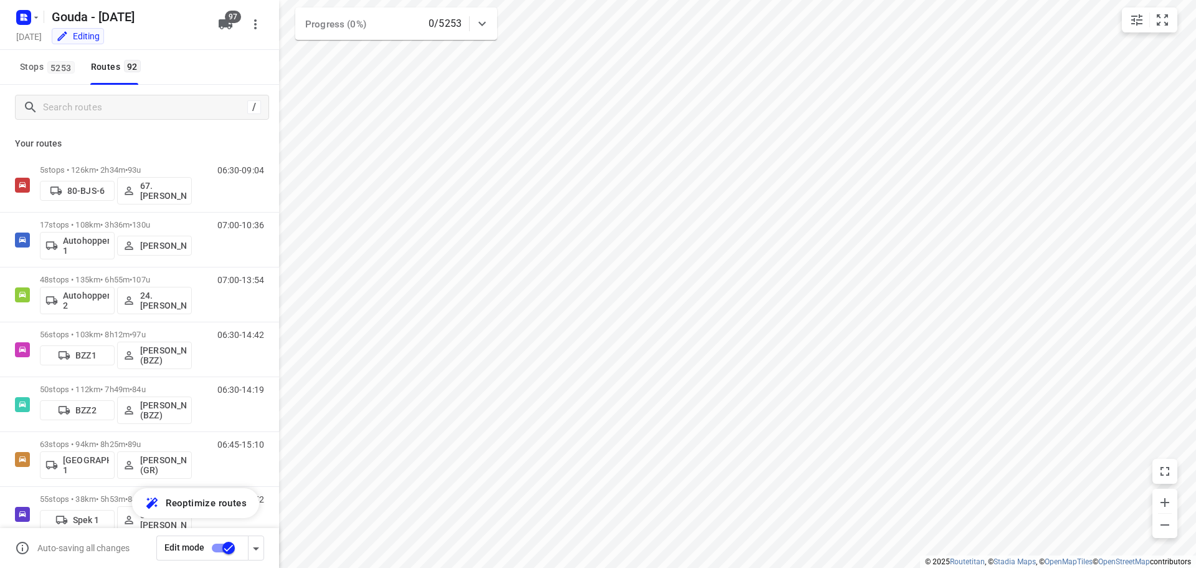
click at [219, 550] on input "checkbox" at bounding box center [228, 548] width 71 height 24
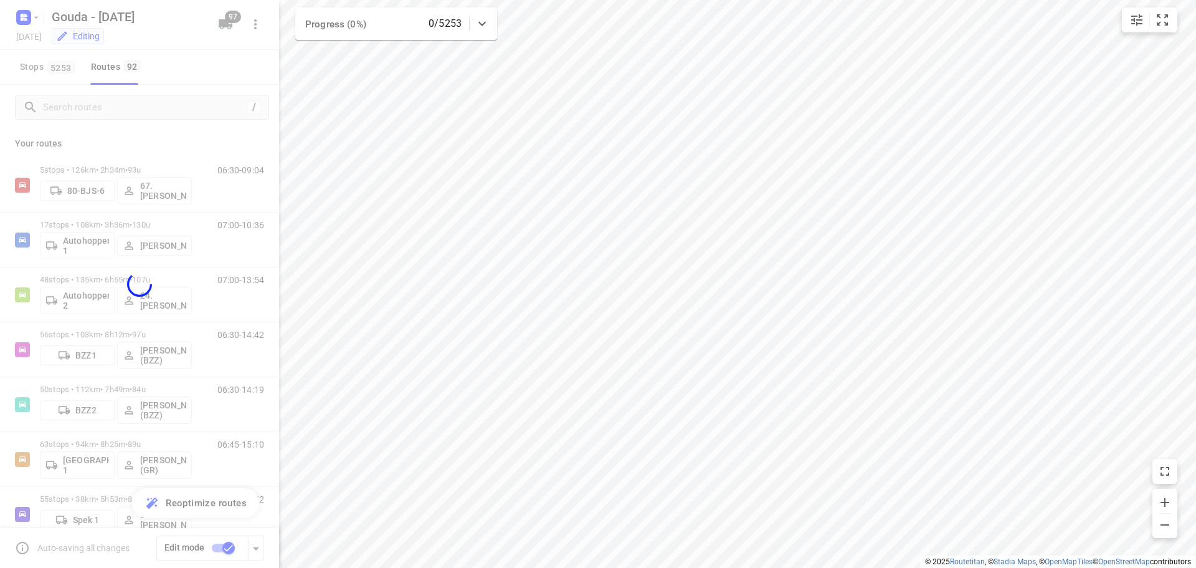
checkbox input "false"
